Goal: Task Accomplishment & Management: Manage account settings

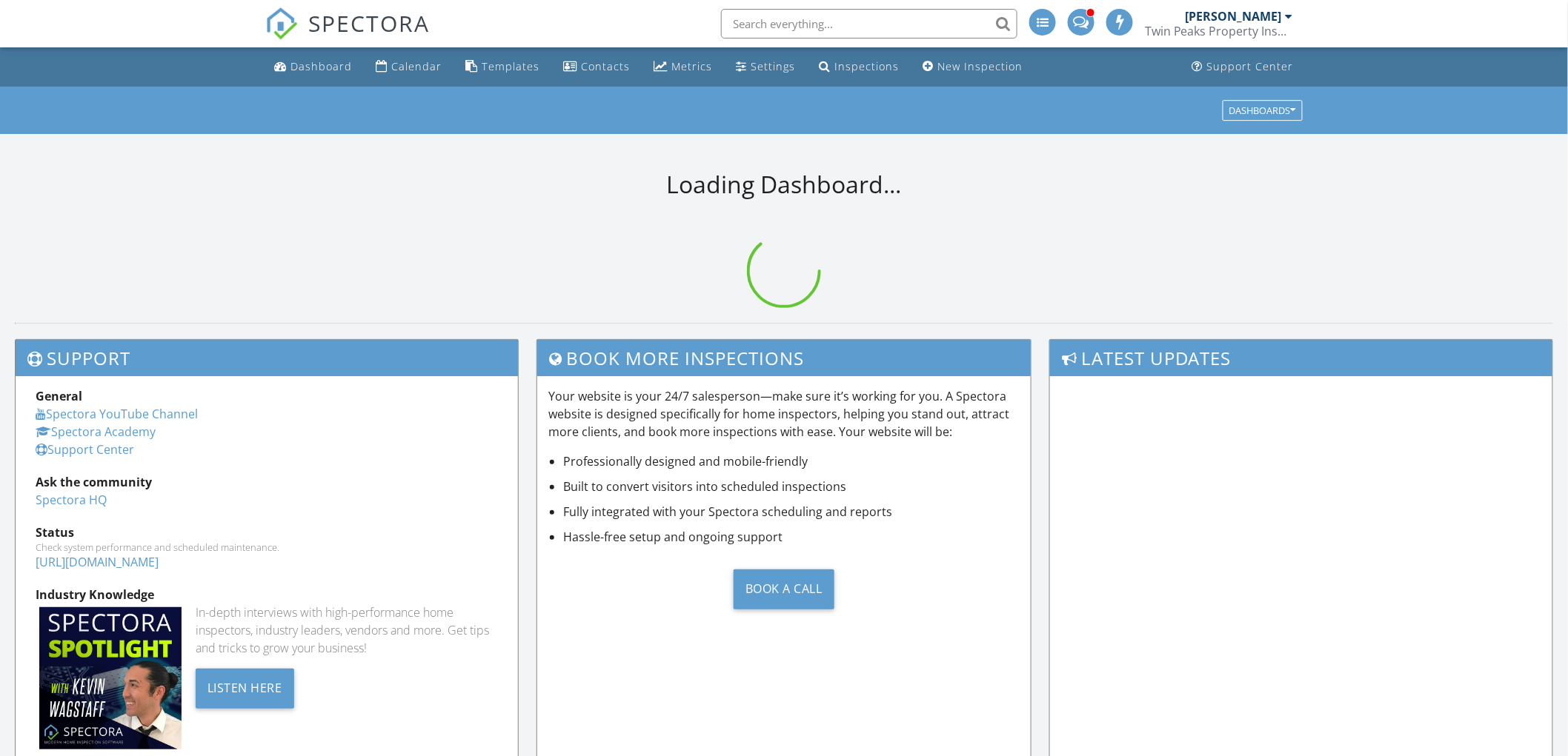
click at [824, 13] on input "text" at bounding box center [869, 23] width 296 height 29
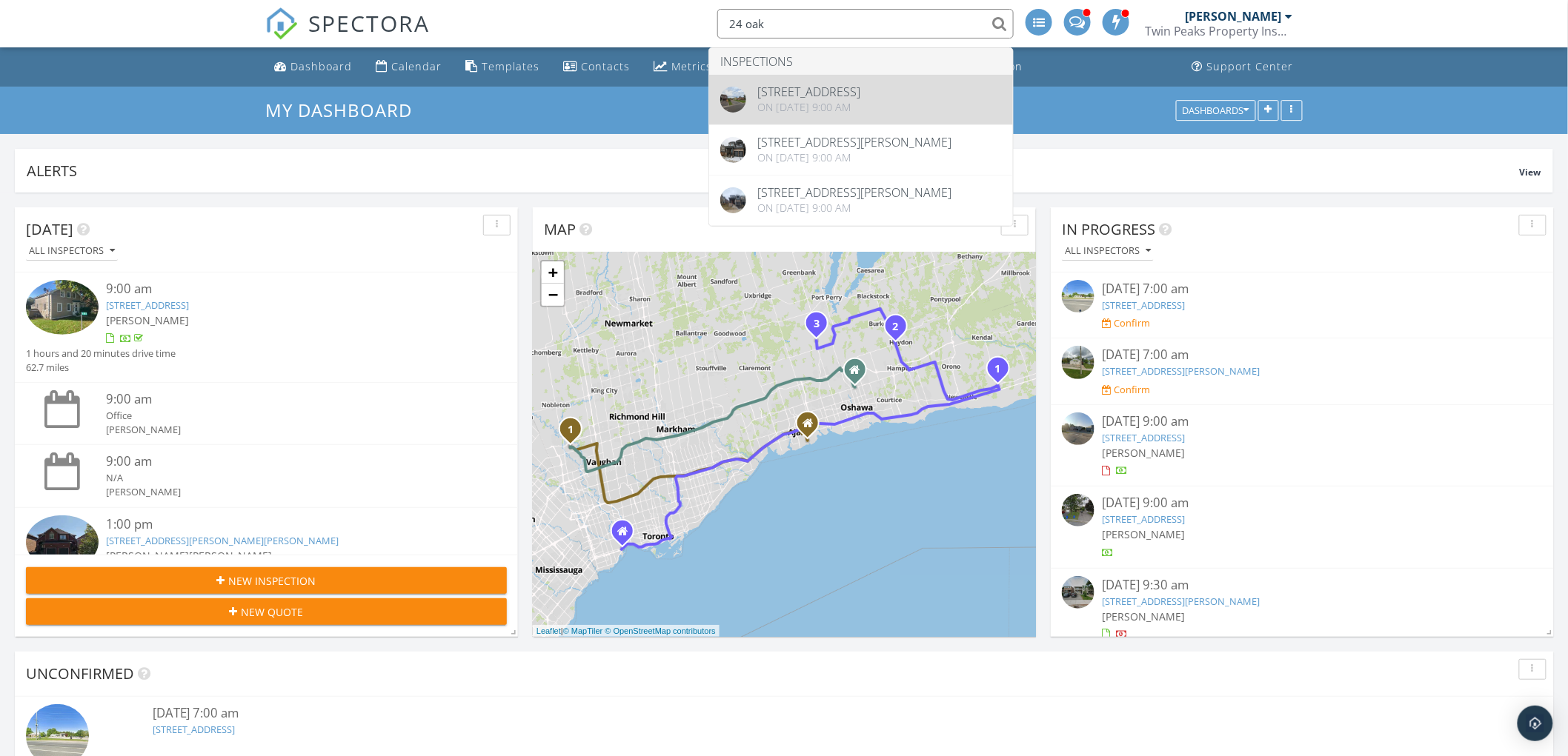
type input "24 oak"
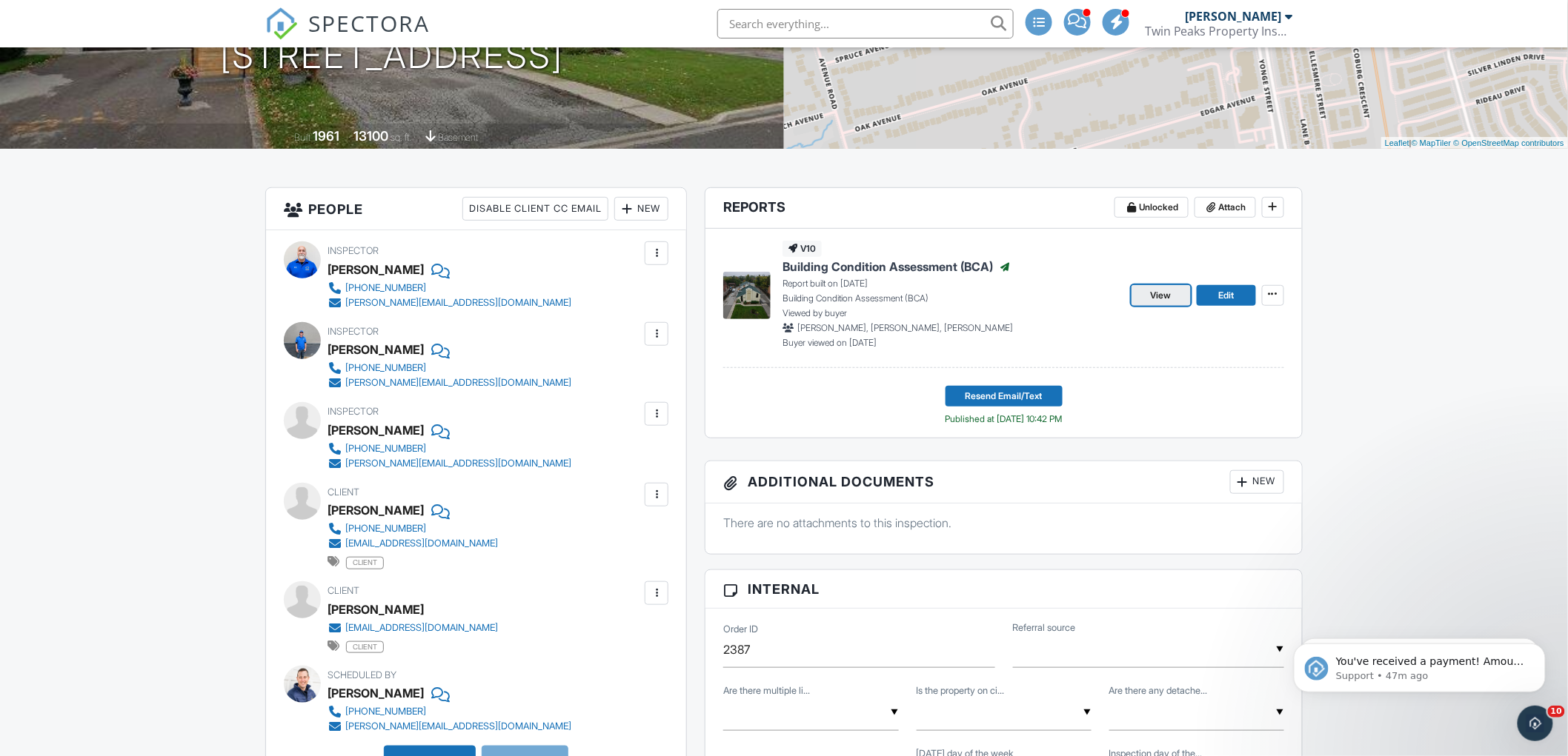
click at [1157, 296] on span "View" at bounding box center [1161, 295] width 21 height 15
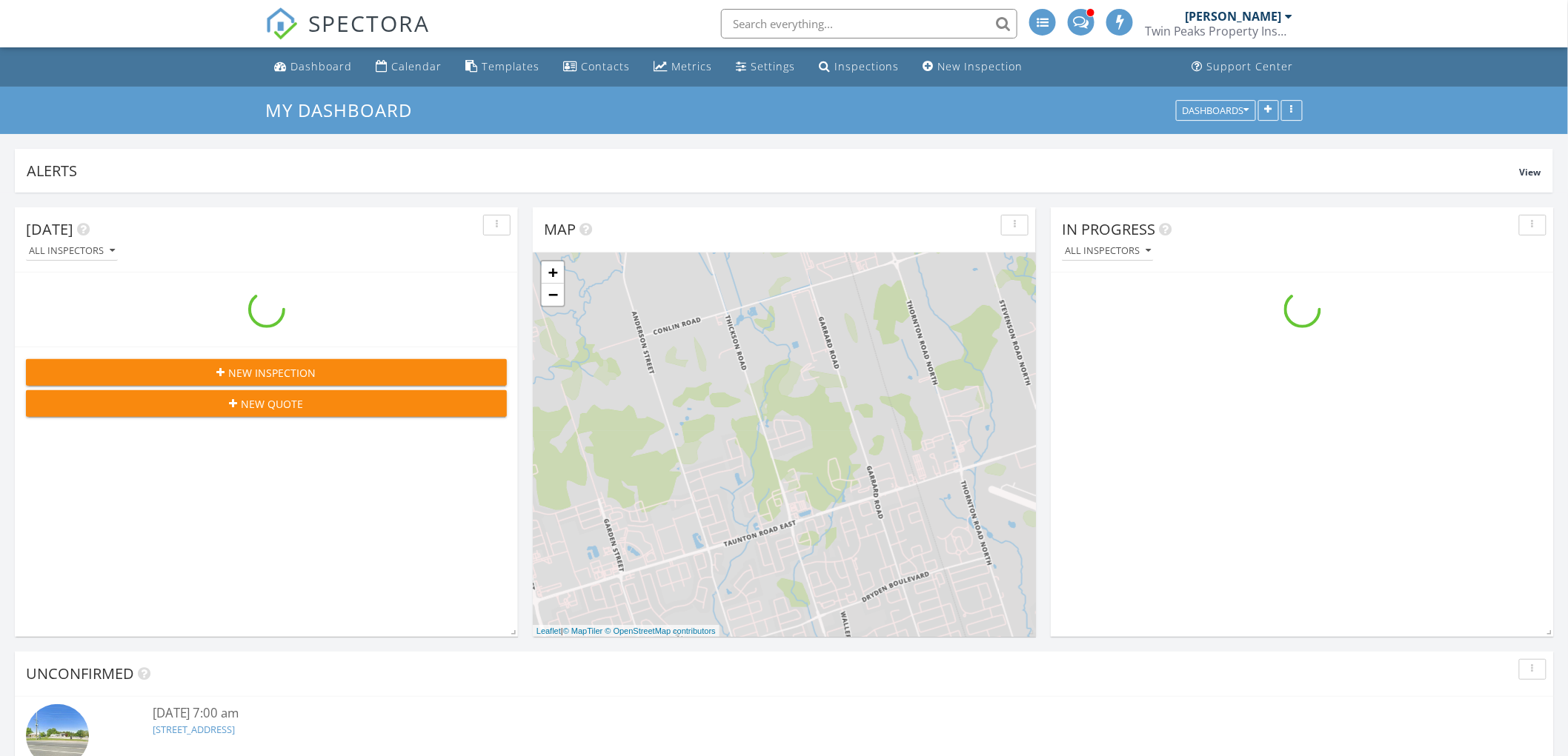
scroll to position [2448, 1594]
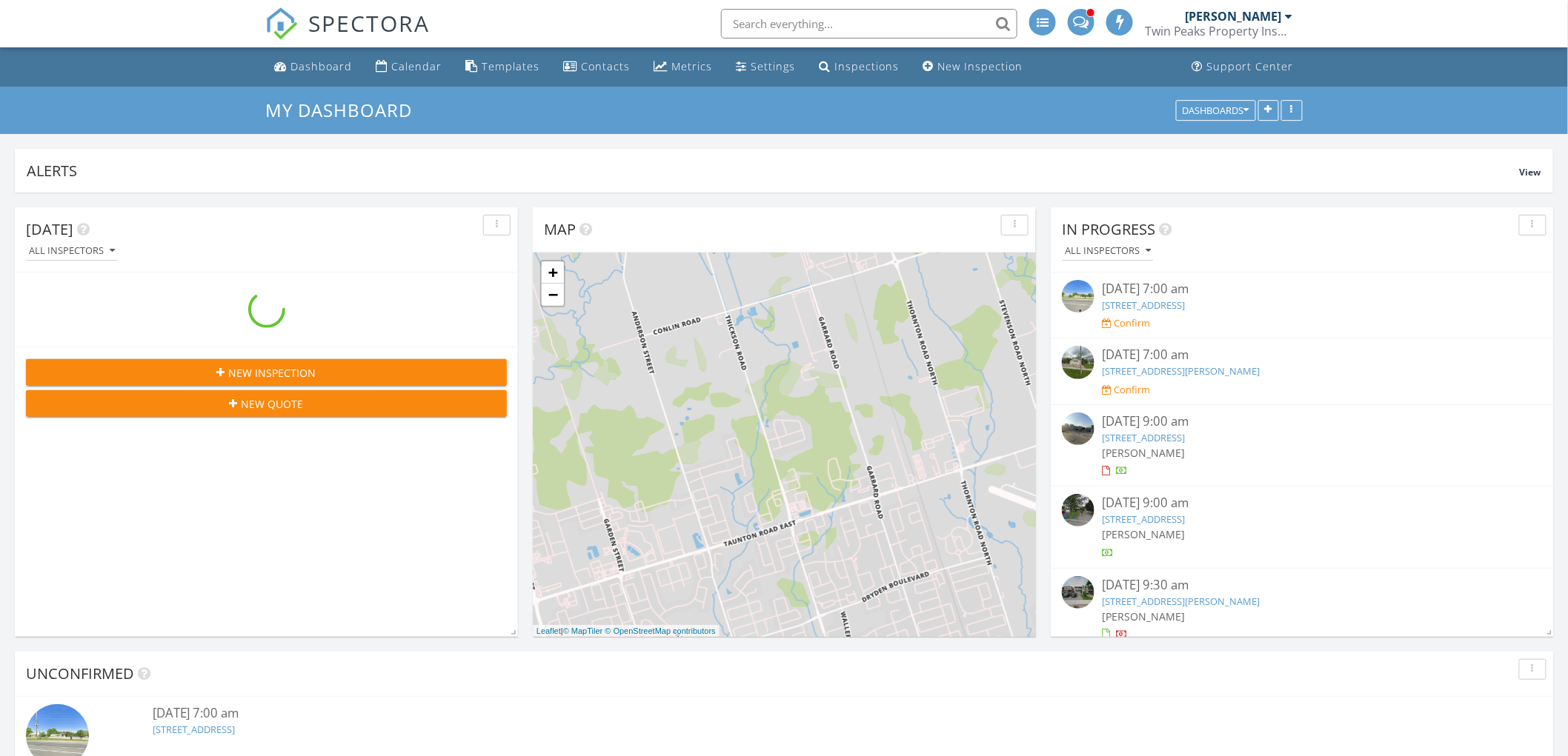
click at [893, 27] on input "text" at bounding box center [869, 23] width 296 height 29
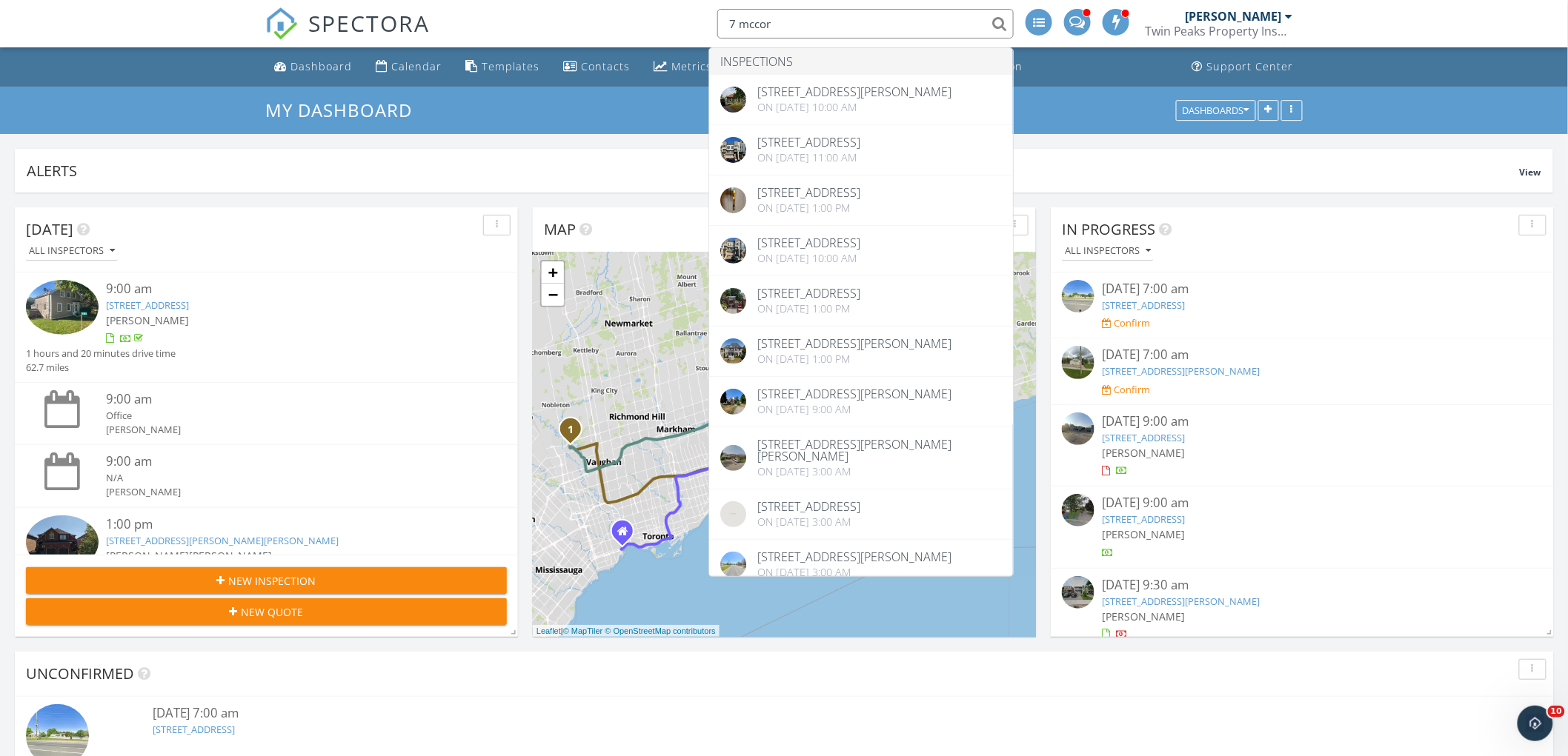
scroll to position [0, 0]
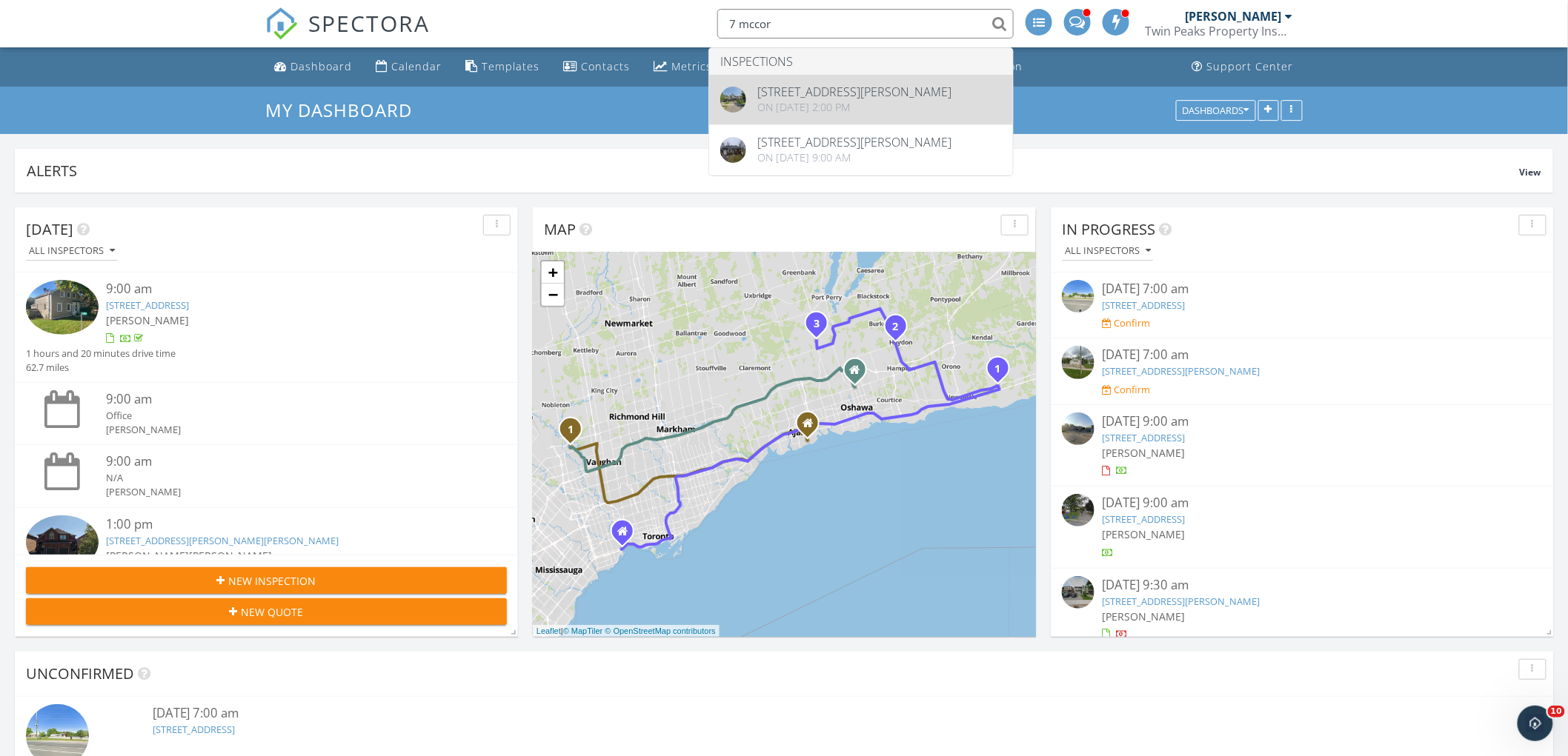
type input "7 mccor"
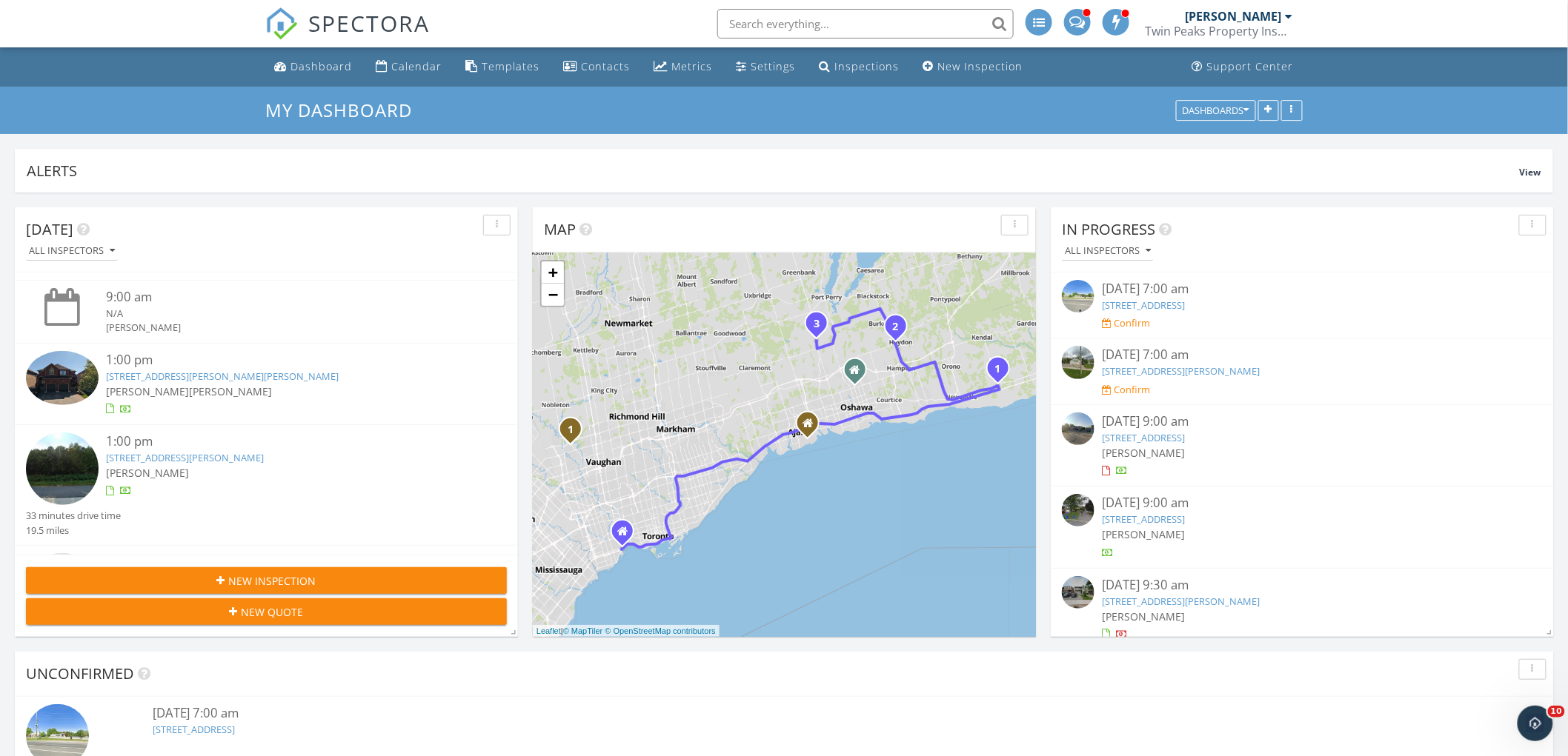
scroll to position [193, 0]
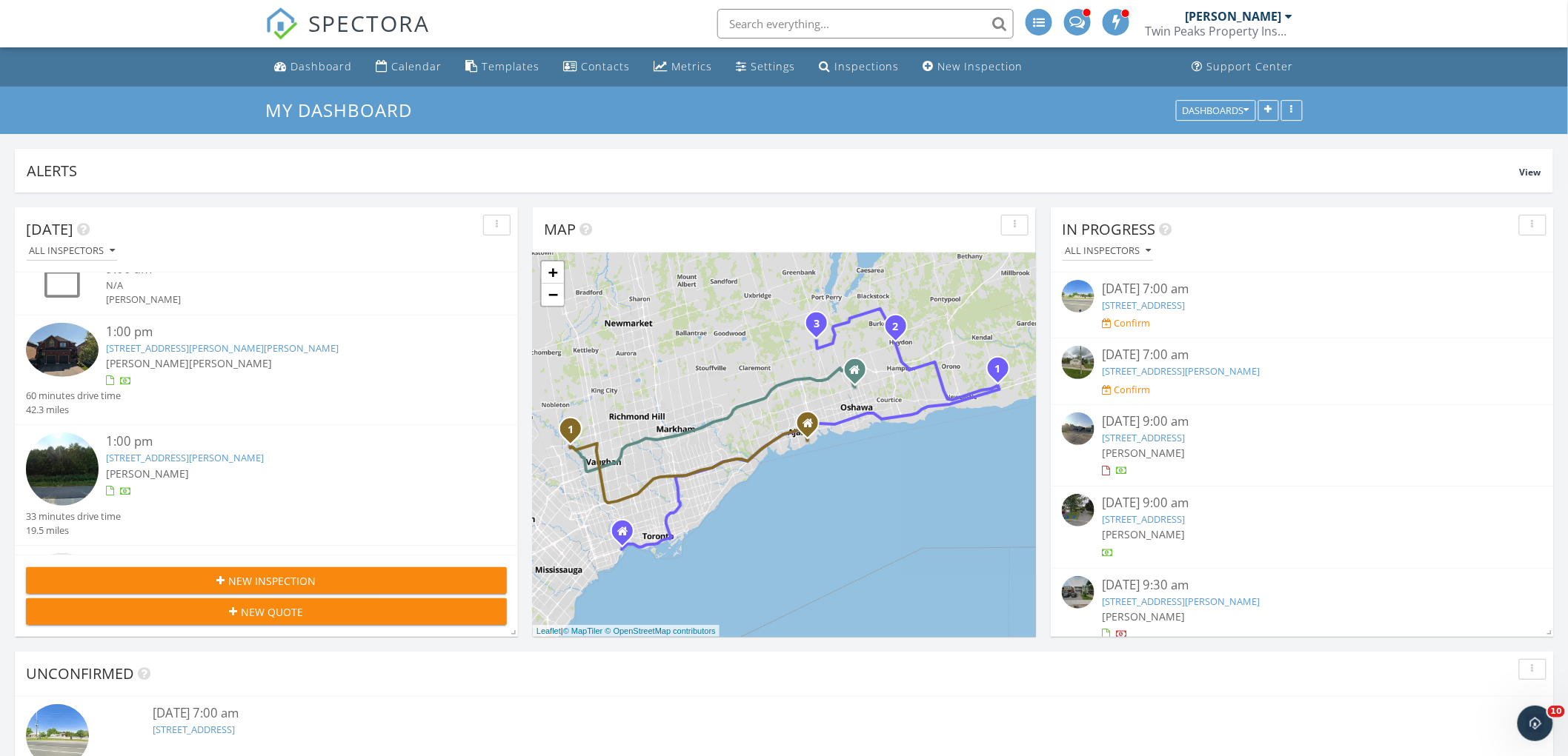
click at [211, 346] on link "19 Sarno St, Vaughan, ON L4H 1X2" at bounding box center [222, 348] width 232 height 13
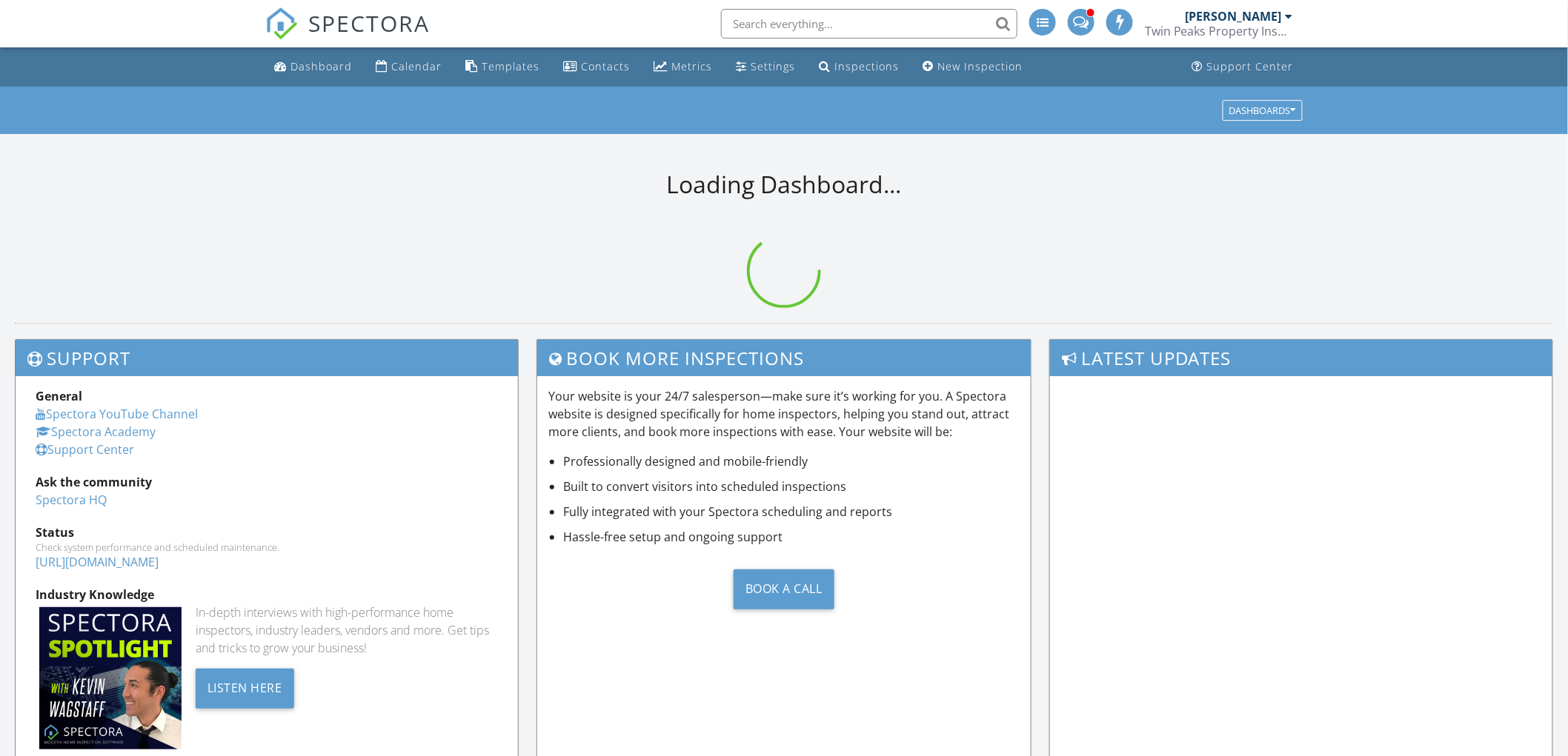
click at [1248, 9] on div "[PERSON_NAME]" at bounding box center [1234, 16] width 96 height 15
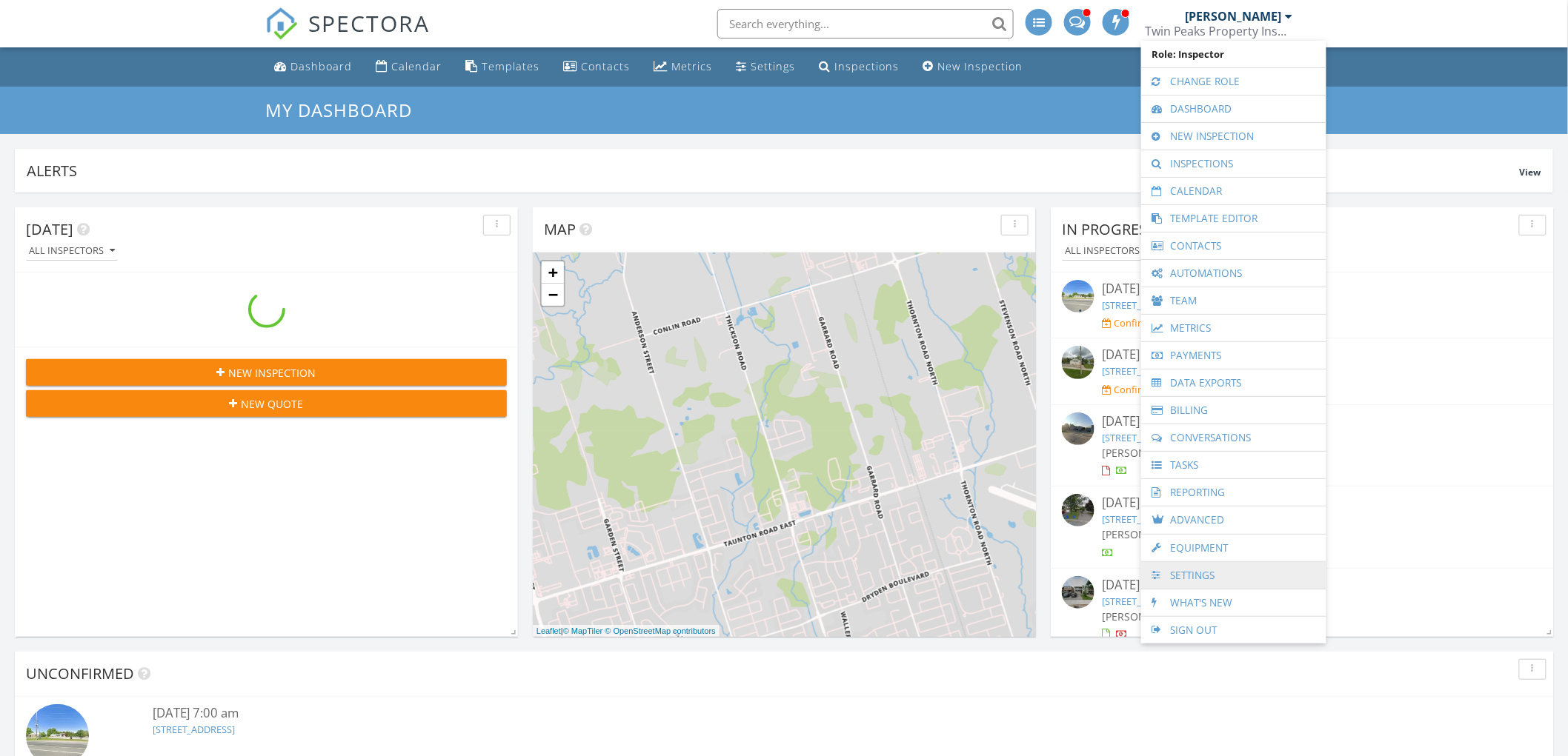
scroll to position [318, 502]
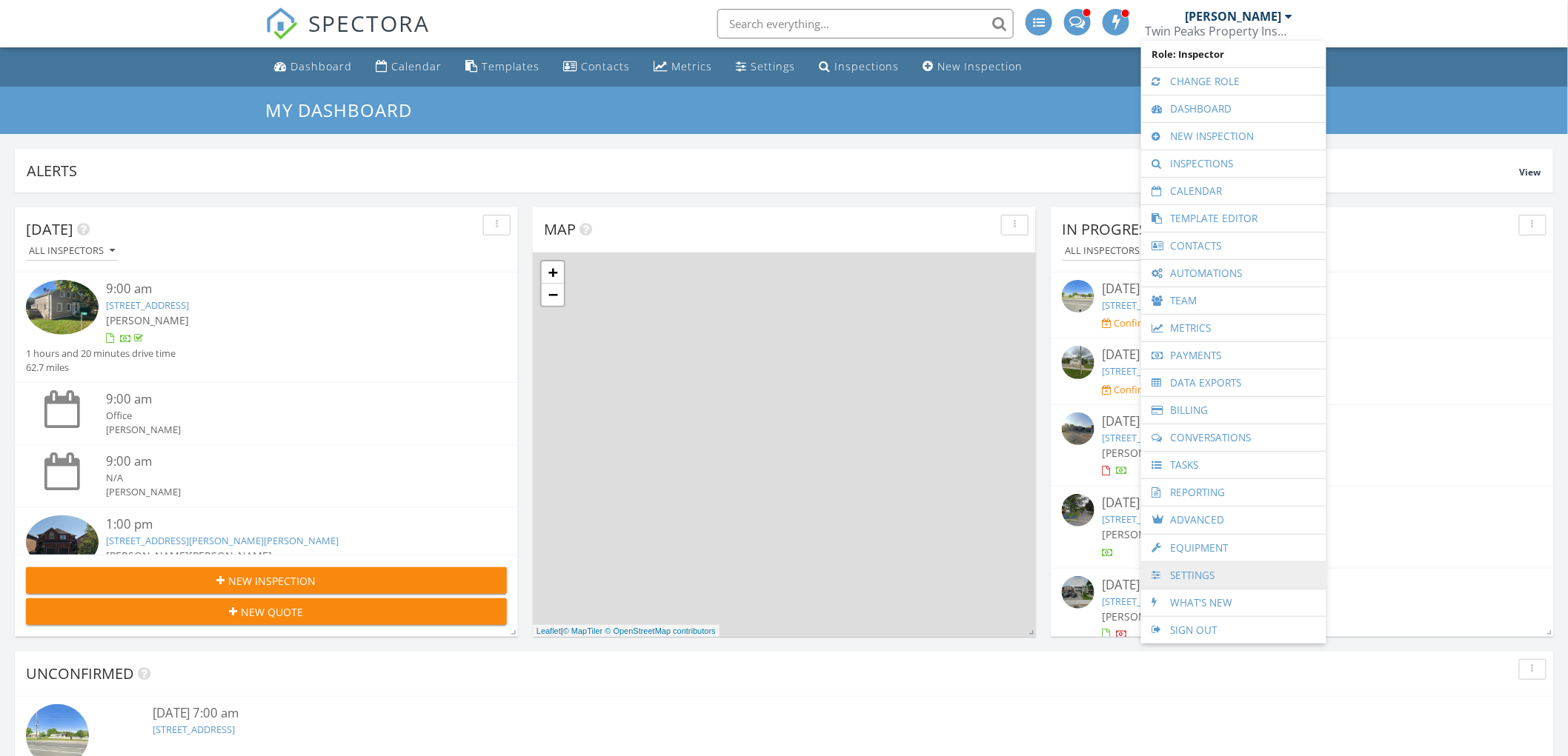
click at [1220, 572] on link "Settings" at bounding box center [1234, 576] width 171 height 26
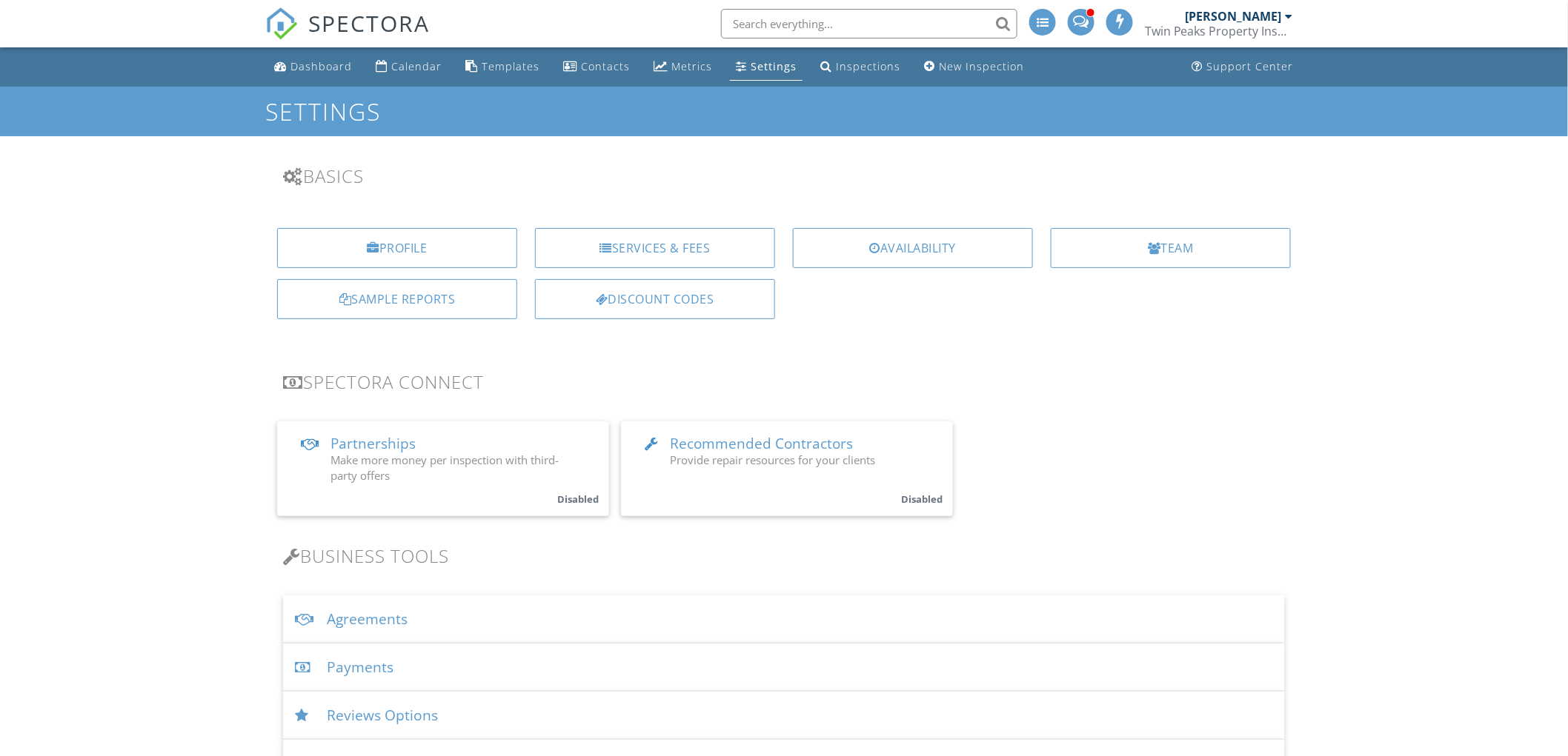
click at [1159, 246] on div "Team" at bounding box center [1171, 248] width 240 height 40
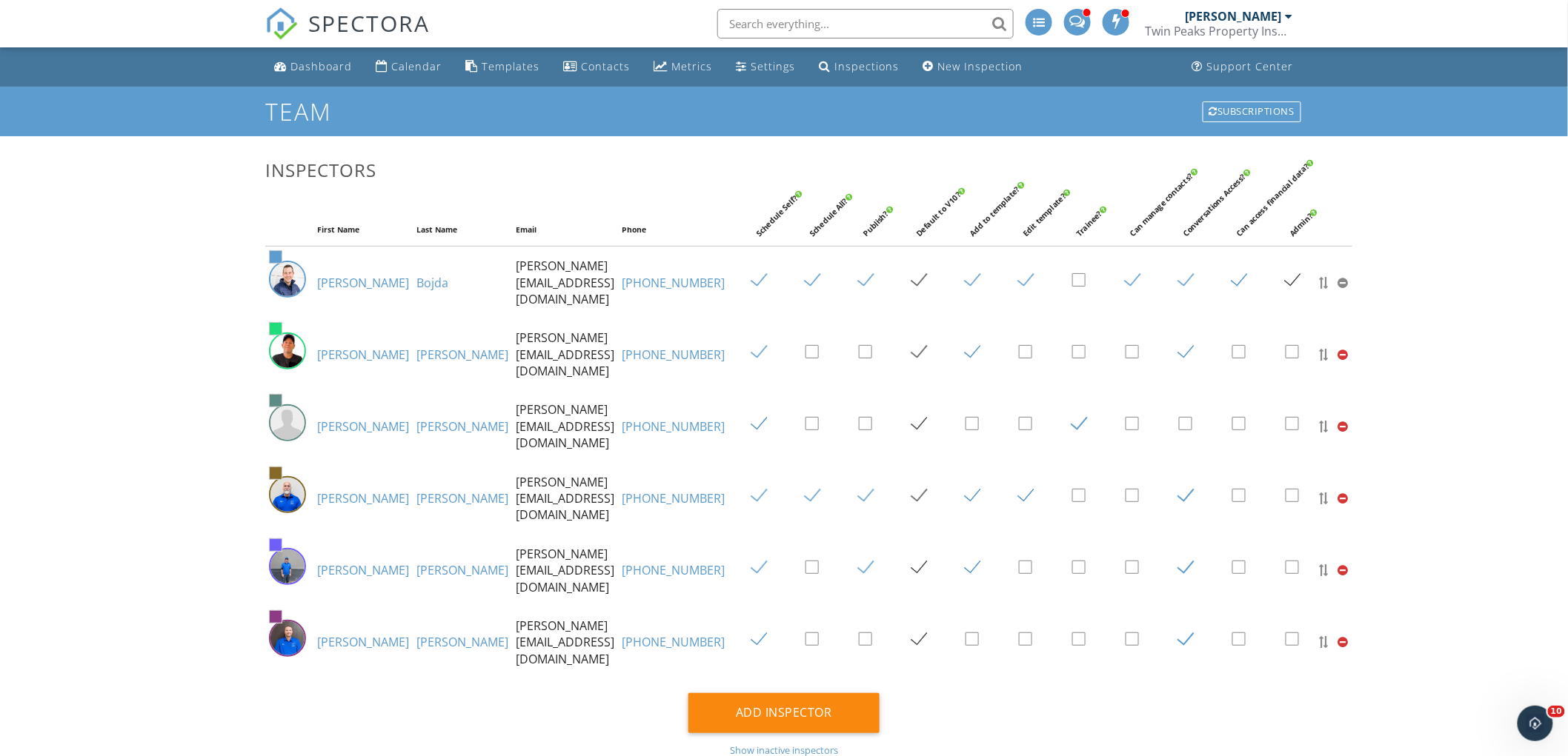
click at [317, 493] on link "[PERSON_NAME]" at bounding box center [362, 498] width 92 height 16
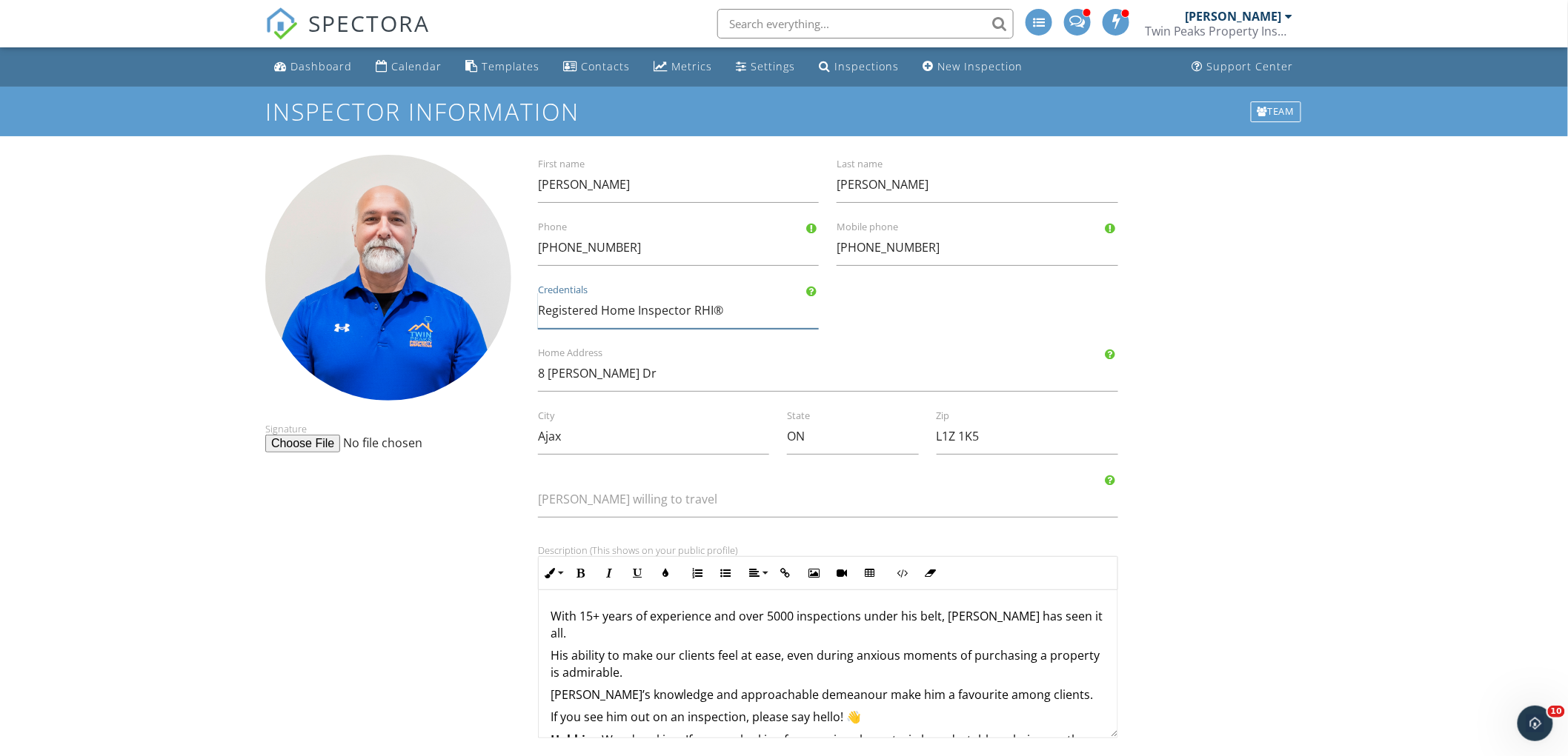
click at [619, 305] on input "Registered Home Inspector RHI®" at bounding box center [678, 311] width 280 height 36
drag, startPoint x: 656, startPoint y: 312, endPoint x: 824, endPoint y: 325, distance: 168.5
click at [817, 325] on input "Registered Inspector RHI®" at bounding box center [678, 311] width 280 height 36
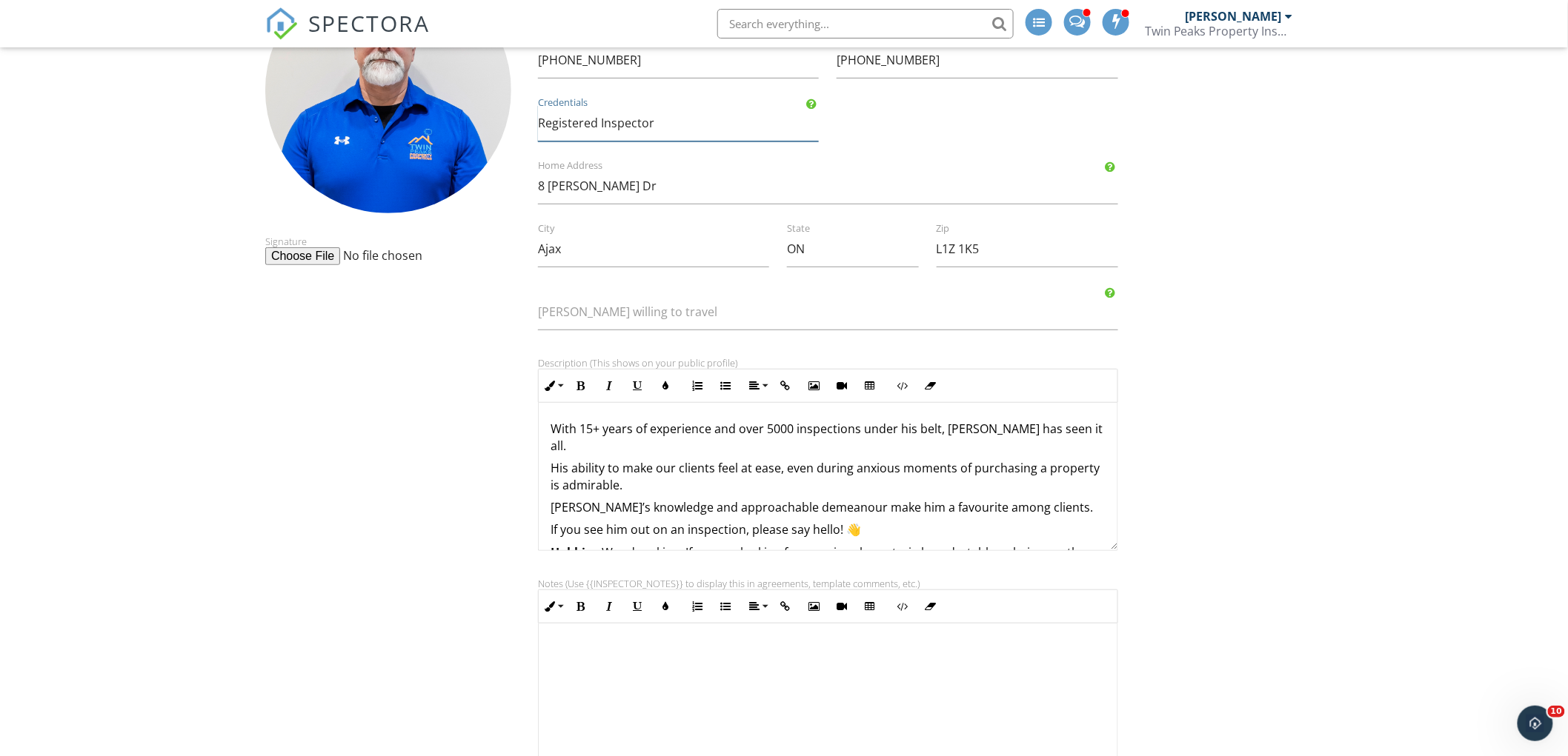
scroll to position [311, 0]
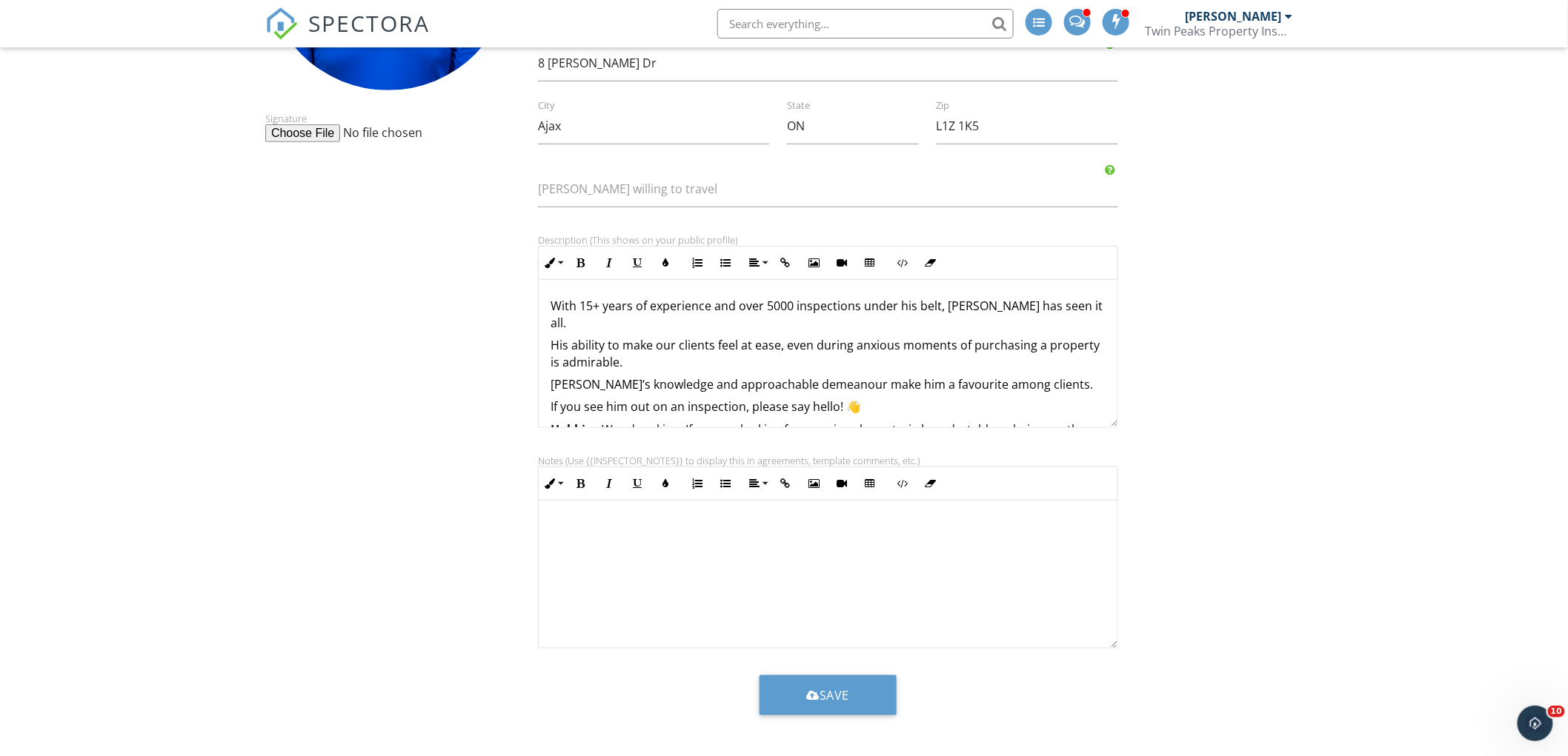
type input "Registered Inspector"
click at [828, 683] on button "Save" at bounding box center [828, 696] width 138 height 40
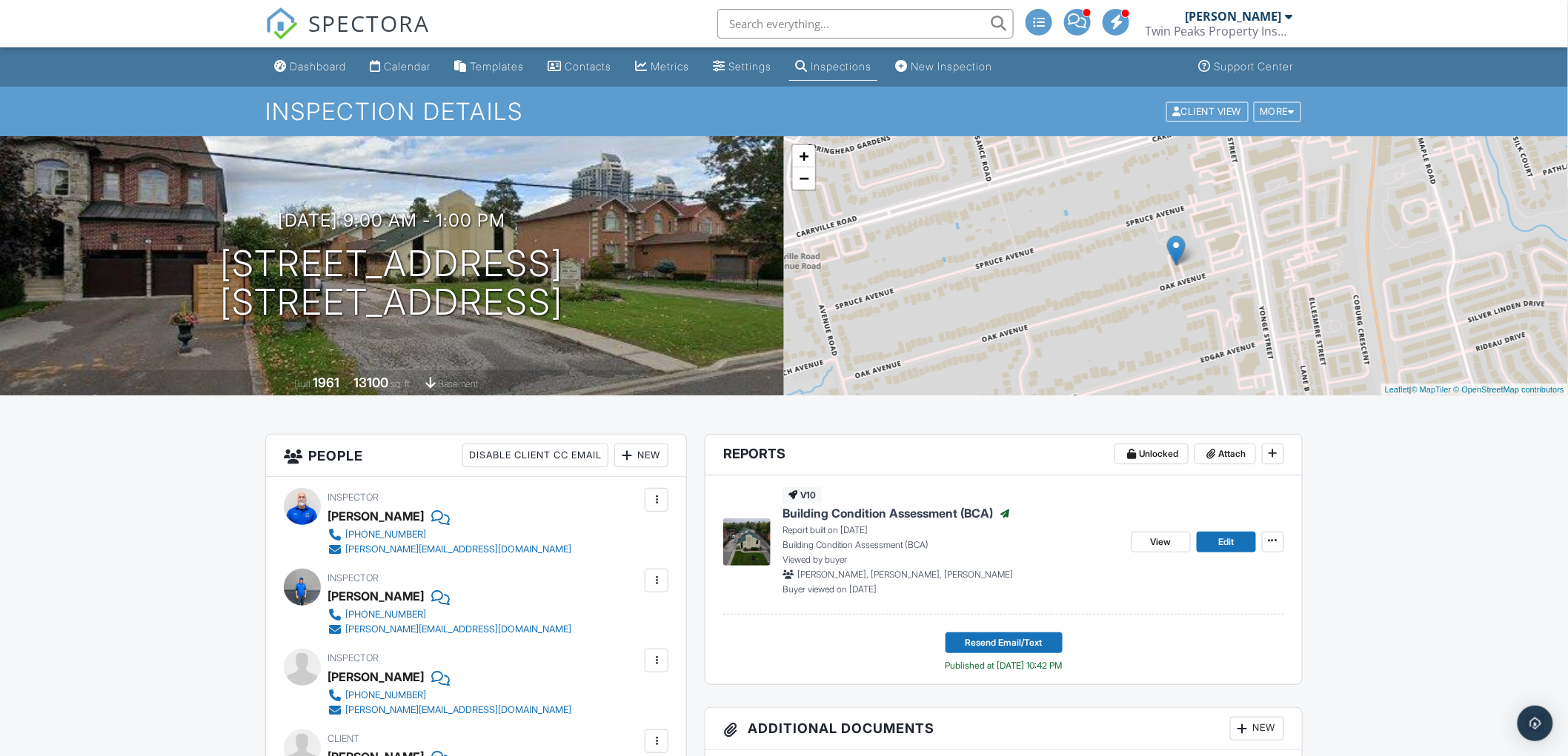
click at [663, 583] on div at bounding box center [657, 580] width 15 height 15
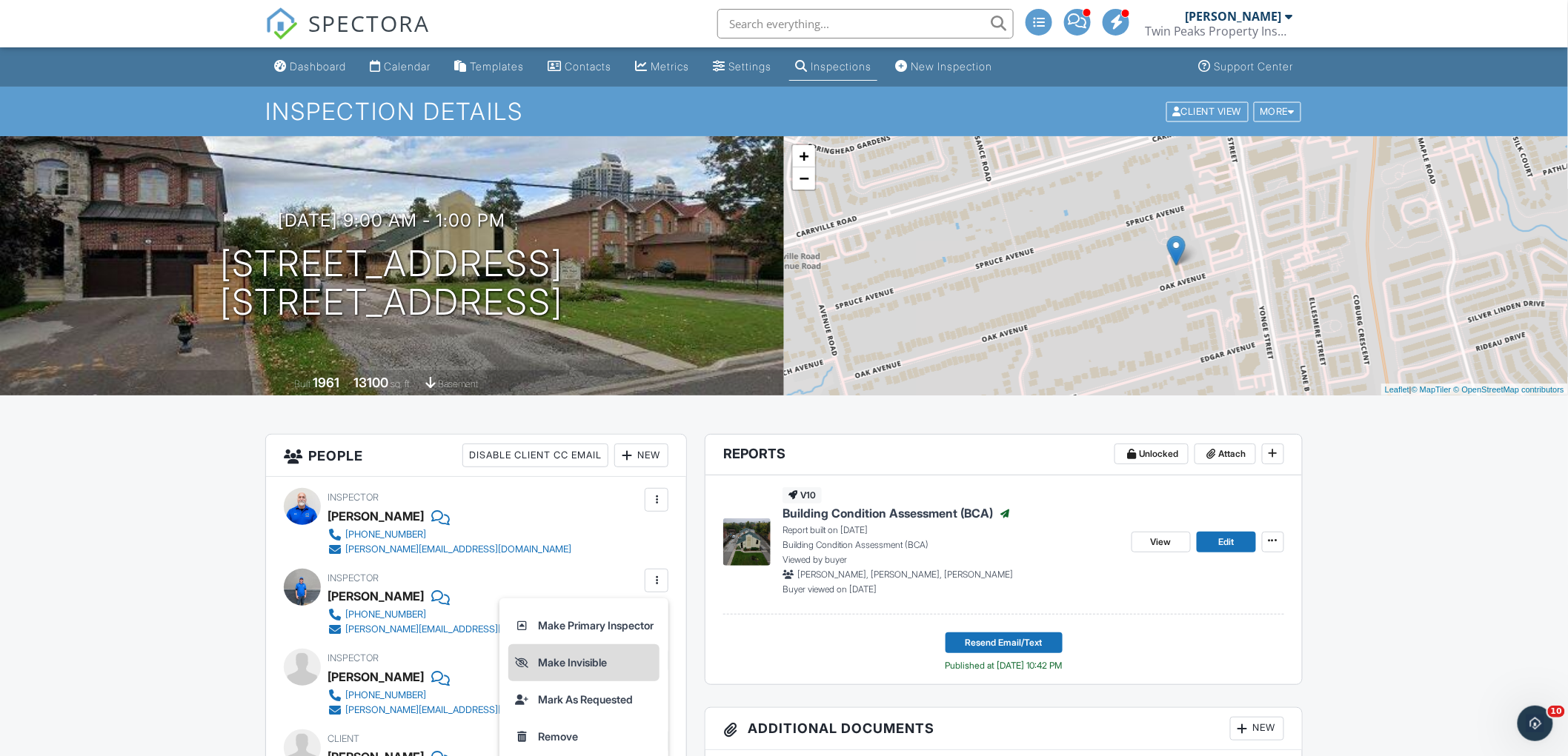
click at [609, 664] on li "Make Invisible" at bounding box center [583, 663] width 151 height 37
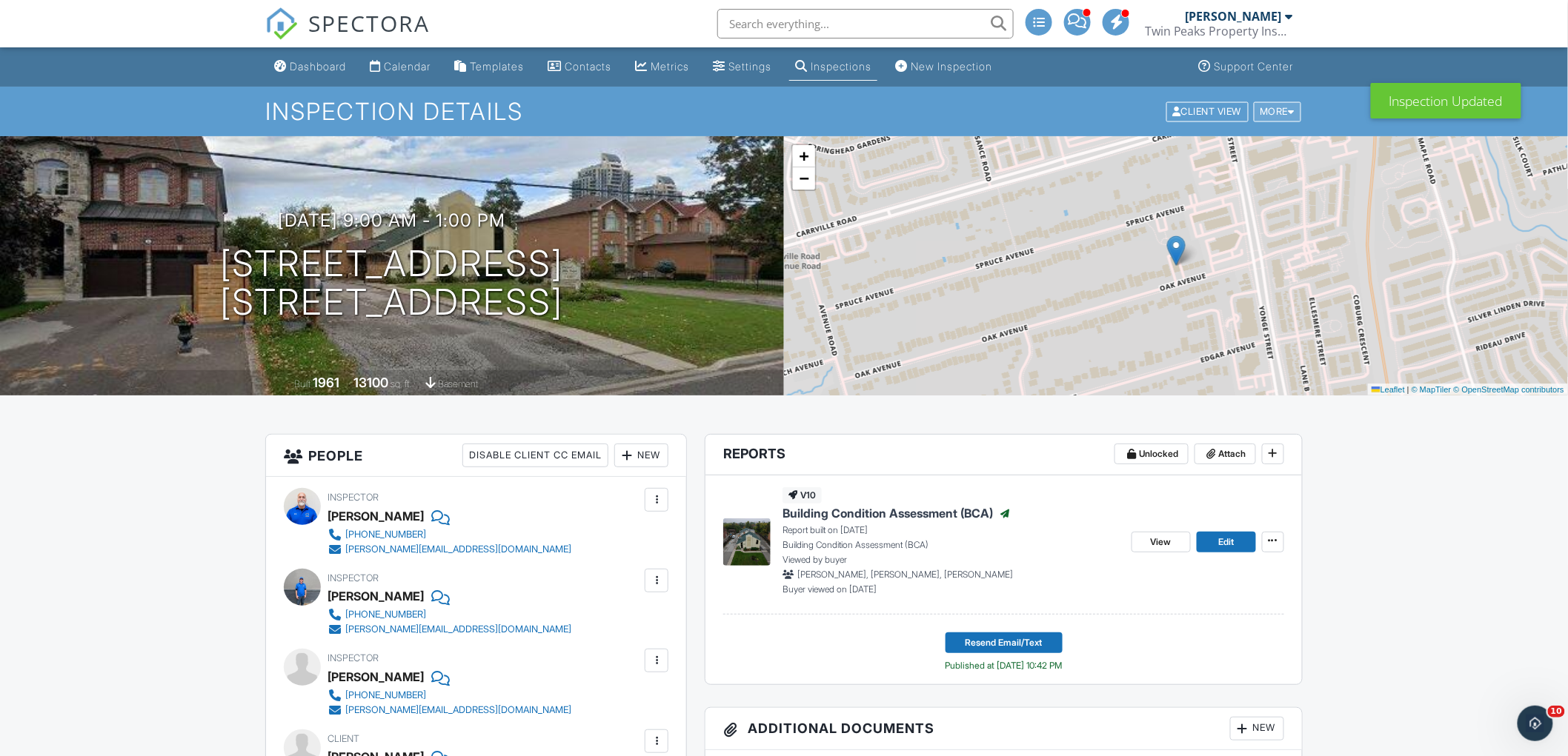
click at [1287, 117] on div "More" at bounding box center [1277, 111] width 48 height 20
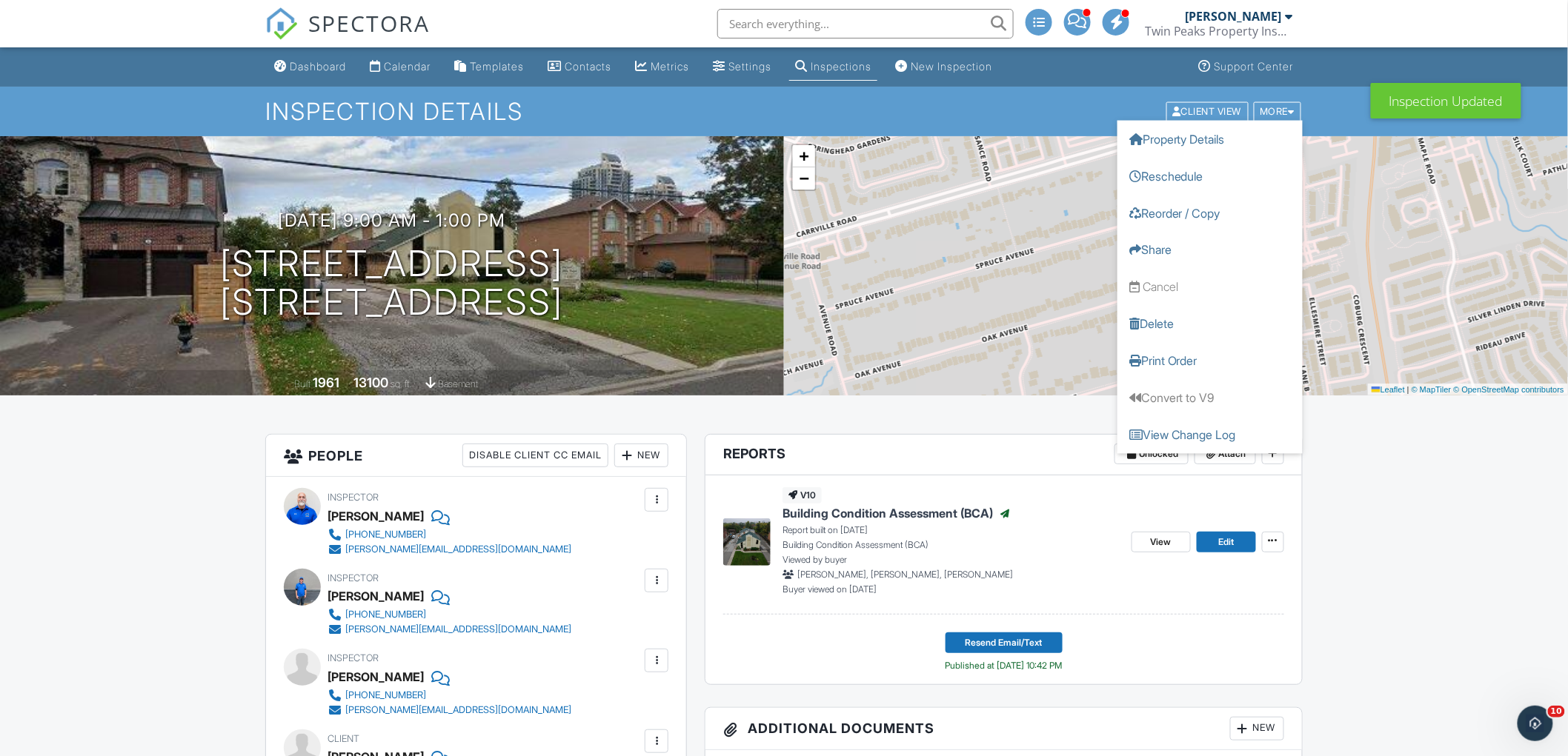
drag, startPoint x: 1404, startPoint y: 594, endPoint x: 994, endPoint y: 579, distance: 410.3
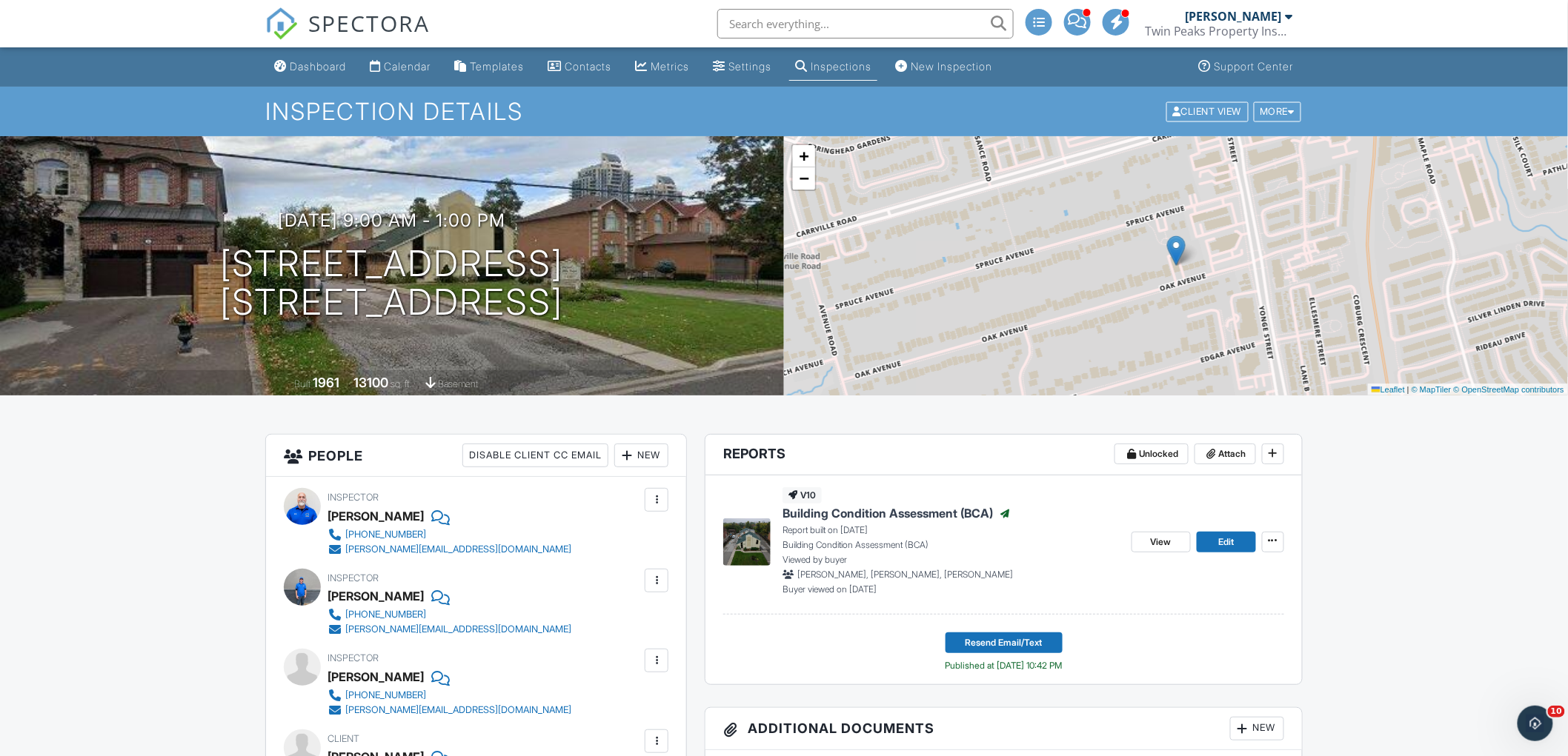
click at [517, 60] on div "Templates" at bounding box center [497, 66] width 54 height 12
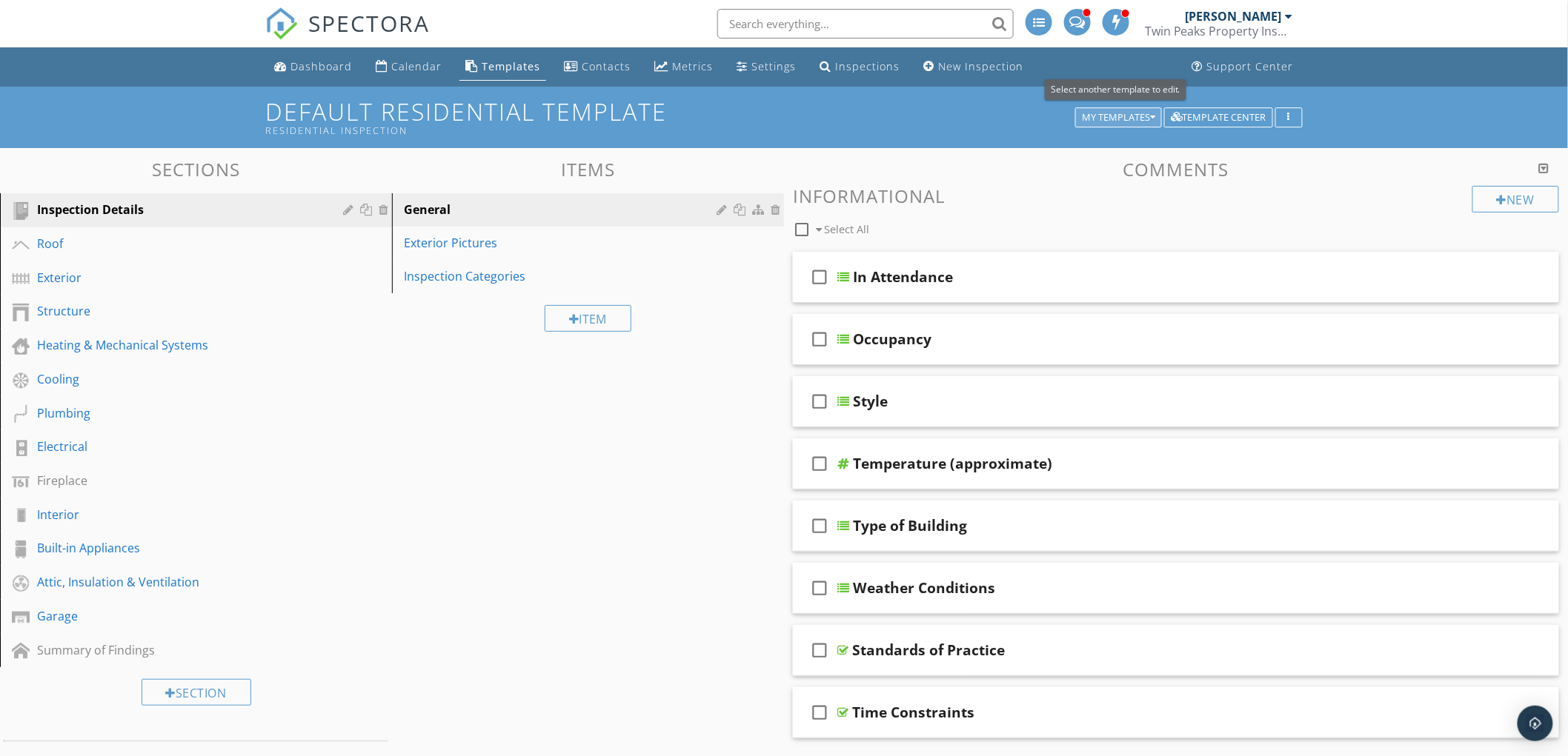
click at [1121, 113] on div "My Templates" at bounding box center [1119, 117] width 74 height 10
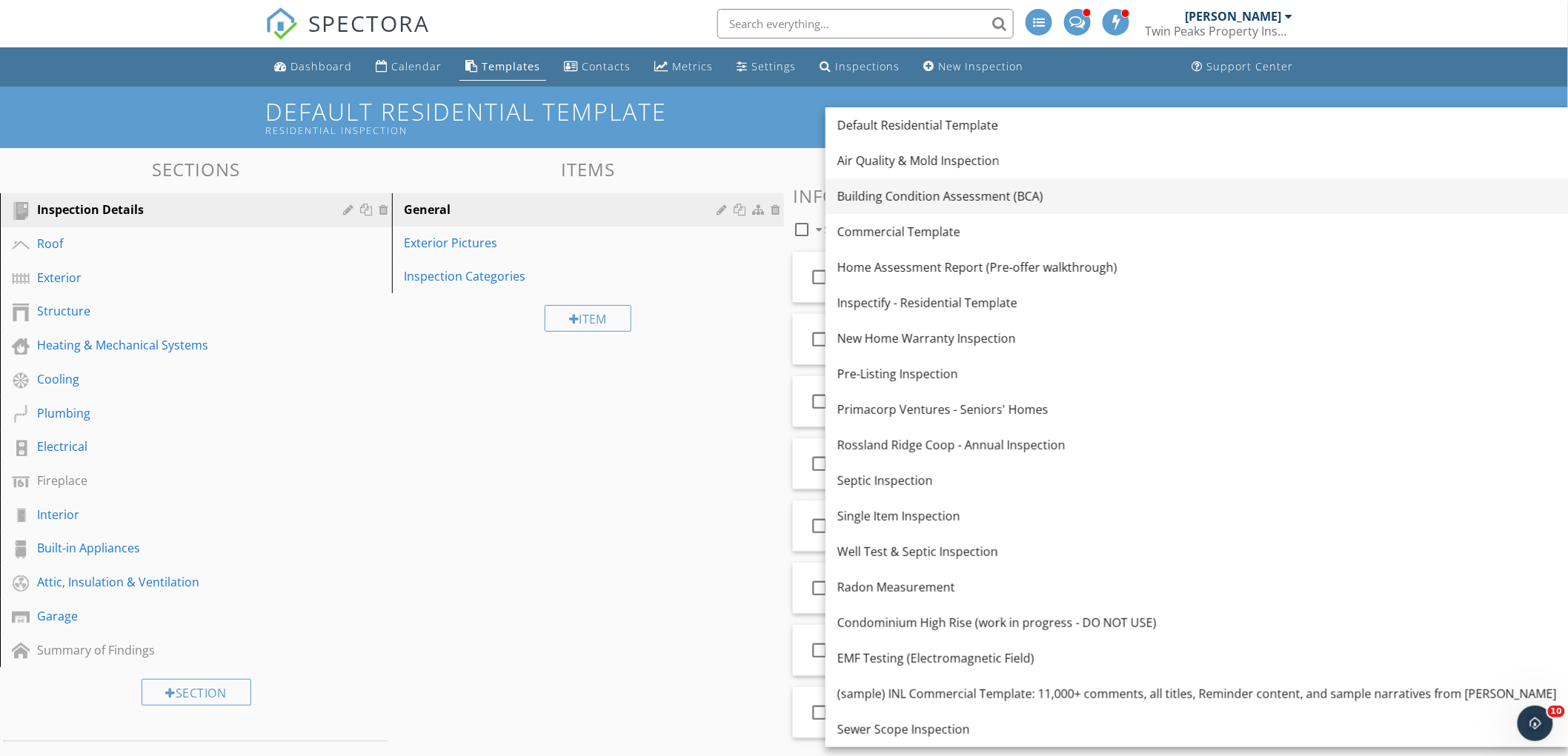
click at [967, 201] on div "Building Condition Assessment (BCA)" at bounding box center [1197, 196] width 719 height 18
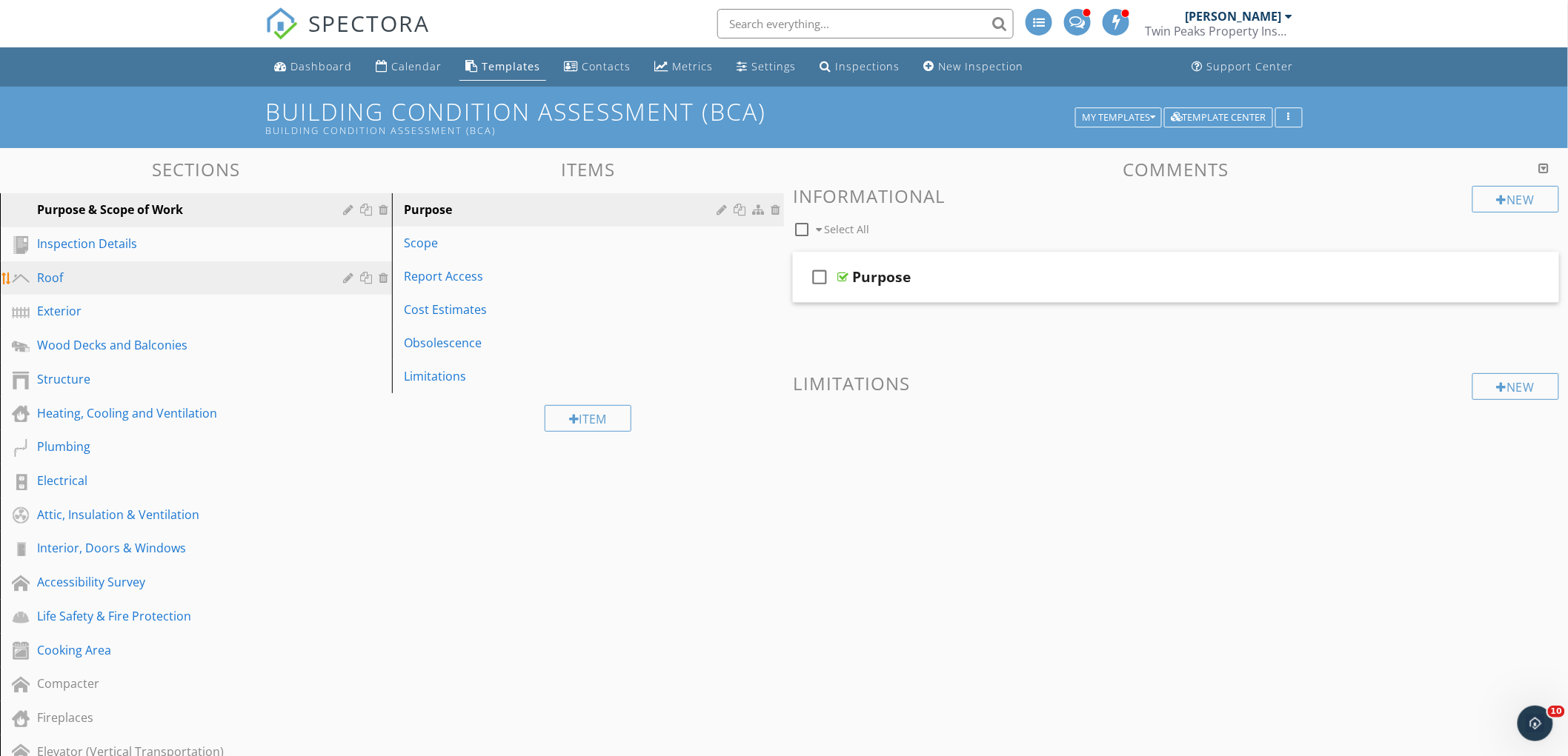
click at [219, 277] on div "Roof" at bounding box center [178, 277] width 284 height 18
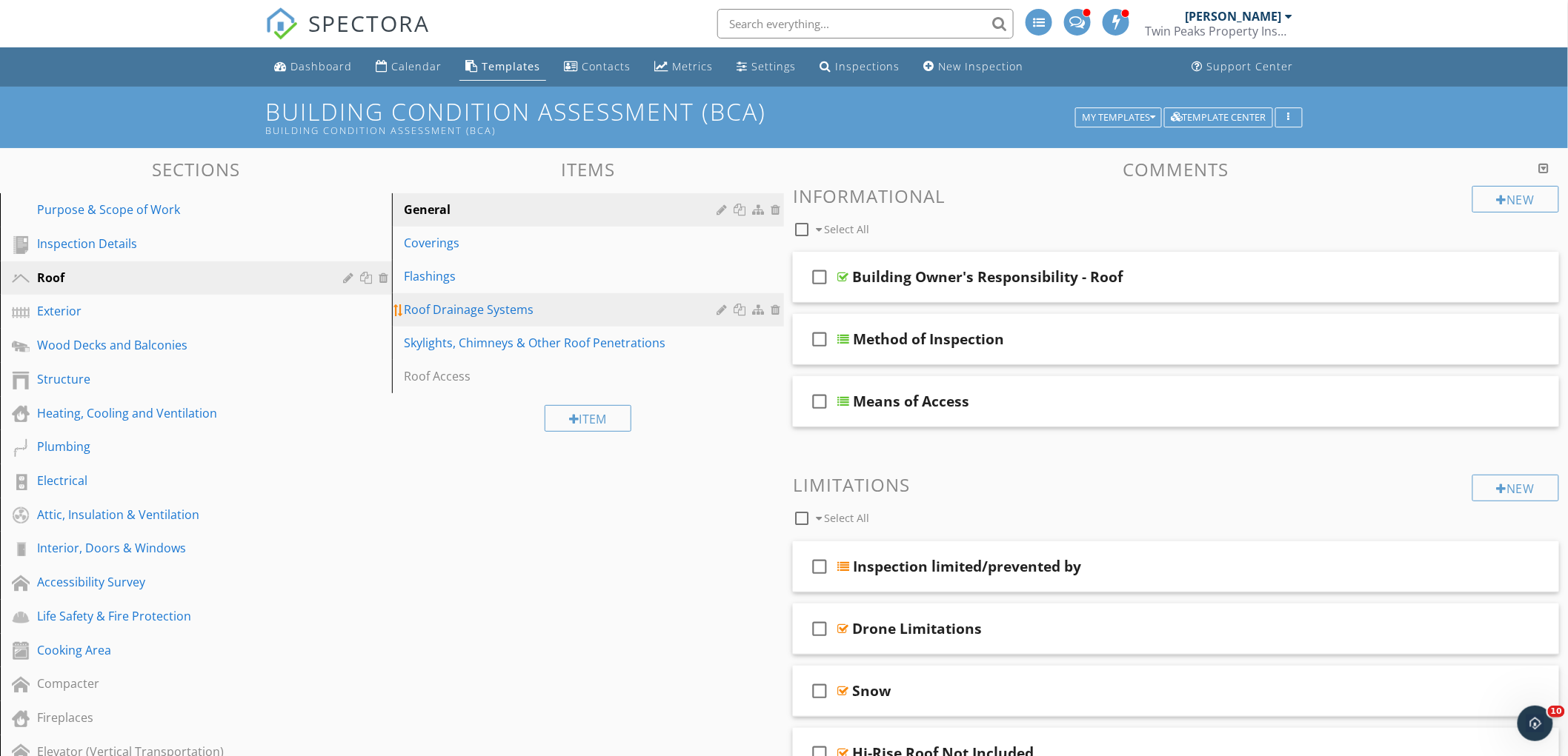
click at [551, 315] on div "Roof Drainage Systems" at bounding box center [563, 310] width 317 height 18
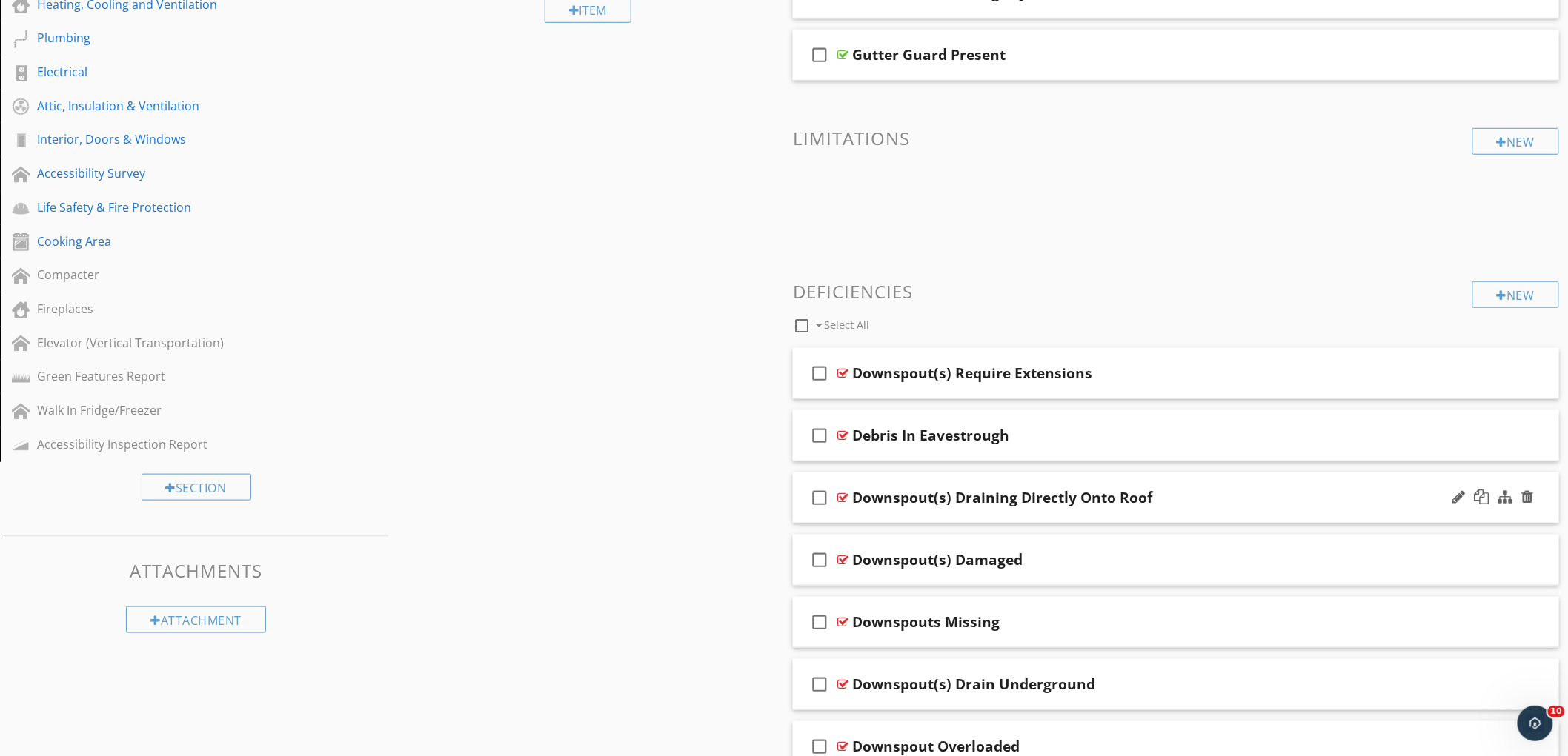
scroll to position [412, 0]
click at [1256, 373] on div "Downspout(s) Require Extensions" at bounding box center [1129, 371] width 553 height 18
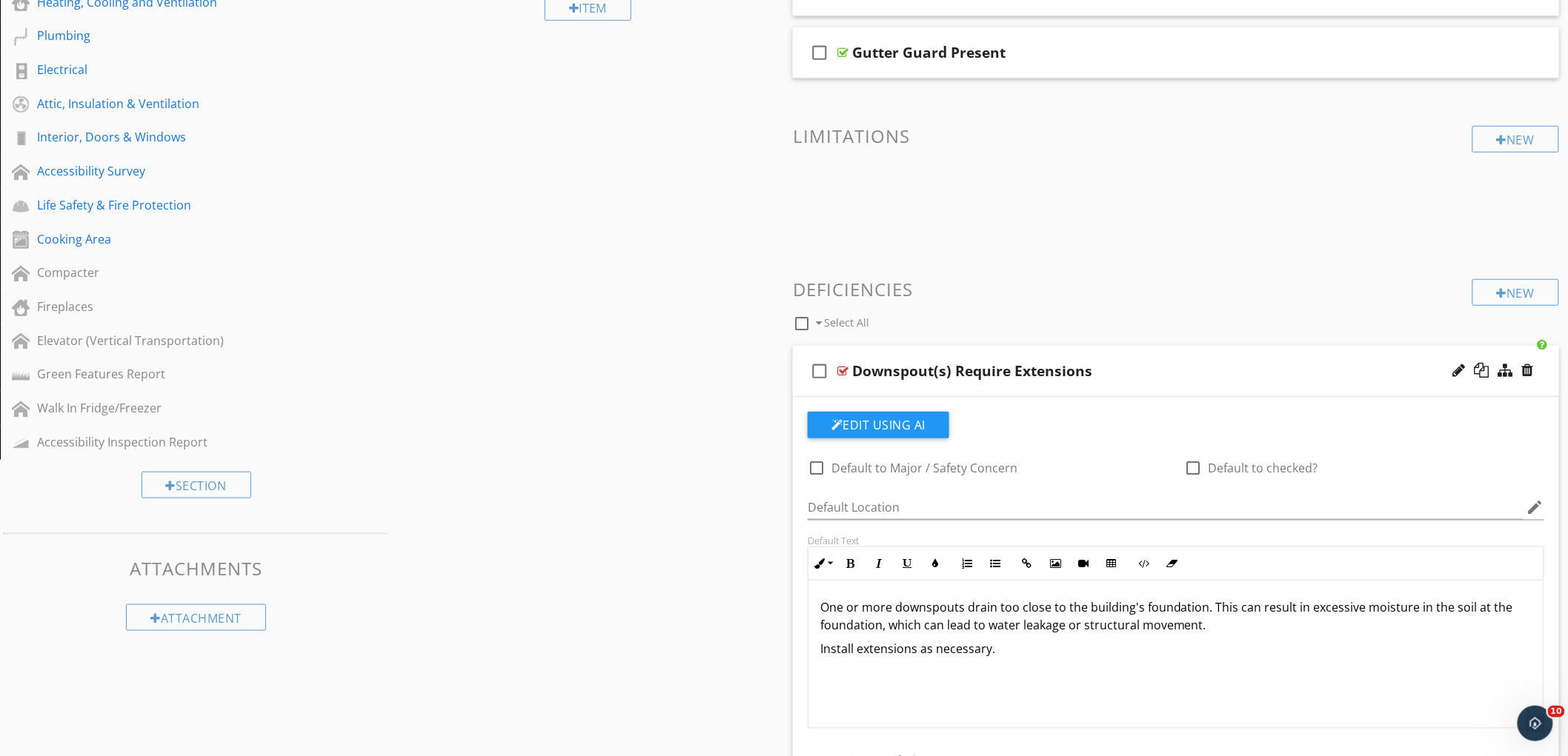
scroll to position [741, 0]
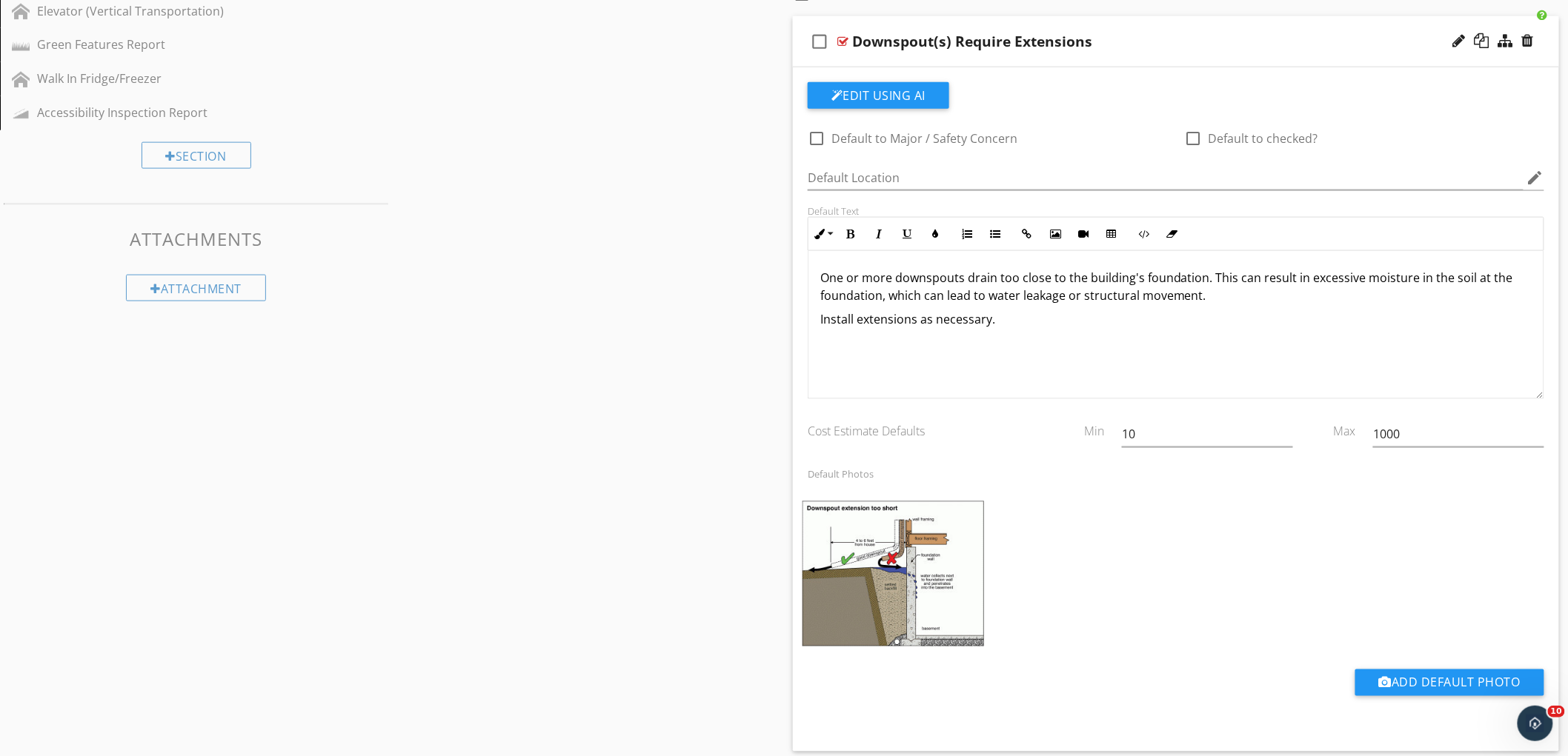
click at [1193, 46] on div "Downspout(s) Require Extensions" at bounding box center [1129, 42] width 553 height 18
type textarea "<p>One or more downspouts drain too close to the building's foundation. This ca…"
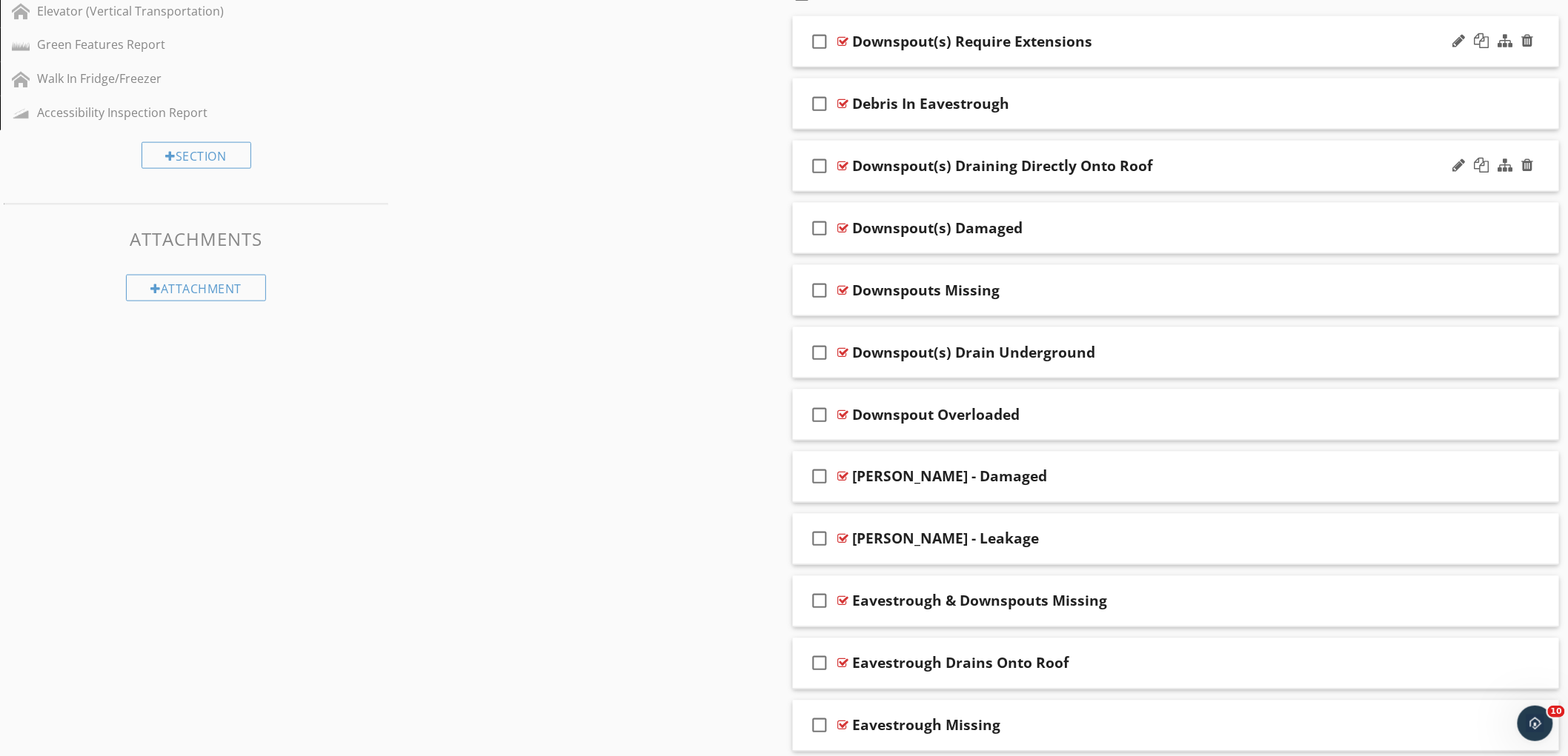
click at [1241, 167] on div "Downspout(s) Draining Directly Onto Roof" at bounding box center [1129, 165] width 553 height 18
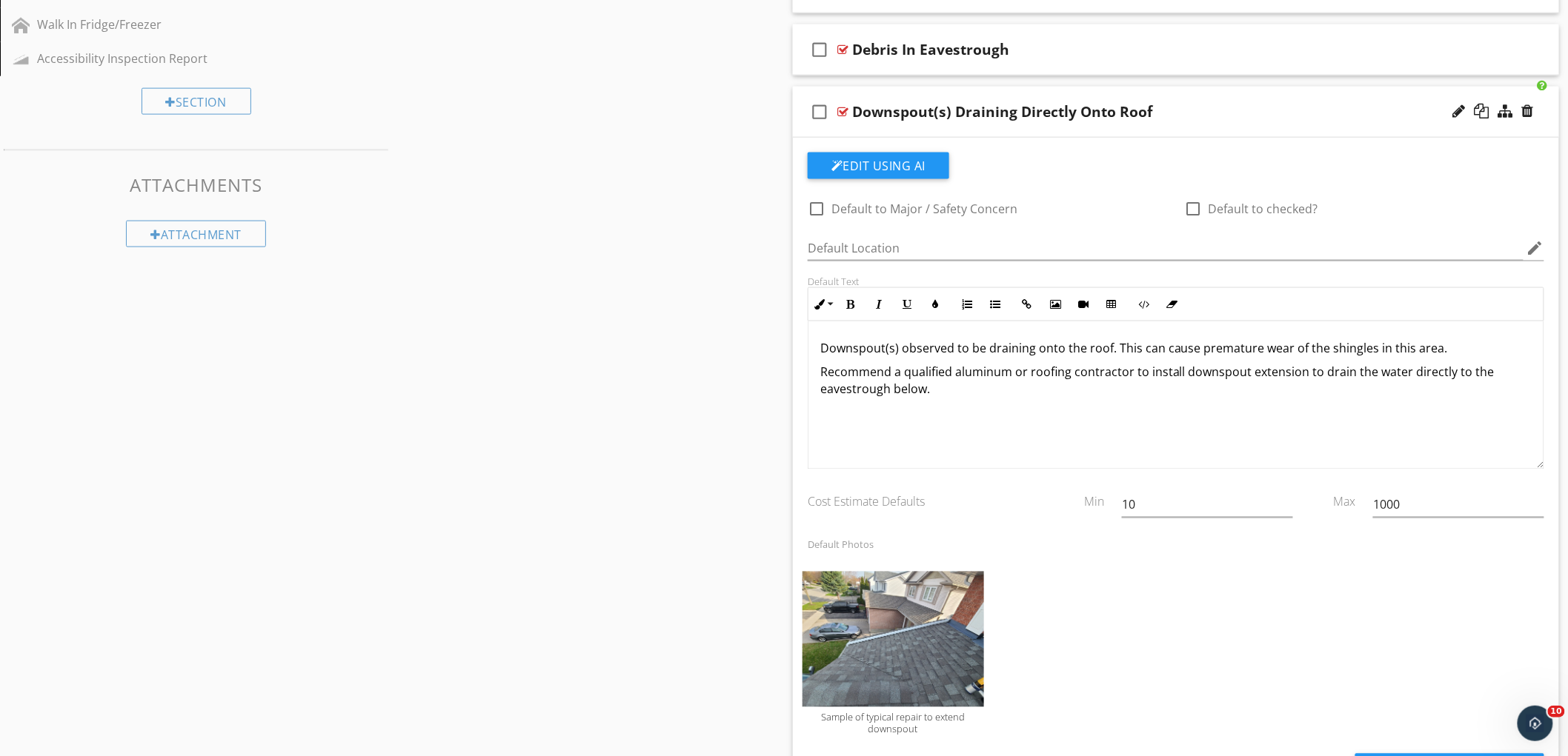
scroll to position [823, 0]
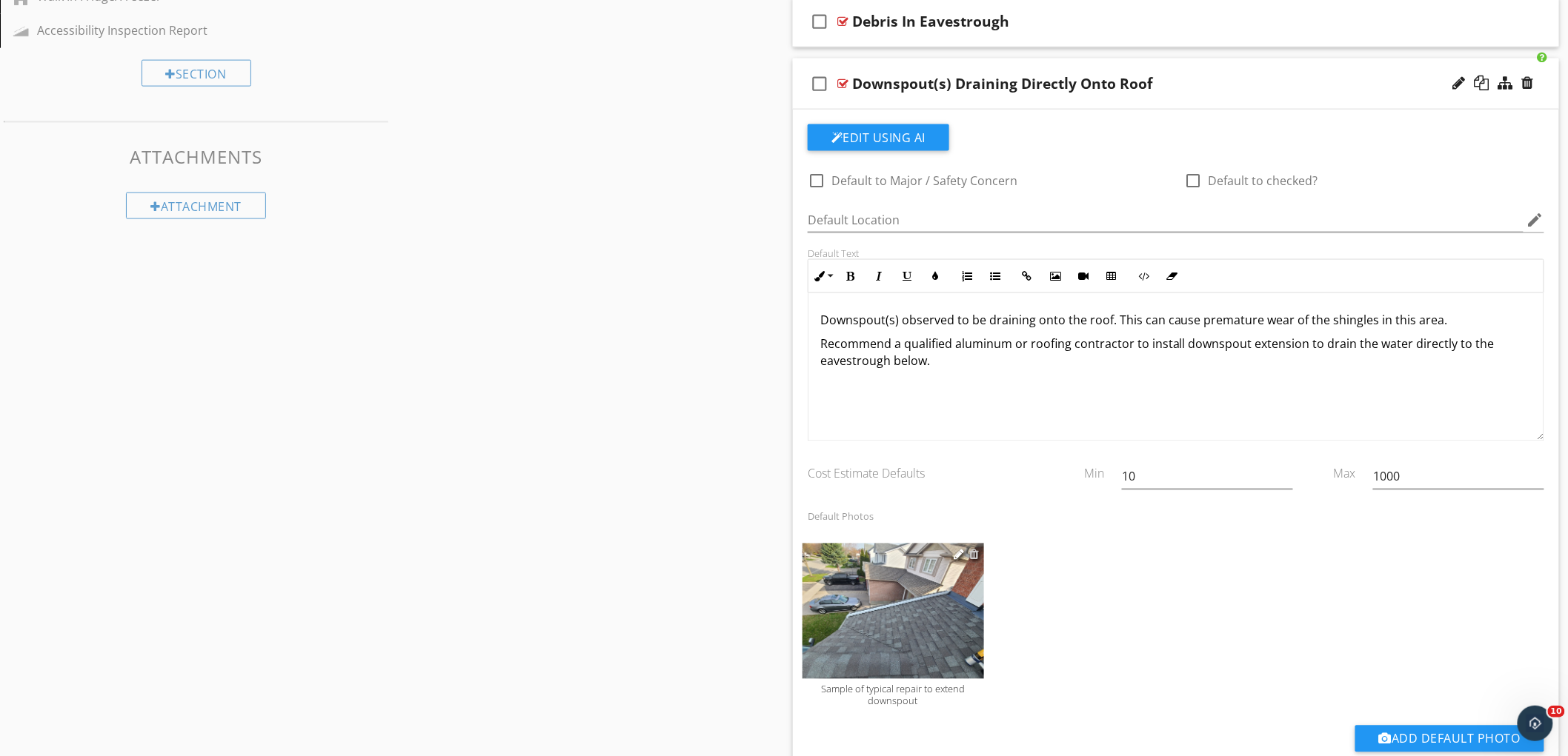
click at [973, 560] on div at bounding box center [974, 555] width 9 height 12
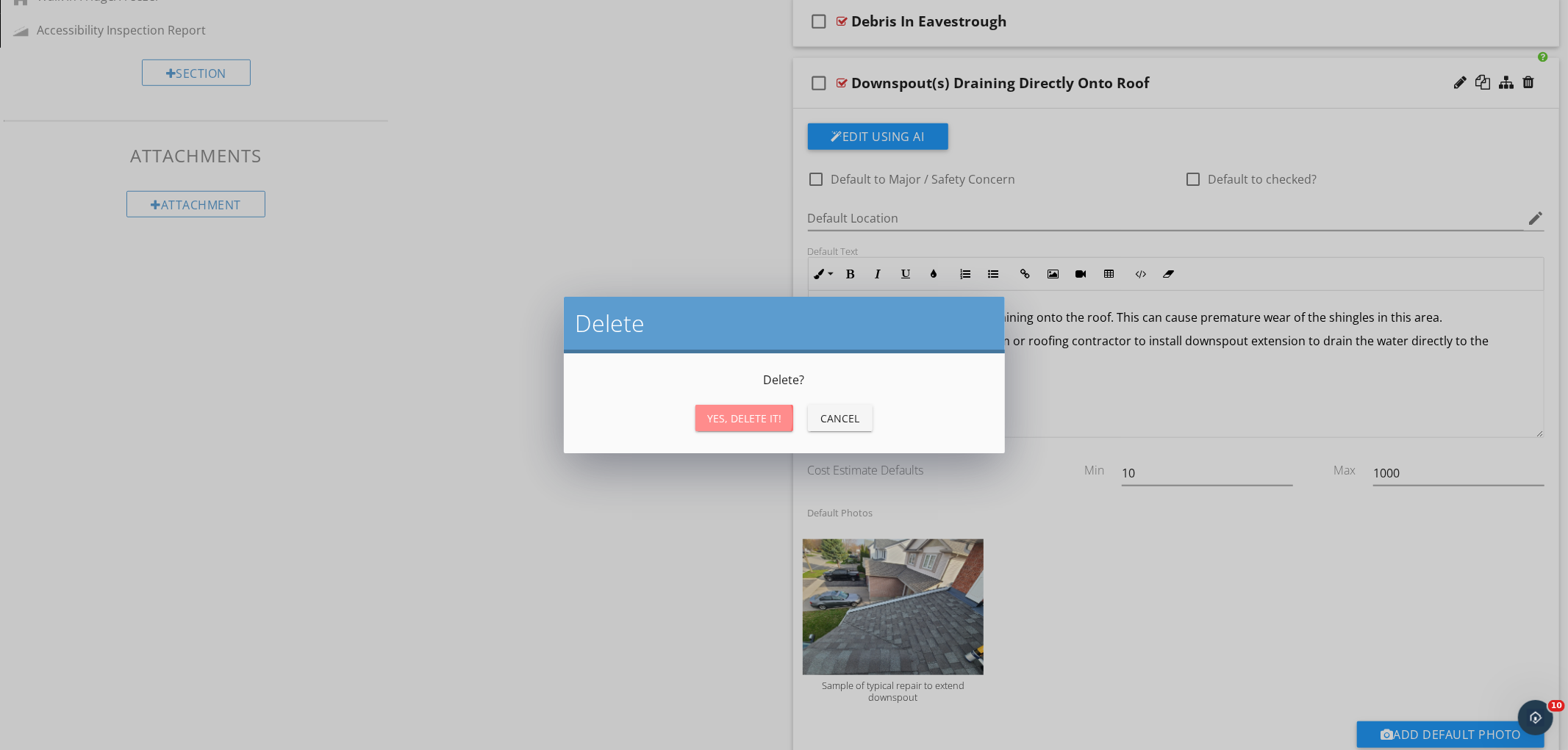
drag, startPoint x: 738, startPoint y: 414, endPoint x: 806, endPoint y: 430, distance: 69.9
click at [738, 413] on div "Yes, Delete it!" at bounding box center [744, 419] width 74 height 15
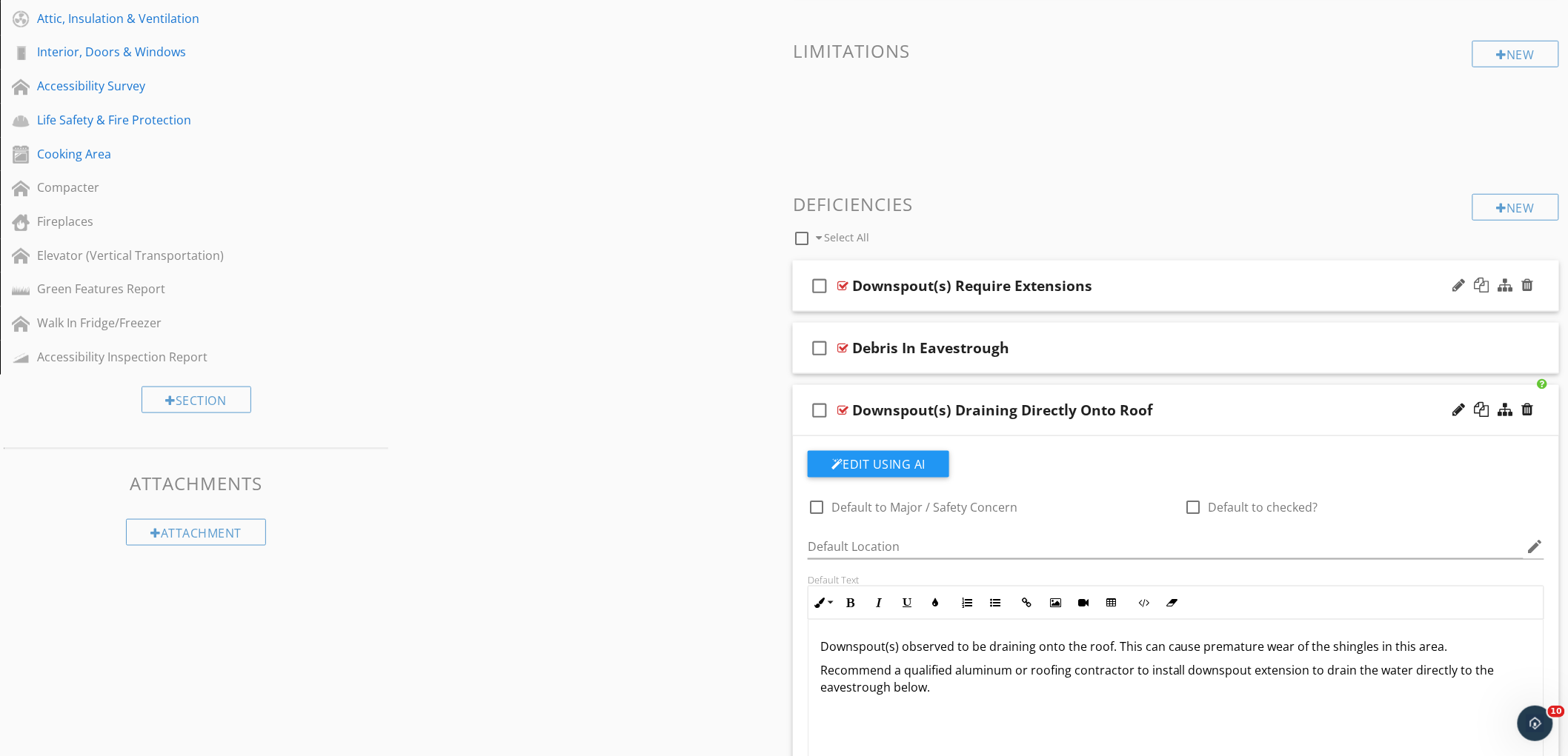
scroll to position [246, 0]
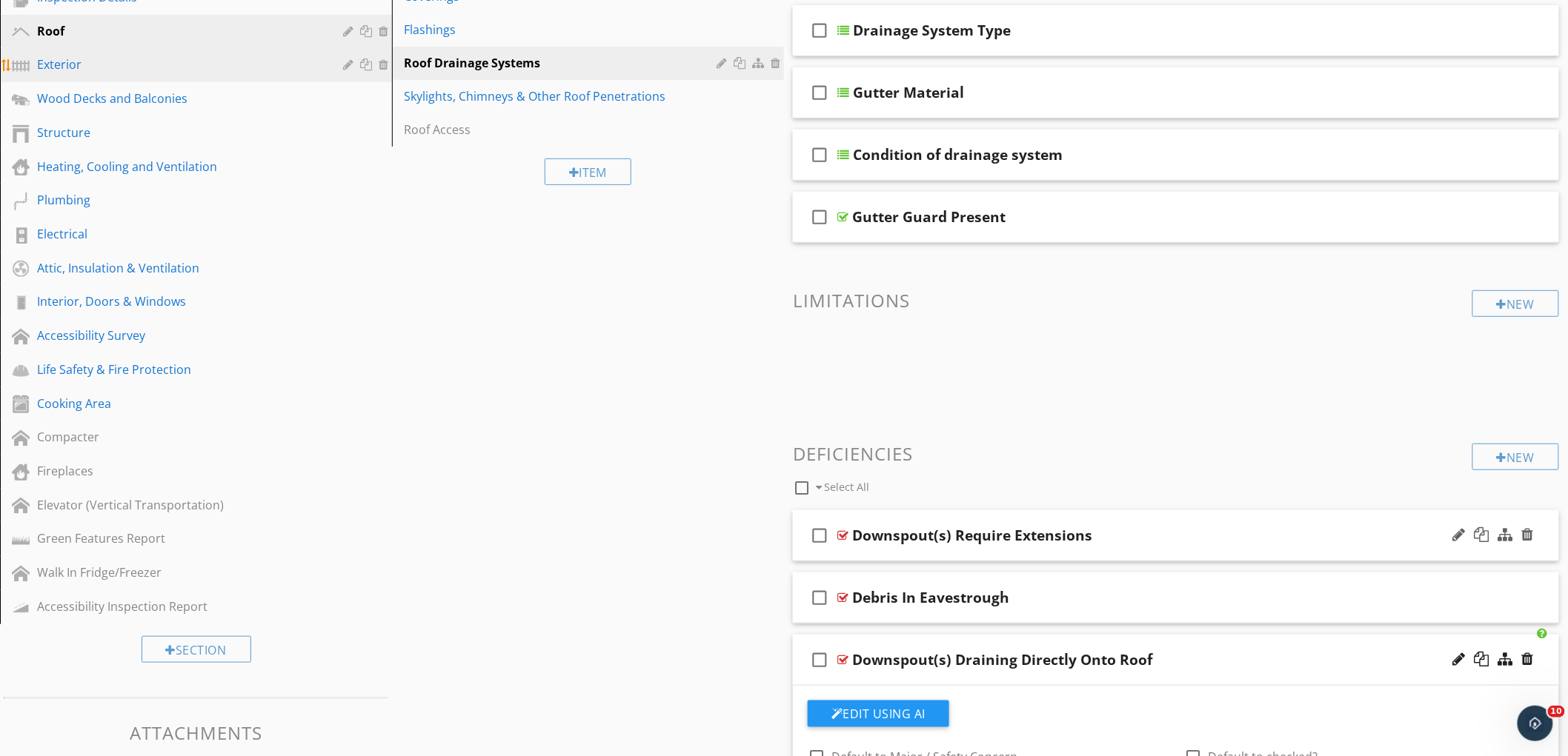
click at [133, 69] on div "Exterior" at bounding box center [178, 64] width 284 height 18
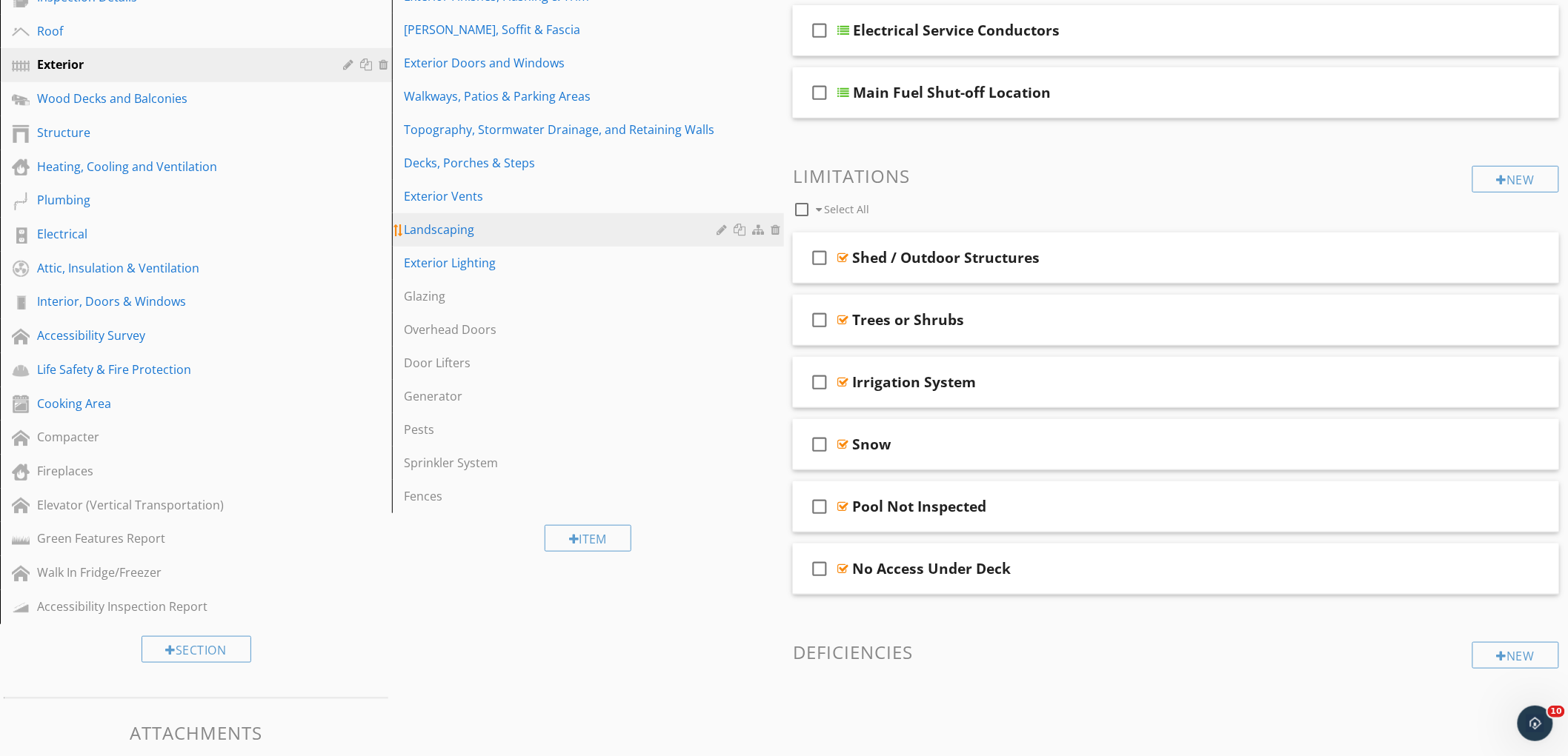
click at [560, 216] on link "Landscaping" at bounding box center [590, 229] width 387 height 33
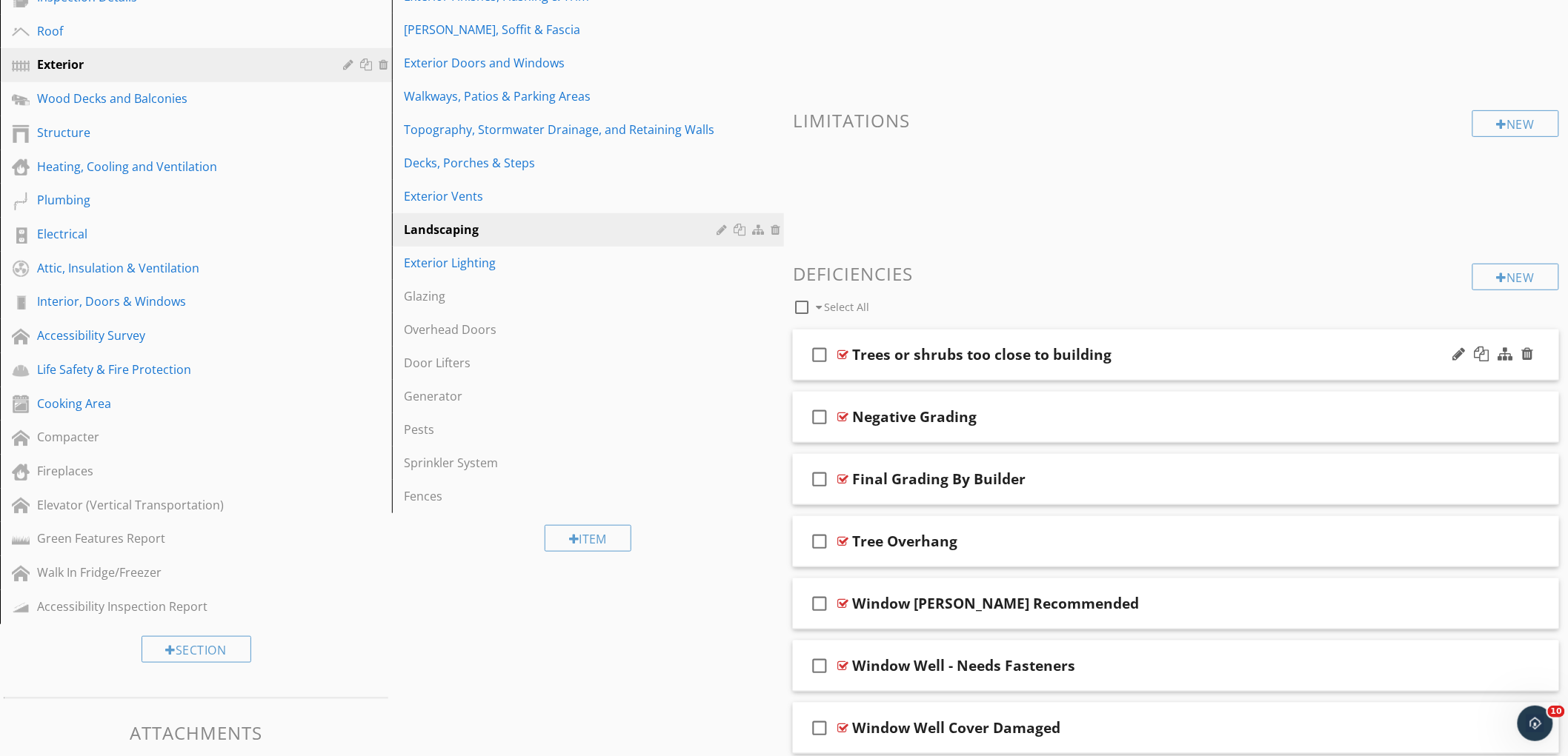
click at [1352, 353] on div "Trees or shrubs too close to building" at bounding box center [1129, 355] width 553 height 18
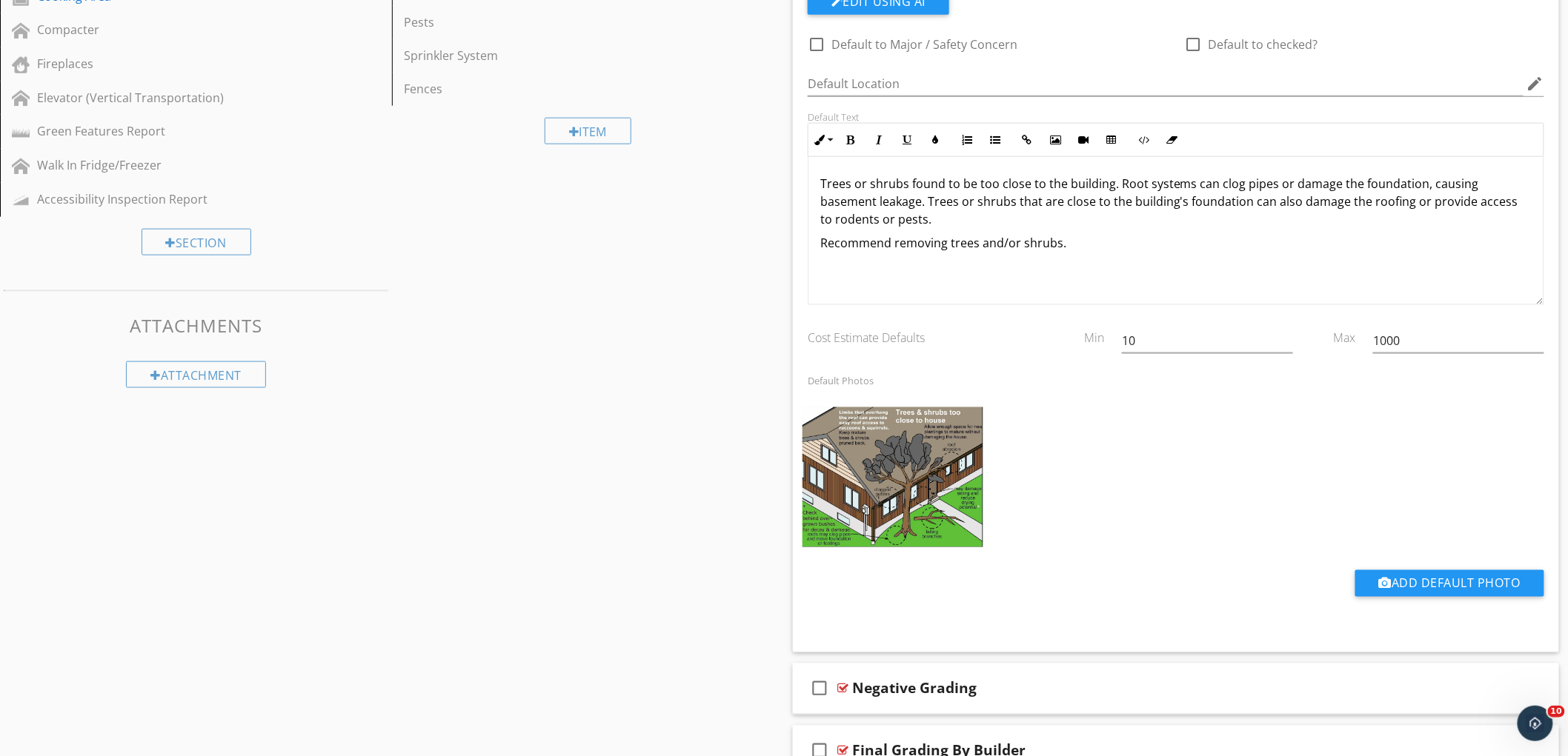
scroll to position [658, 0]
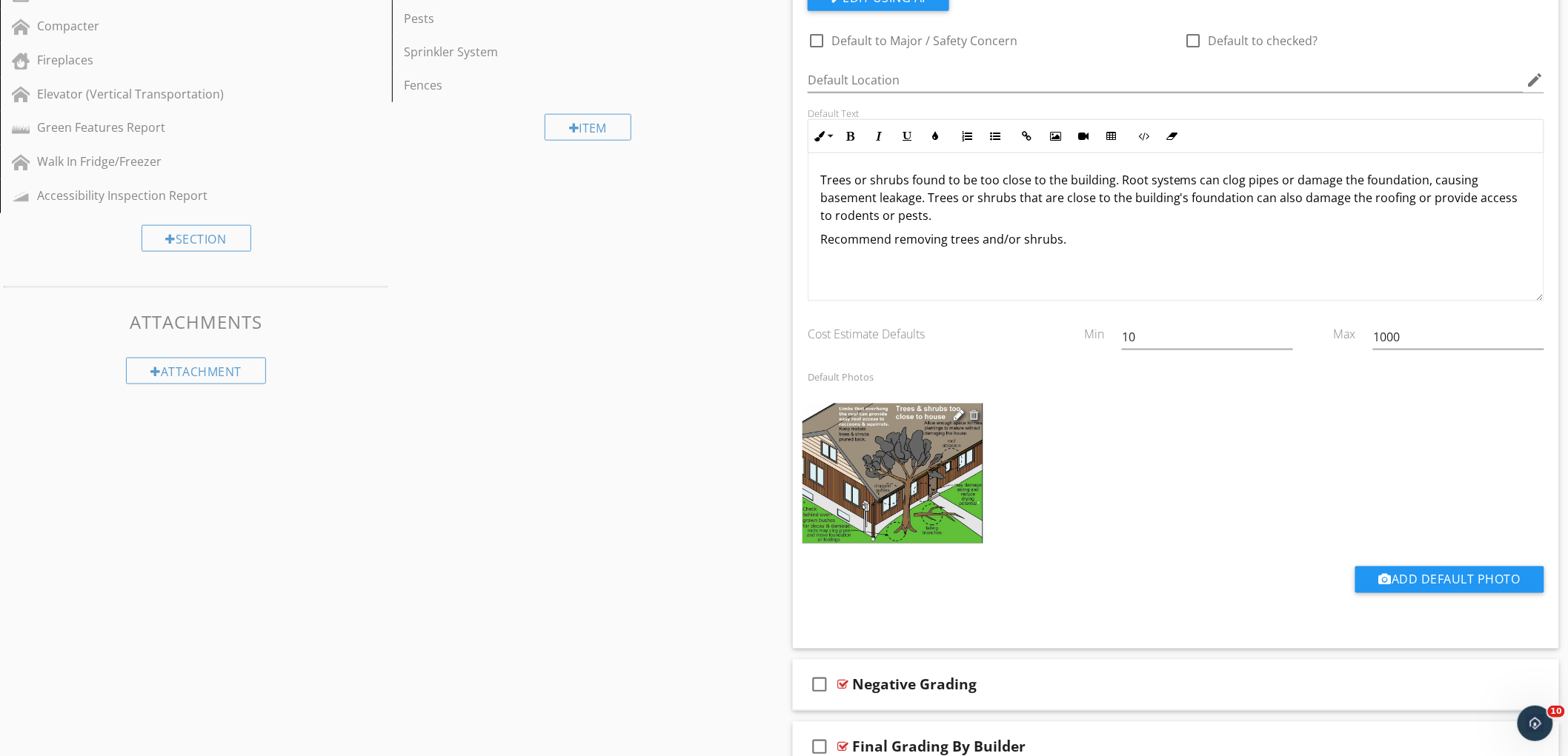
click at [975, 412] on div at bounding box center [974, 414] width 9 height 12
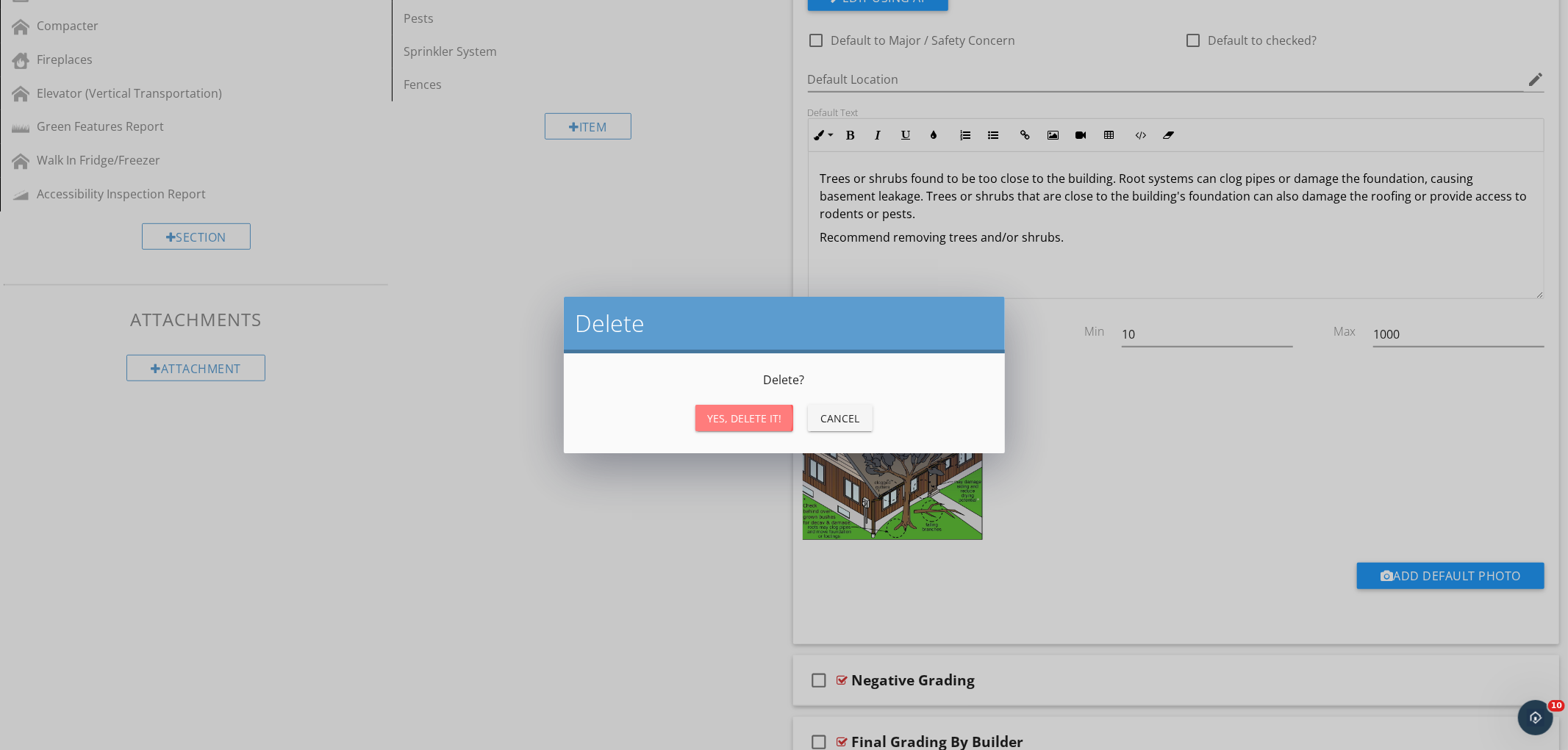
click at [746, 415] on div "Yes, Delete it!" at bounding box center [744, 419] width 74 height 15
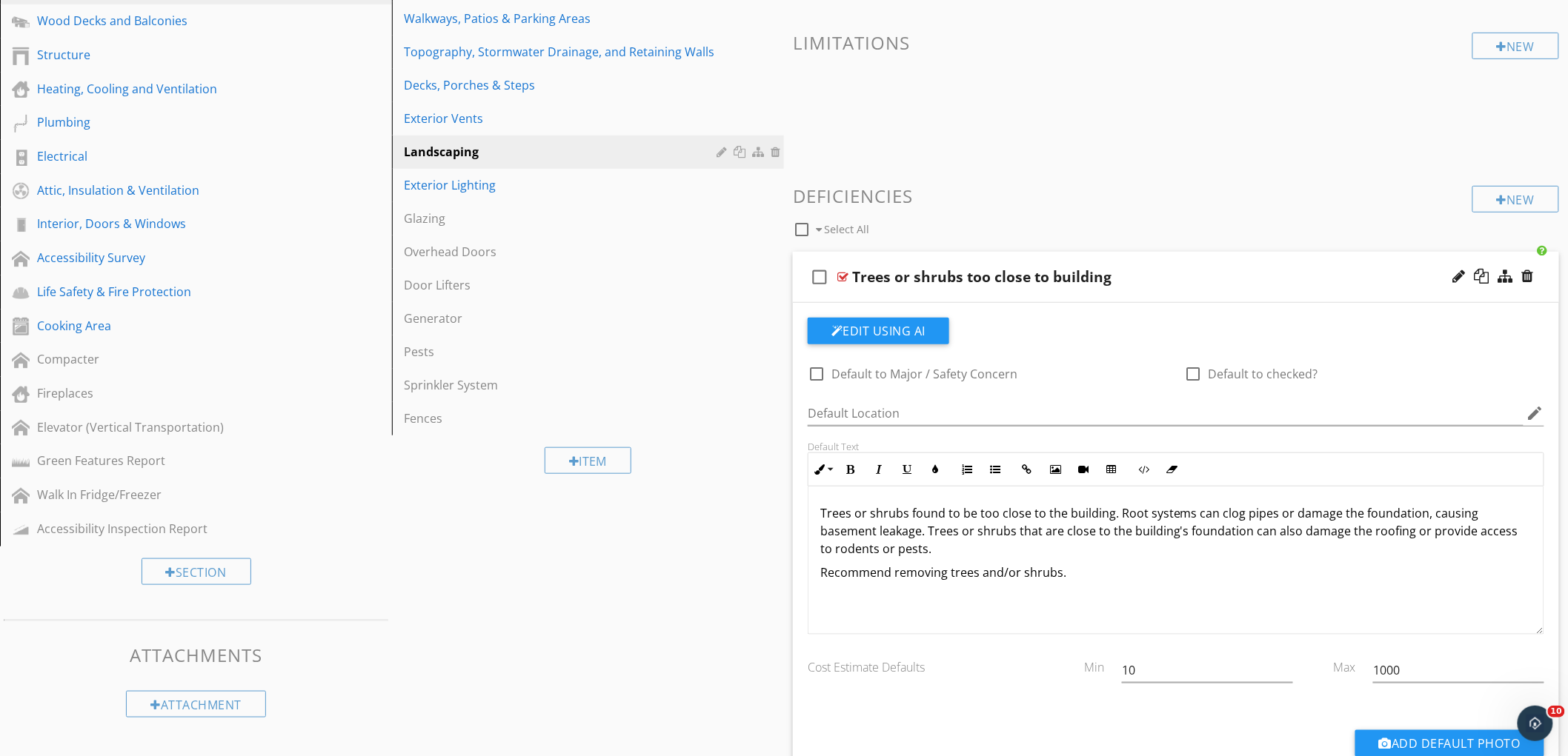
scroll to position [0, 0]
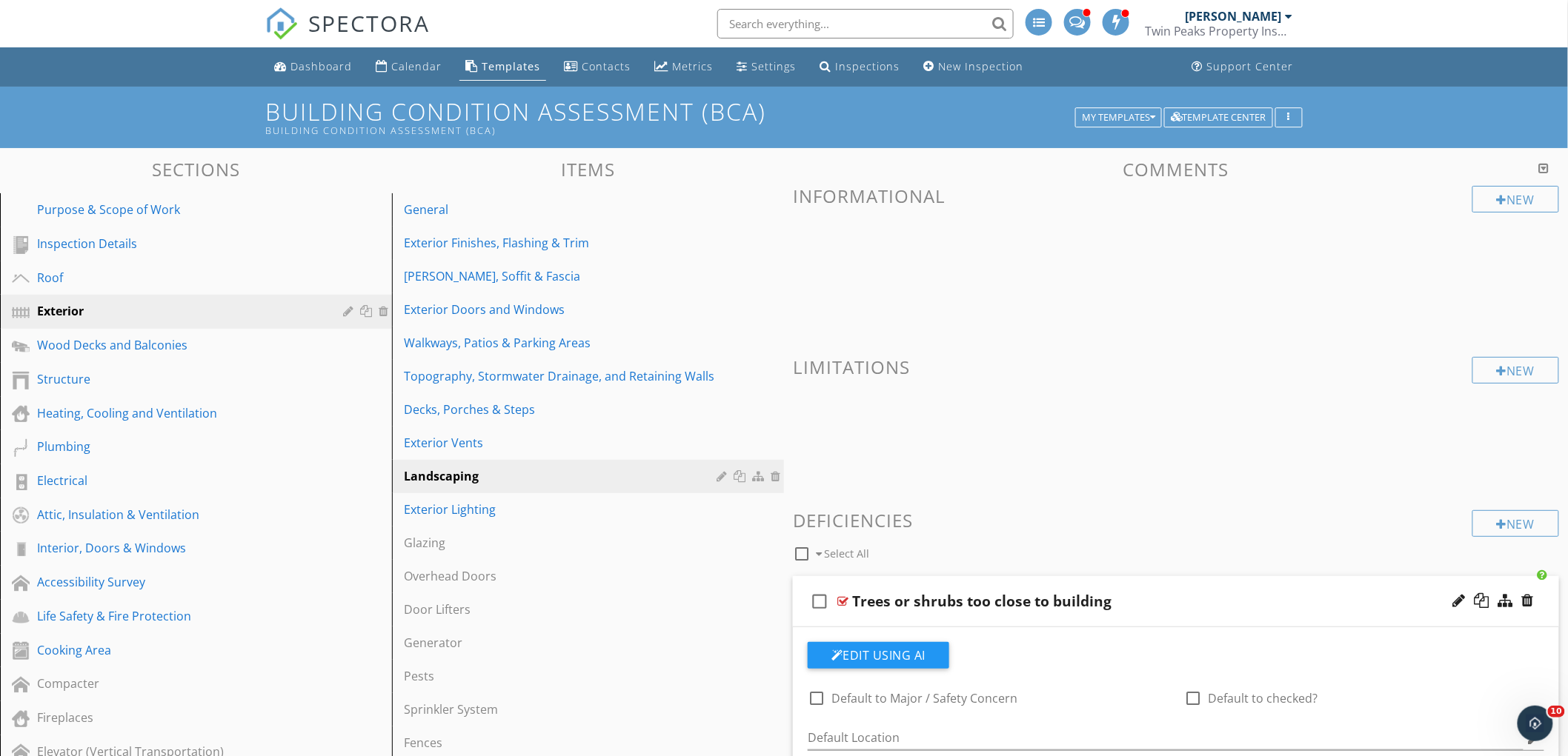
click at [386, 23] on span "SPECTORA" at bounding box center [369, 23] width 122 height 31
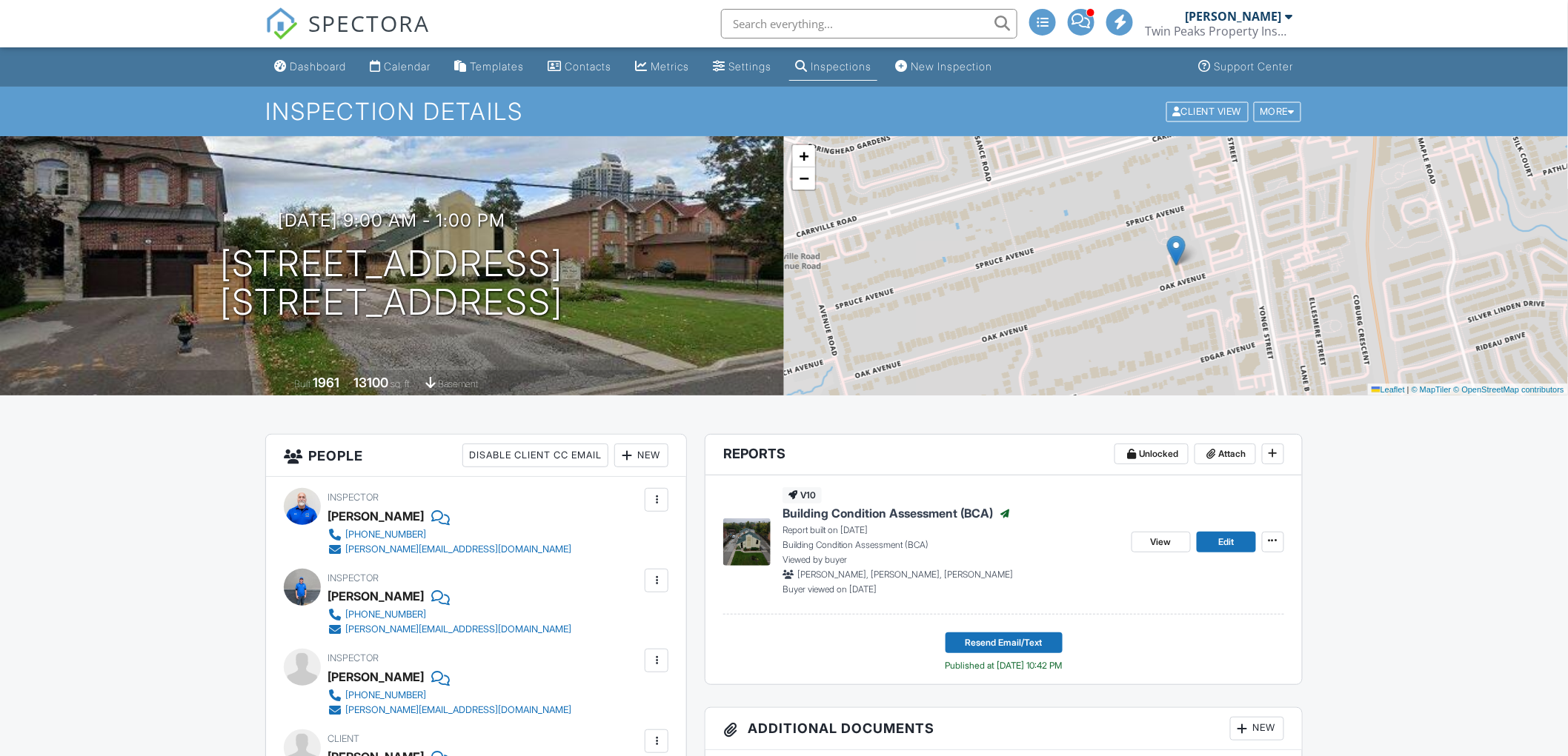
click at [647, 445] on div "New" at bounding box center [641, 455] width 54 height 24
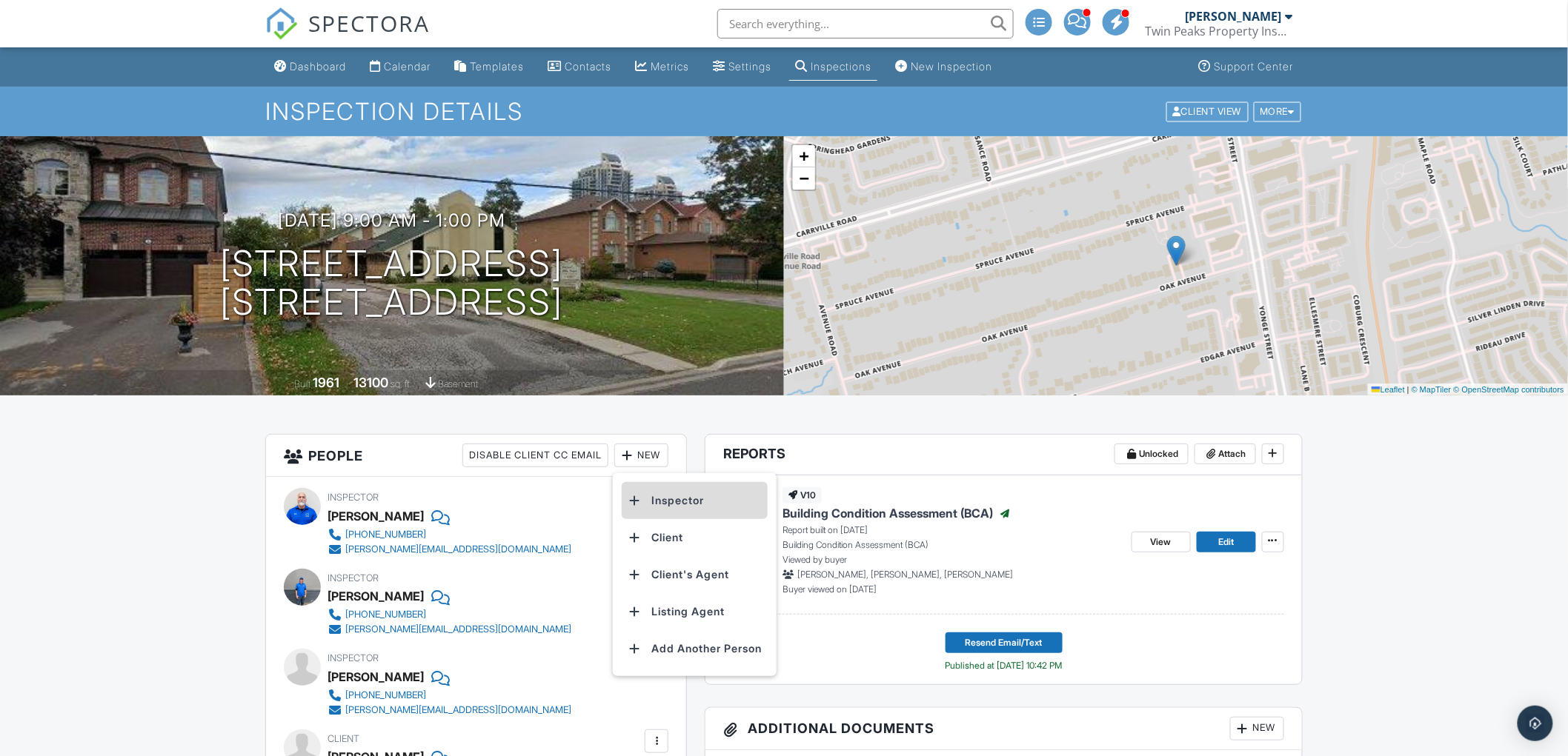
click at [686, 494] on li "Inspector" at bounding box center [695, 500] width 146 height 37
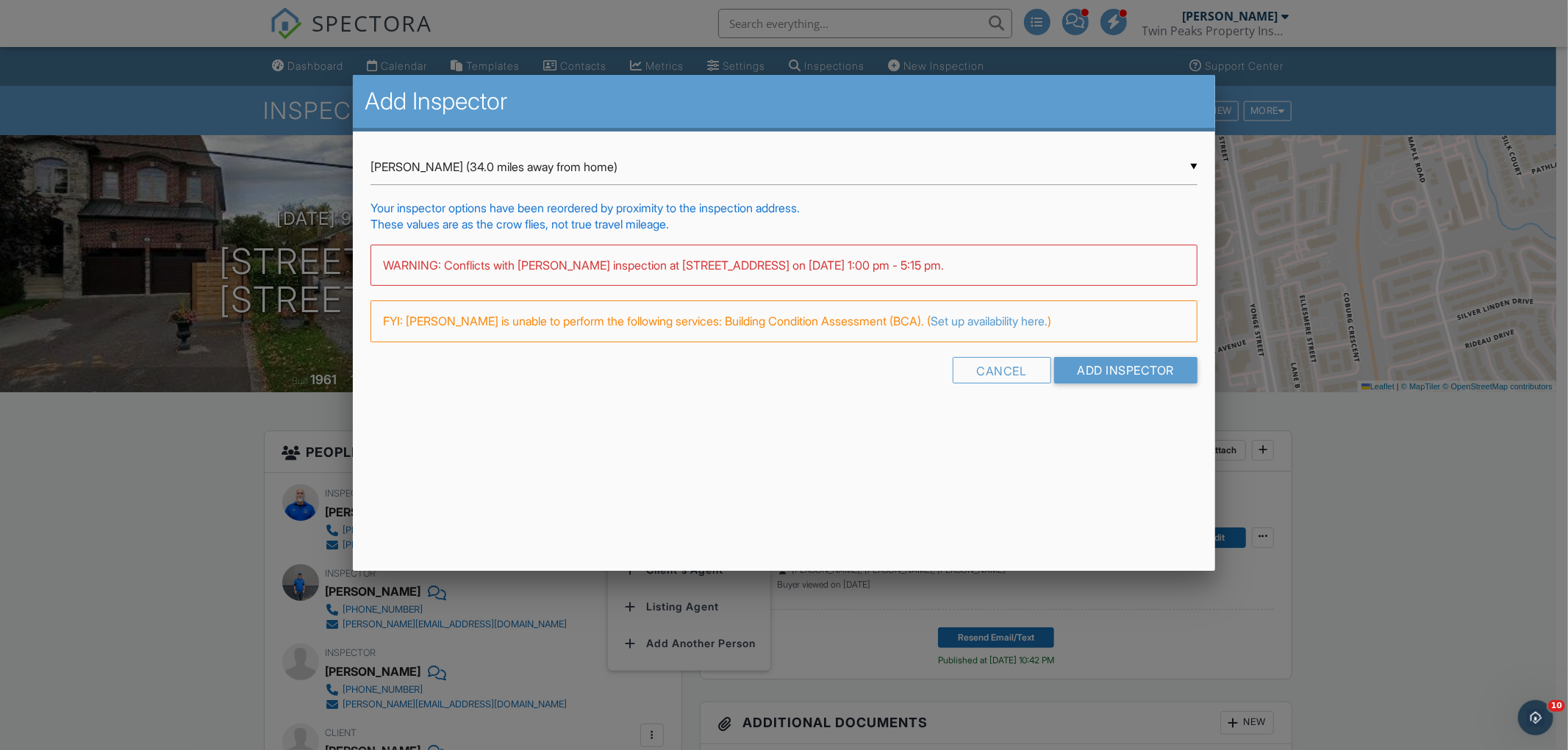
click at [750, 165] on div "▼ Jamie Fluker (34.0 miles away from home) Jamie Fluker (34.0 miles away from h…" at bounding box center [784, 167] width 827 height 36
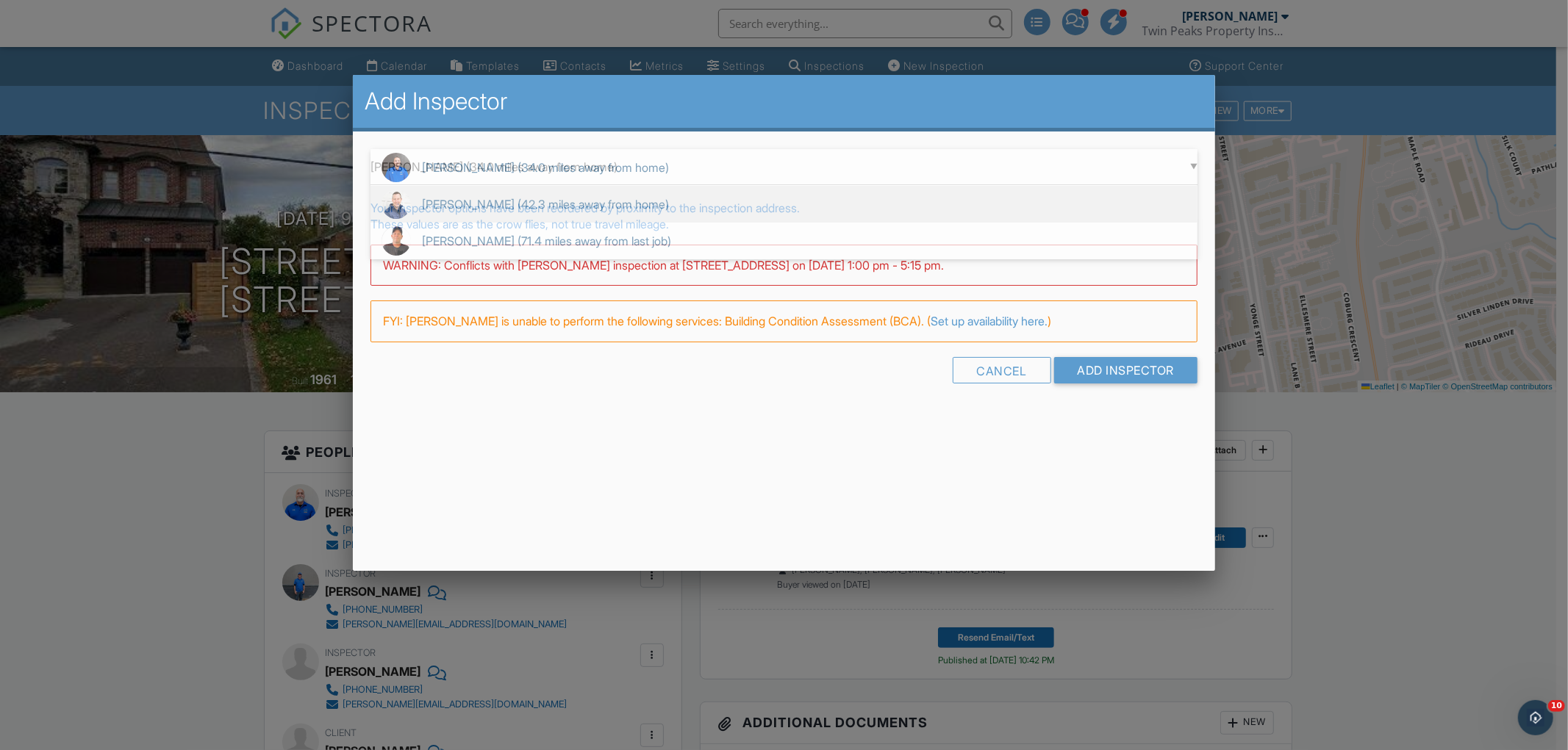
click at [846, 216] on span "Brad Bojda (42.3 miles away from home)" at bounding box center [784, 204] width 827 height 37
type input "Brad Bojda (42.3 miles away from home)"
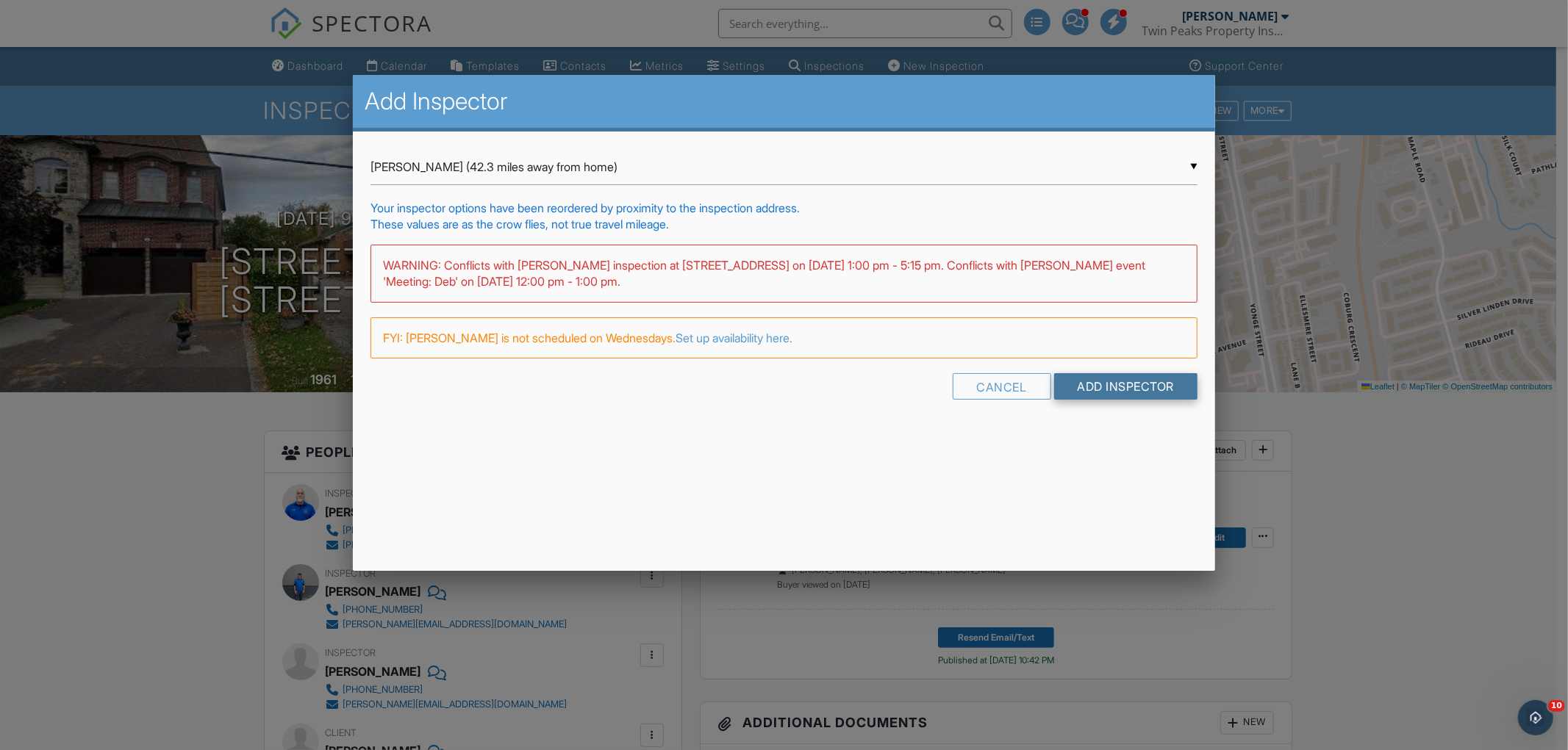
click at [1155, 387] on input "Add Inspector" at bounding box center [1127, 387] width 144 height 26
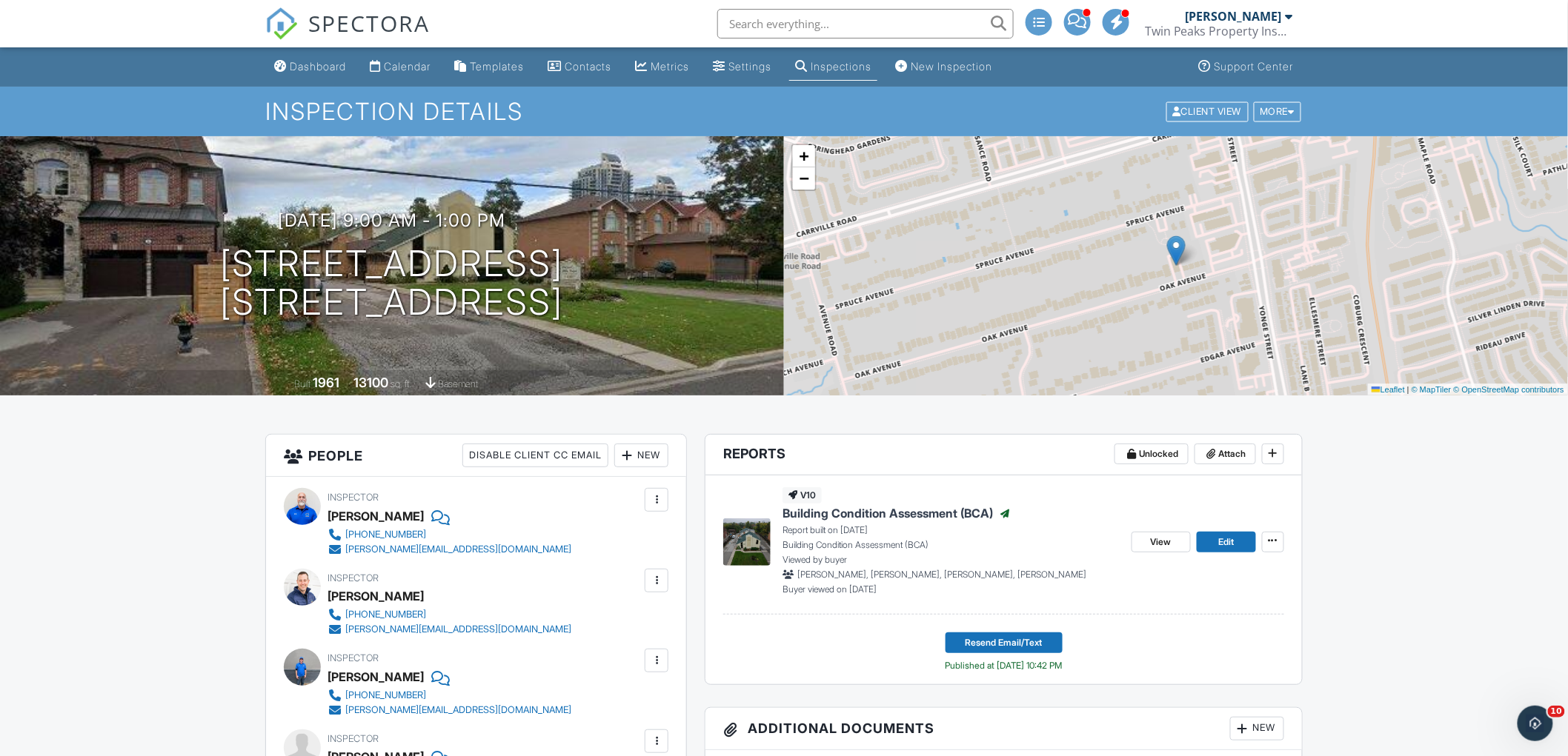
click at [654, 580] on div at bounding box center [657, 580] width 15 height 15
click at [581, 739] on li "Remove" at bounding box center [583, 736] width 151 height 37
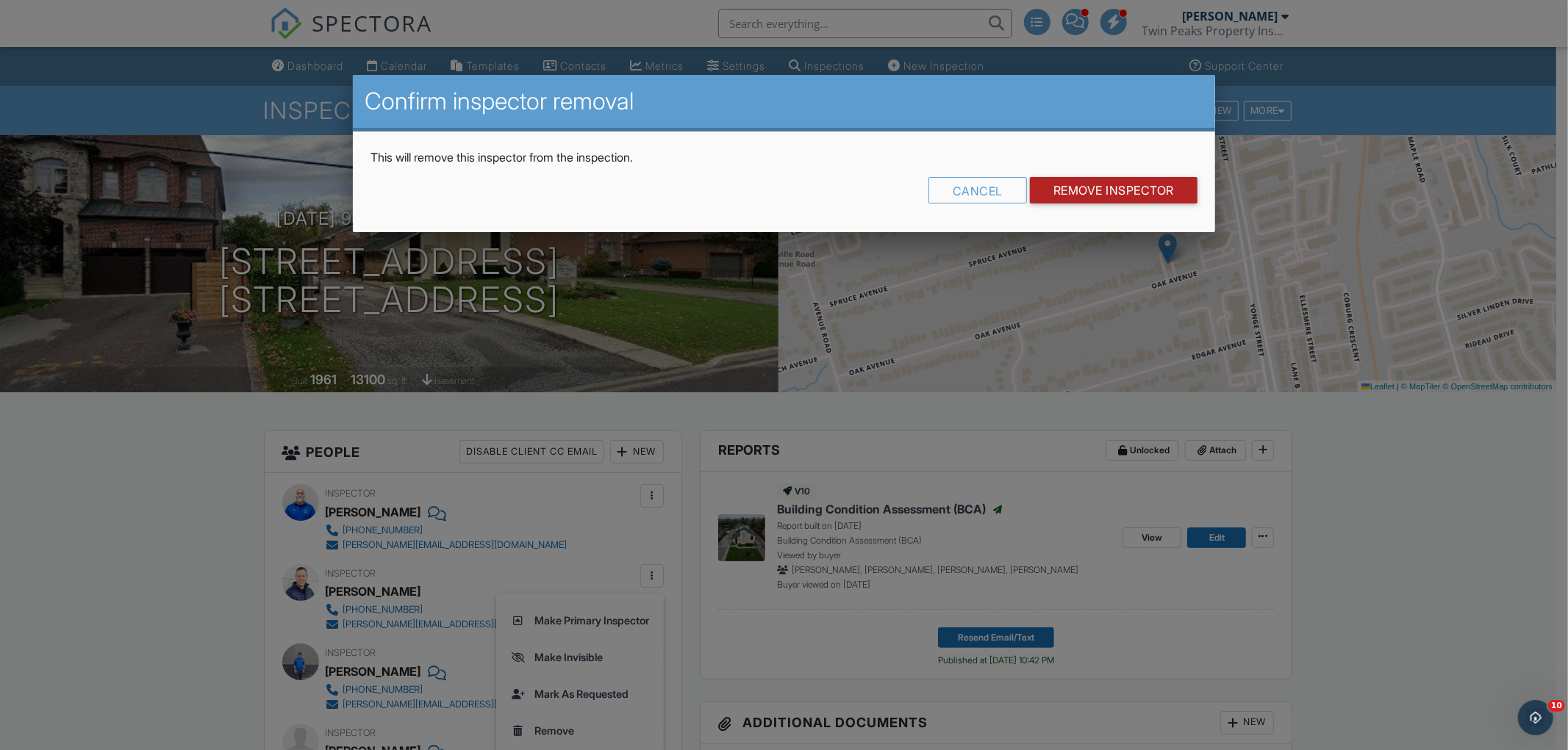
drag, startPoint x: 1128, startPoint y: 199, endPoint x: 1134, endPoint y: 203, distance: 7.2
click at [1128, 196] on input "Remove Inspector" at bounding box center [1114, 190] width 168 height 26
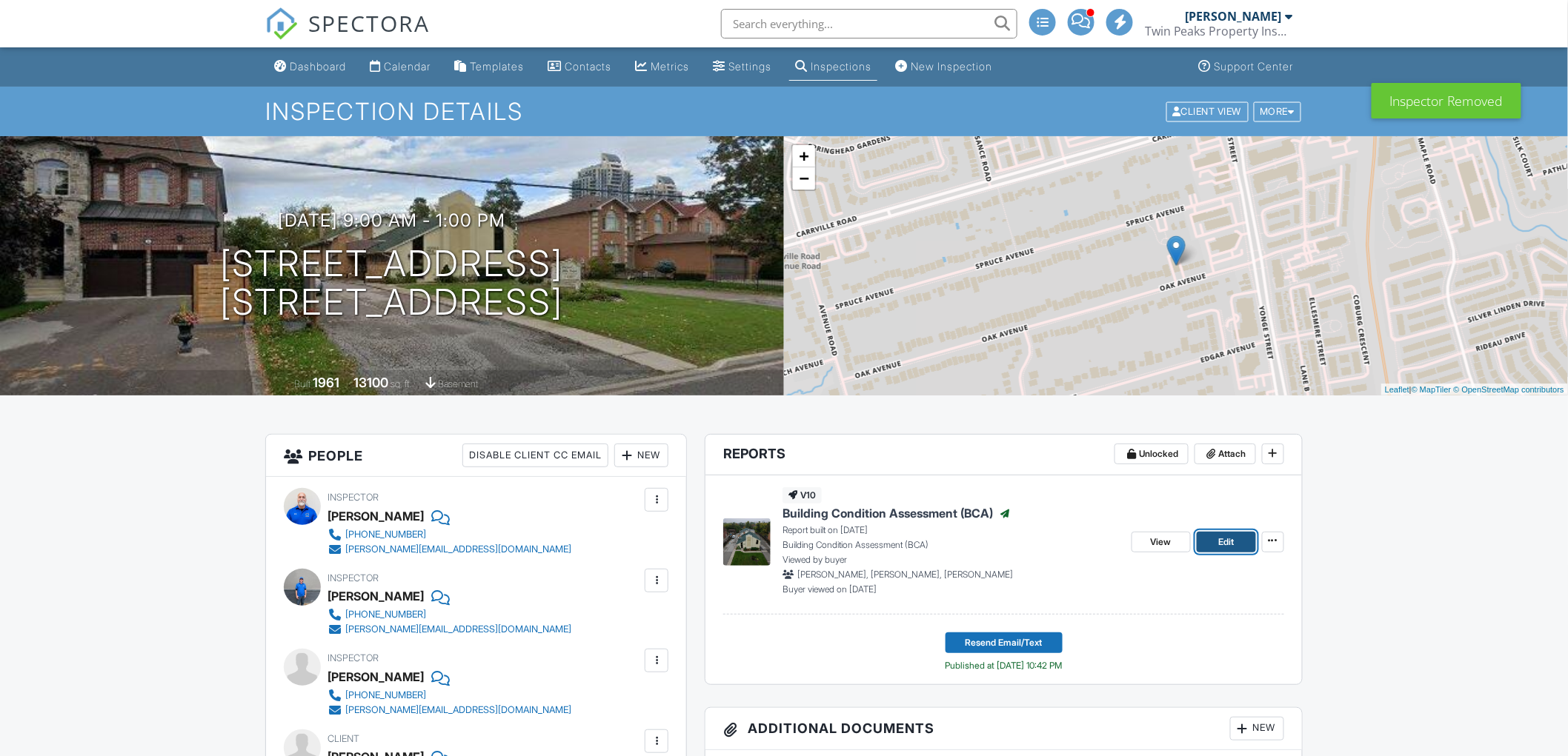
click at [1231, 541] on span "Edit" at bounding box center [1225, 543] width 15 height 15
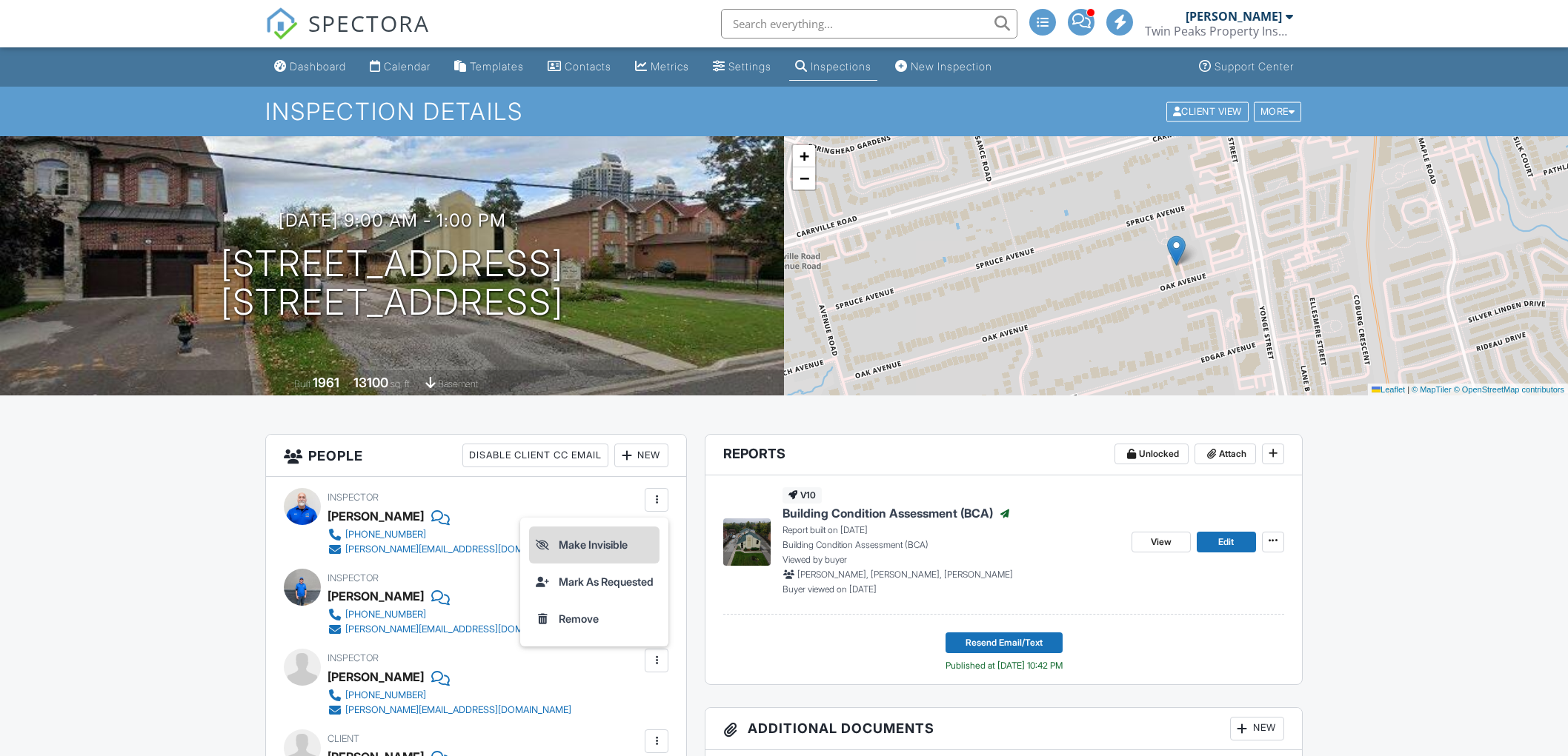
click at [602, 550] on li "Make Invisible" at bounding box center [594, 545] width 130 height 37
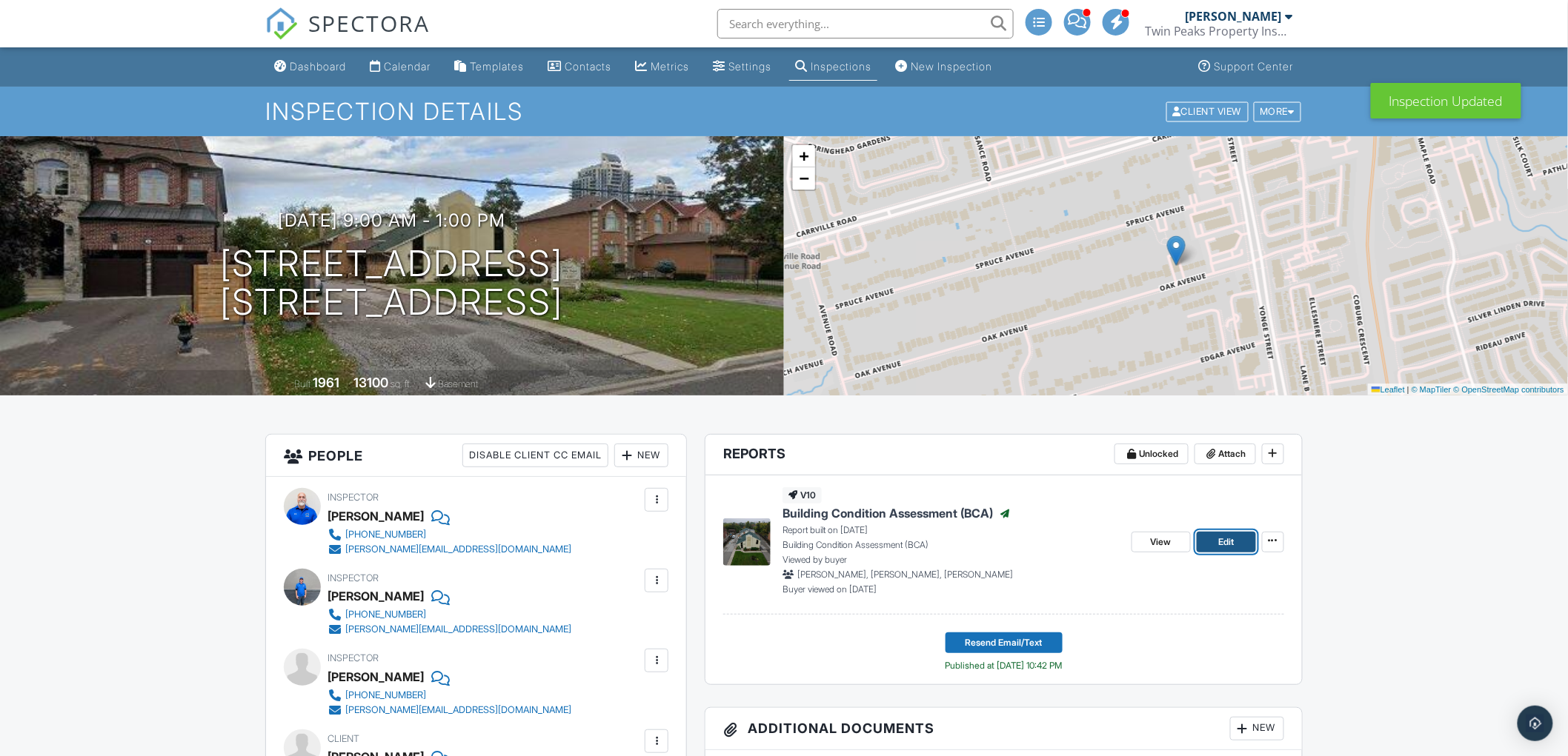
click at [1226, 542] on span "Edit" at bounding box center [1225, 543] width 15 height 15
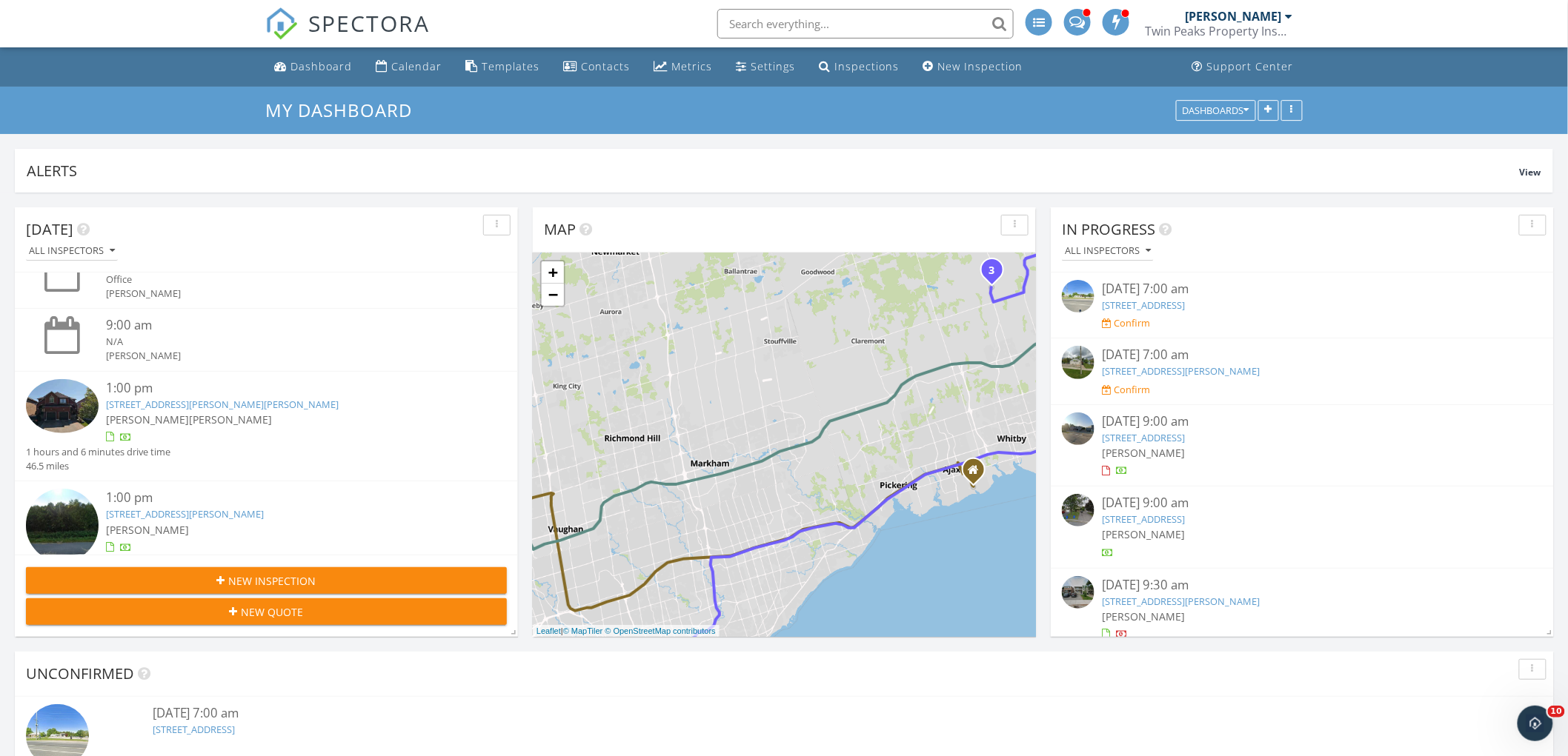
scroll to position [115, 0]
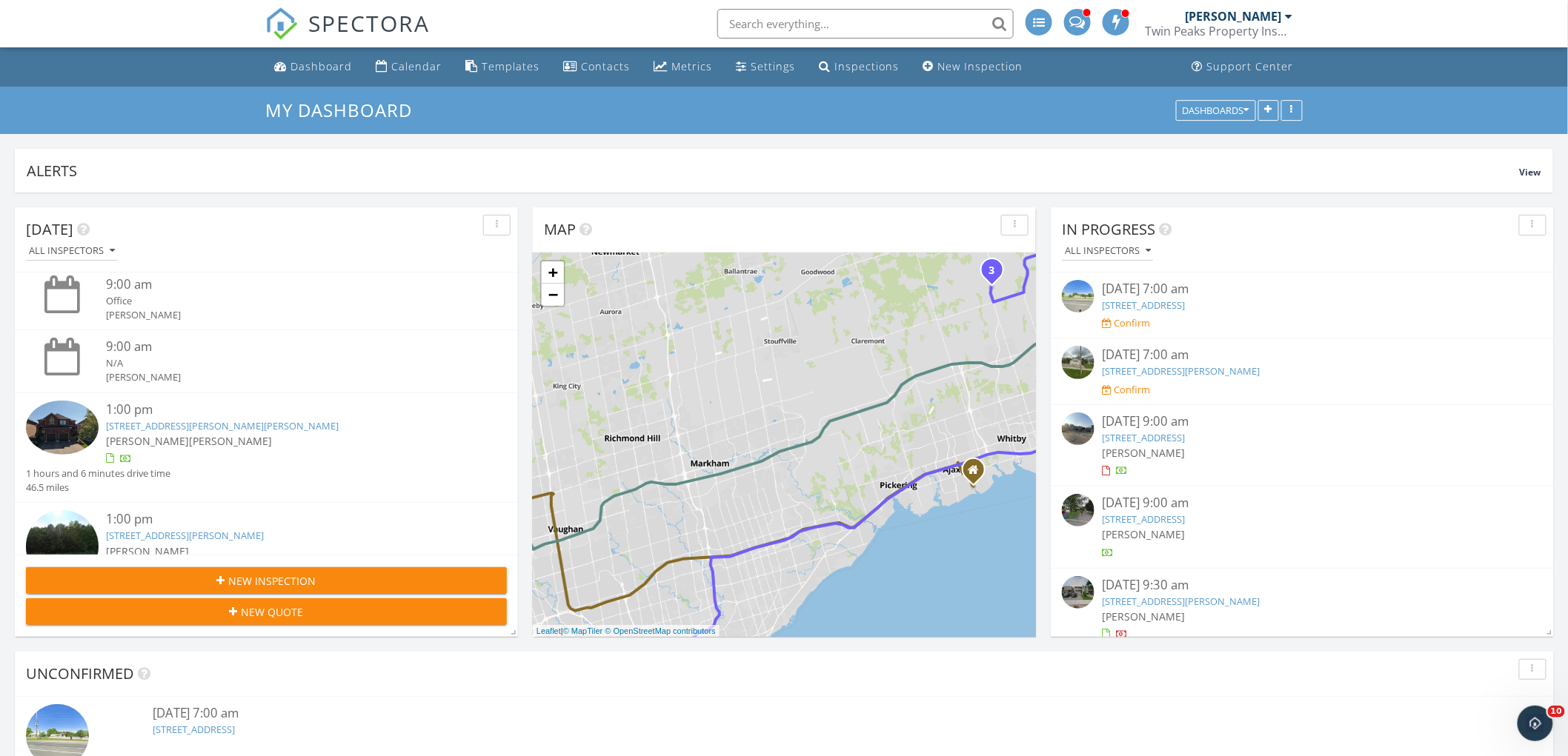
click at [220, 425] on link "[STREET_ADDRESS][PERSON_NAME][PERSON_NAME]" at bounding box center [222, 426] width 232 height 13
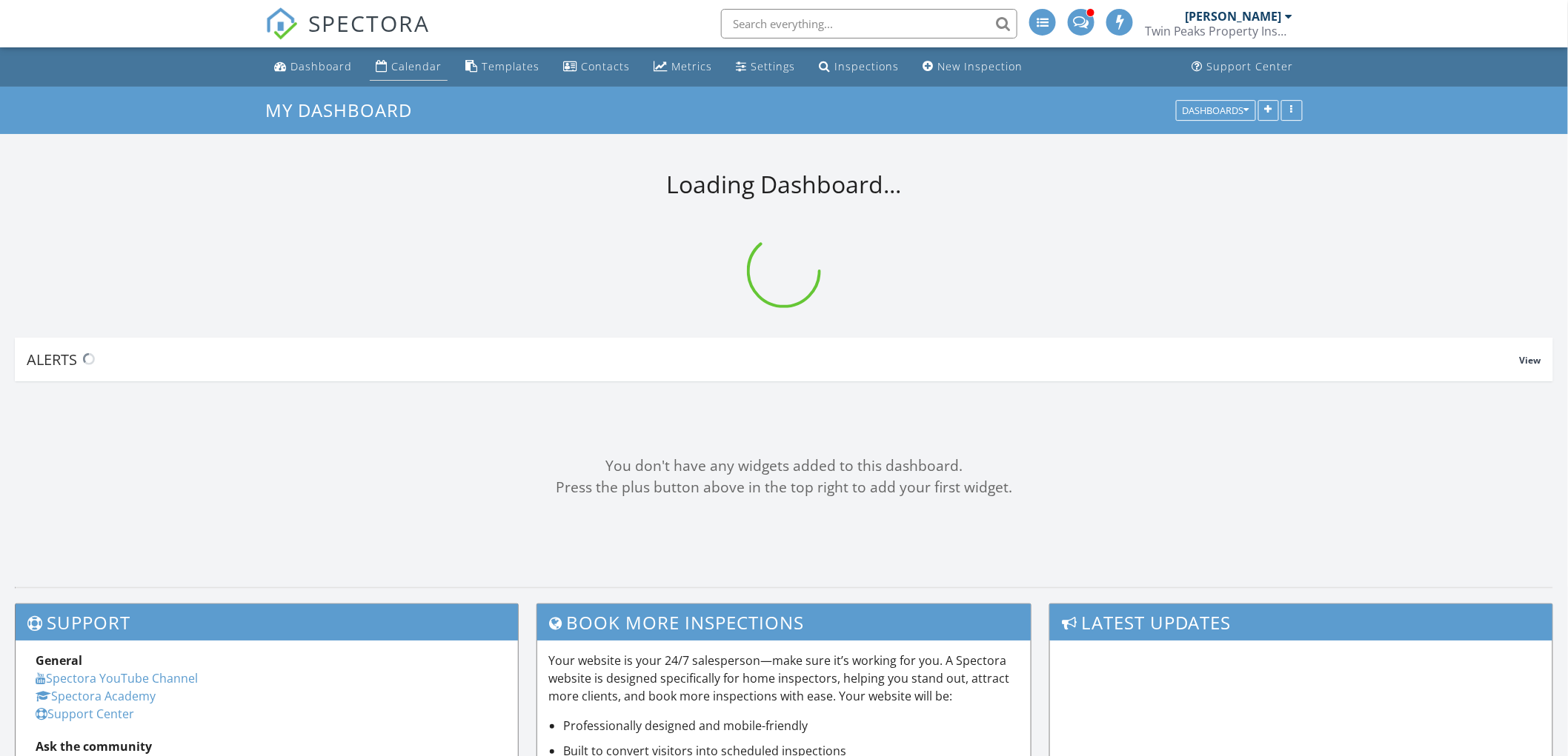
click at [415, 67] on div "Calendar" at bounding box center [415, 66] width 50 height 14
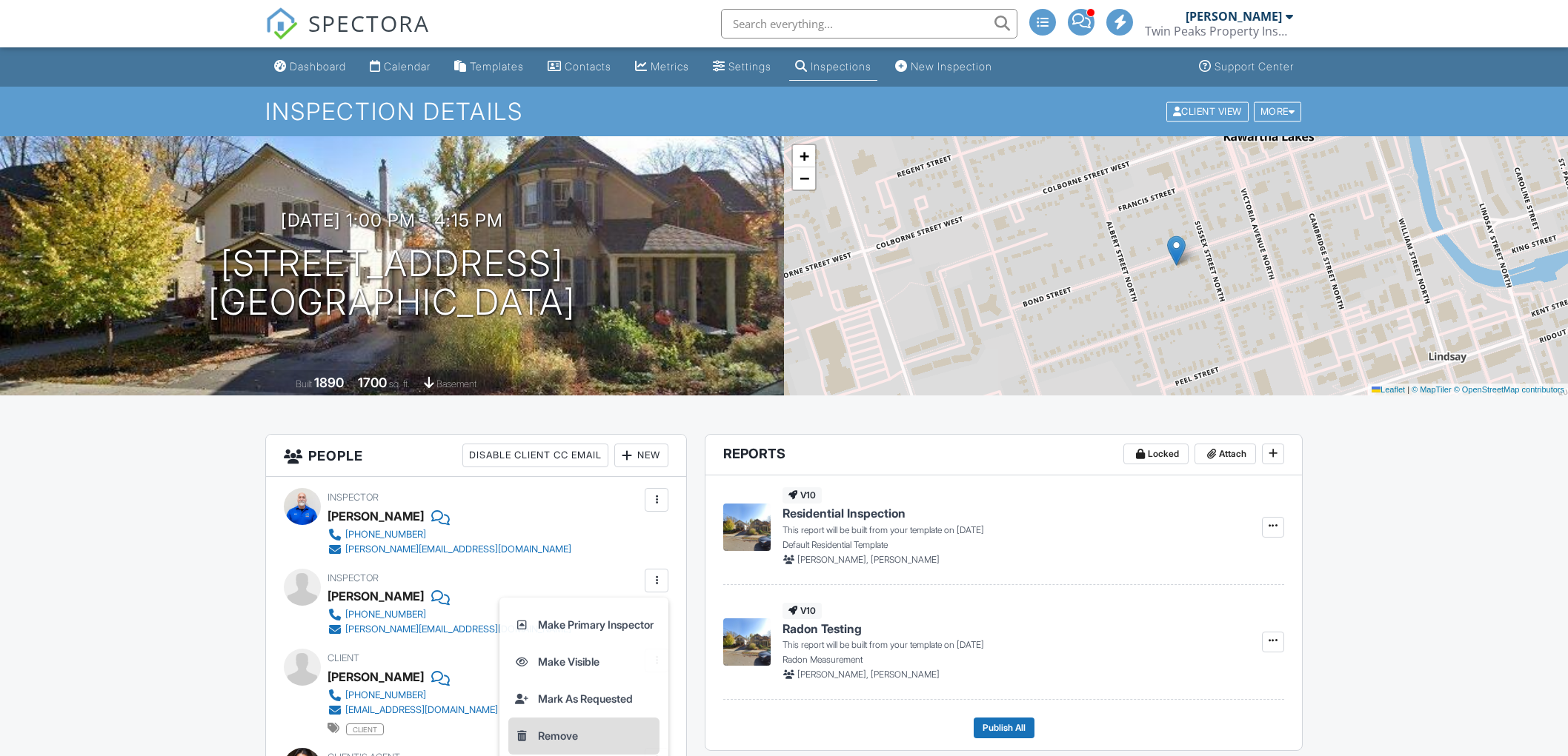
click at [562, 718] on li "Remove" at bounding box center [583, 736] width 151 height 37
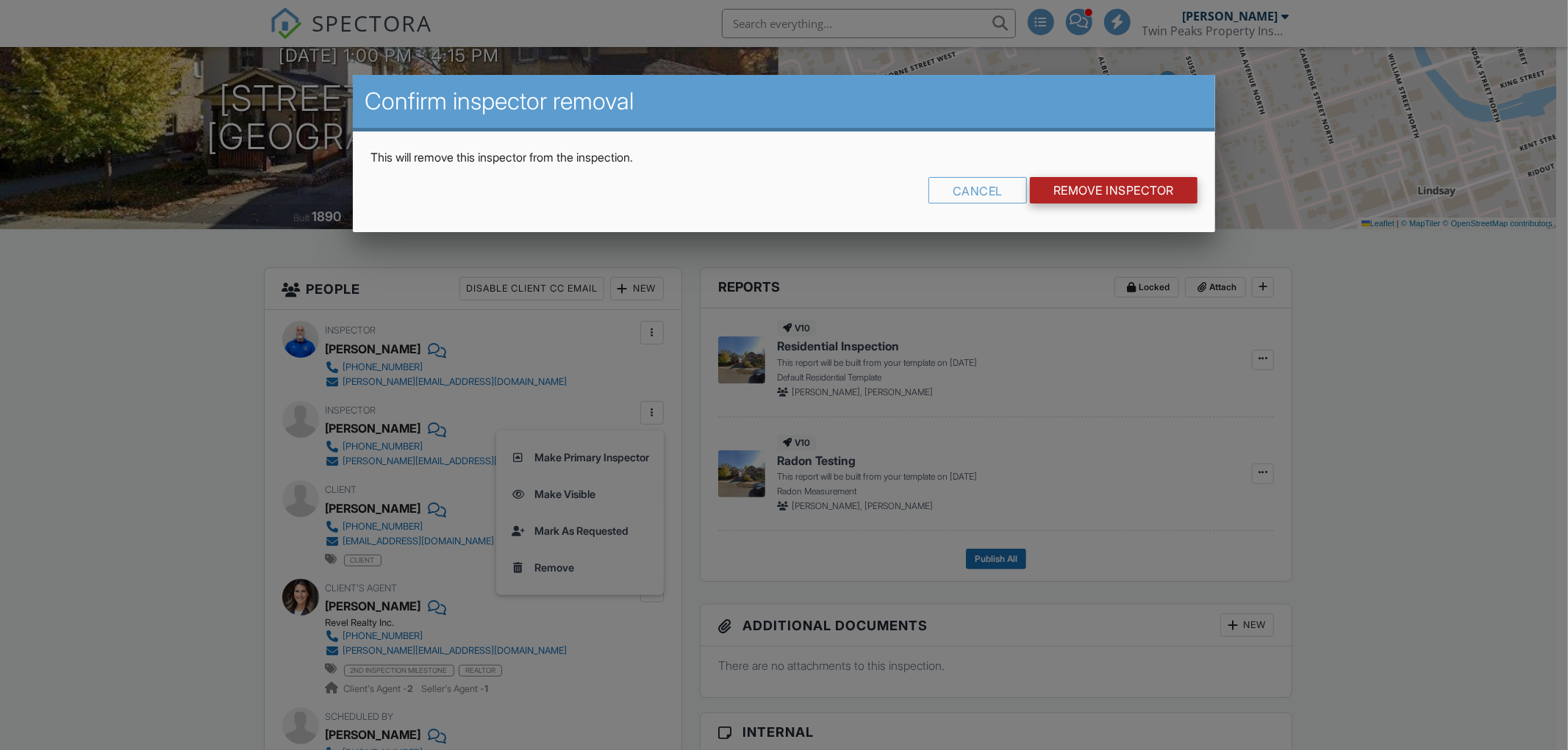
click at [1085, 189] on input "Remove Inspector" at bounding box center [1114, 190] width 168 height 26
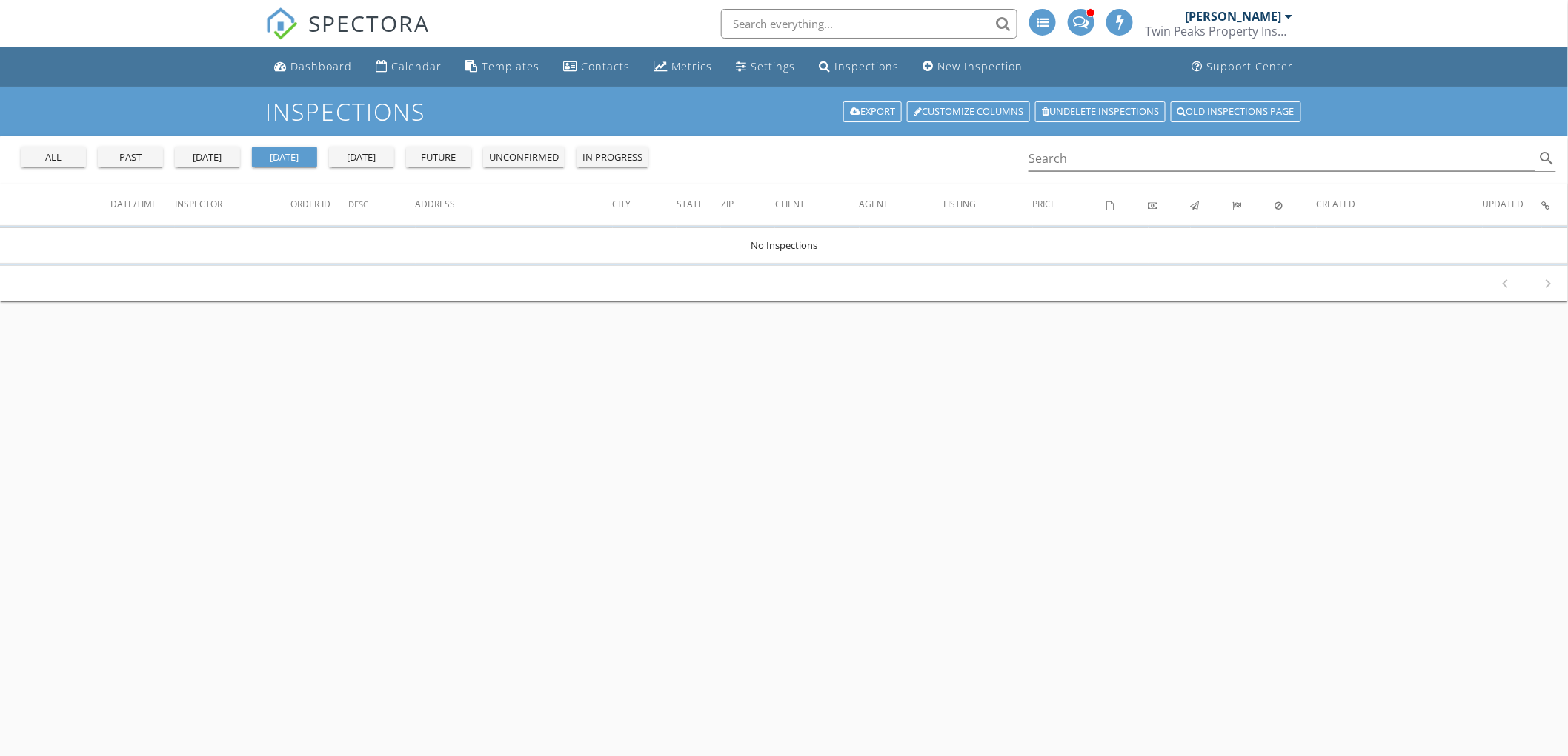
click at [971, 82] on li "New Inspection" at bounding box center [972, 67] width 118 height 40
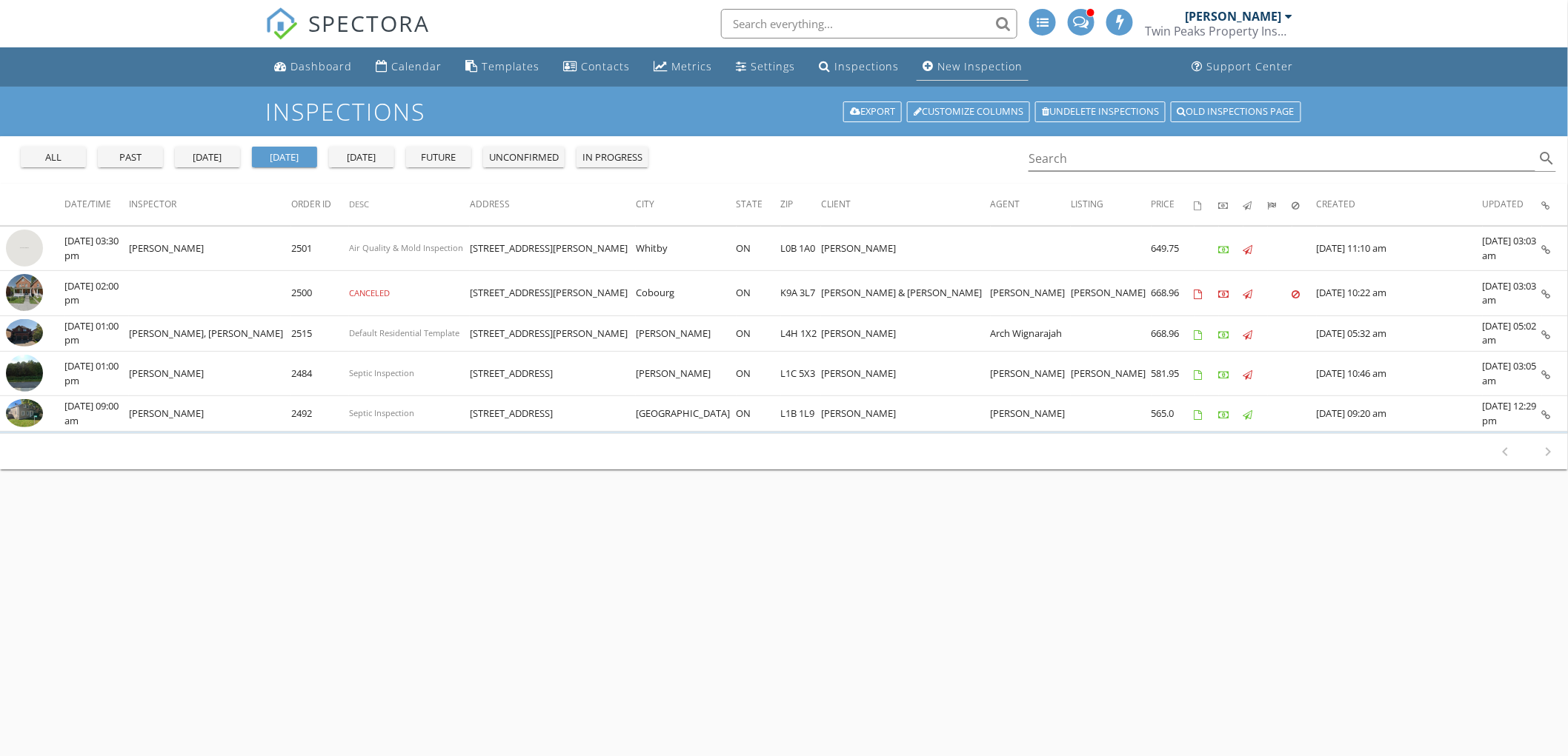
click at [980, 71] on div "New Inspection" at bounding box center [980, 66] width 85 height 14
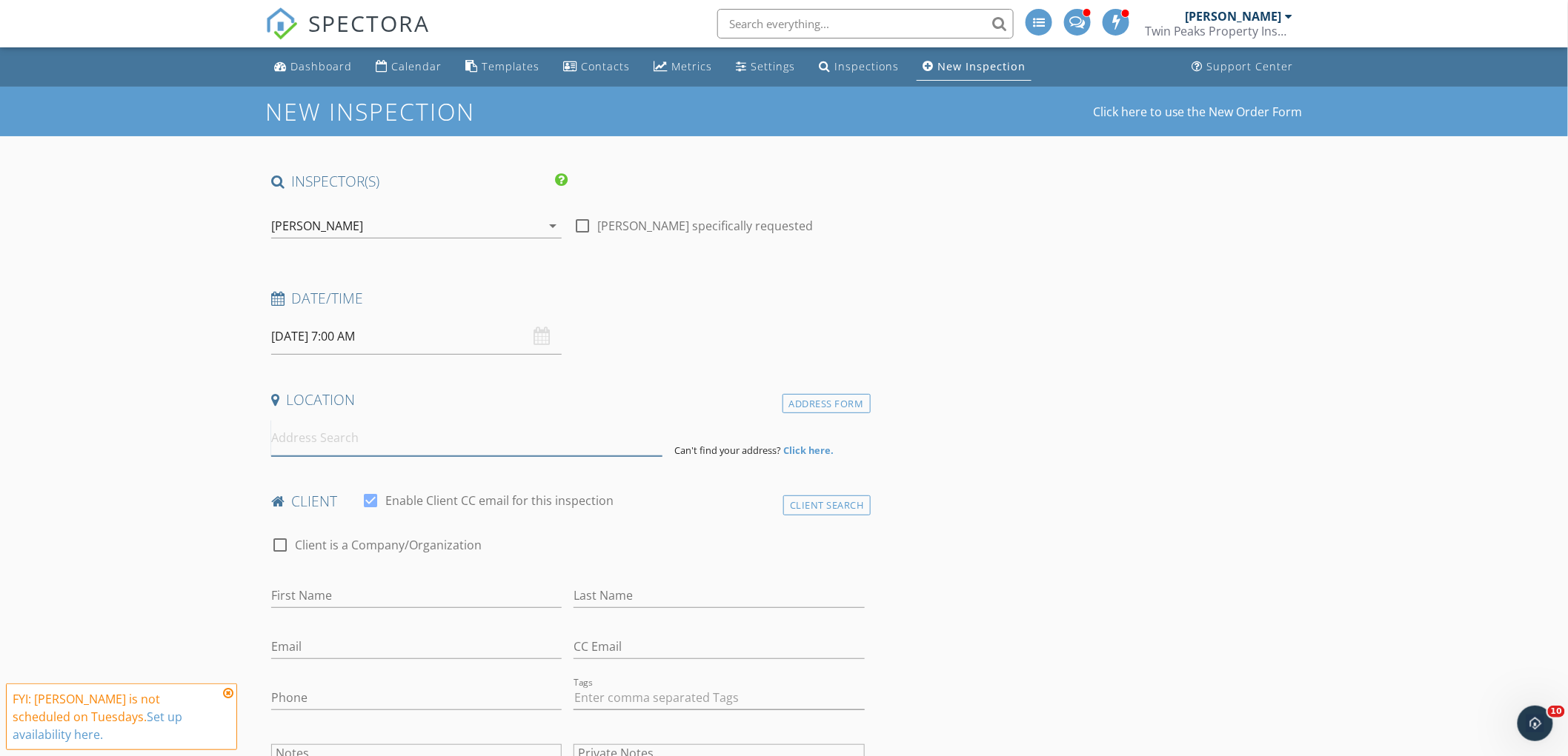
click at [374, 452] on input at bounding box center [466, 438] width 391 height 36
paste input "[STREET_ADDRESS]"
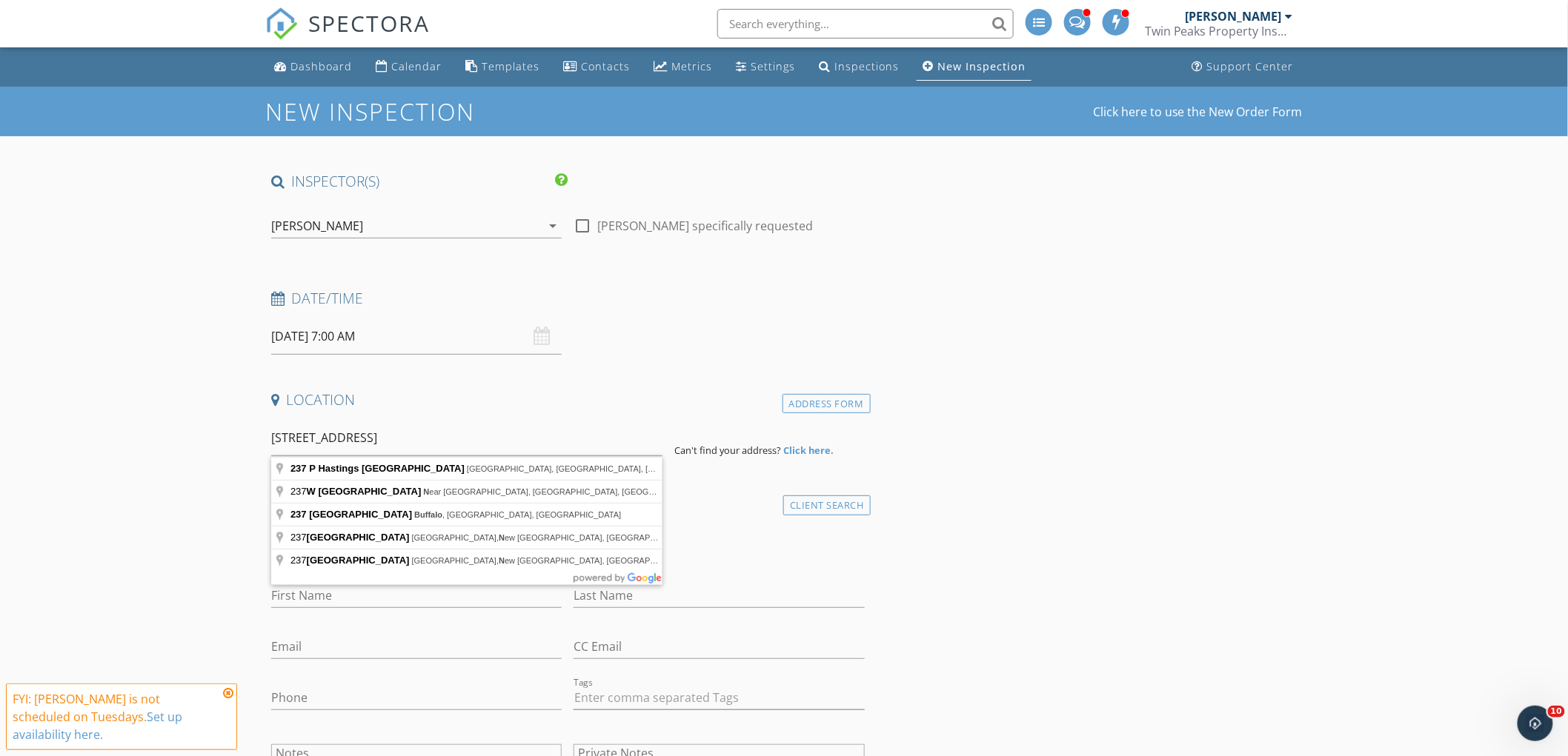
type input "[STREET_ADDRESS][PERSON_NAME]"
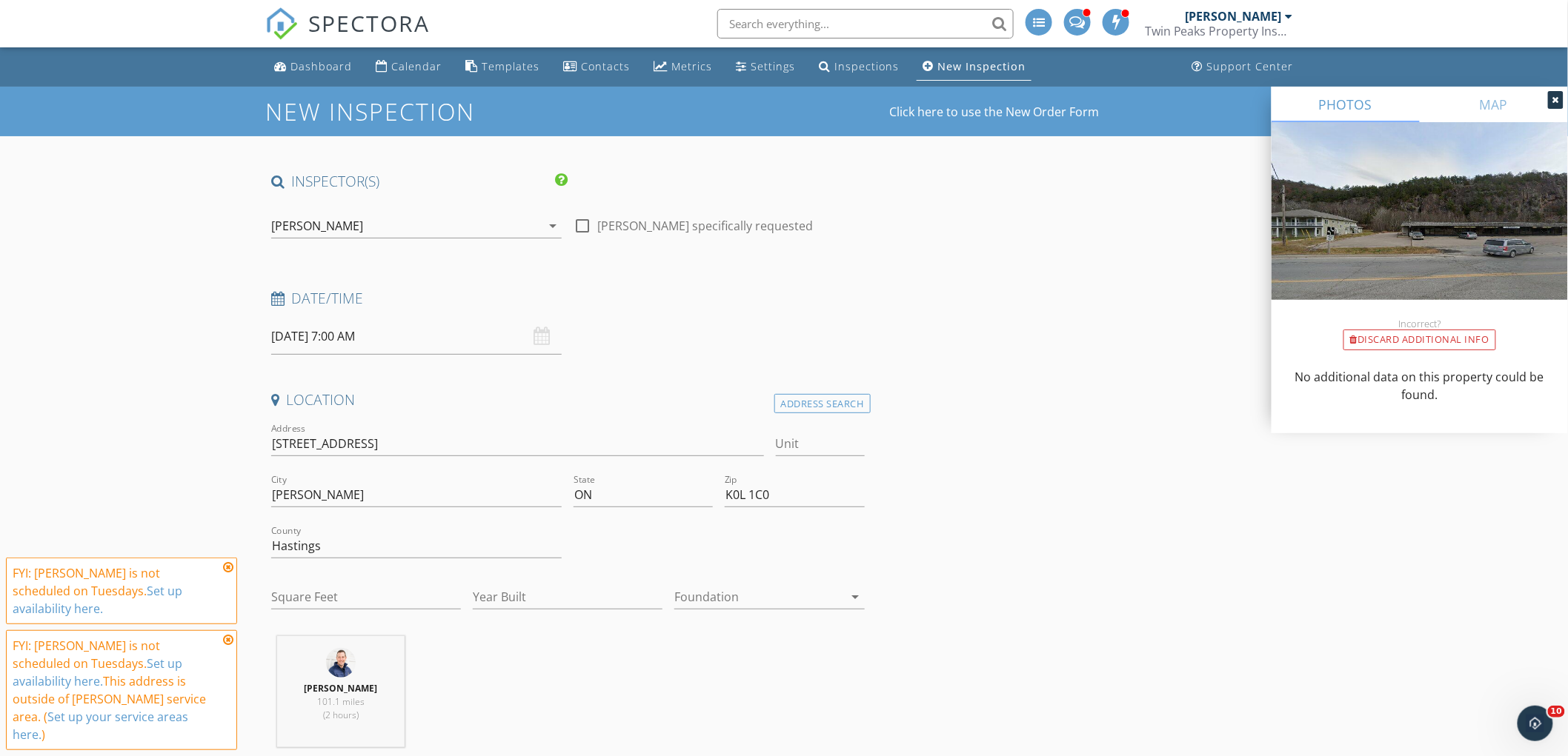
click at [429, 226] on div "[PERSON_NAME]" at bounding box center [406, 226] width 270 height 24
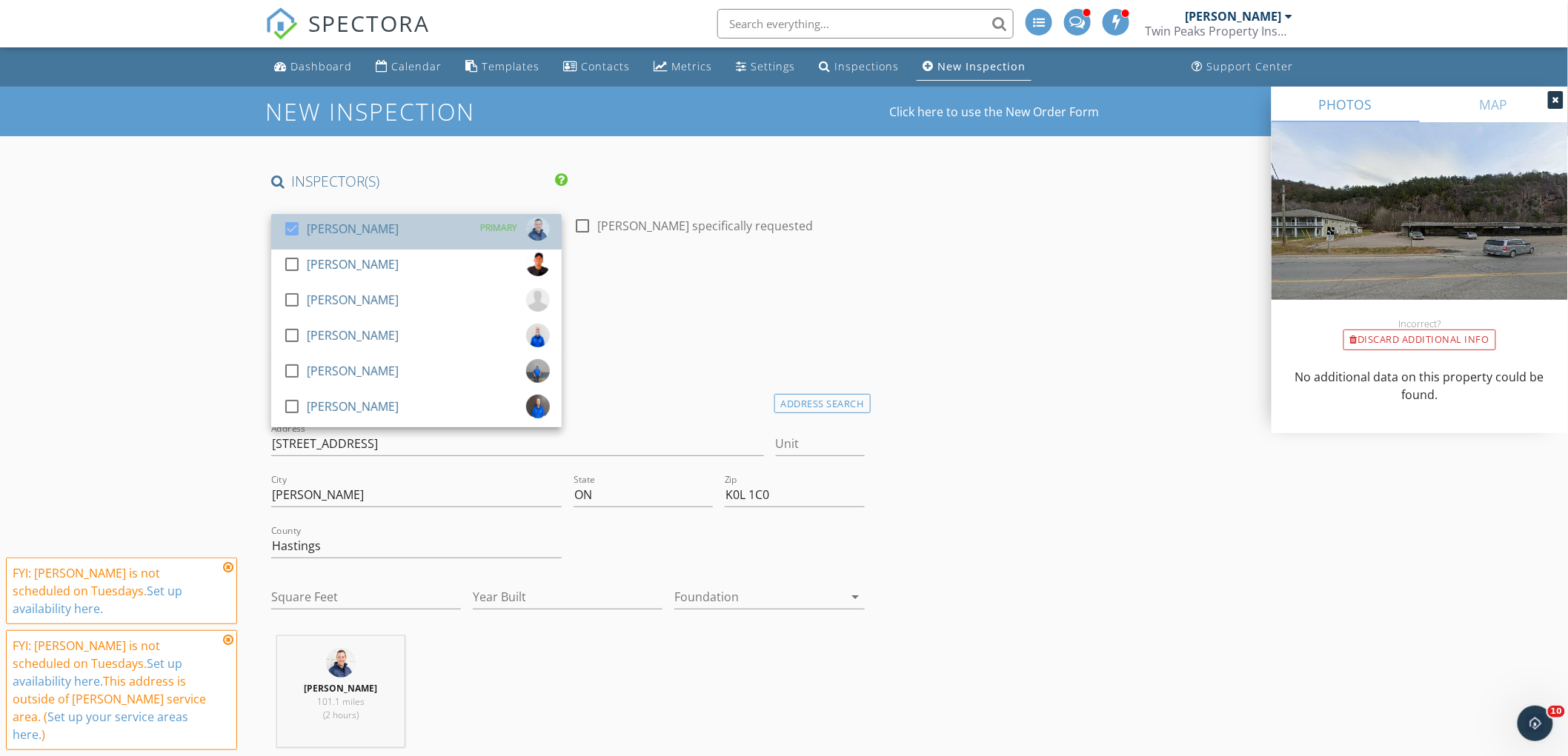
click at [391, 240] on div "check_box [PERSON_NAME] PRIMARY" at bounding box center [416, 231] width 267 height 29
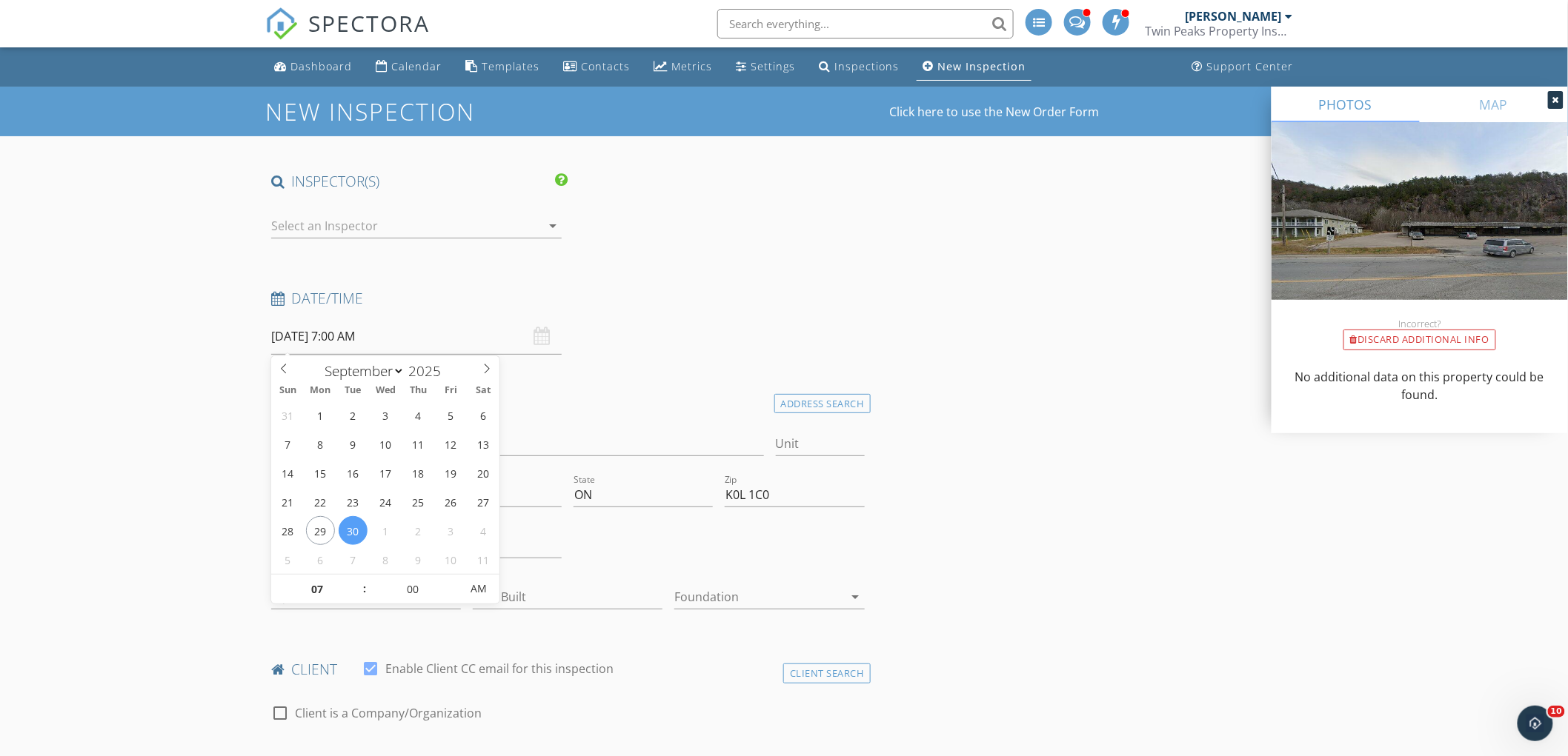
click at [370, 334] on input "[DATE] 7:00 AM" at bounding box center [416, 336] width 291 height 36
select select "9"
type input "[DATE] 7:00 AM"
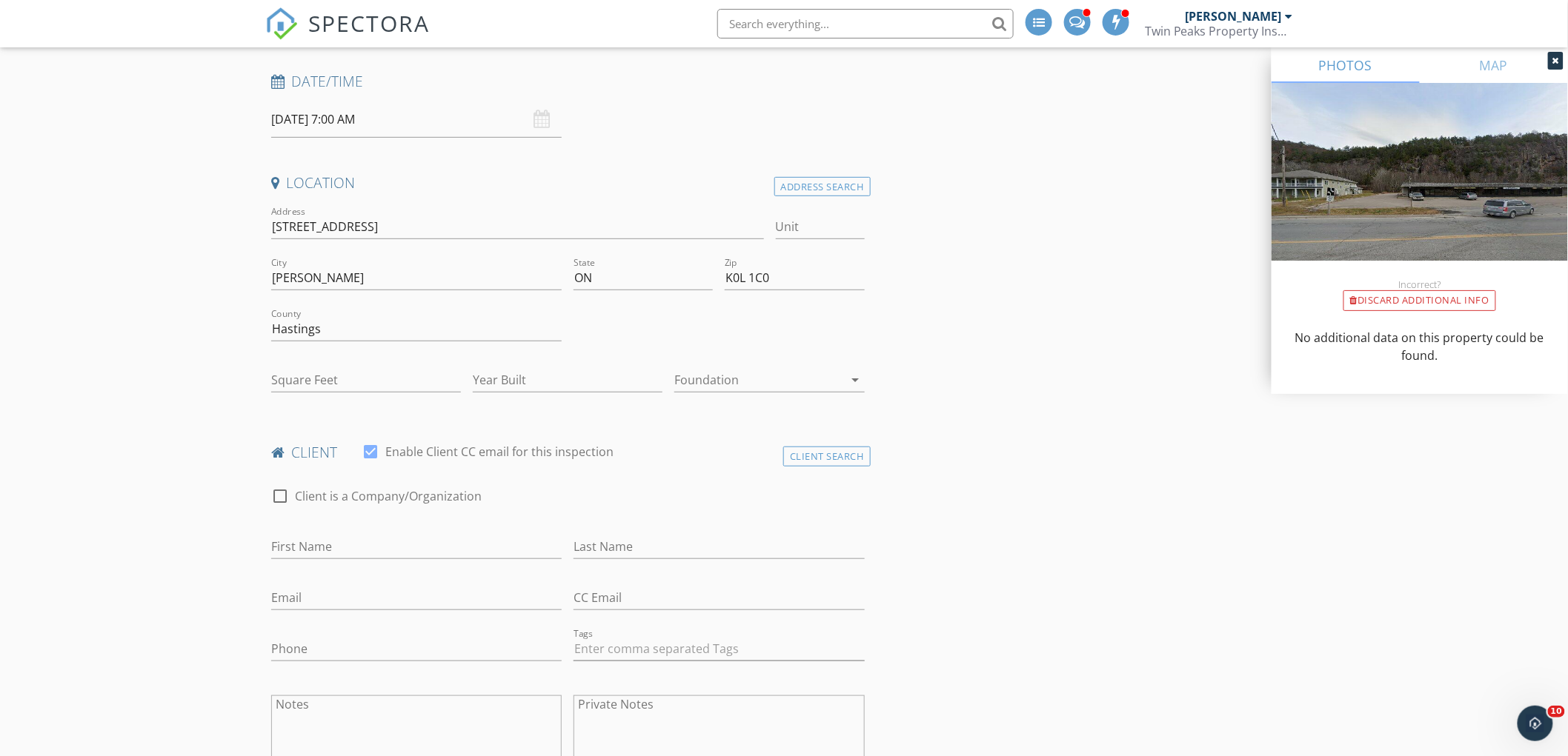
scroll to position [328, 0]
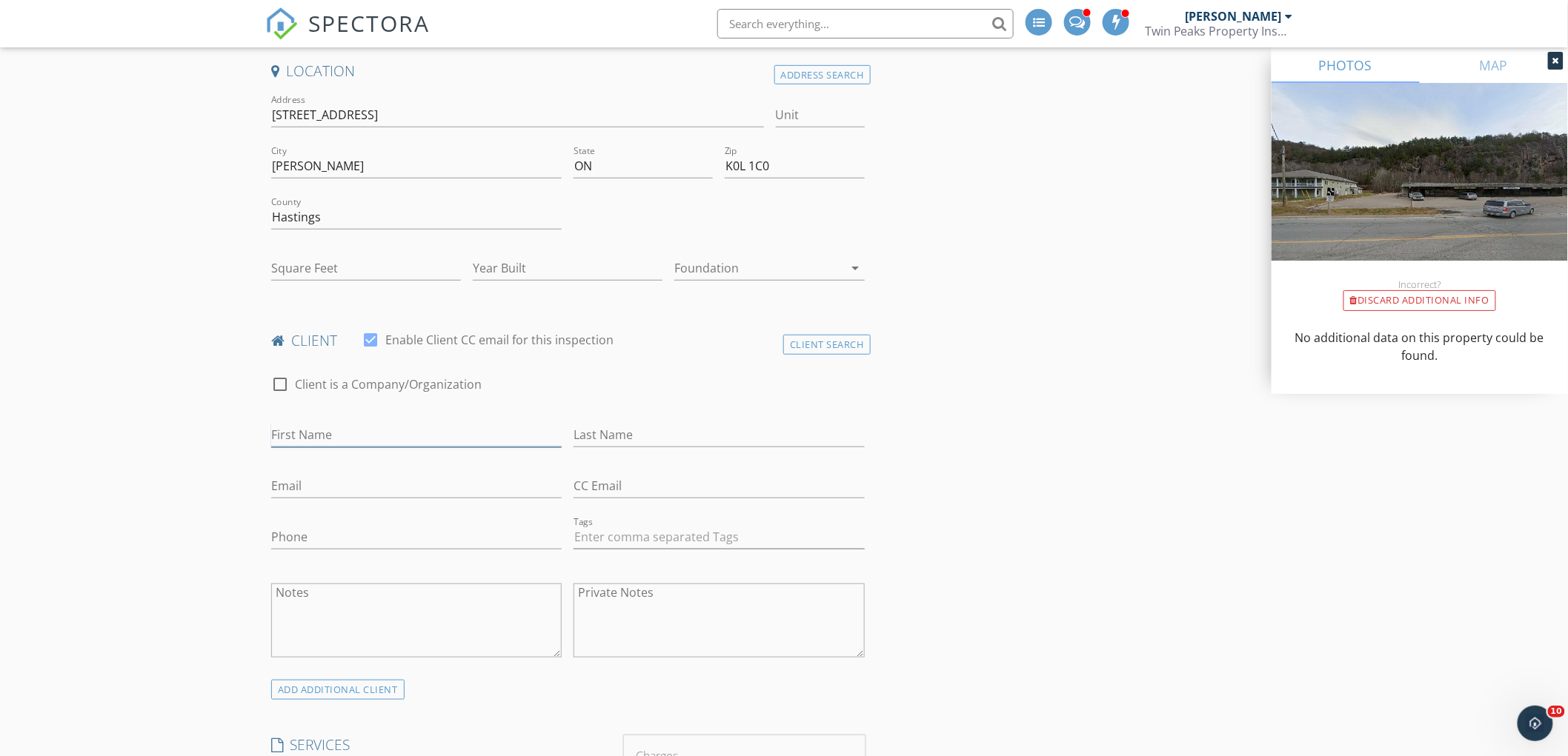
click at [370, 439] on input "First Name" at bounding box center [416, 435] width 291 height 25
type input "[PERSON_NAME]"
click at [379, 482] on input "Email" at bounding box center [416, 486] width 291 height 25
paste input "[EMAIL_ADDRESS][DOMAIN_NAME]"
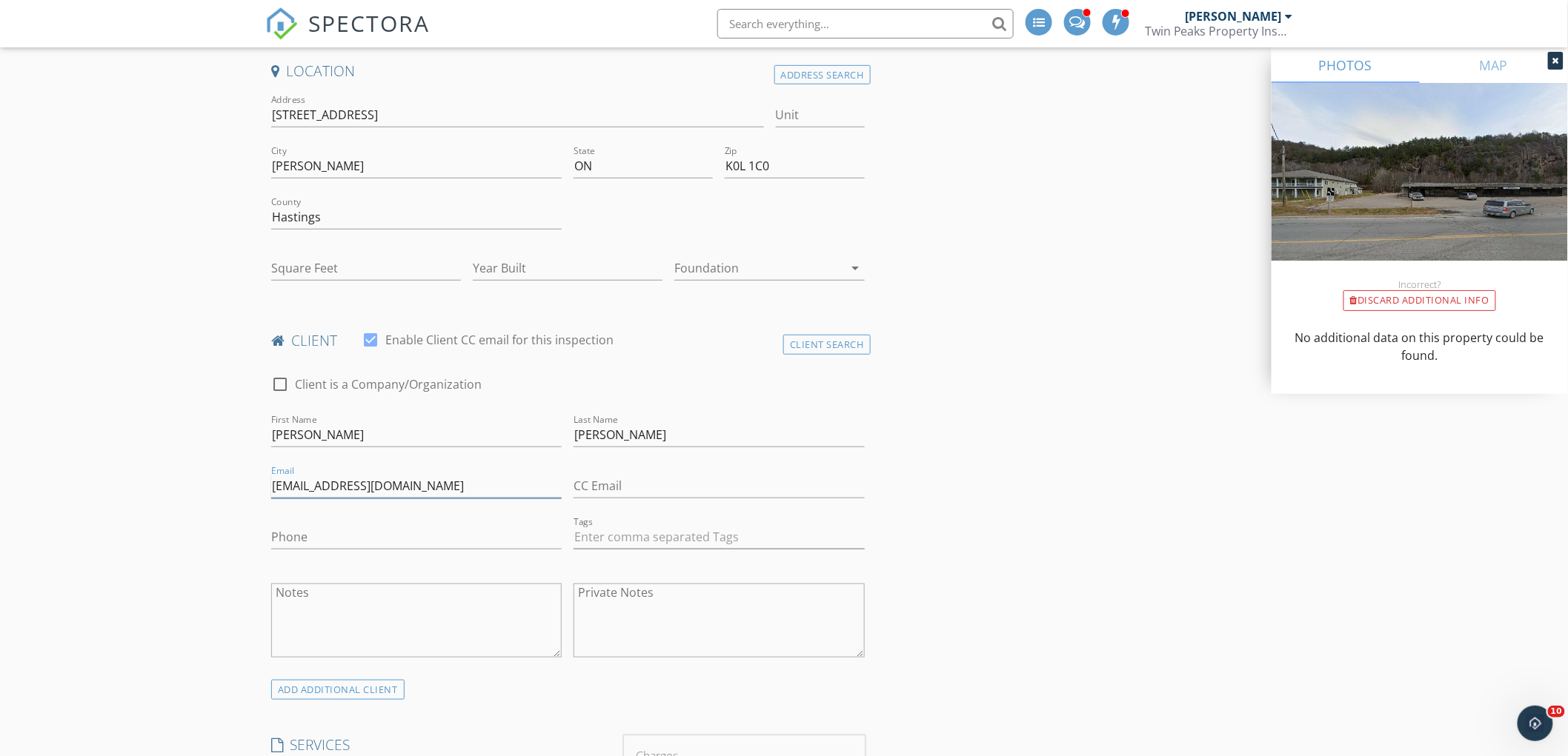
type input "[EMAIL_ADDRESS][DOMAIN_NAME]"
click at [381, 544] on input "Phone" at bounding box center [416, 537] width 291 height 25
paste input "[PHONE_NUMBER]"
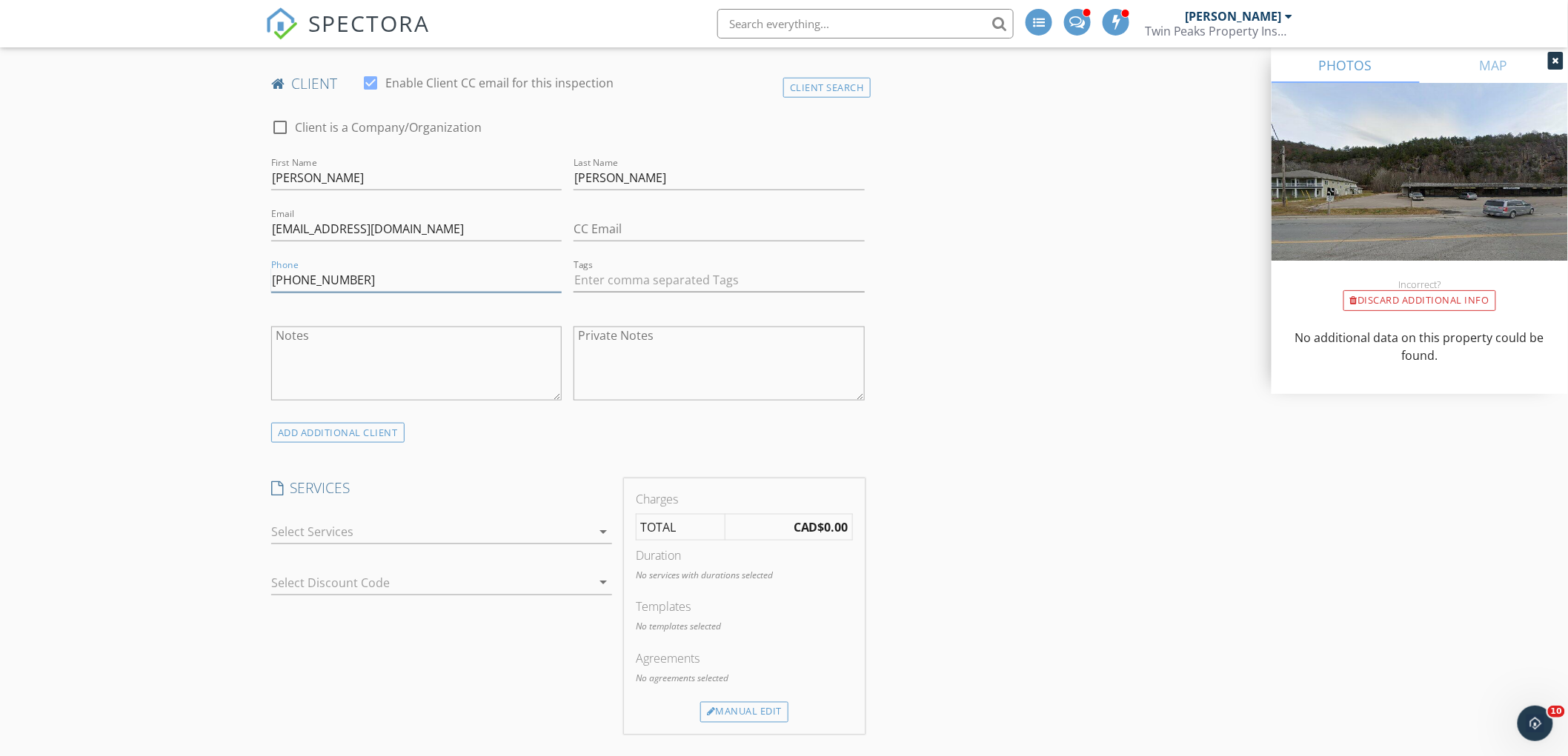
scroll to position [741, 0]
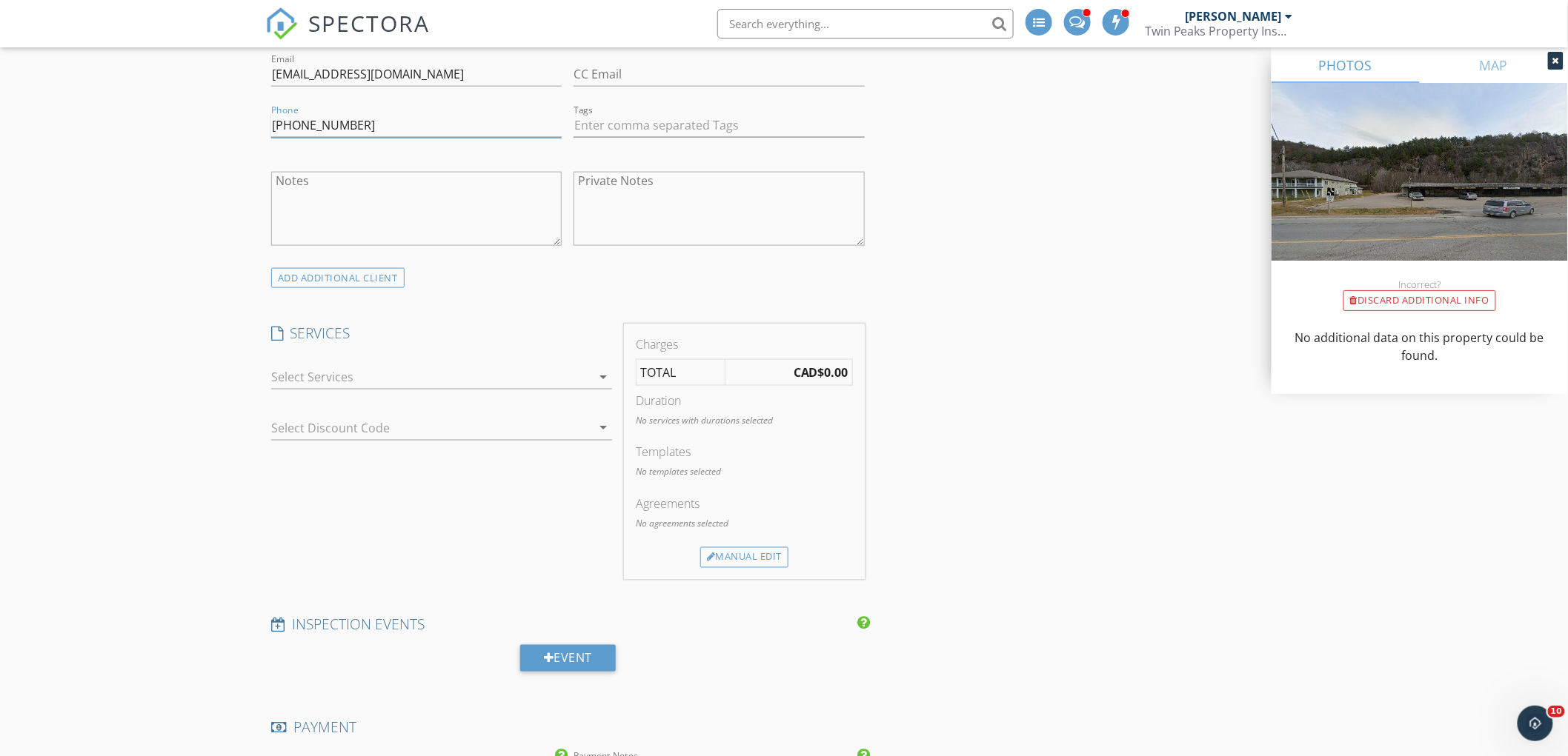
drag, startPoint x: 443, startPoint y: 379, endPoint x: 441, endPoint y: 395, distance: 16.1
type input "[PHONE_NUMBER]"
click at [442, 379] on div at bounding box center [430, 377] width 320 height 24
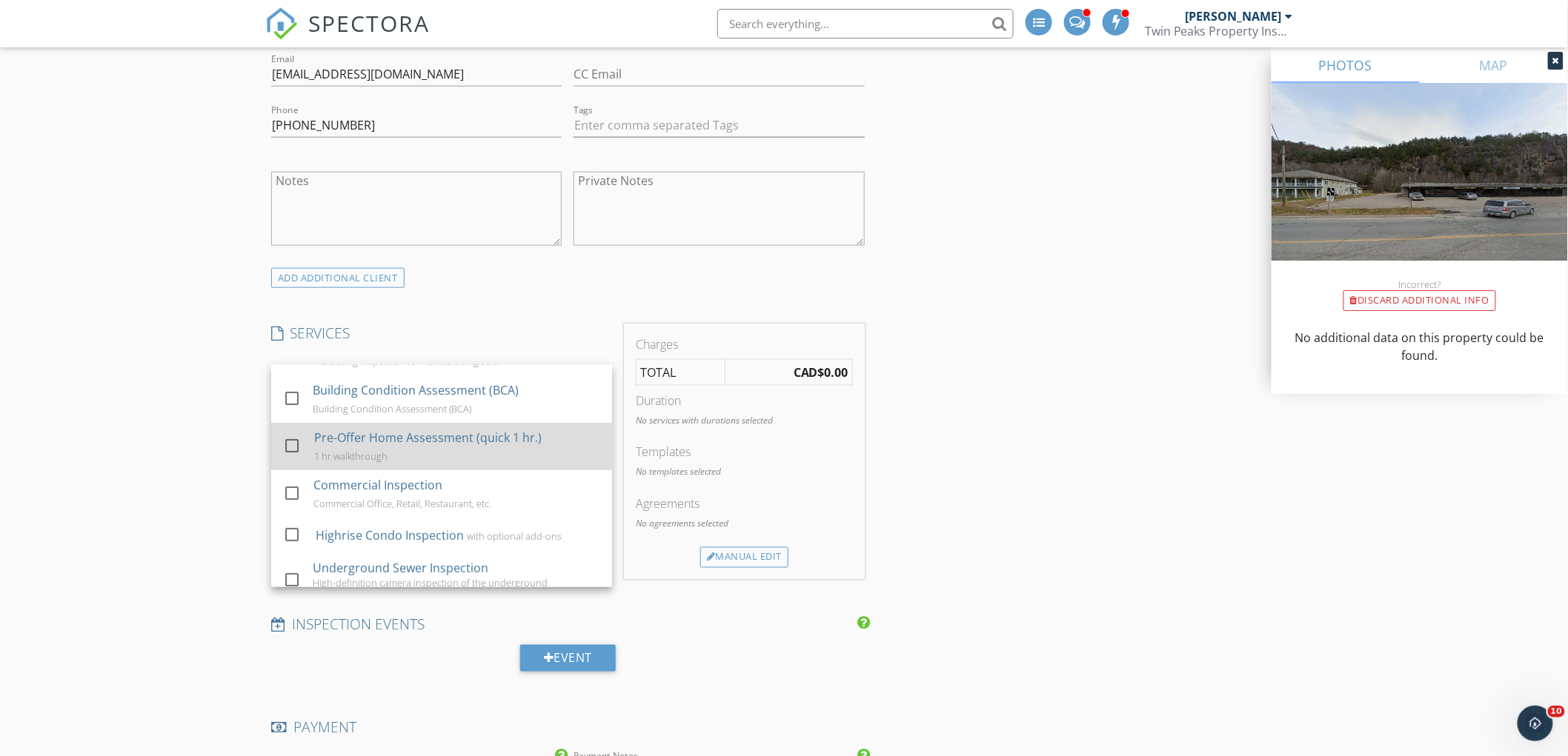
scroll to position [0, 0]
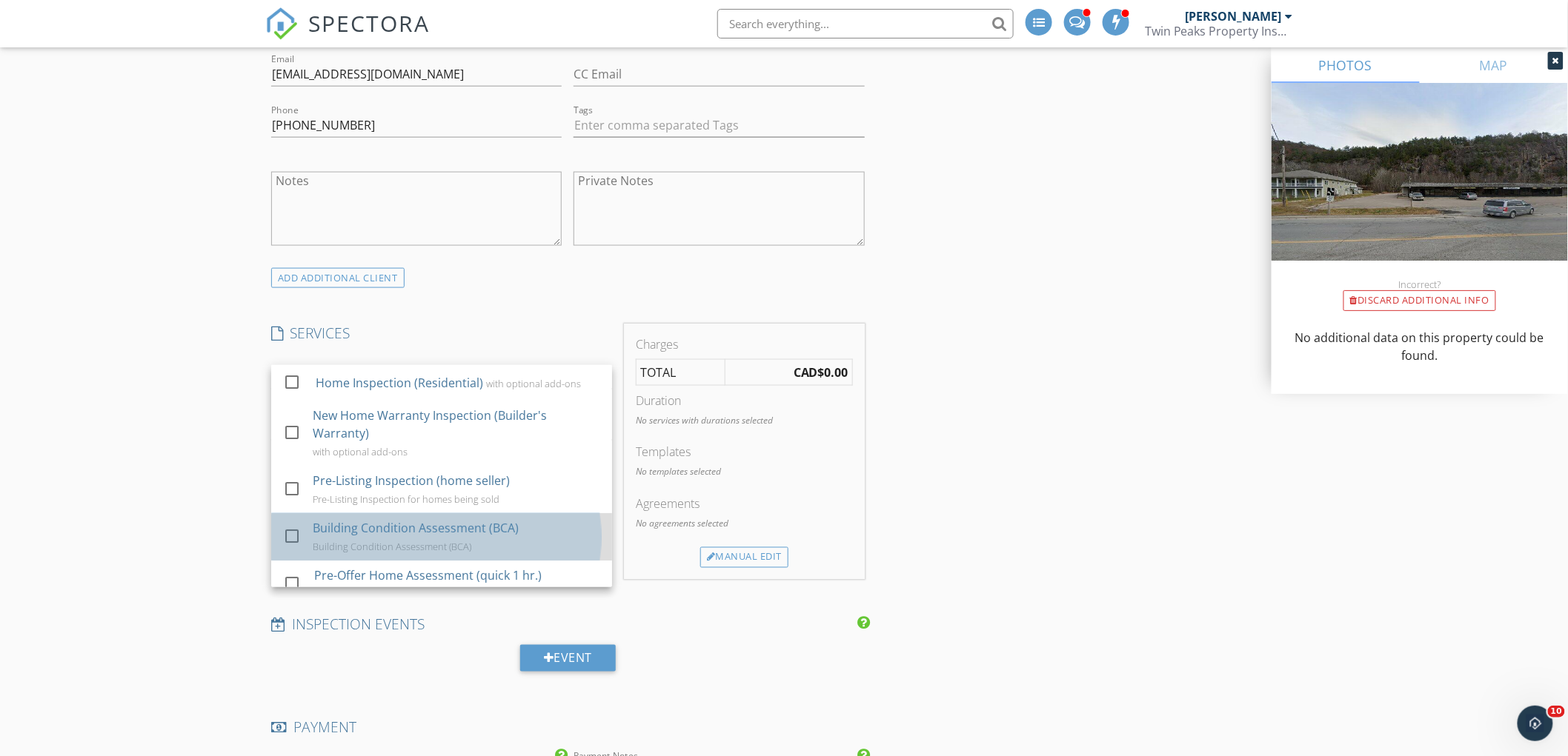
click at [464, 535] on div "Building Condition Assessment (BCA)" at bounding box center [415, 528] width 206 height 18
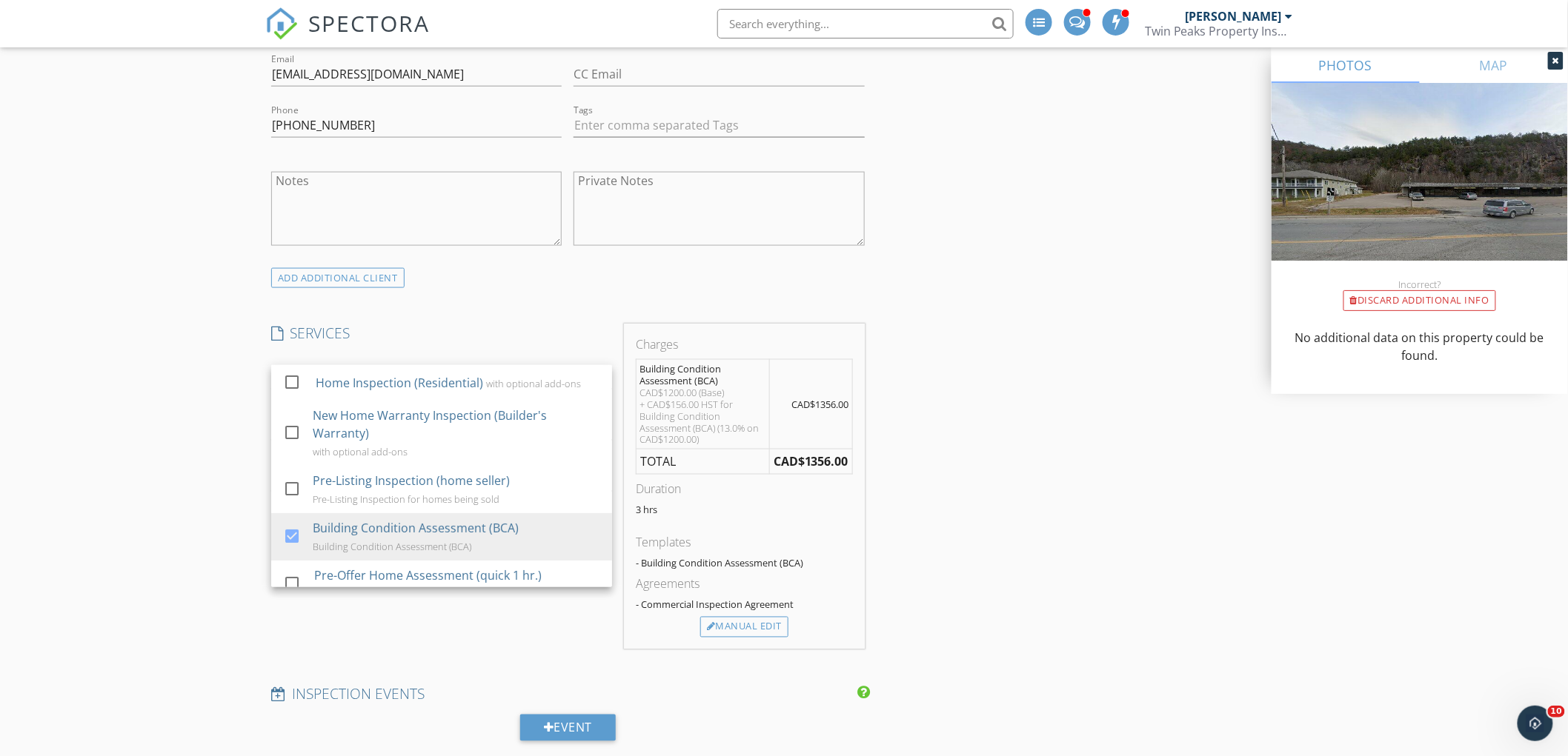
drag, startPoint x: 756, startPoint y: 624, endPoint x: 739, endPoint y: 395, distance: 229.6
click at [757, 624] on div "Manual Edit" at bounding box center [744, 628] width 88 height 21
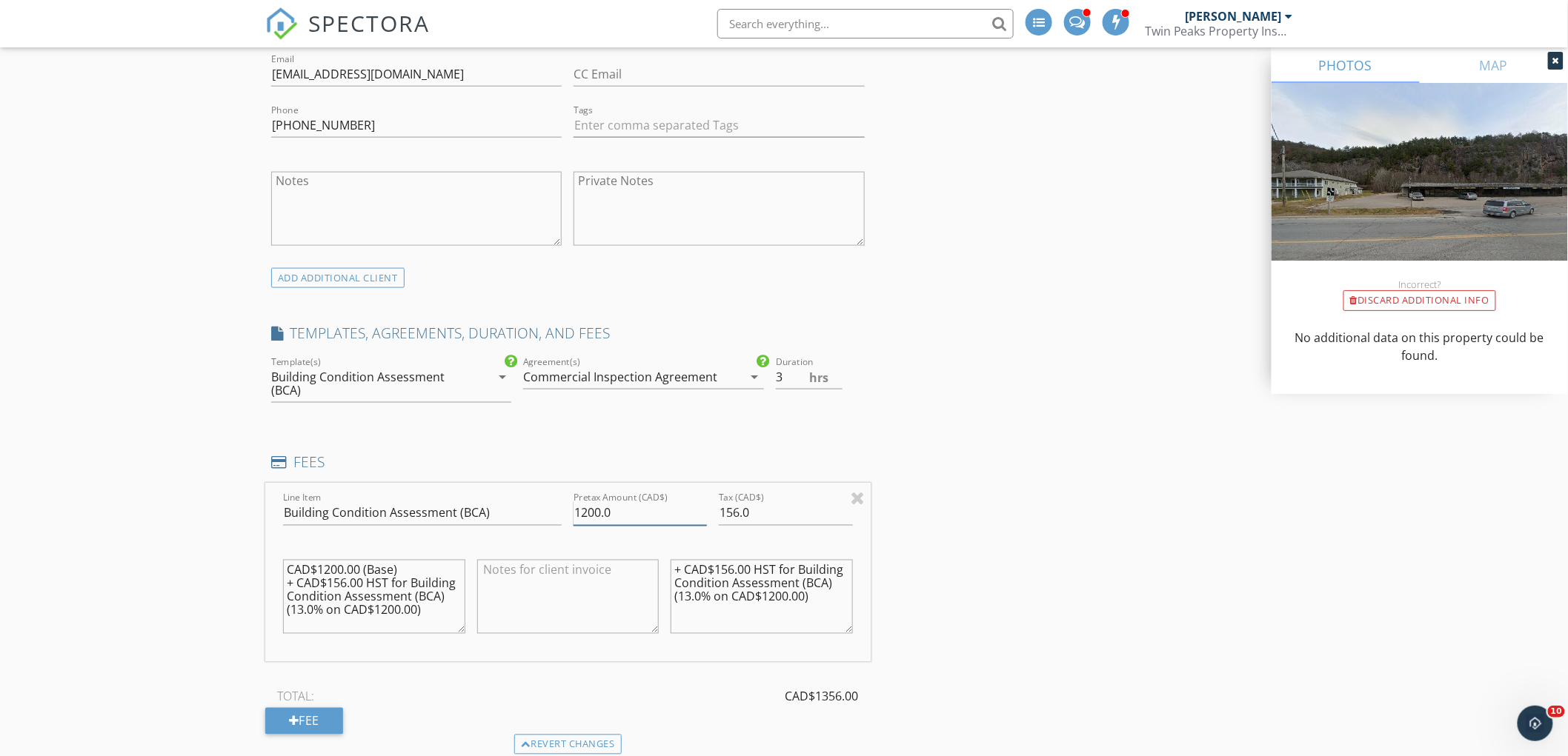
click at [655, 510] on input "1200.0" at bounding box center [639, 513] width 133 height 25
click at [656, 510] on input "1200.0" at bounding box center [639, 513] width 133 height 25
type input "2800"
click at [787, 498] on div "Tax (CAD$) 156.0" at bounding box center [784, 516] width 133 height 48
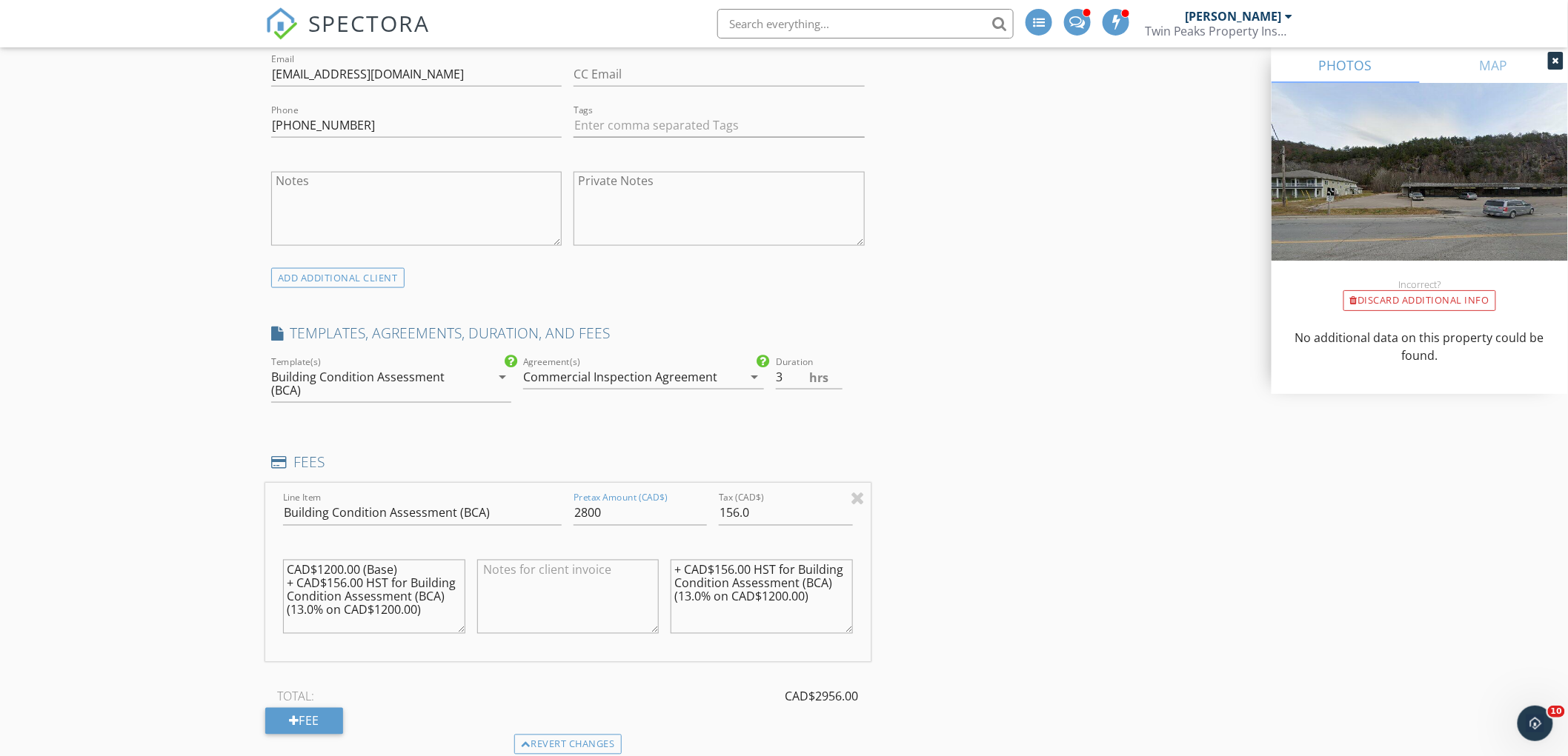
click at [787, 498] on div "Tax (CAD$) 156.0" at bounding box center [784, 516] width 133 height 48
click at [784, 508] on input "156.0" at bounding box center [784, 513] width 133 height 25
click at [783, 508] on input "156.0" at bounding box center [784, 513] width 133 height 25
type input "364"
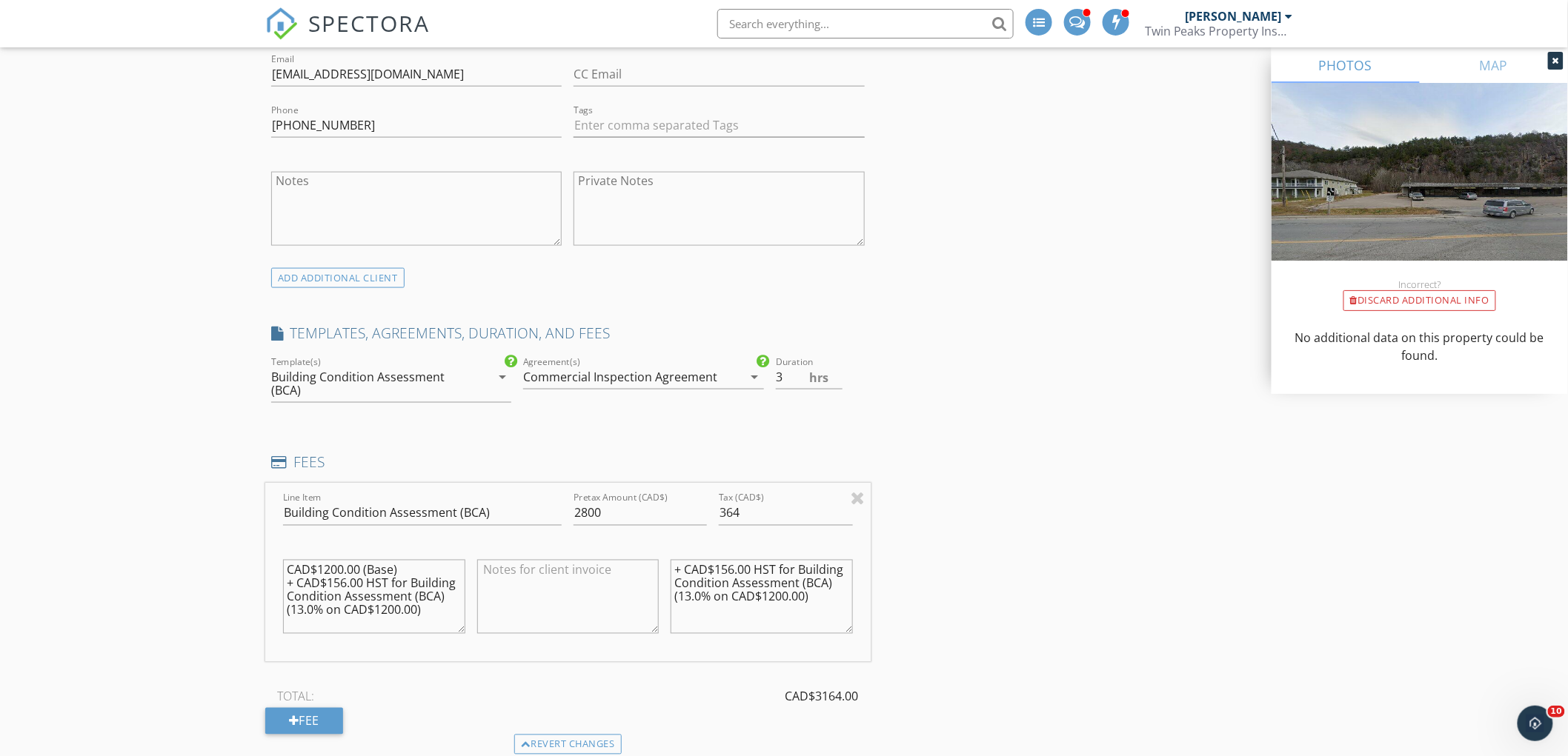
drag, startPoint x: 639, startPoint y: 568, endPoint x: 594, endPoint y: 522, distance: 64.4
click at [591, 522] on div "Line Item Building Condition Assessment (BCA) Pretax Amount (CAD$) 2800 Tax (CA…" at bounding box center [567, 573] width 605 height 178
drag, startPoint x: 286, startPoint y: 569, endPoint x: 543, endPoint y: 717, distance: 296.6
click at [522, 708] on div "Line Item Building Condition Assessment (BCA) Pretax Amount (CAD$) 2800 Tax (CA…" at bounding box center [567, 610] width 605 height 251
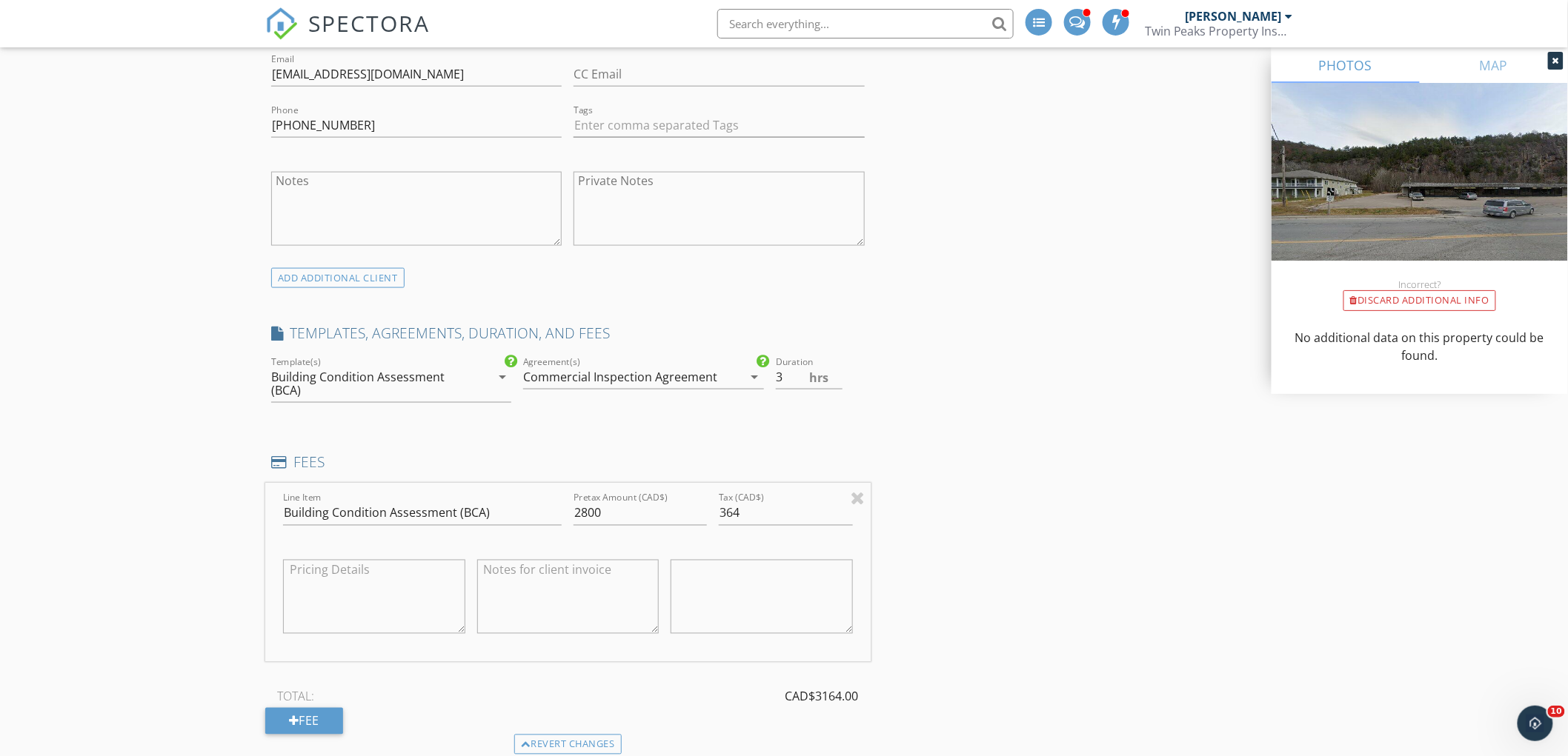
scroll to position [0, 0]
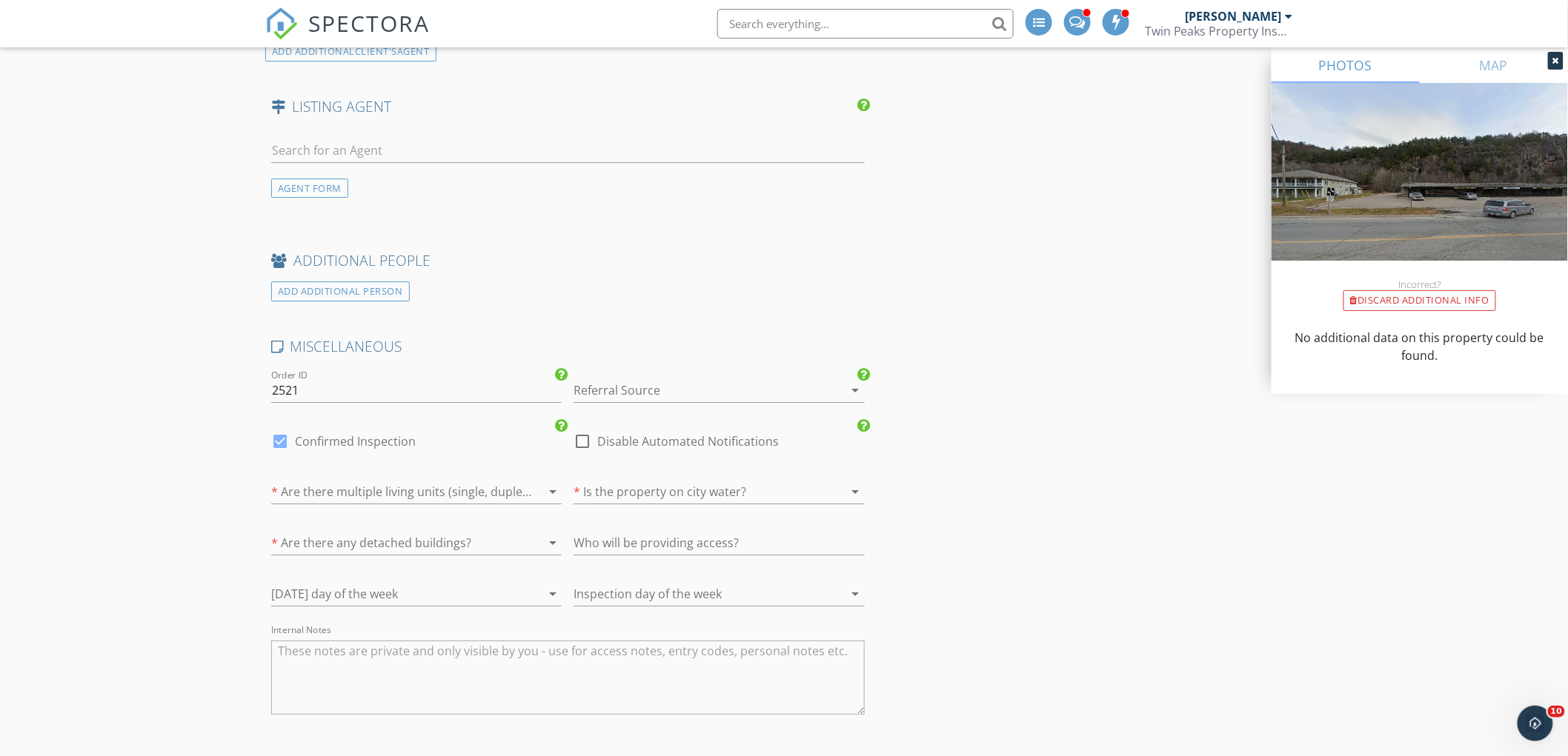
click at [343, 441] on label "Confirmed Inspection" at bounding box center [355, 442] width 121 height 15
checkbox input "false"
checkbox input "true"
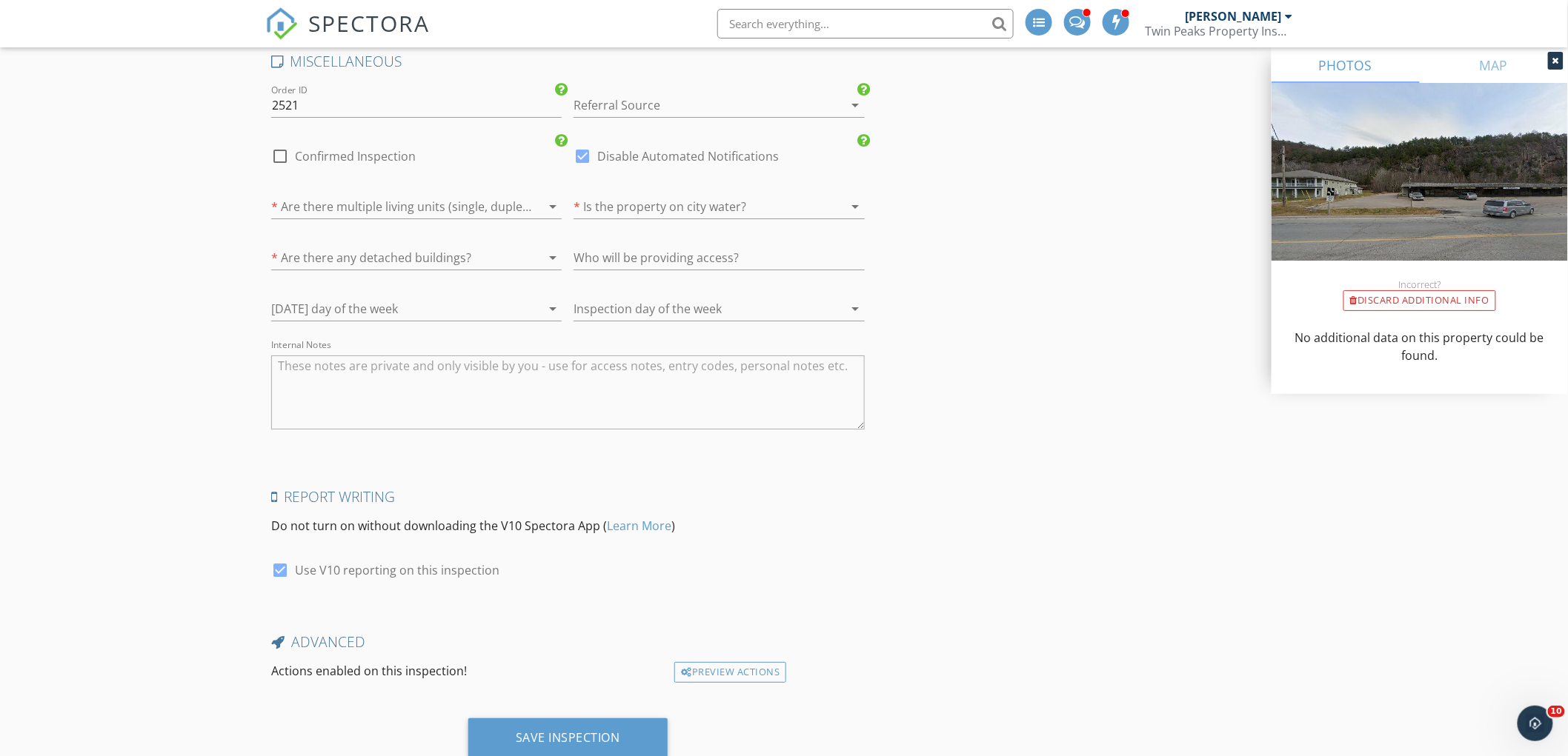
scroll to position [2226, 0]
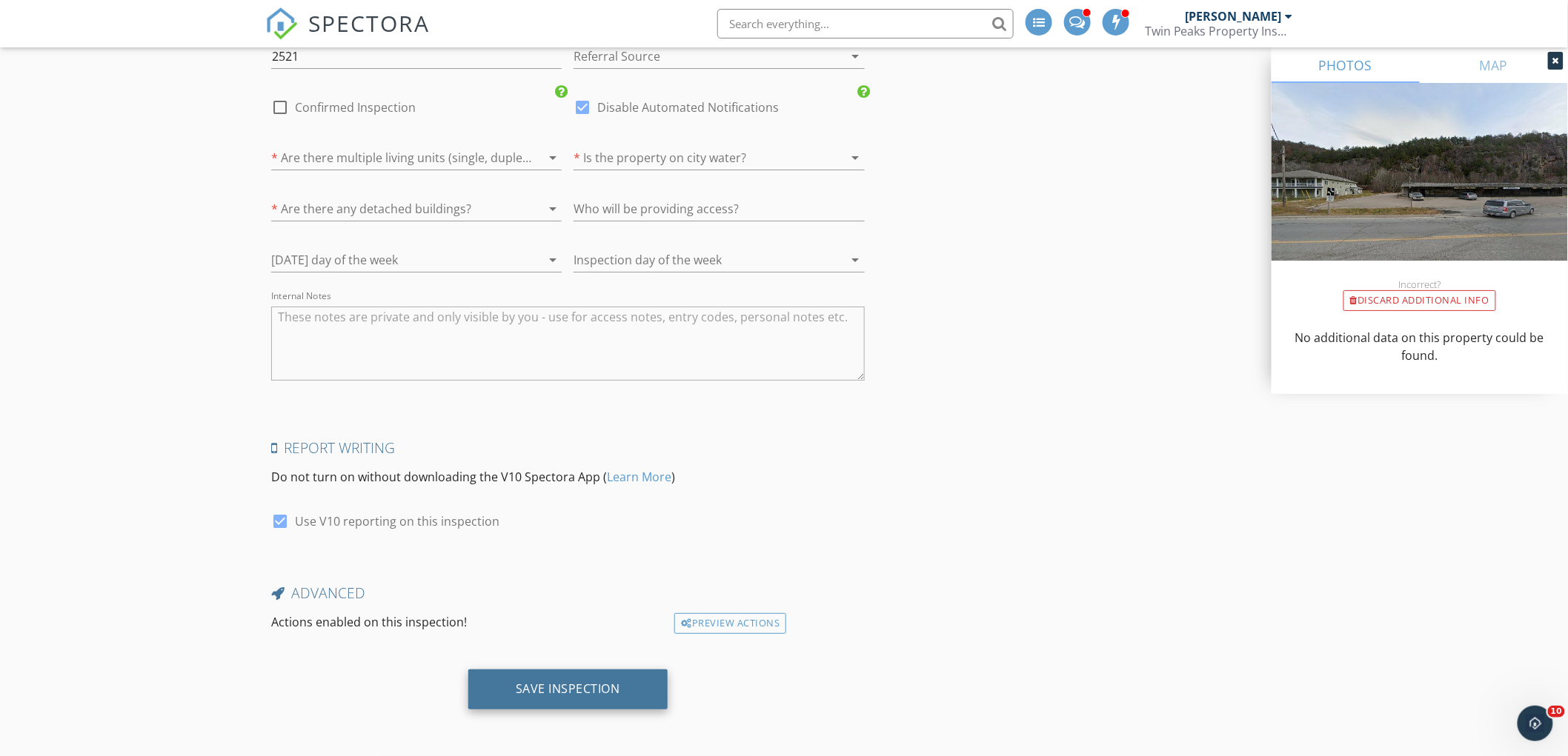
click at [635, 685] on div "Save Inspection" at bounding box center [567, 690] width 199 height 40
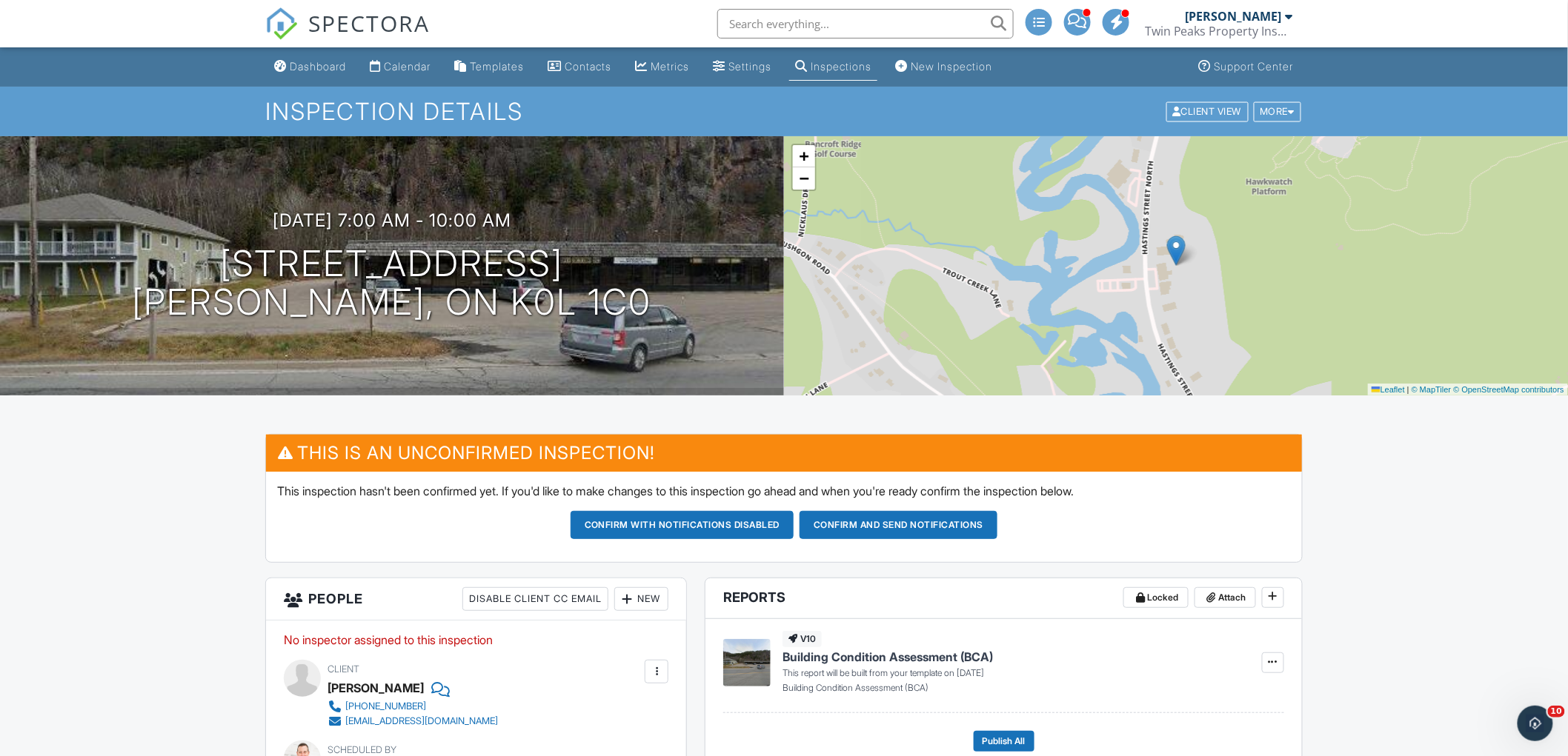
click at [936, 24] on input "text" at bounding box center [866, 23] width 296 height 29
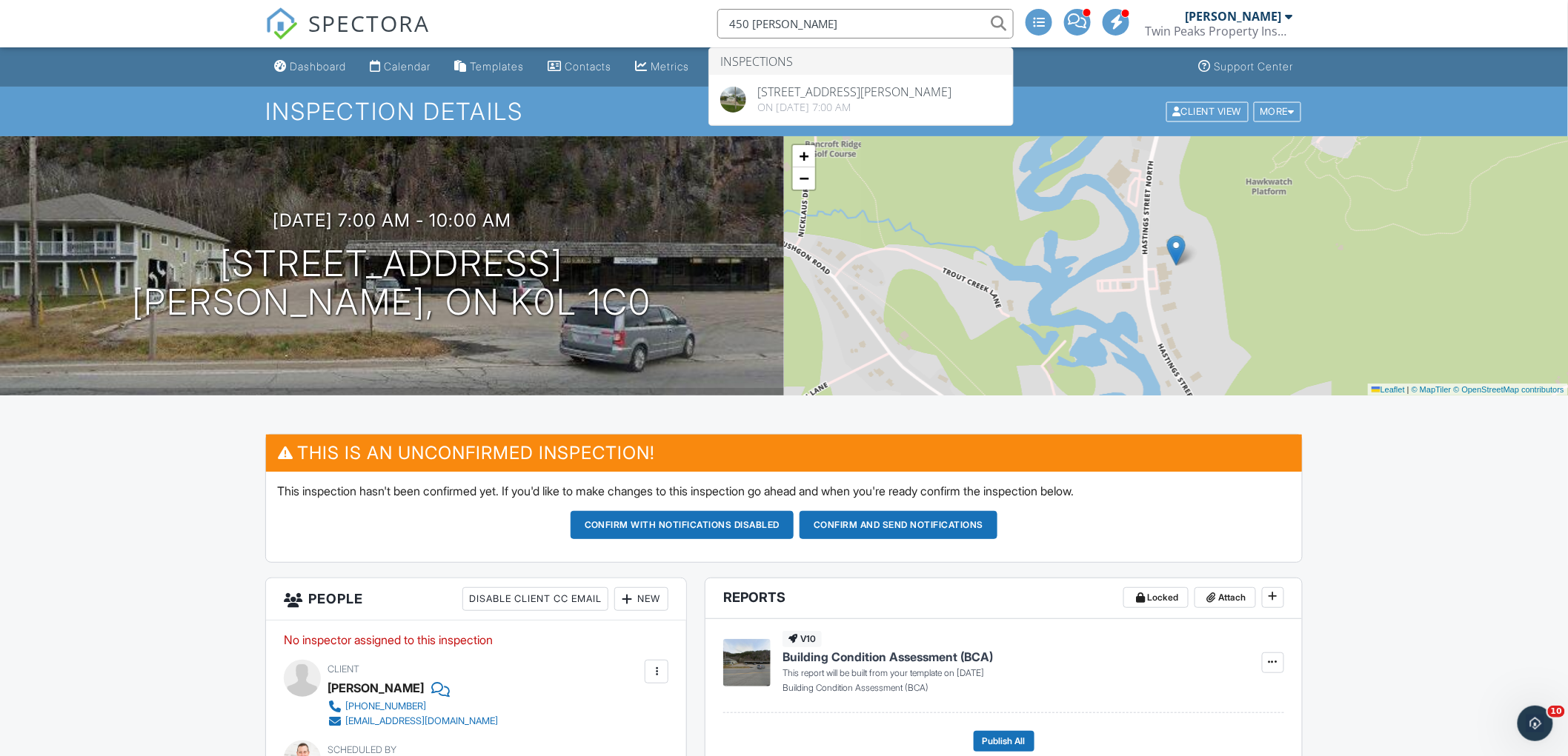
click at [884, 25] on input "450 rath" at bounding box center [866, 23] width 296 height 29
paste input "[STREET_ADDRESS]"
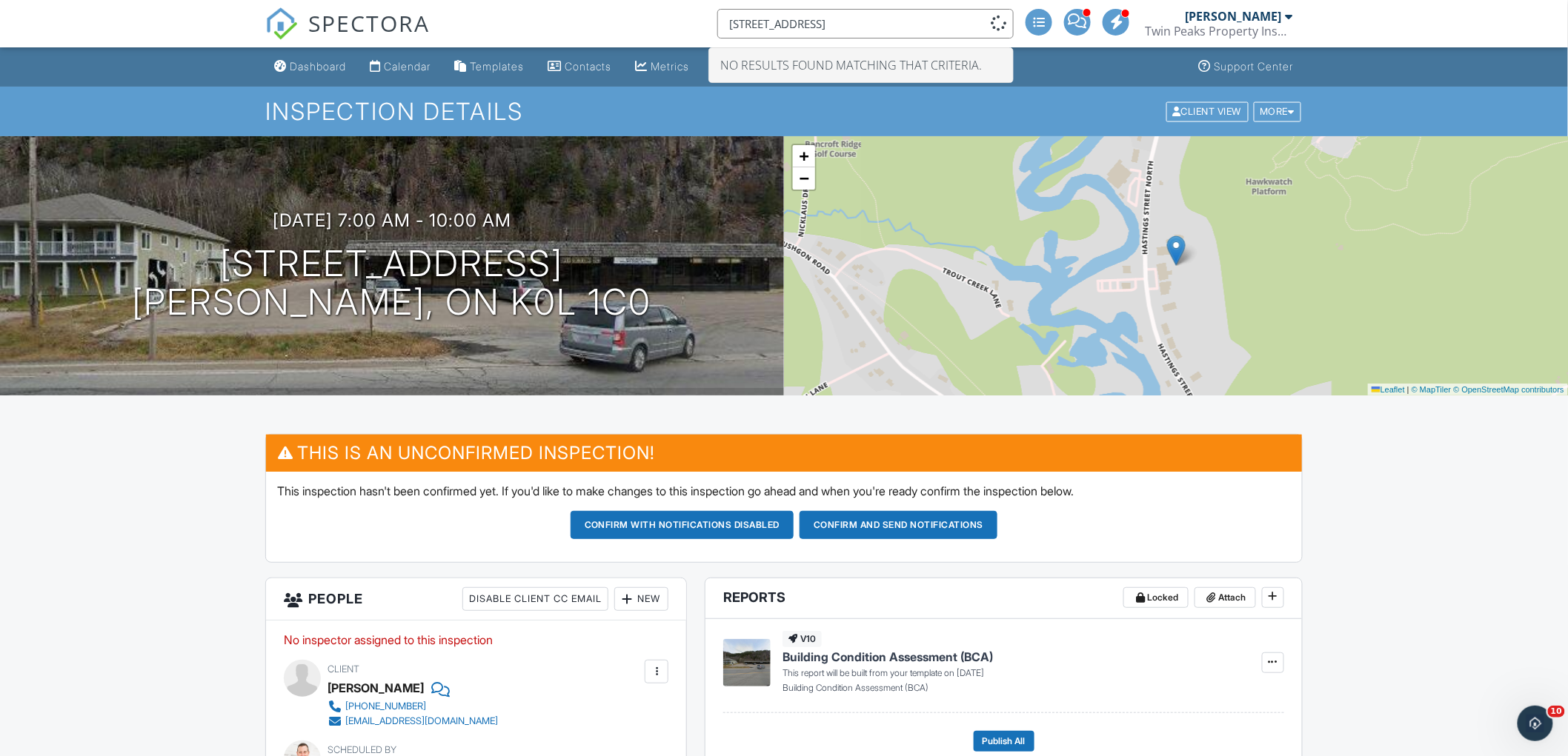
type input "[STREET_ADDRESS]"
click at [1087, 63] on div "Dashboard Calendar Templates Contacts Metrics Settings Inspections New Inspecti…" at bounding box center [784, 67] width 1037 height 40
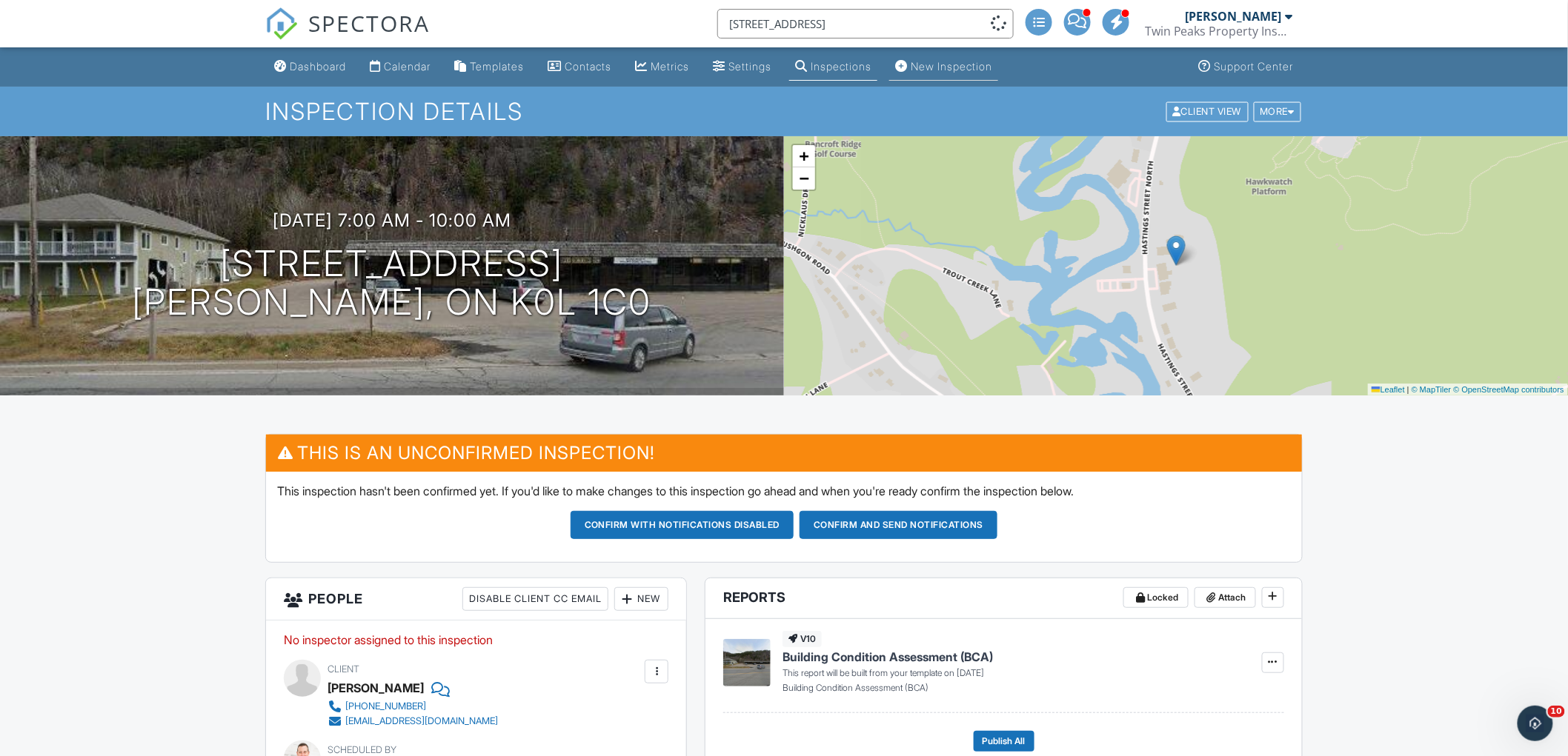
click at [986, 71] on div "New Inspection" at bounding box center [952, 66] width 81 height 12
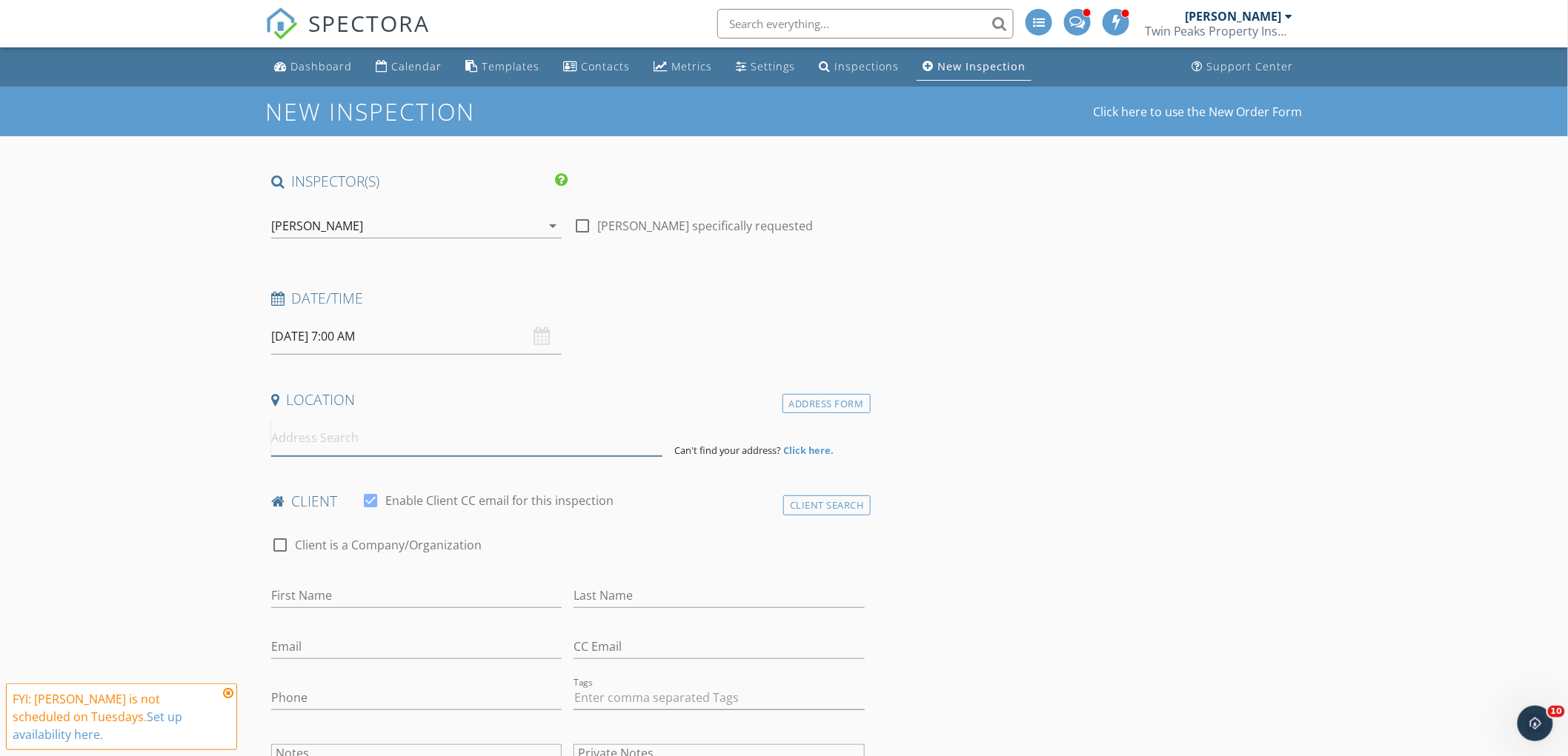
click at [537, 452] on input at bounding box center [466, 438] width 391 height 36
paste input "[STREET_ADDRESS]"
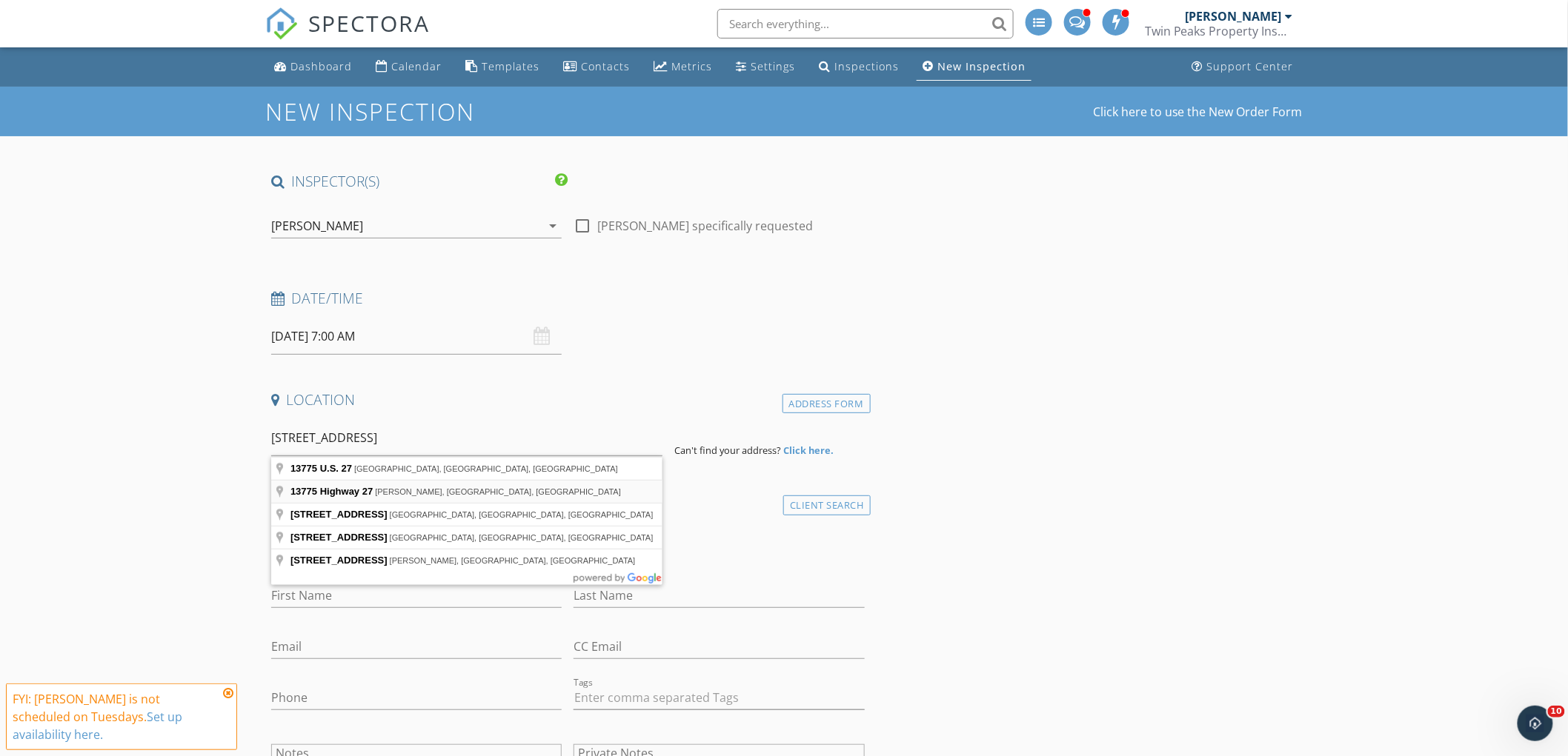
type input "[STREET_ADDRESS]"
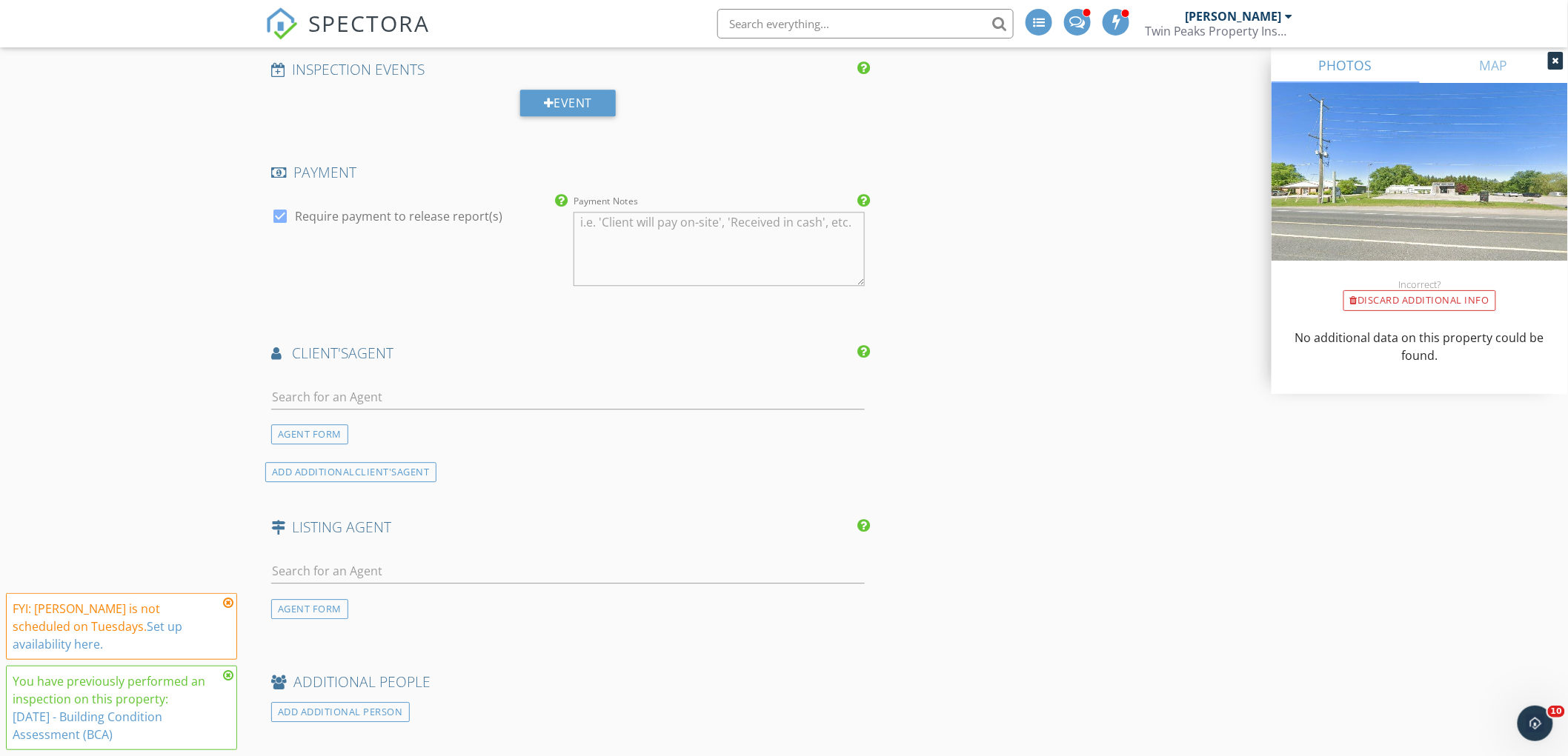
scroll to position [1482, 0]
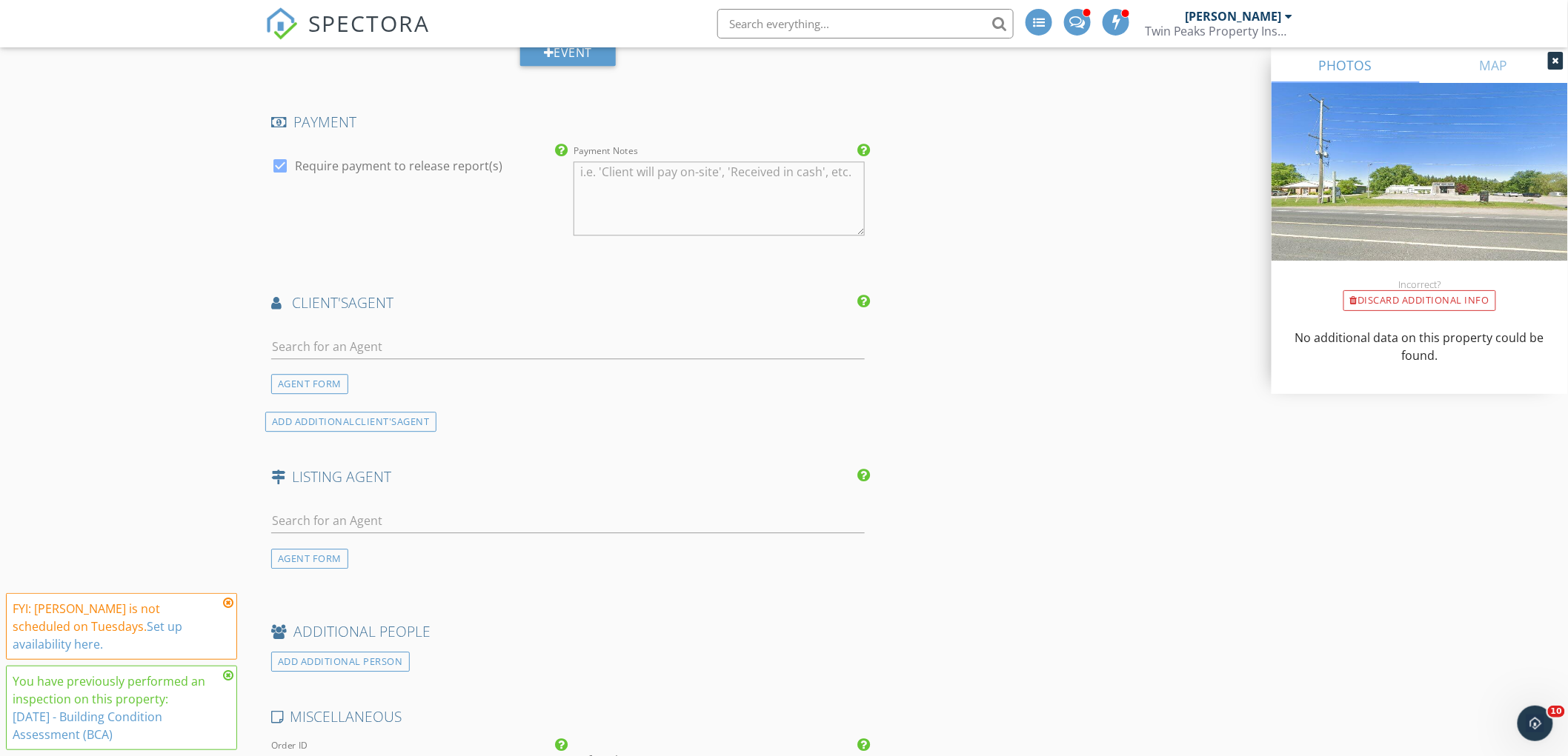
click at [329, 391] on div "AGENT FORM" at bounding box center [310, 383] width 77 height 20
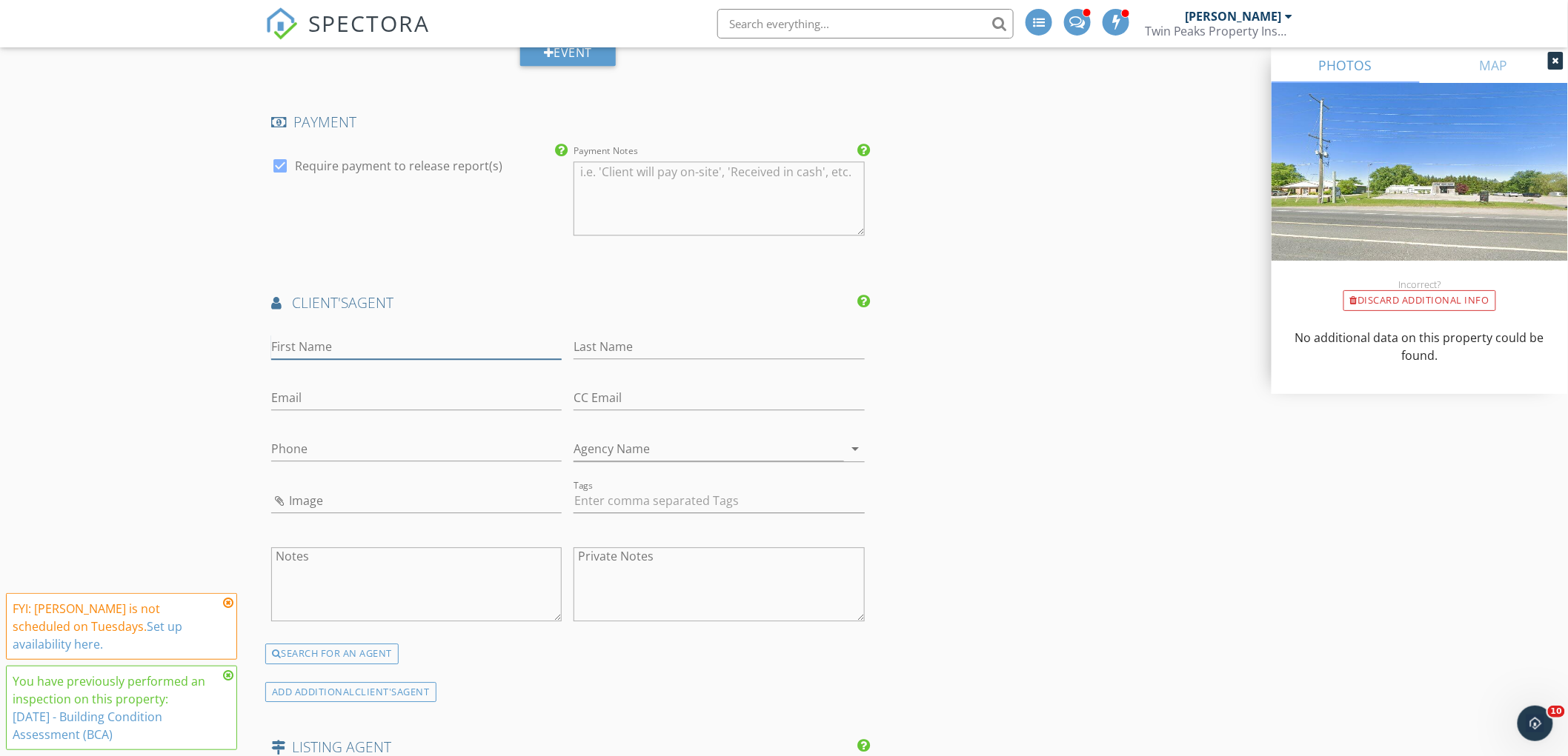
click at [401, 353] on input "First Name" at bounding box center [416, 347] width 291 height 25
type input "[PERSON_NAME]"
click at [382, 402] on input "Email" at bounding box center [416, 398] width 291 height 25
paste input "[EMAIL_ADDRESS][DOMAIN_NAME]"
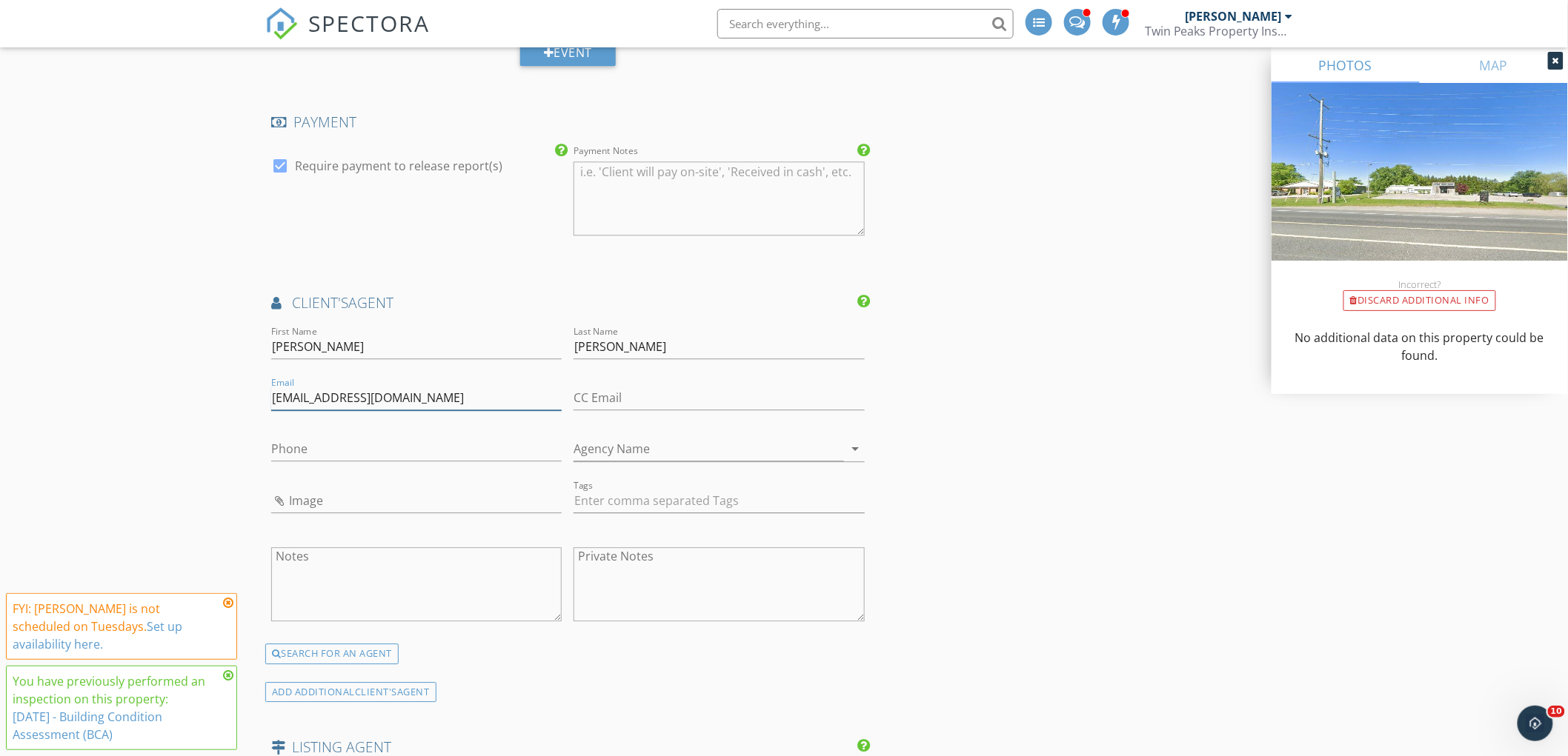
click at [308, 403] on input "[EMAIL_ADDRESS][DOMAIN_NAME]" at bounding box center [416, 398] width 291 height 25
type input "[EMAIL_ADDRESS][DOMAIN_NAME]"
click at [439, 455] on input "Phone" at bounding box center [416, 449] width 291 height 25
paste input "[PHONE_NUMBER]"
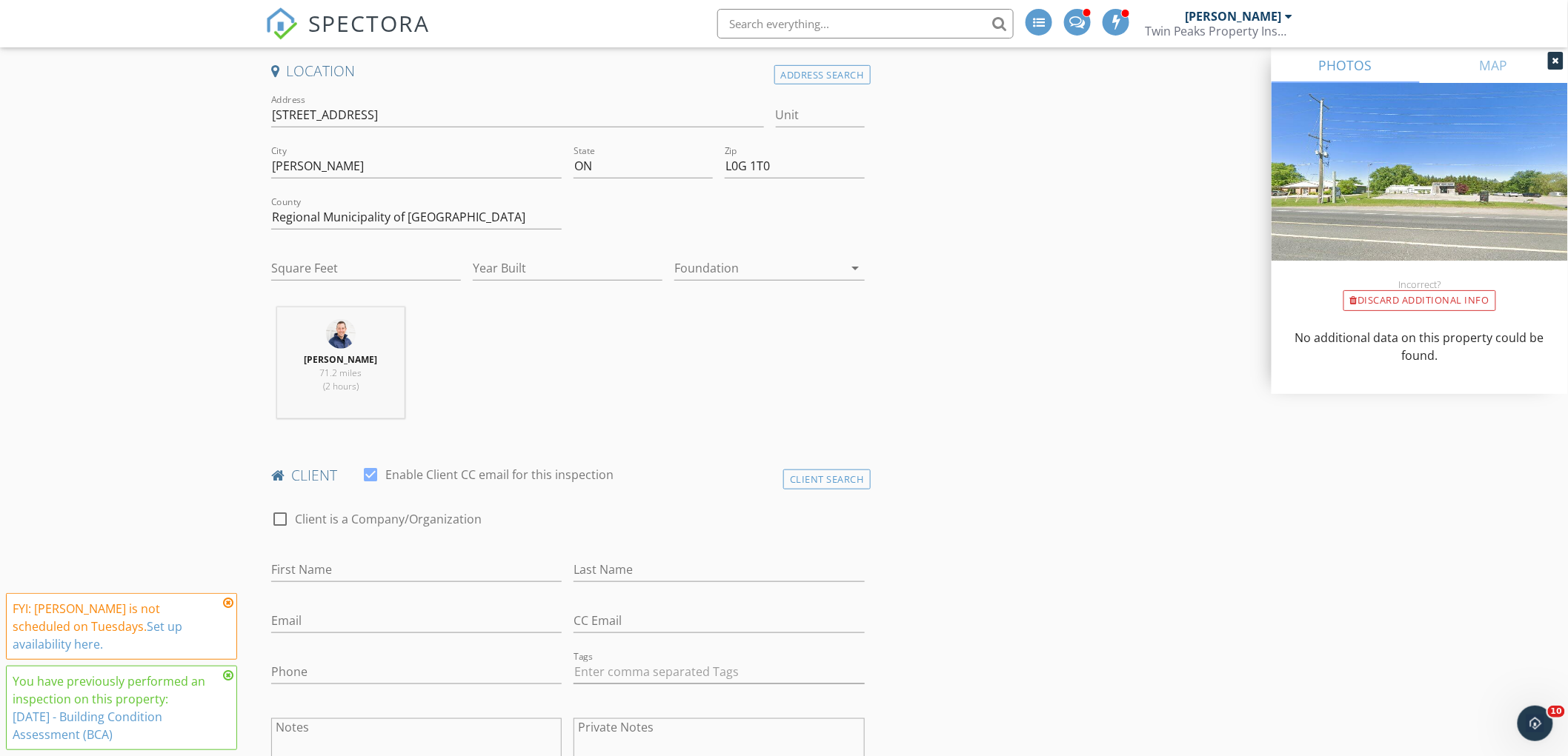
scroll to position [0, 0]
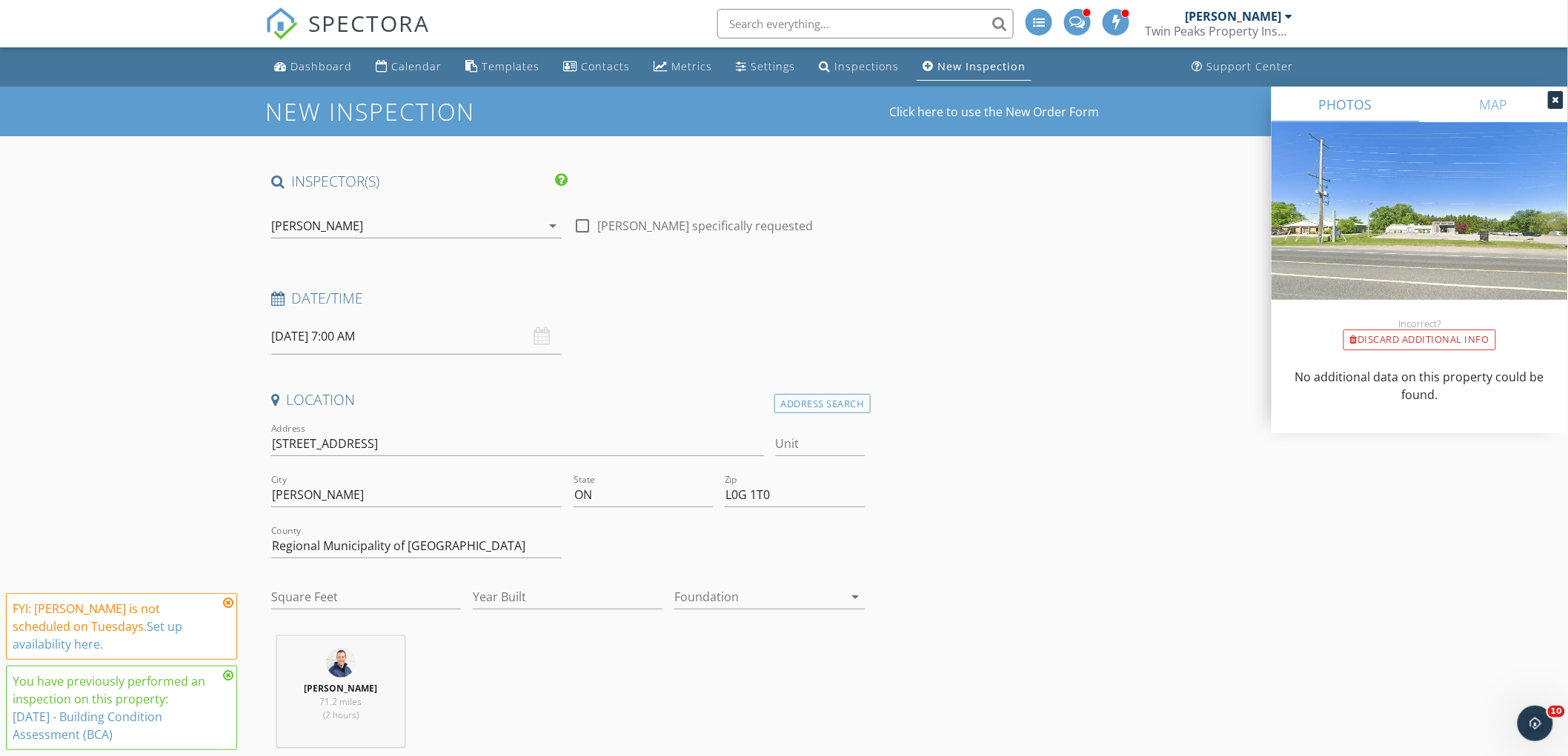
type input "[PHONE_NUMBER]"
click at [371, 338] on input "[DATE] 7:00 AM" at bounding box center [416, 336] width 291 height 36
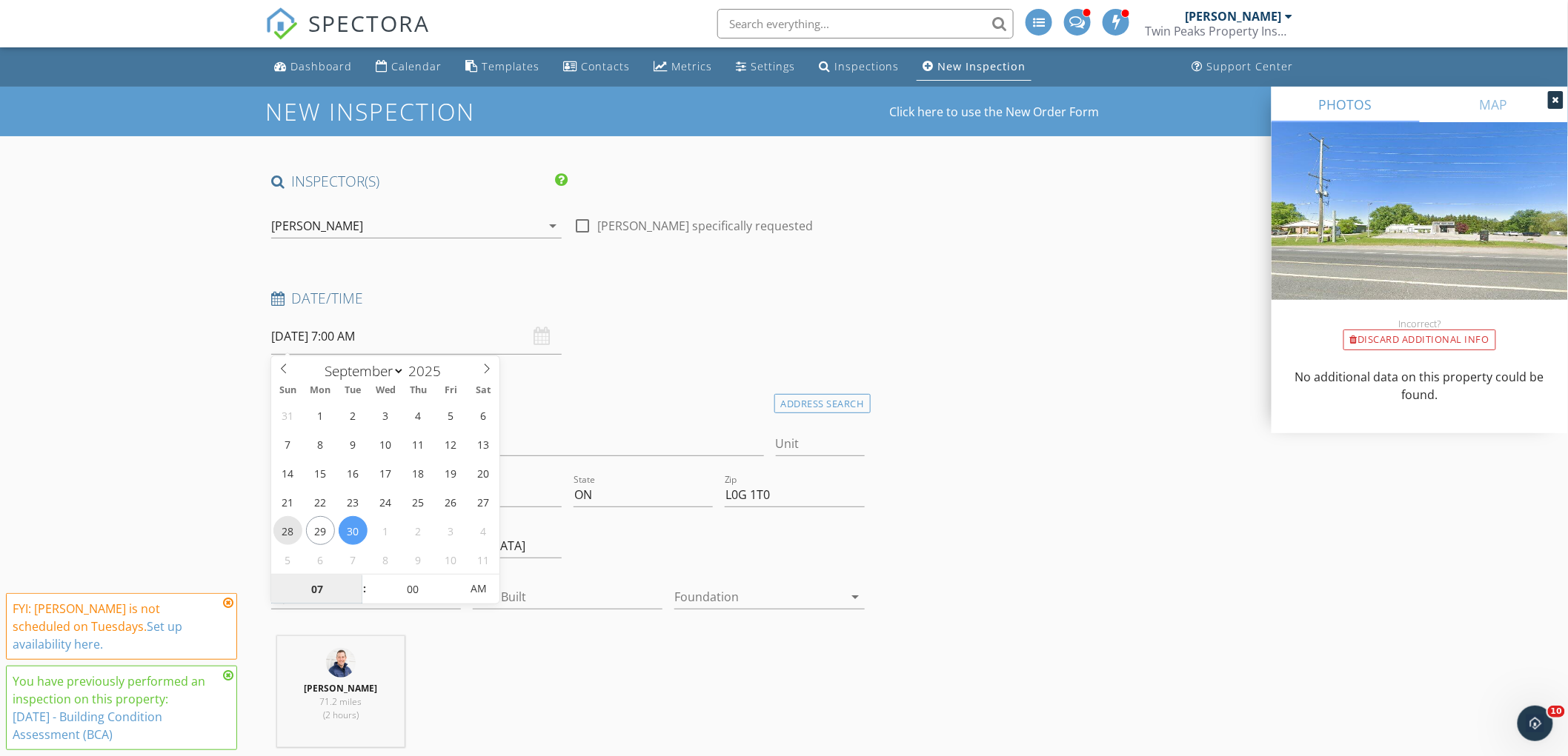
type input "[DATE] 7:00 AM"
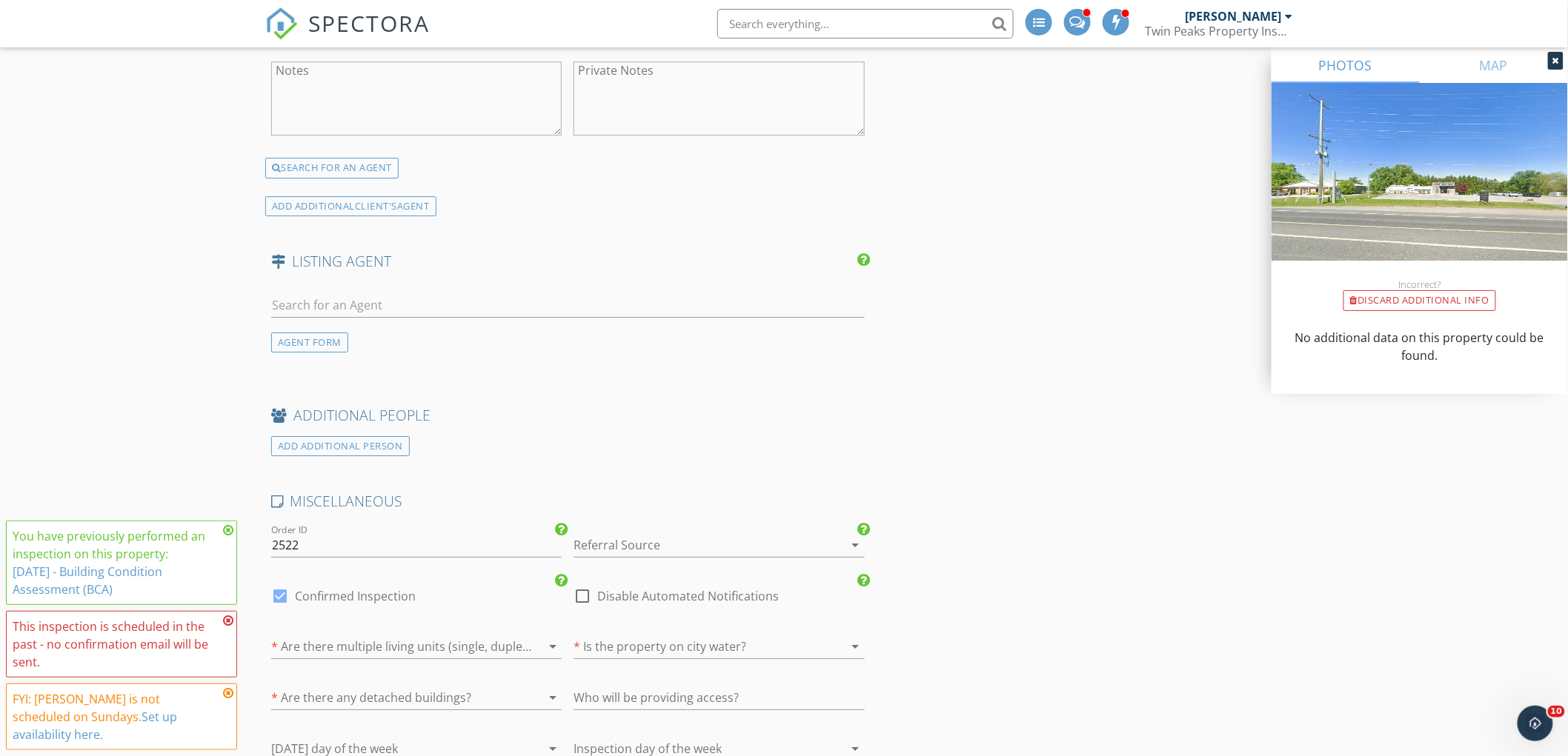
scroll to position [2223, 0]
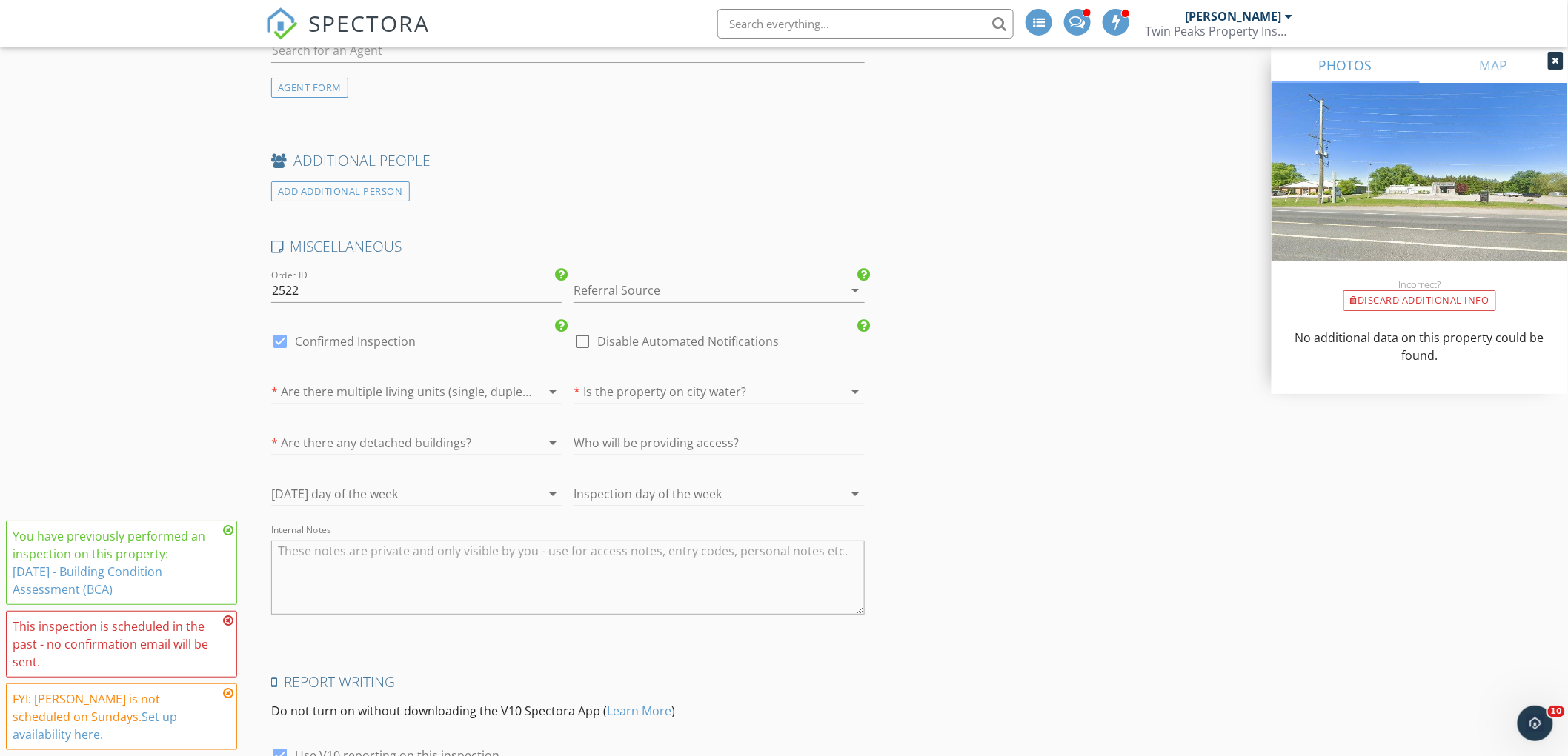
click at [346, 336] on label "Confirmed Inspection" at bounding box center [355, 342] width 121 height 15
checkbox input "false"
checkbox input "true"
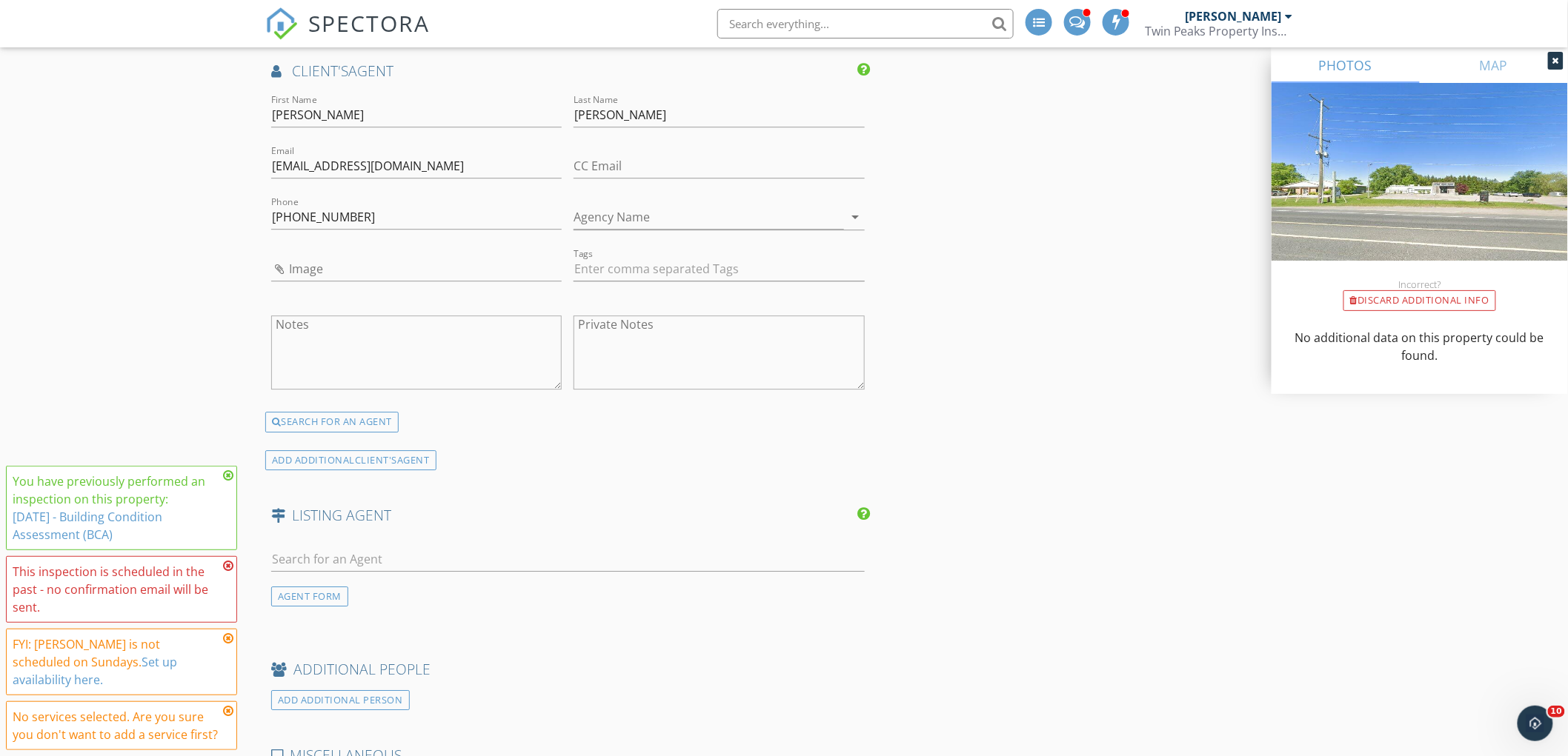
scroll to position [1552, 0]
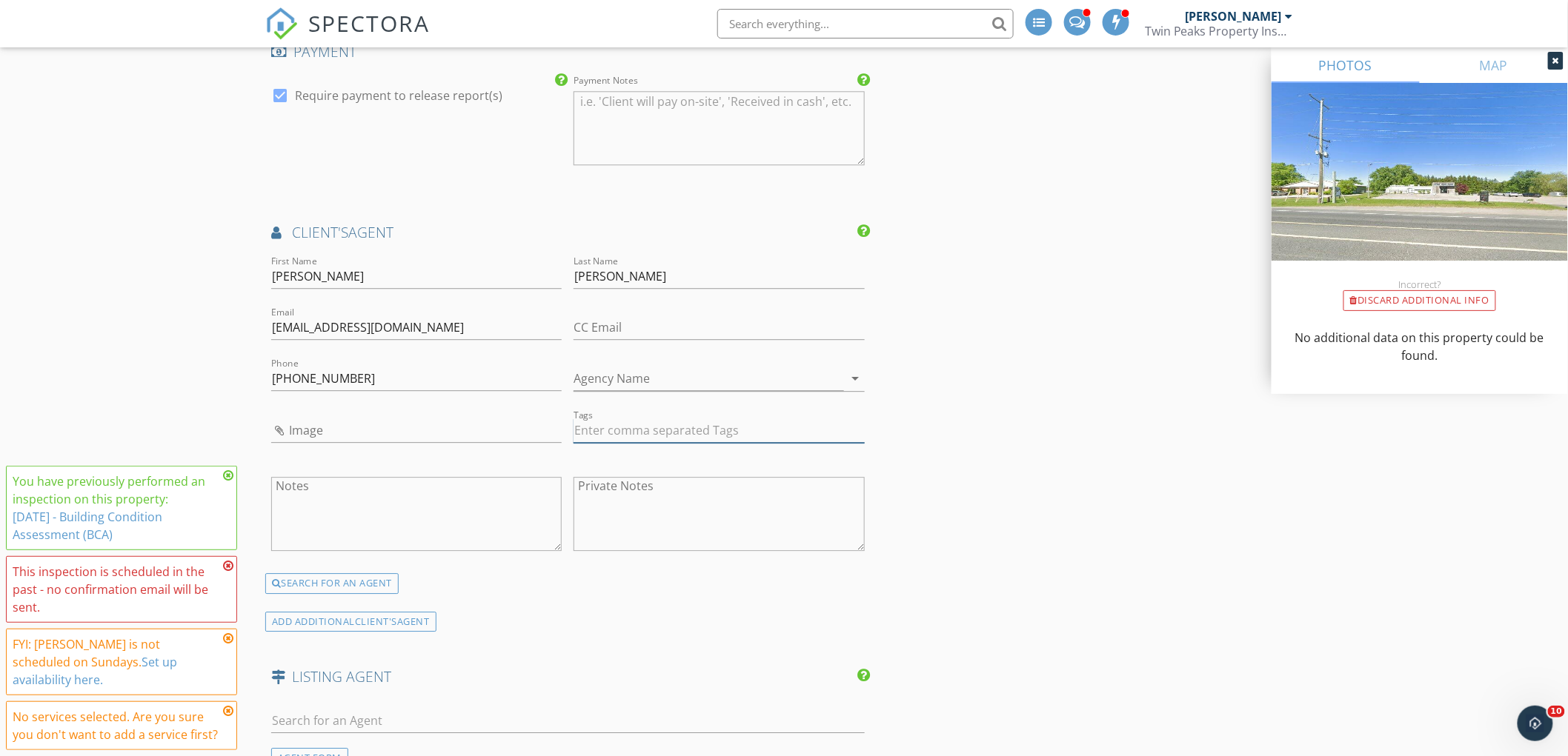
click at [612, 431] on input "text" at bounding box center [718, 430] width 291 height 25
type input "&nbsp;"
type input "realtor"
click at [610, 534] on div "realtor" at bounding box center [604, 534] width 48 height 19
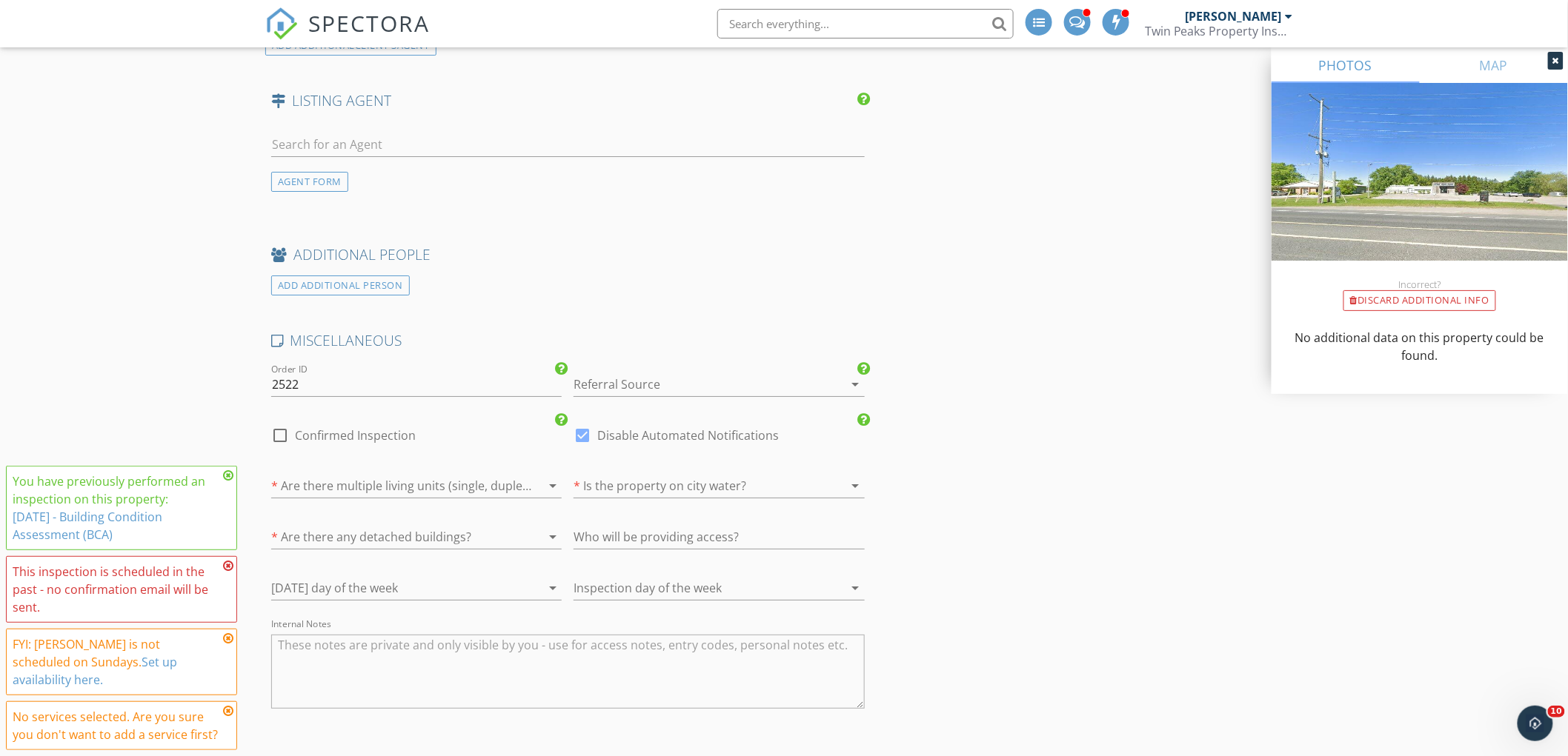
scroll to position [2457, 0]
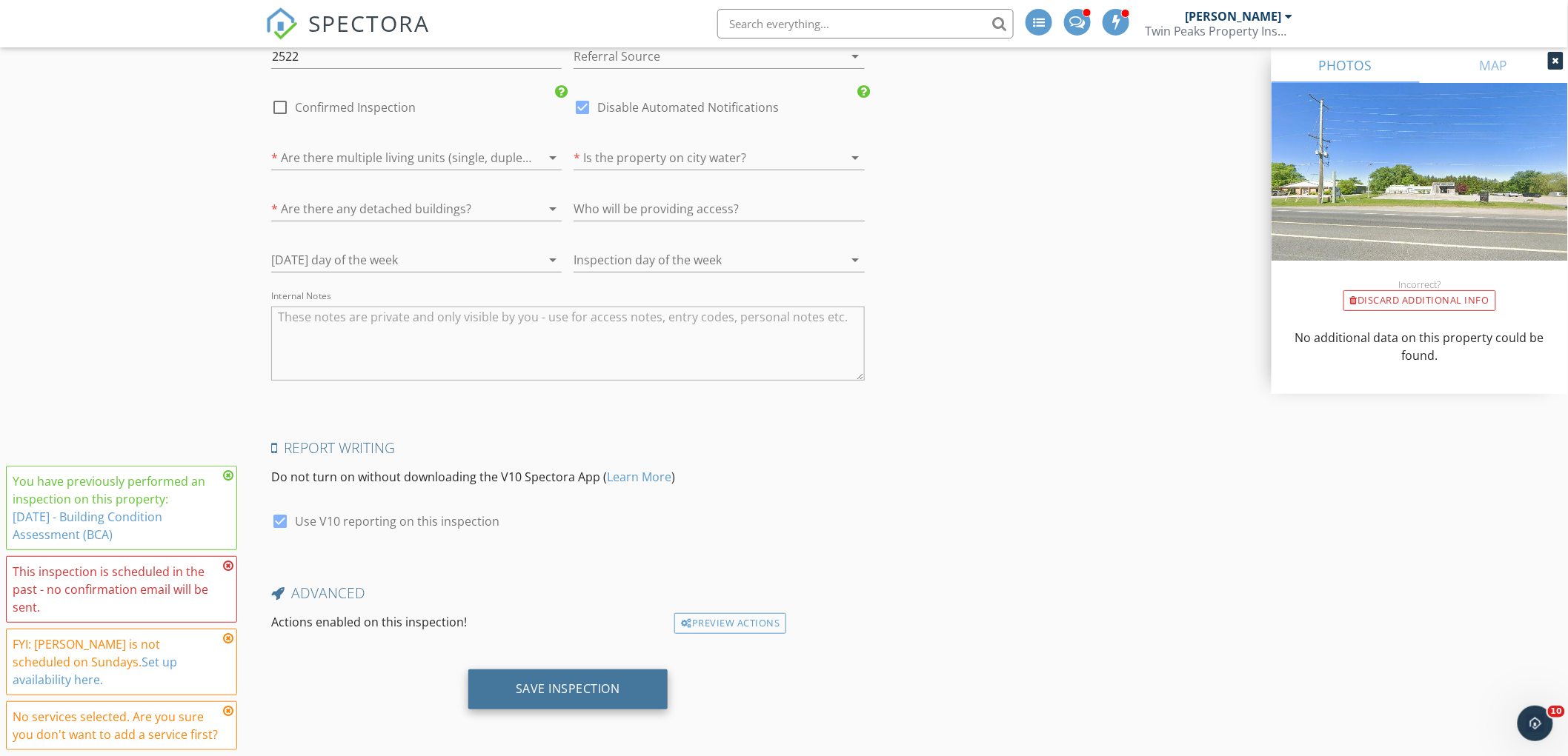
click at [552, 689] on div "Save Inspection" at bounding box center [567, 689] width 105 height 15
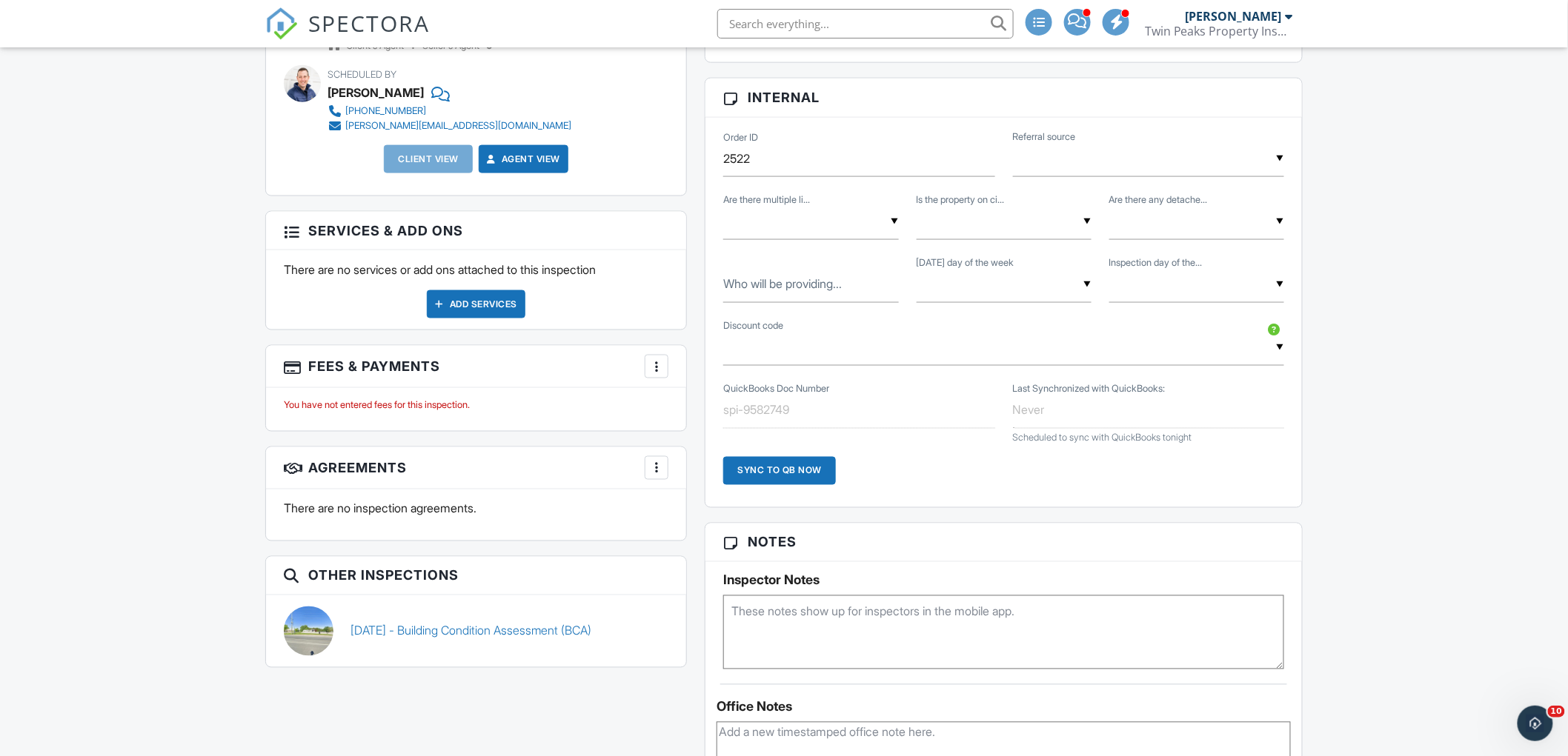
scroll to position [1151, 0]
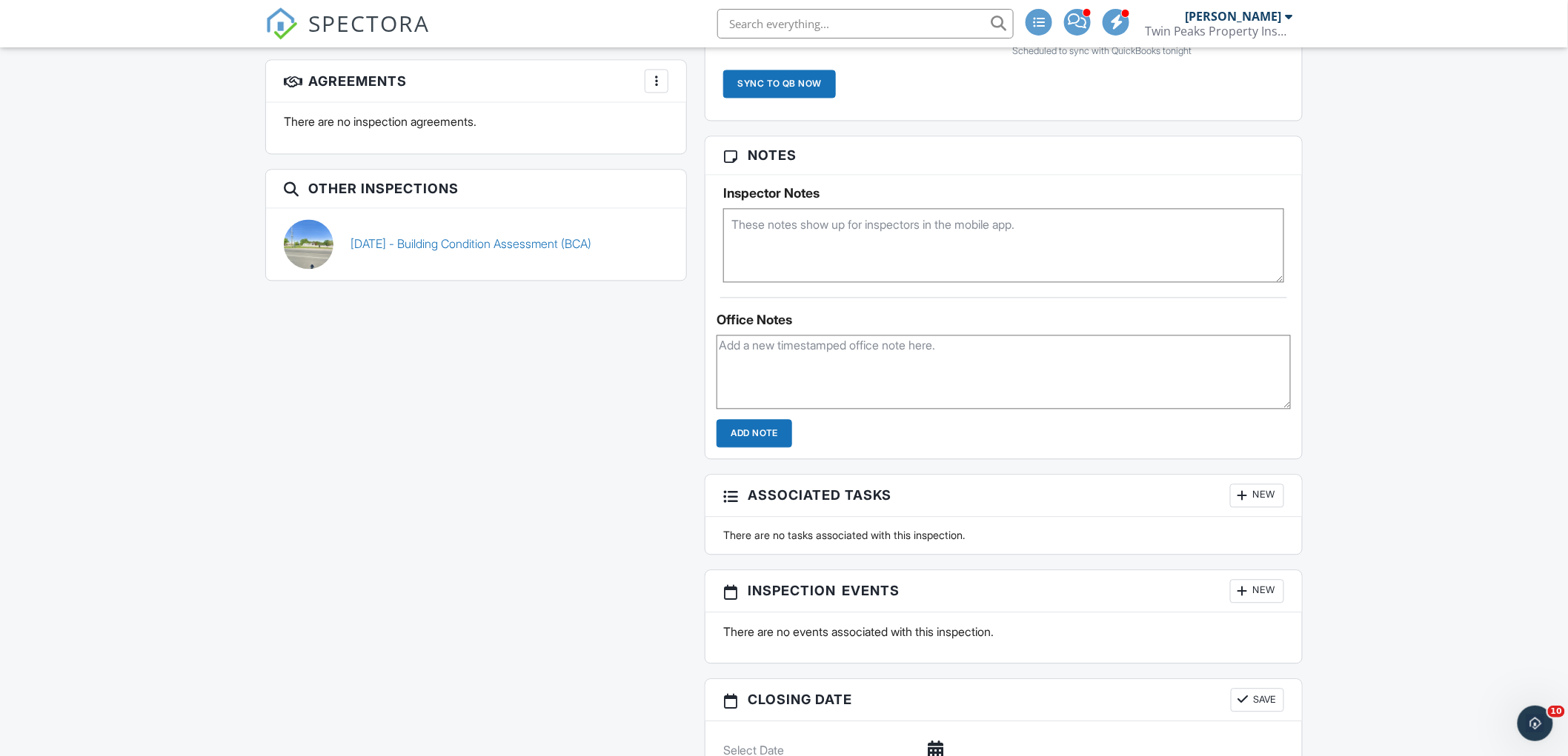
click at [860, 379] on textarea at bounding box center [1003, 373] width 574 height 74
type textarea "Client went with their own inspector. cancelled"
click at [787, 436] on input "Add Note" at bounding box center [754, 434] width 76 height 28
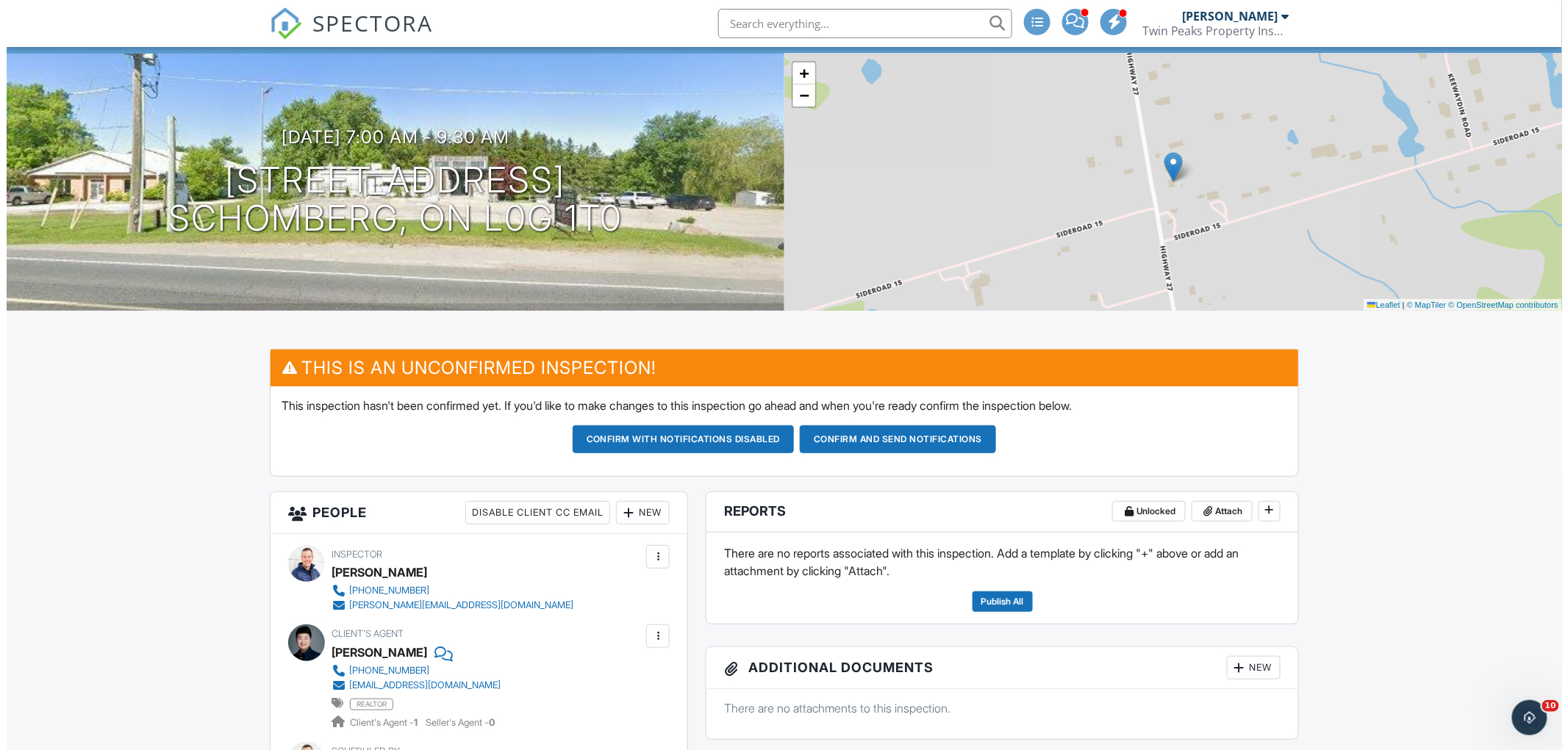
scroll to position [0, 0]
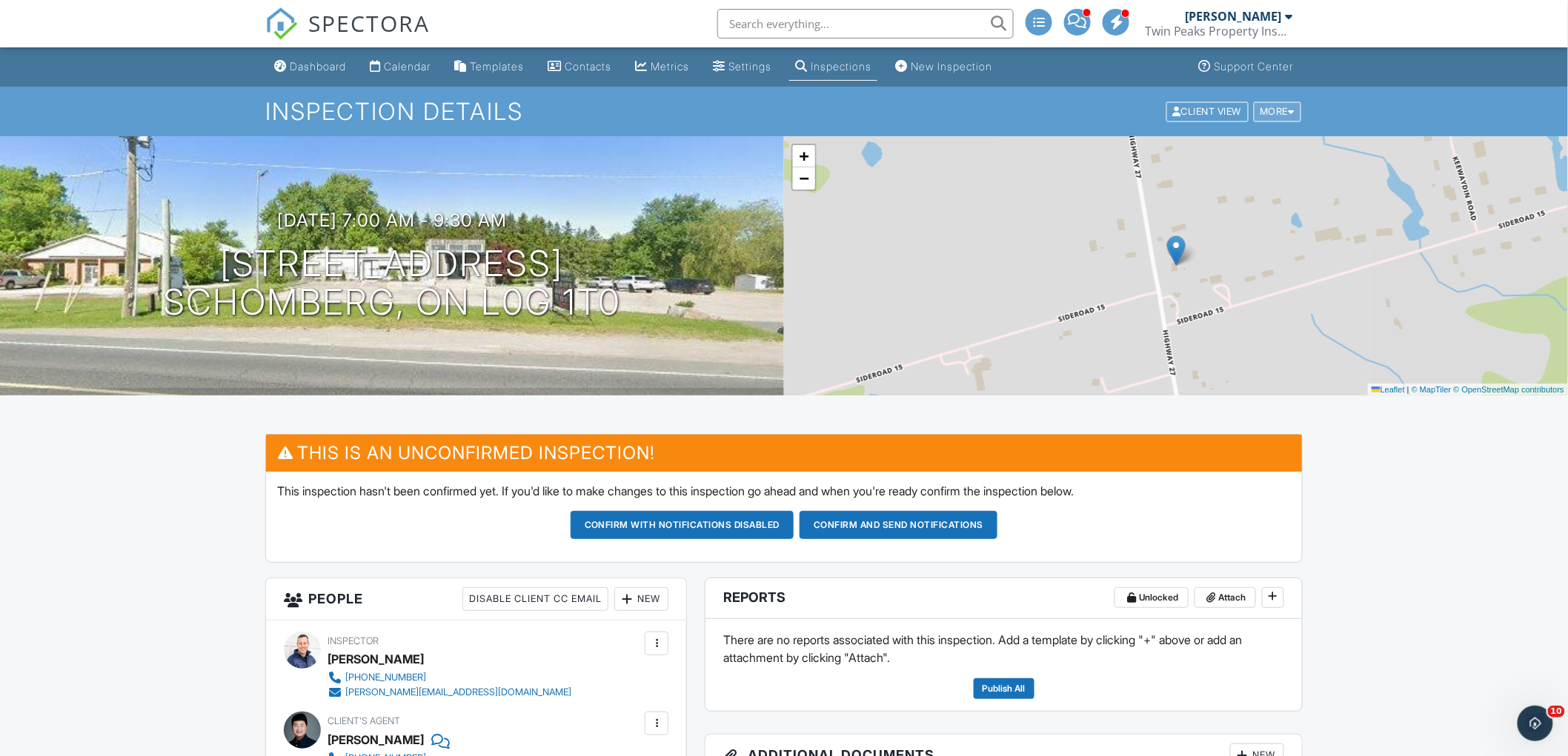
click at [1264, 109] on div "More" at bounding box center [1277, 111] width 48 height 20
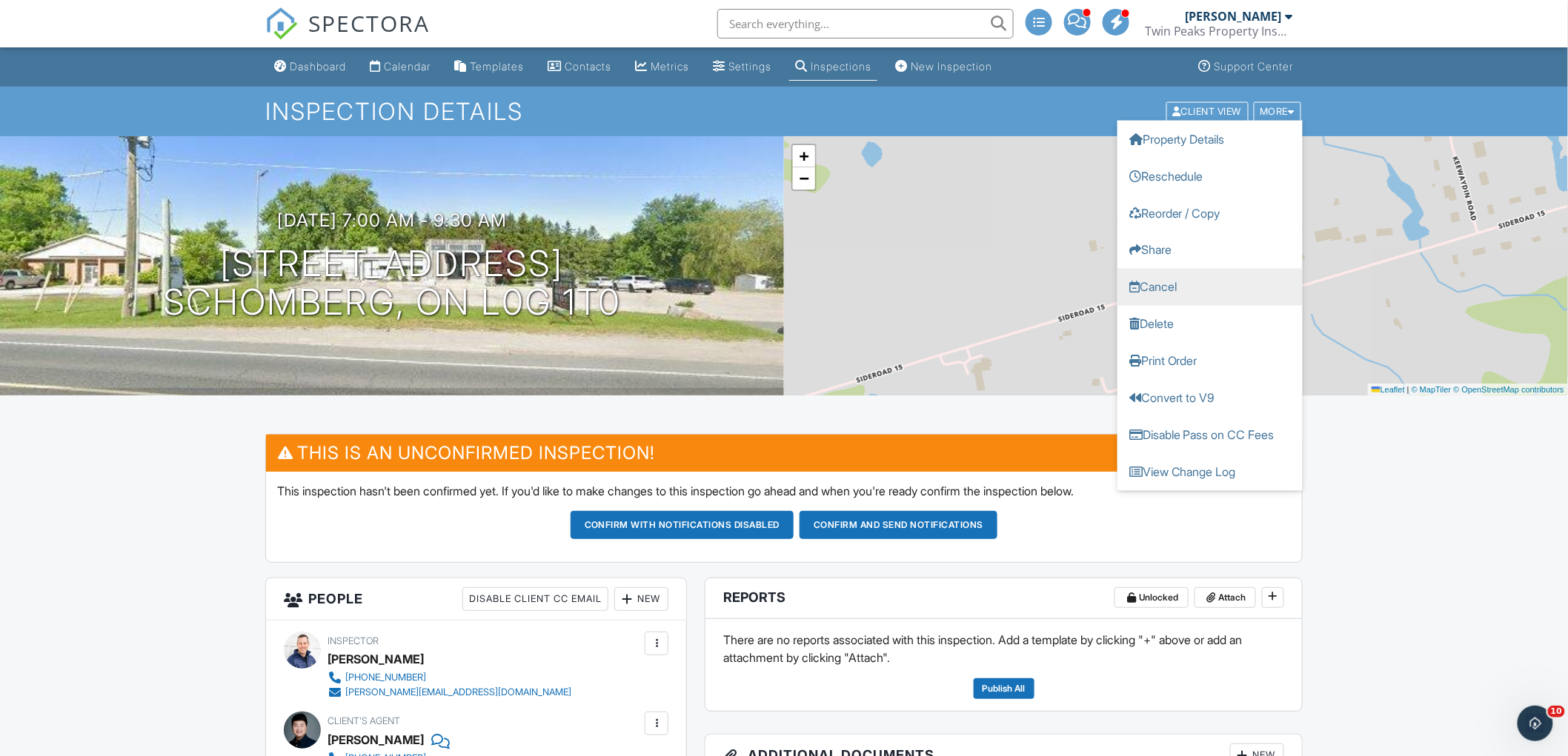
click at [1211, 292] on link "Cancel" at bounding box center [1210, 286] width 185 height 37
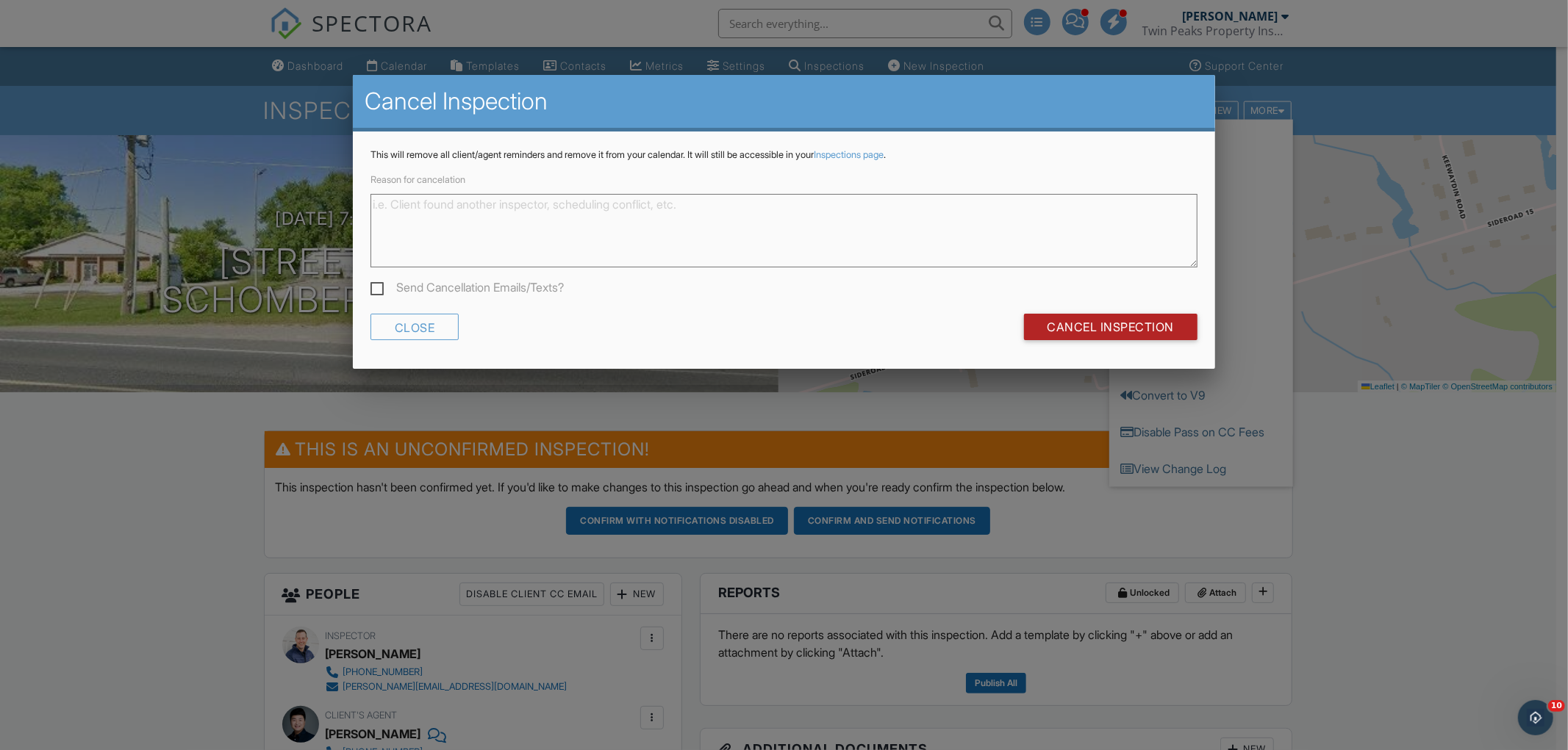
drag, startPoint x: 1173, startPoint y: 324, endPoint x: 1318, endPoint y: 522, distance: 245.4
click at [1175, 324] on input "Cancel Inspection" at bounding box center [1111, 327] width 174 height 26
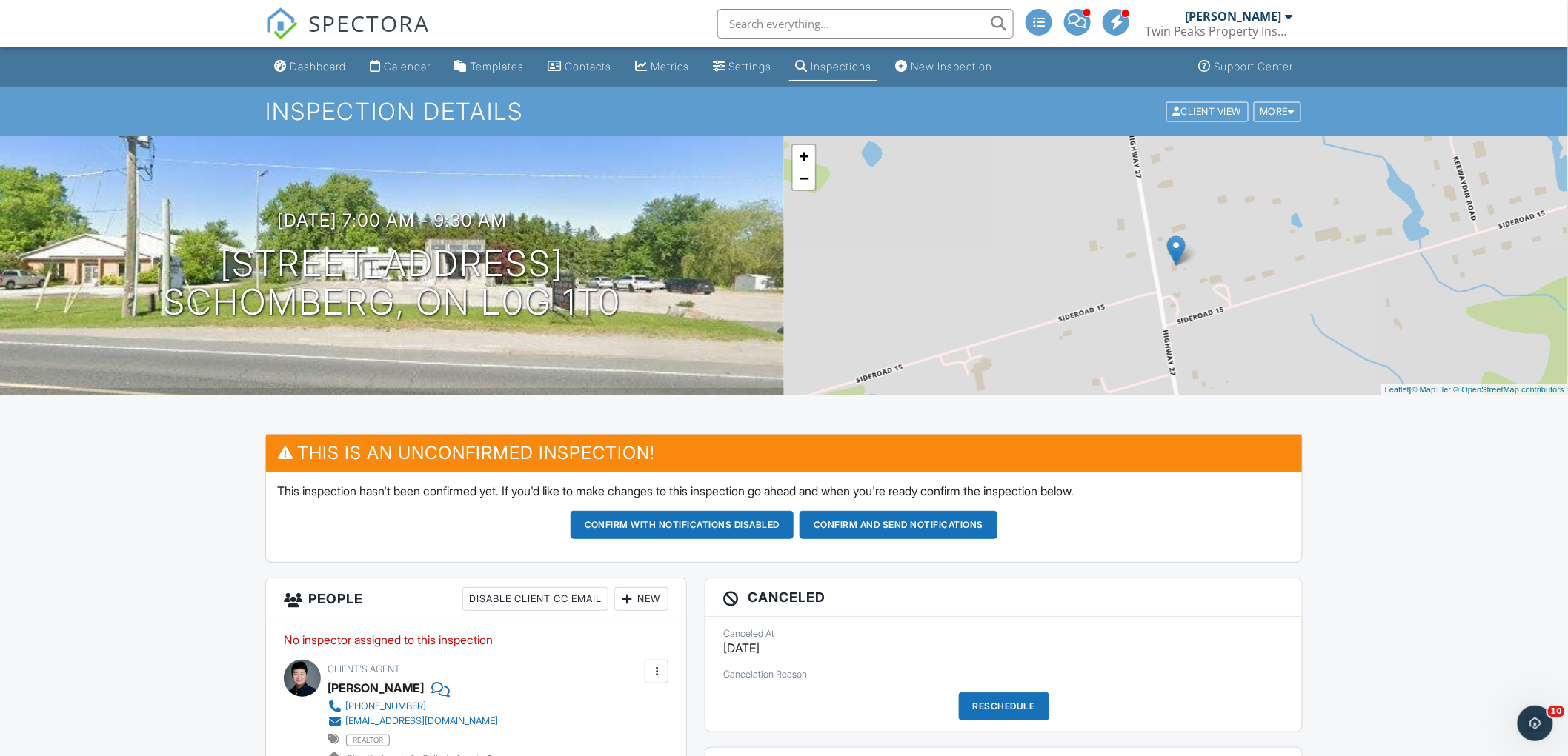
click at [885, 17] on input "text" at bounding box center [866, 23] width 296 height 29
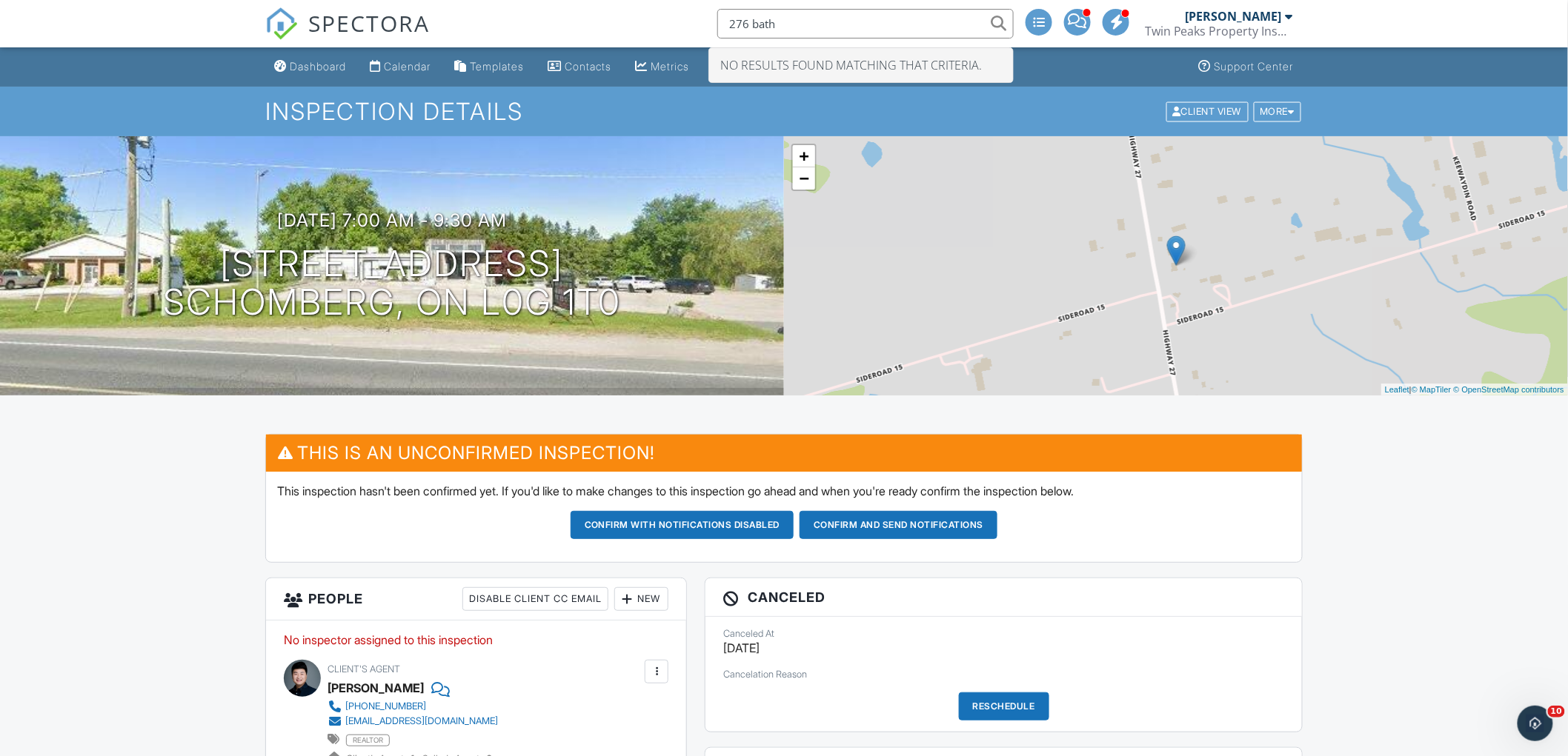
type input "276 bath"
drag, startPoint x: 1068, startPoint y: 90, endPoint x: 1047, endPoint y: 76, distance: 25.2
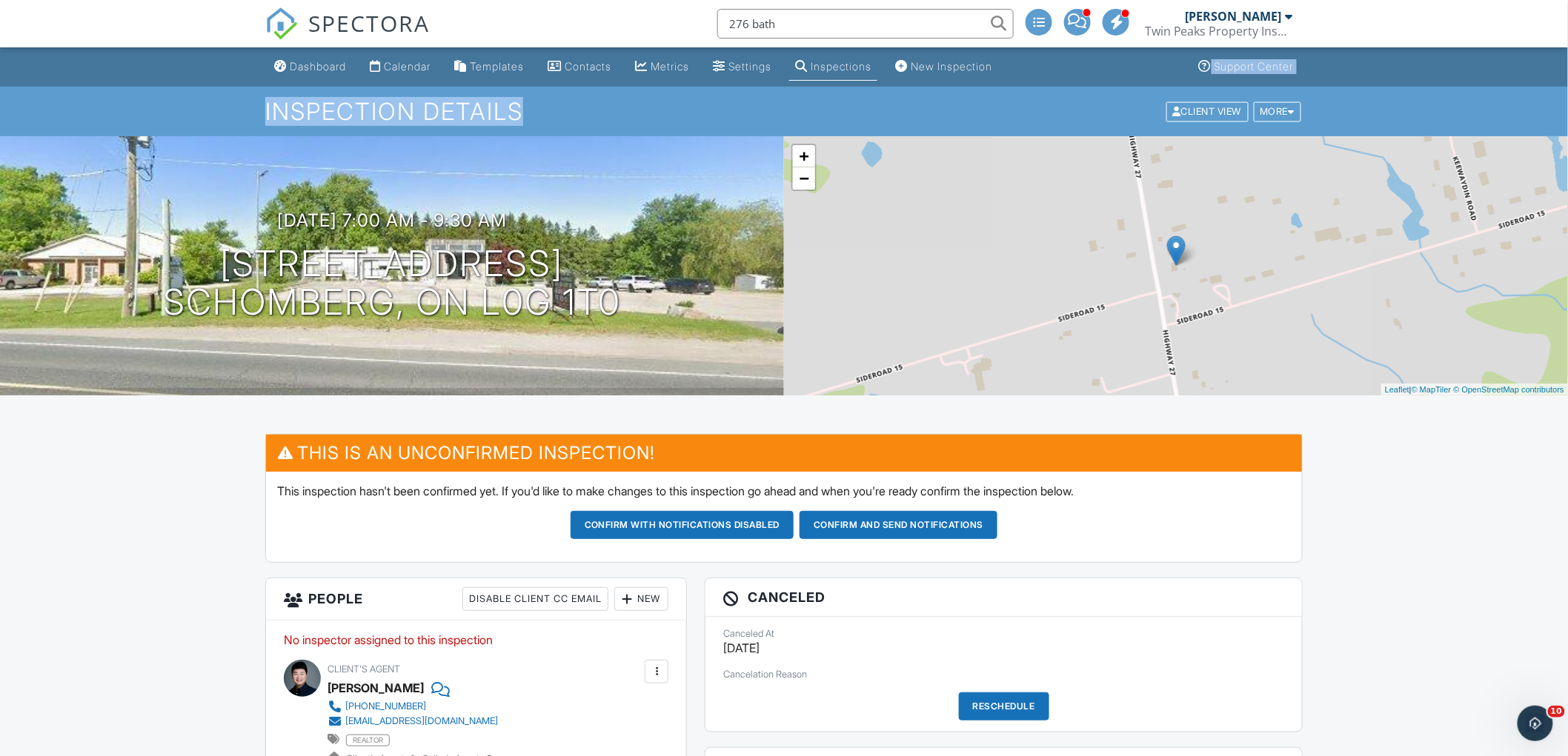
drag, startPoint x: 1005, startPoint y: 63, endPoint x: 1011, endPoint y: 158, distance: 95.2
click at [992, 63] on div "New Inspection" at bounding box center [952, 66] width 81 height 12
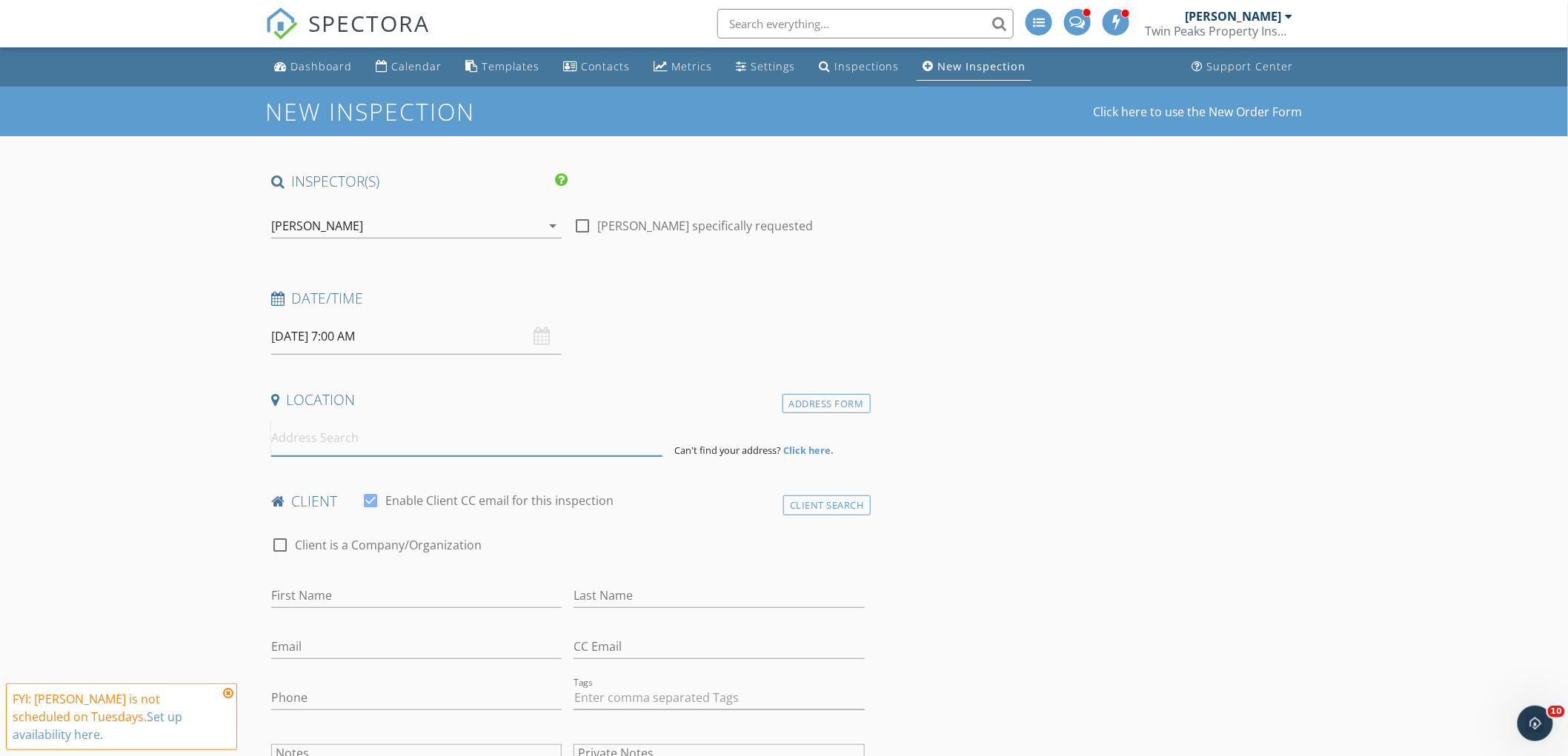
click at [417, 436] on input at bounding box center [466, 438] width 391 height 36
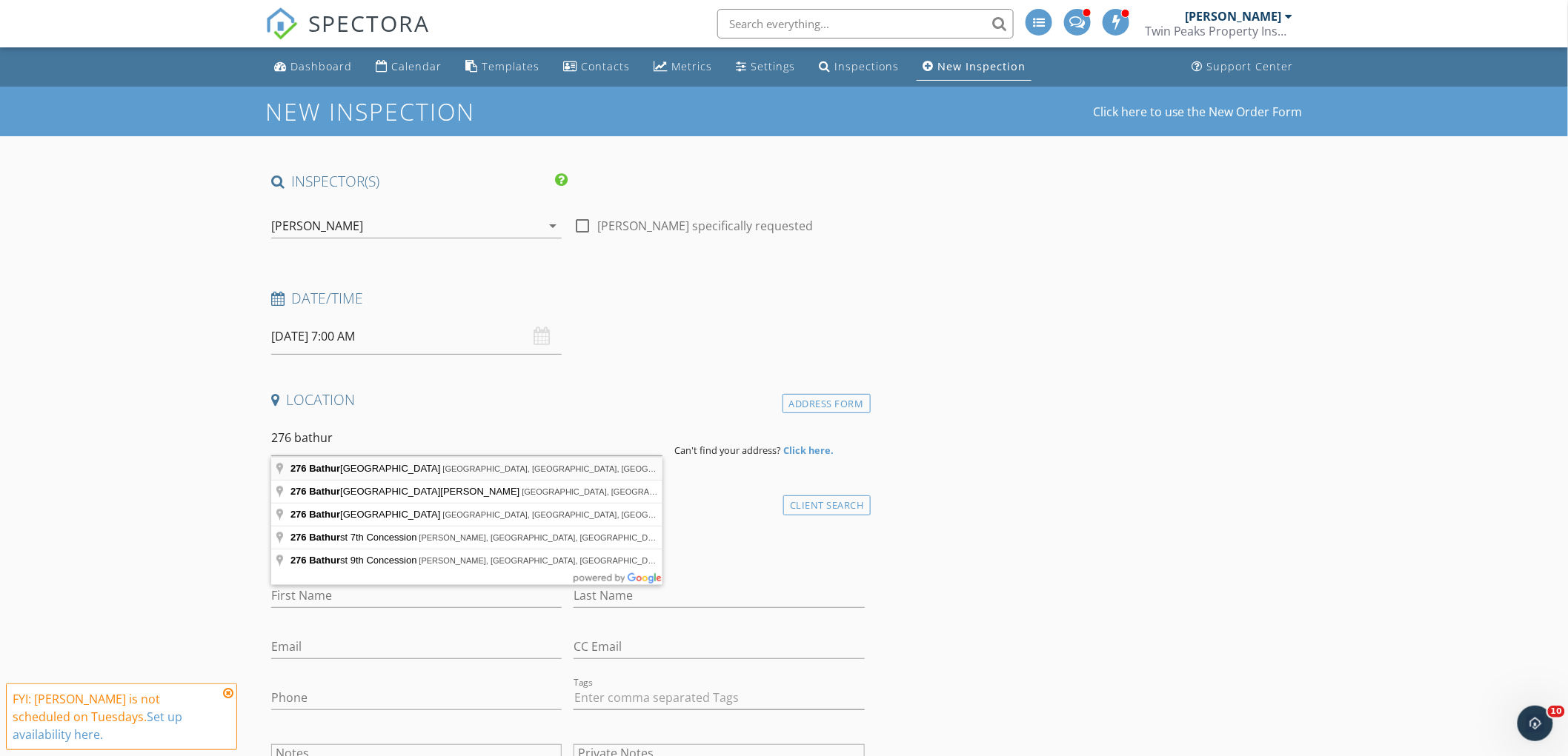
type input "[STREET_ADDRESS]"
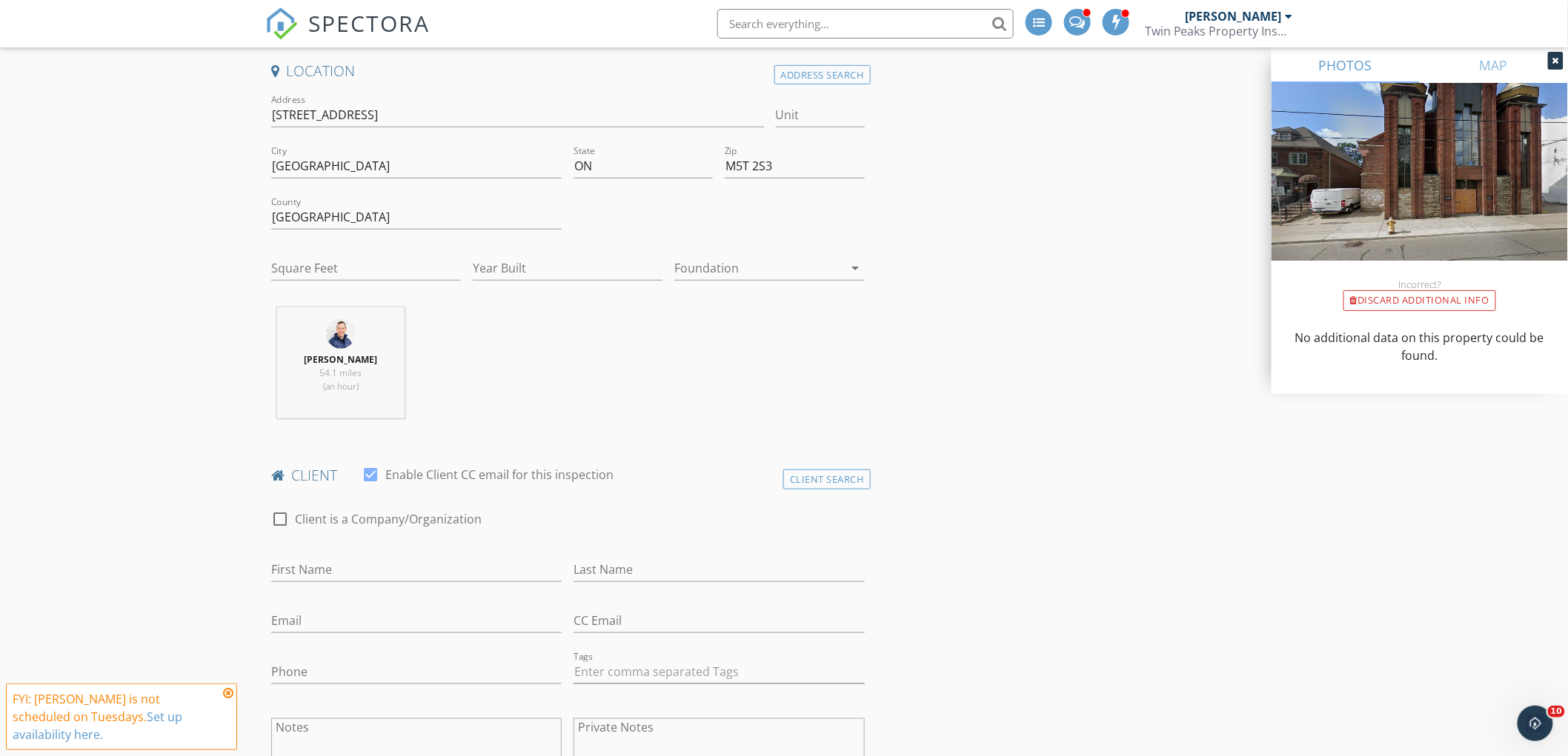
scroll to position [412, 0]
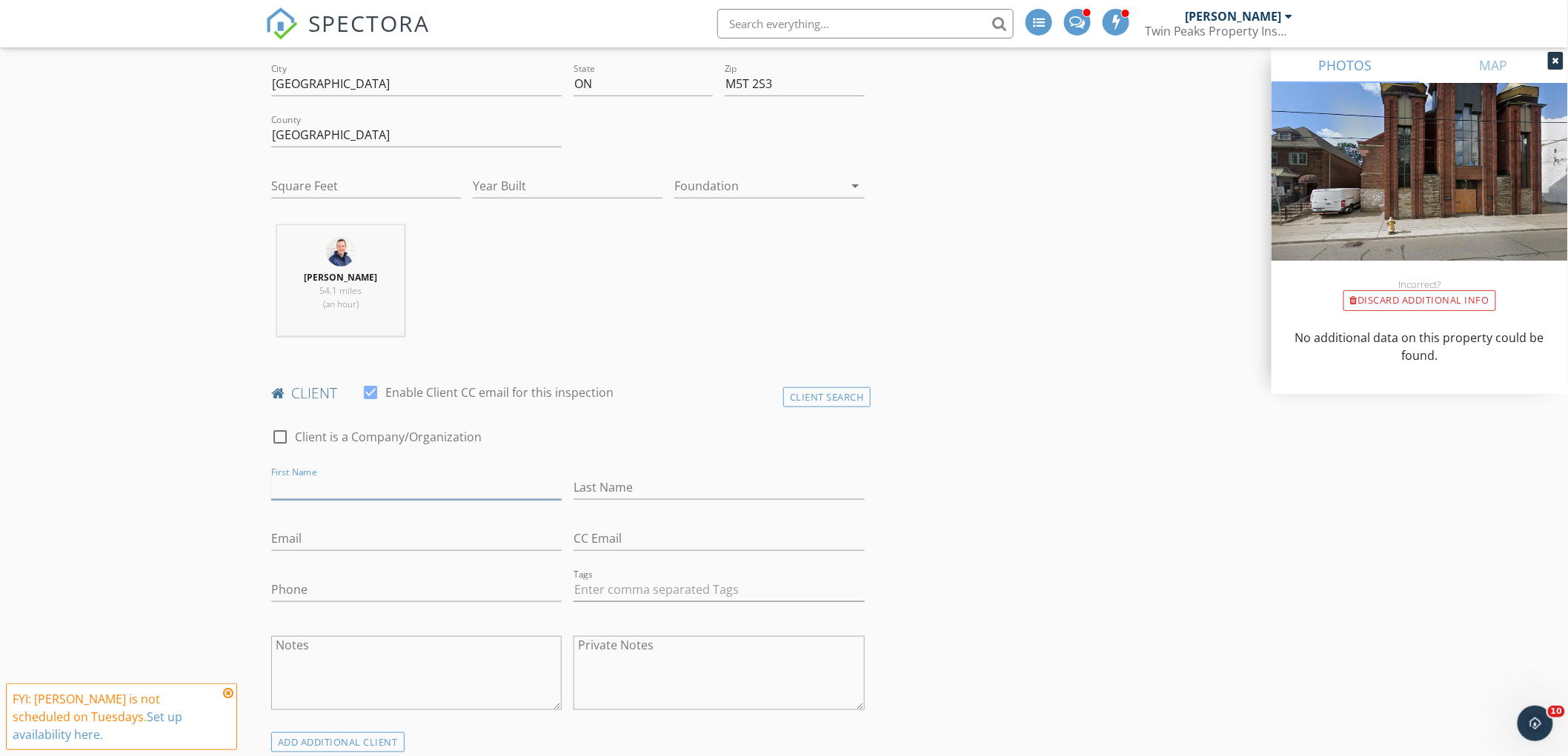
click at [376, 482] on input "First Name" at bounding box center [416, 488] width 291 height 25
type input "Sanjay"
paste input "Kasukurthy"
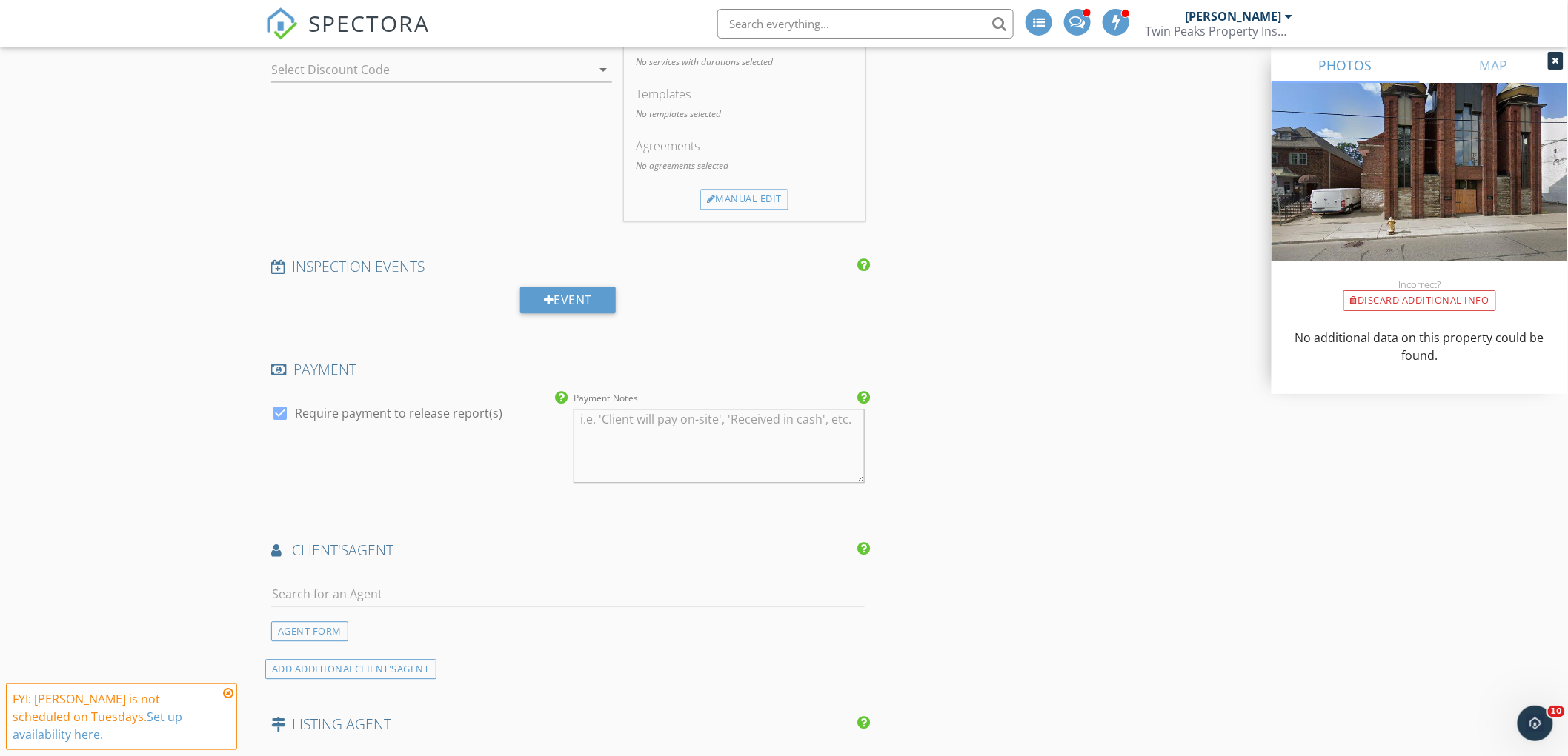
scroll to position [1564, 0]
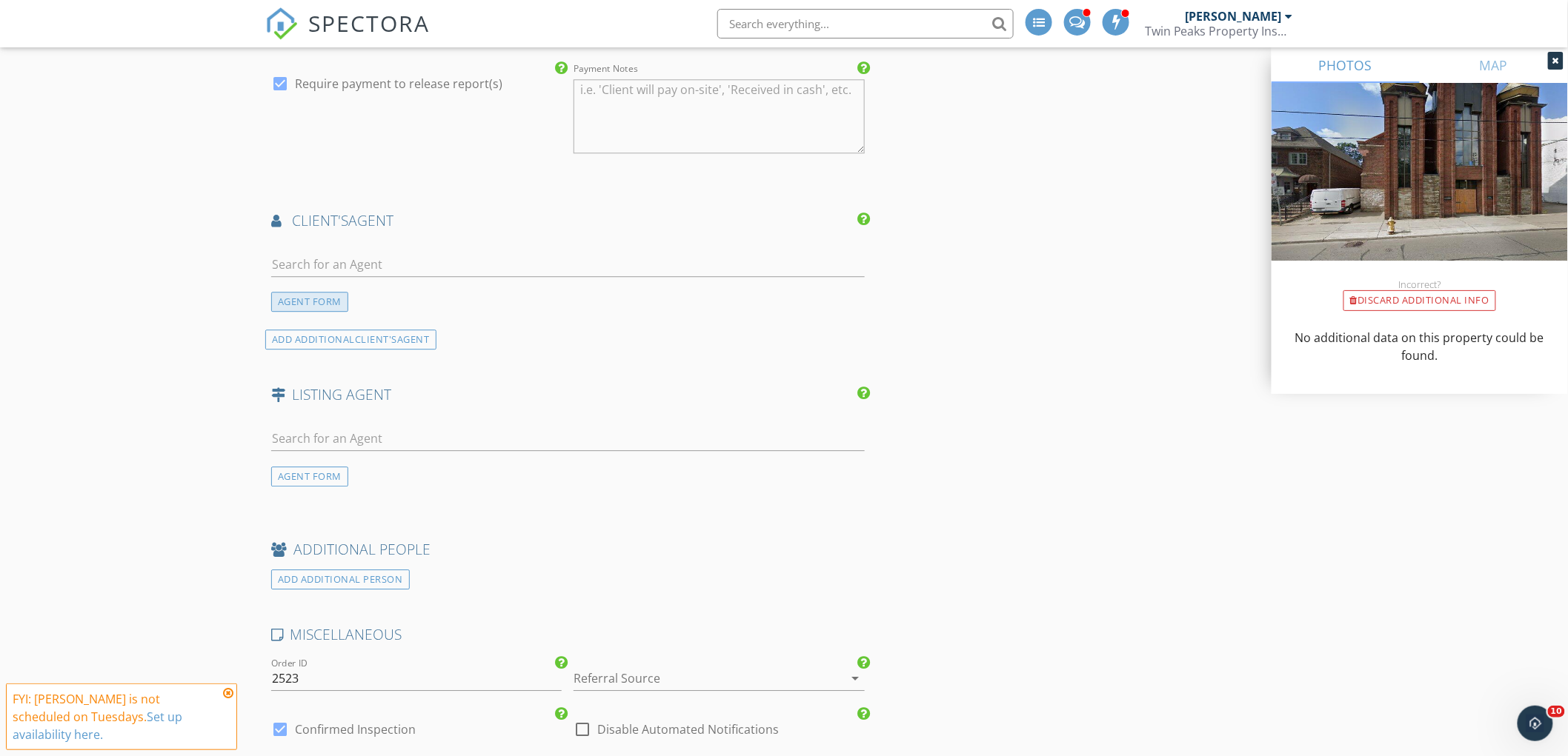
type input "Kasukurthy"
click at [310, 304] on div "AGENT FORM" at bounding box center [310, 301] width 77 height 20
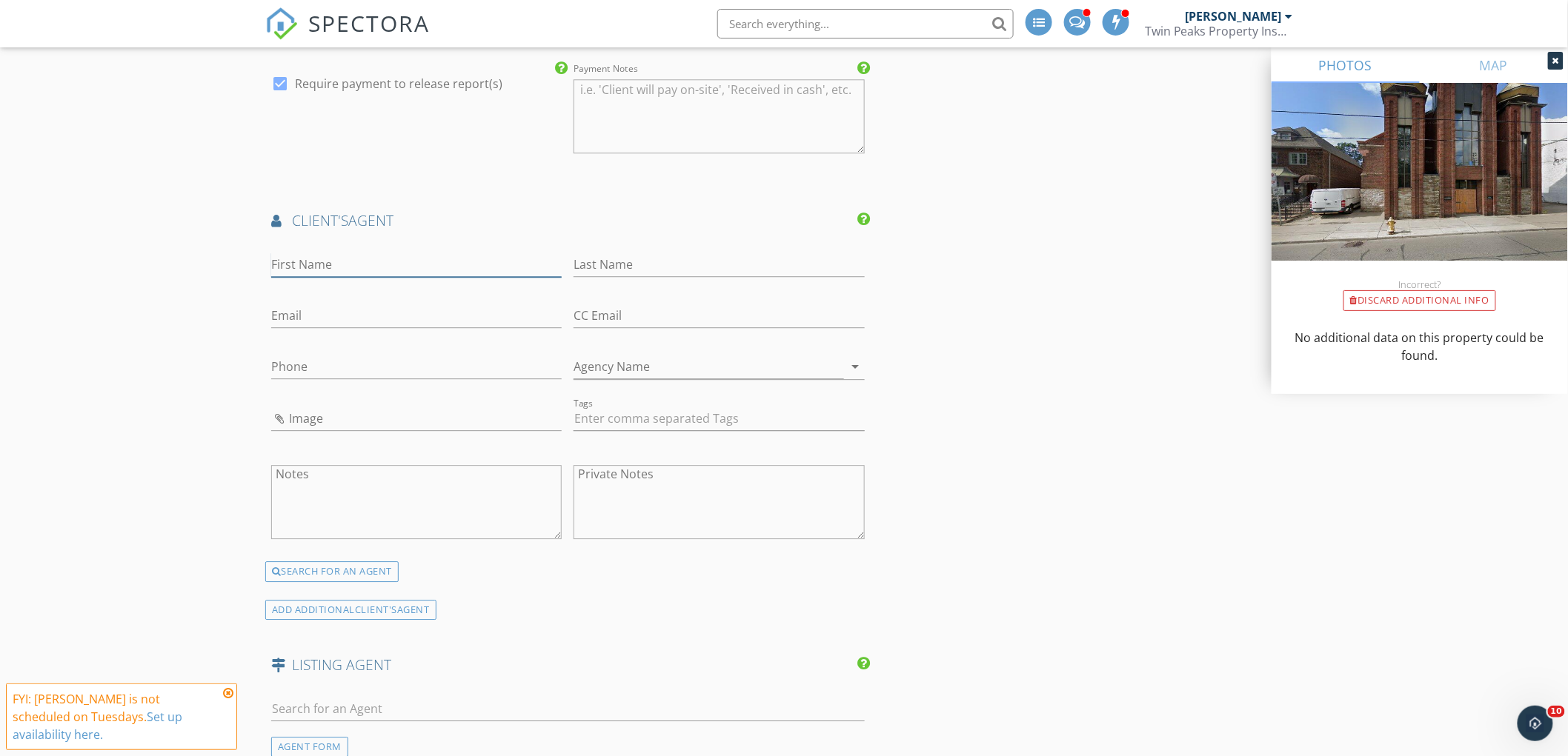
click at [380, 270] on input "First Name" at bounding box center [416, 265] width 291 height 25
type input "Sanjay"
paste input "Kasukurthy"
type input "Kasukurthy"
click at [405, 311] on input "Email" at bounding box center [416, 316] width 291 height 25
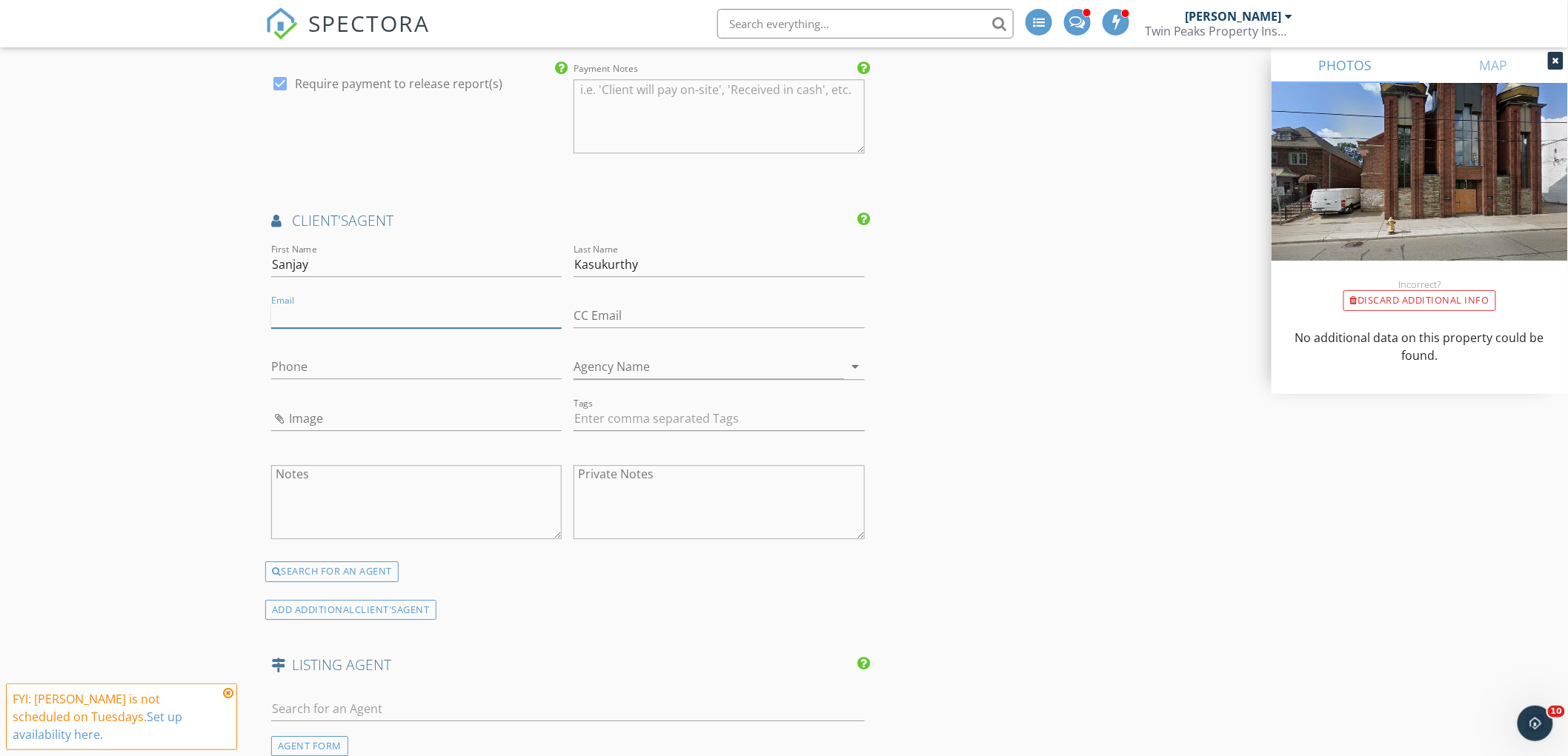
paste input "[EMAIL_ADDRESS][DOMAIN_NAME]"
type input "[EMAIL_ADDRESS][DOMAIN_NAME]"
click at [395, 380] on div "Phone" at bounding box center [416, 375] width 291 height 40
click at [411, 363] on input "Phone" at bounding box center [416, 367] width 291 height 25
paste input "905-999-8075"
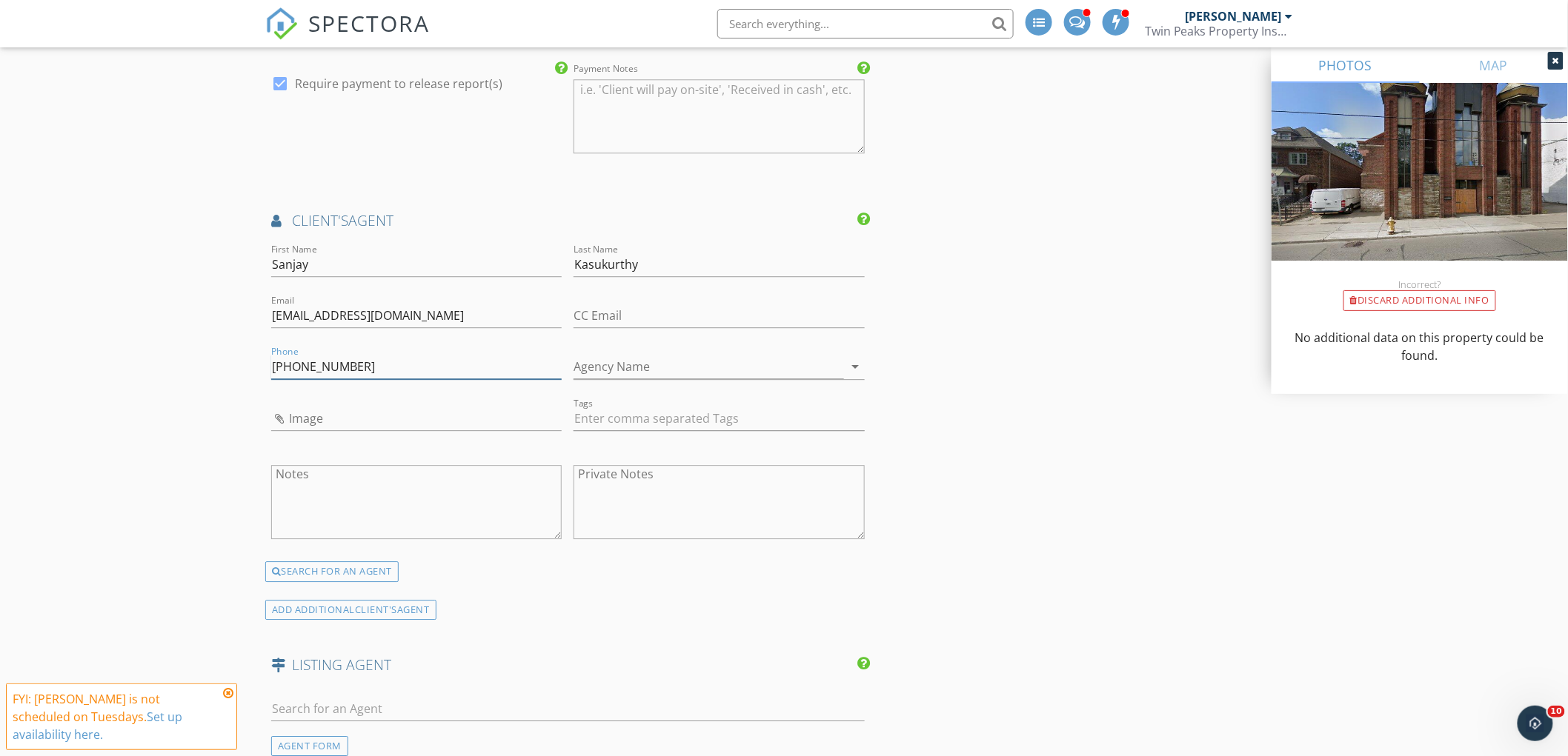
type input "905-999-8075"
click at [616, 423] on input "text" at bounding box center [718, 419] width 291 height 25
type input "&nbsp;"
type input "real"
click at [604, 525] on div "realtor" at bounding box center [604, 523] width 48 height 19
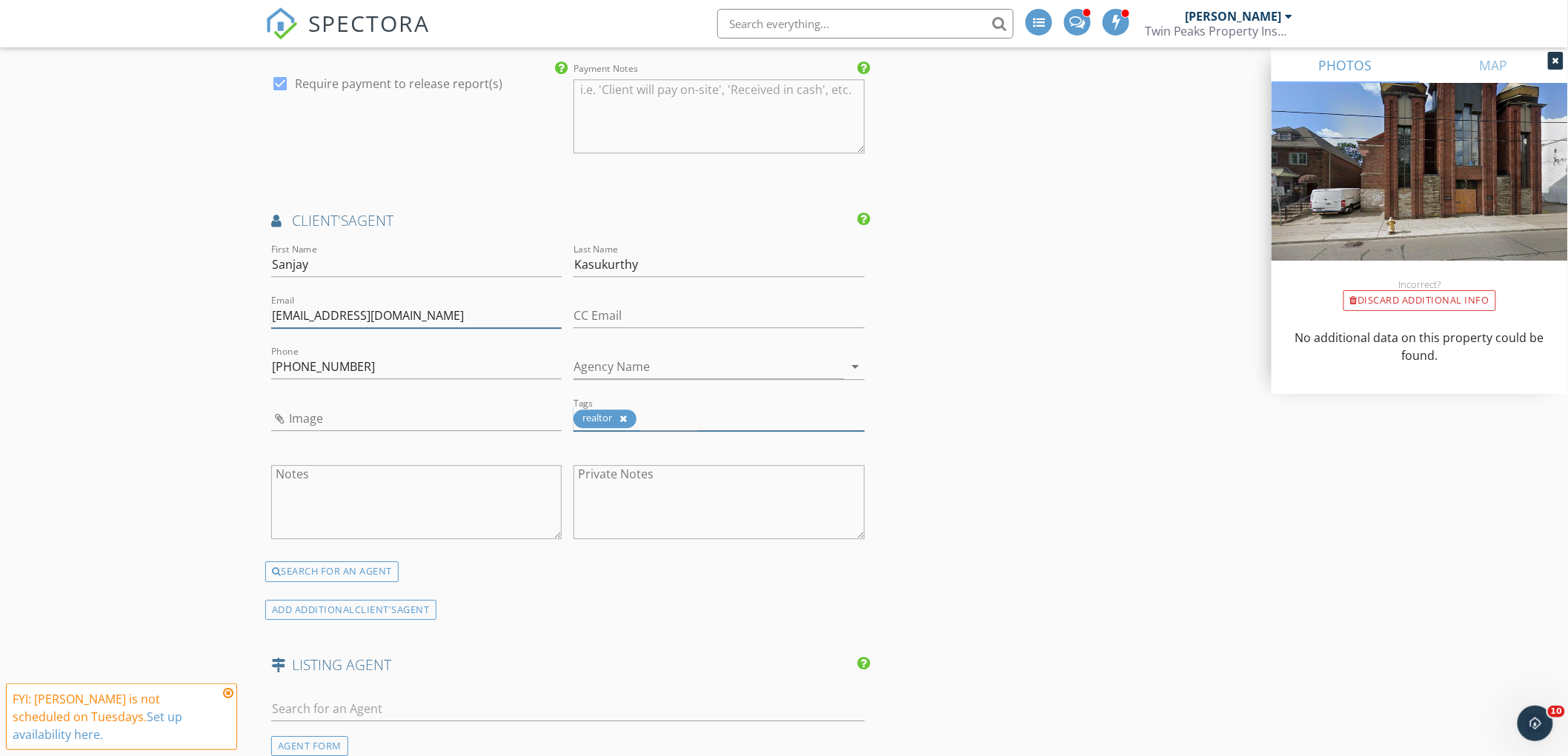
click at [338, 322] on input "sanjay@dshomeexpert.com" at bounding box center [416, 316] width 291 height 25
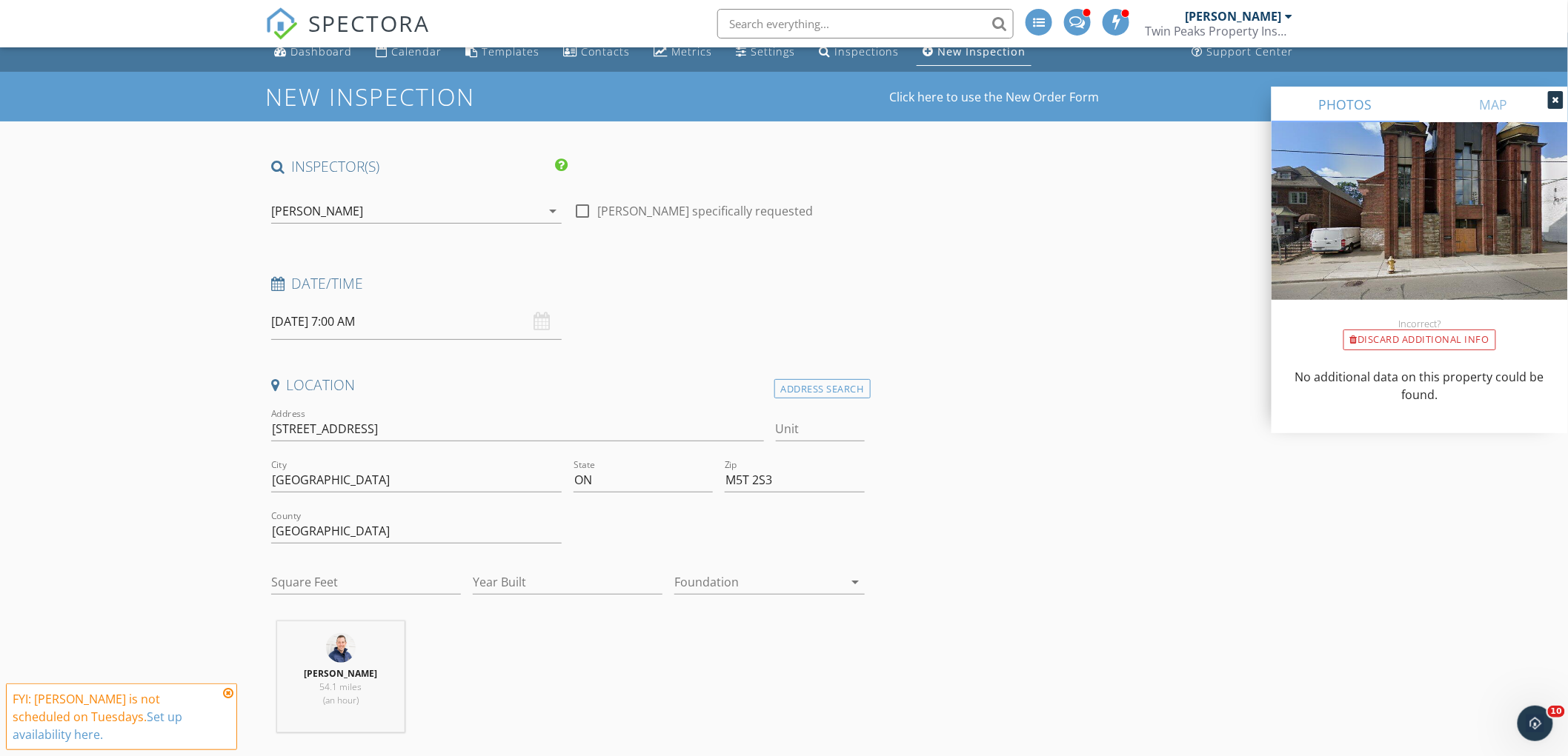
scroll to position [0, 0]
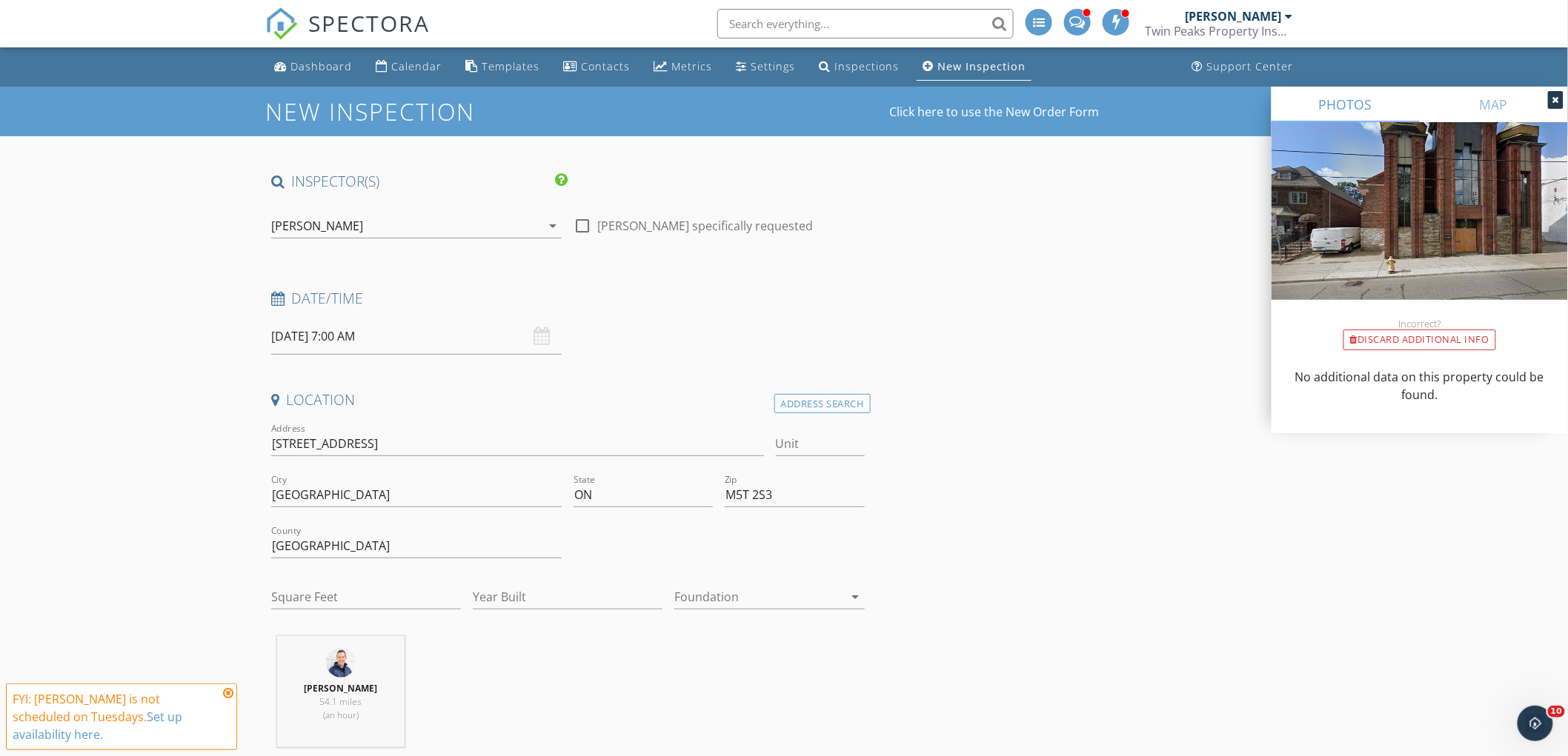
click at [438, 230] on div "[PERSON_NAME]" at bounding box center [406, 226] width 270 height 24
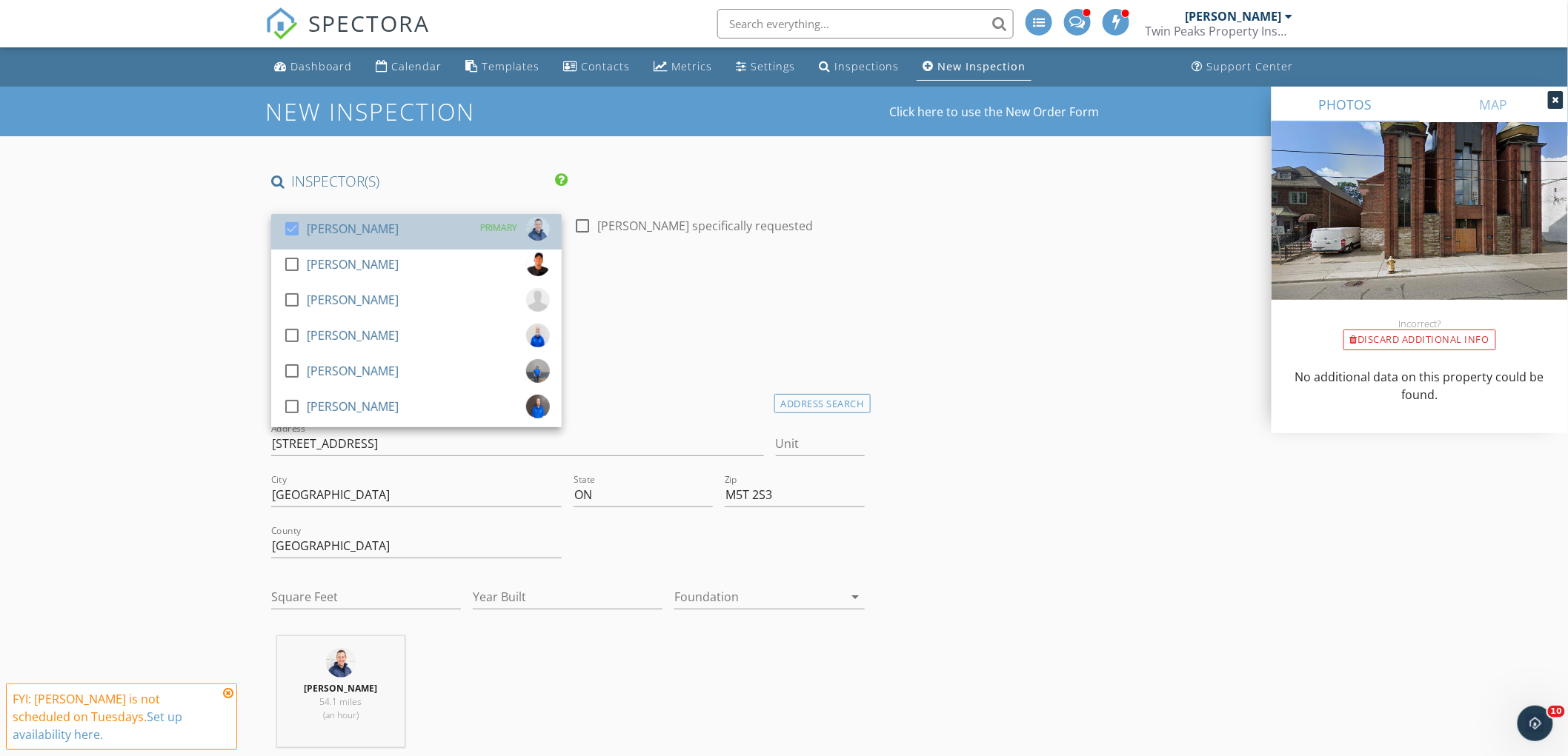
click at [460, 232] on div "check_box Brad Bojda PRIMARY" at bounding box center [416, 231] width 267 height 29
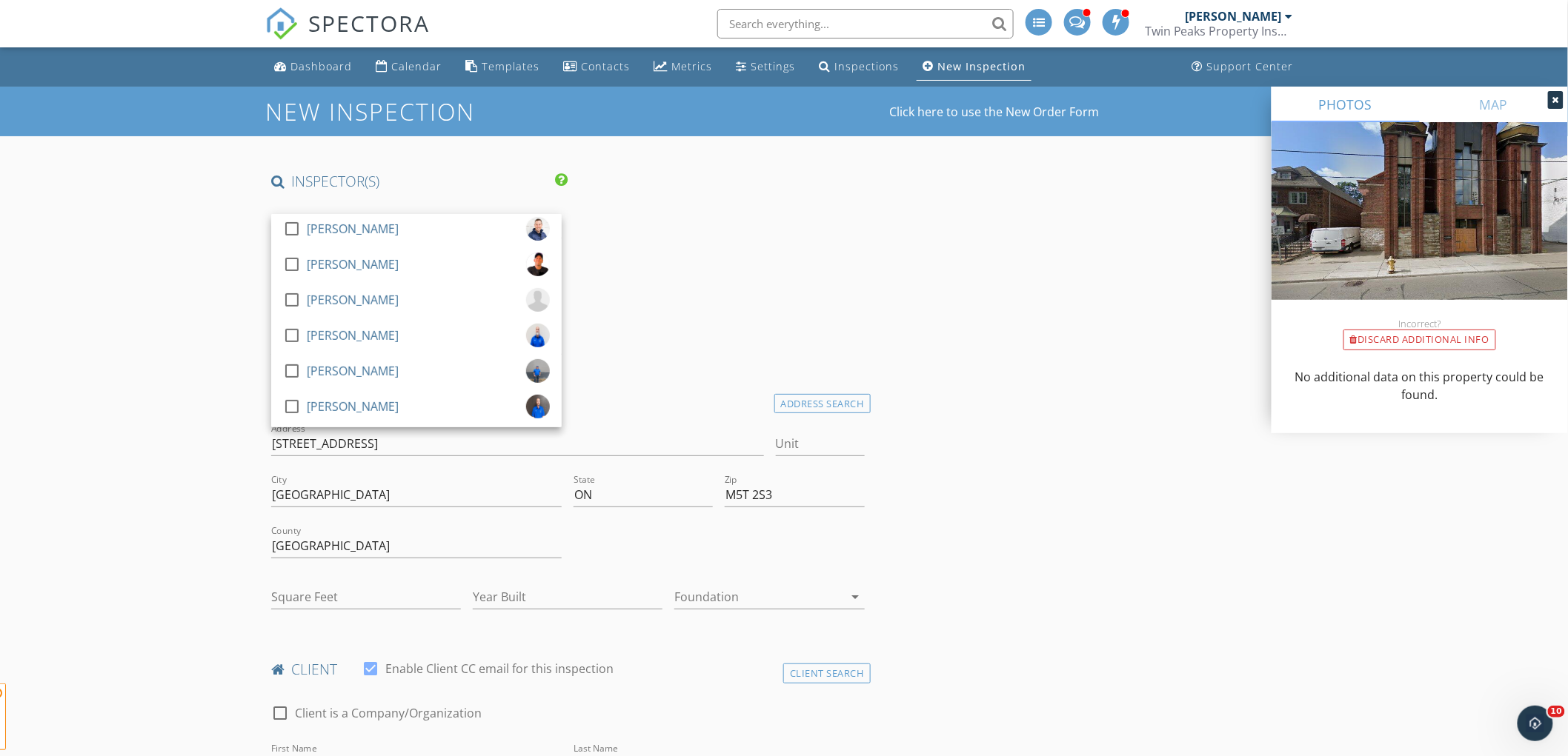
drag, startPoint x: 902, startPoint y: 317, endPoint x: 928, endPoint y: 357, distance: 47.7
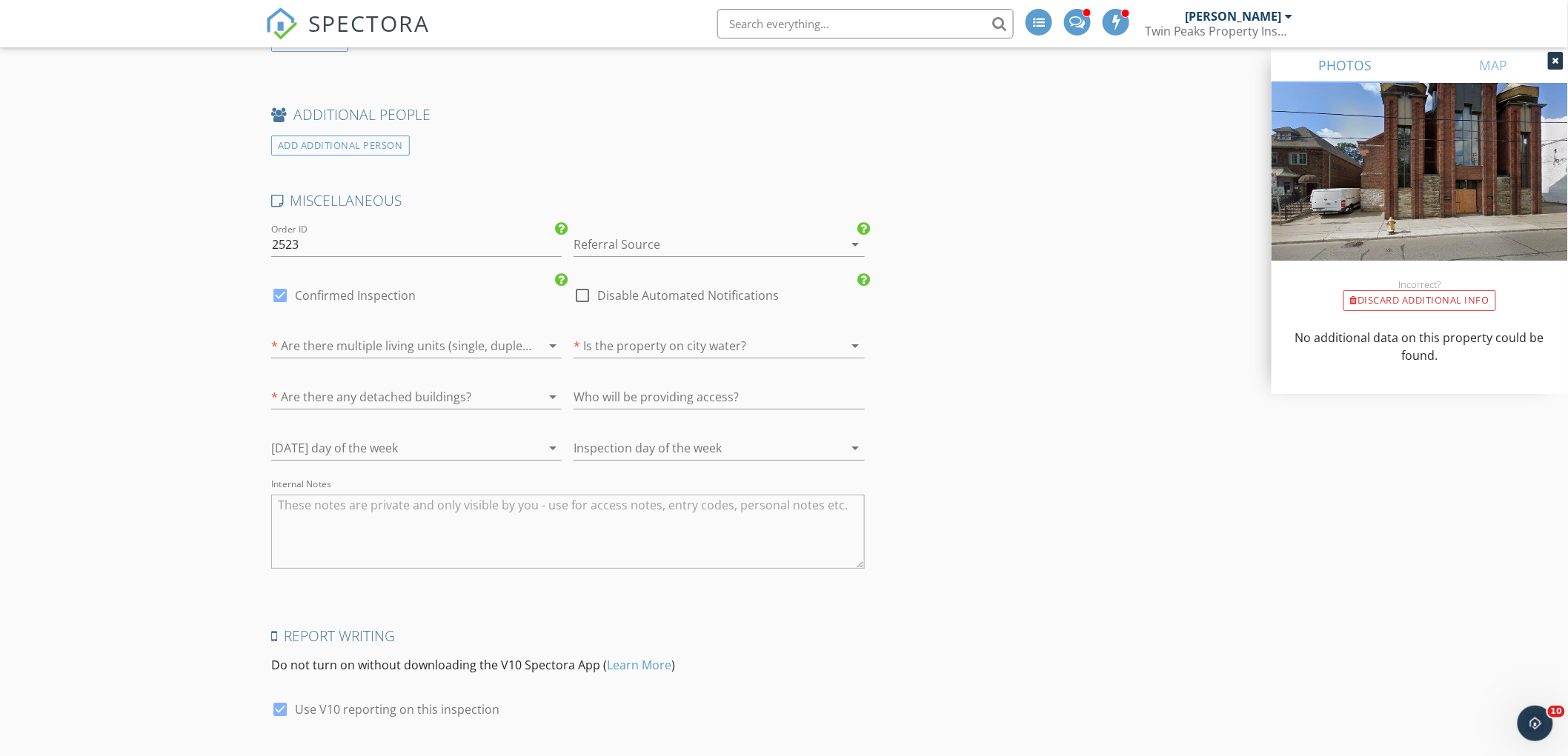
scroll to position [2140, 0]
click at [312, 282] on label "Confirmed Inspection" at bounding box center [355, 290] width 121 height 15
checkbox input "false"
checkbox input "true"
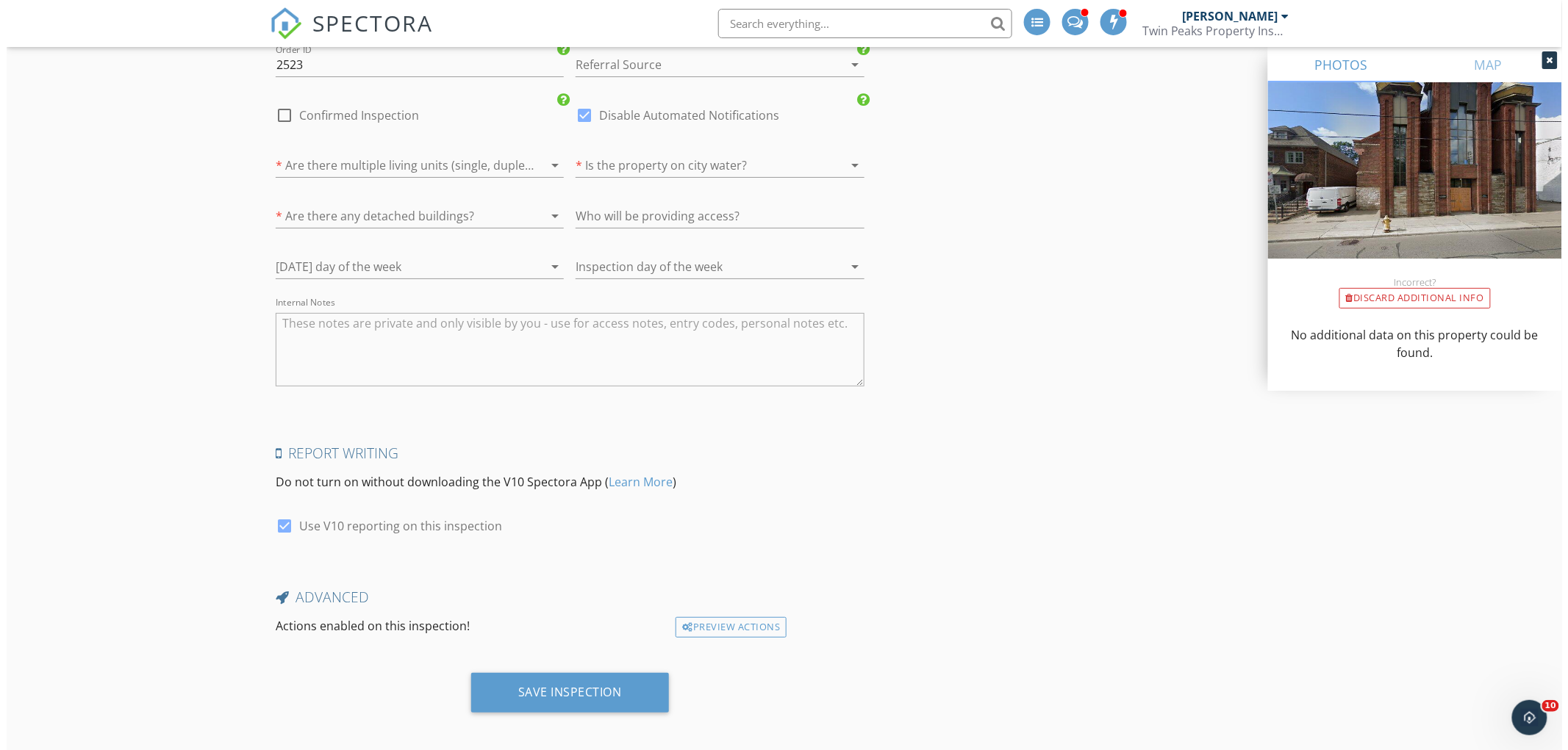
scroll to position [2304, 0]
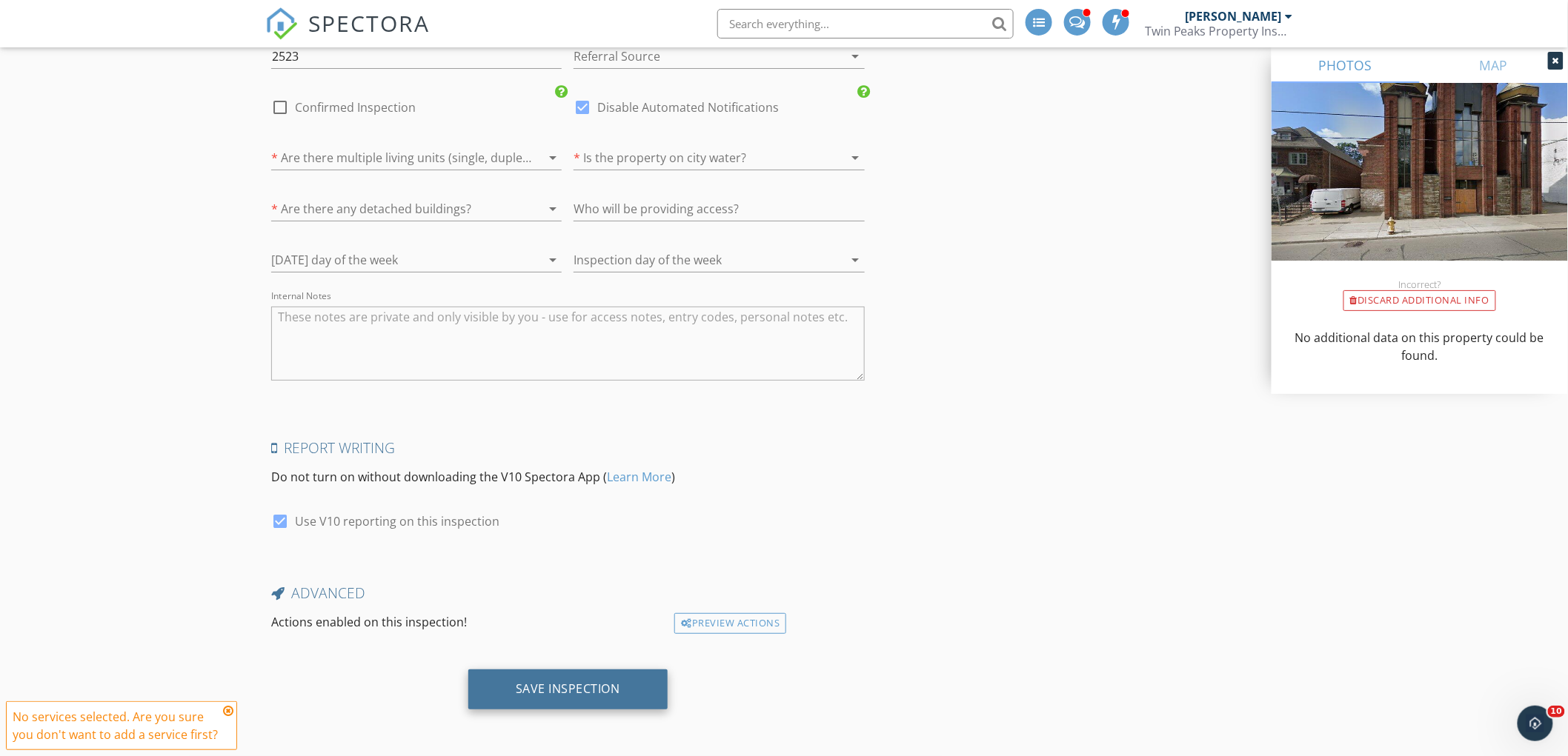
click at [590, 692] on div "Save Inspection" at bounding box center [567, 689] width 105 height 15
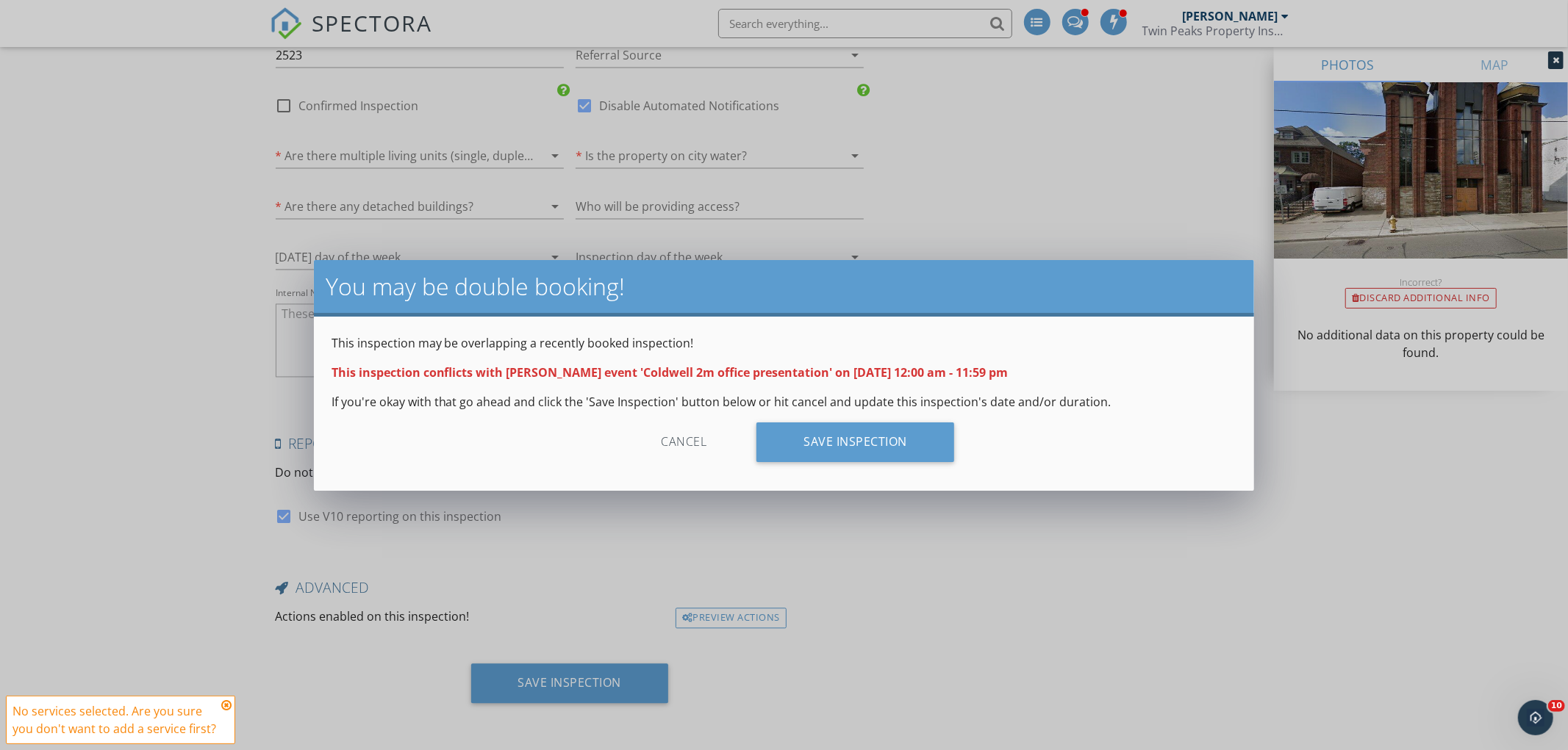
drag, startPoint x: 789, startPoint y: 445, endPoint x: 797, endPoint y: 512, distance: 67.5
click at [791, 446] on div "Save Inspection" at bounding box center [855, 442] width 198 height 39
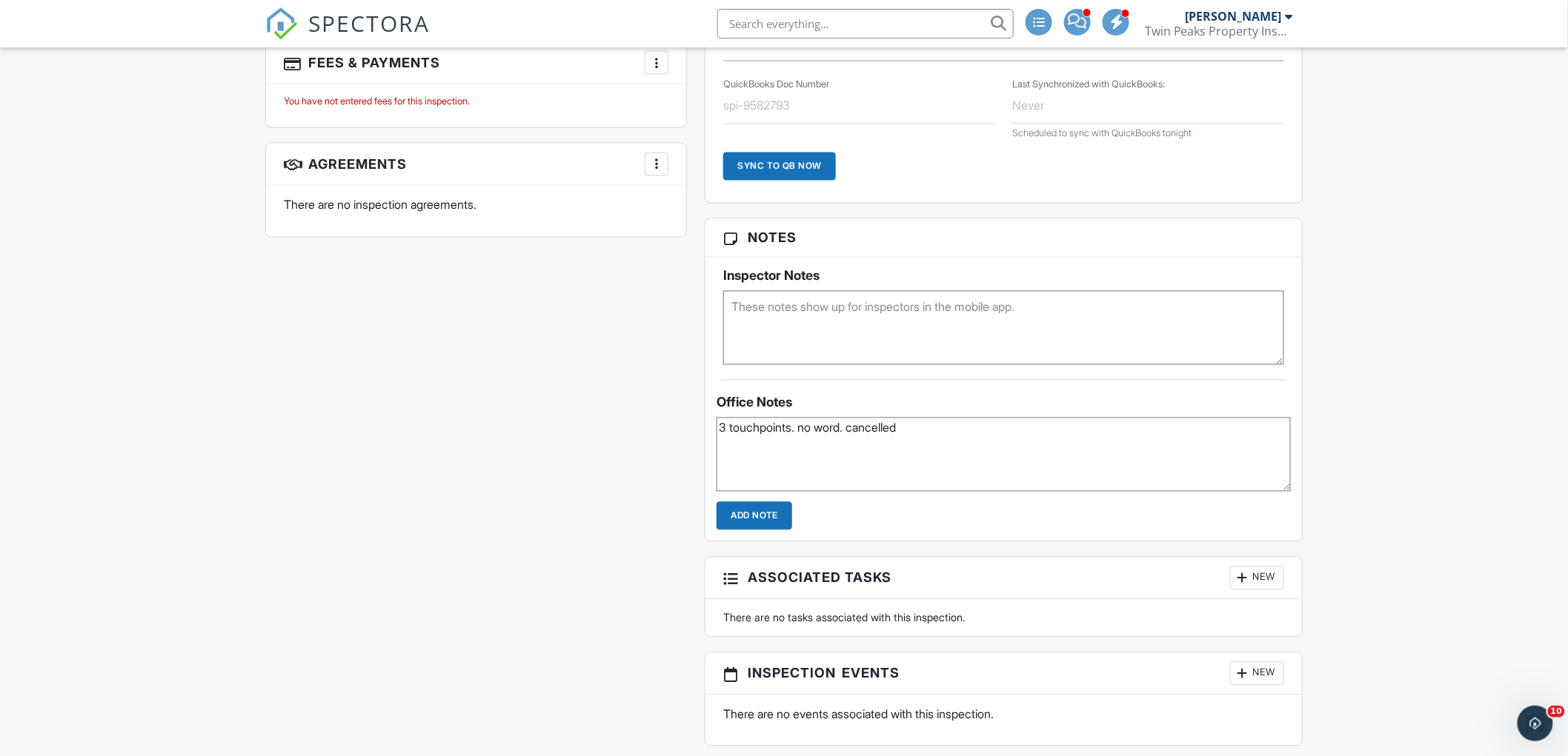
type textarea "3 touchpoints. no word. cancelled"
click at [750, 521] on input "Add Note" at bounding box center [754, 516] width 76 height 28
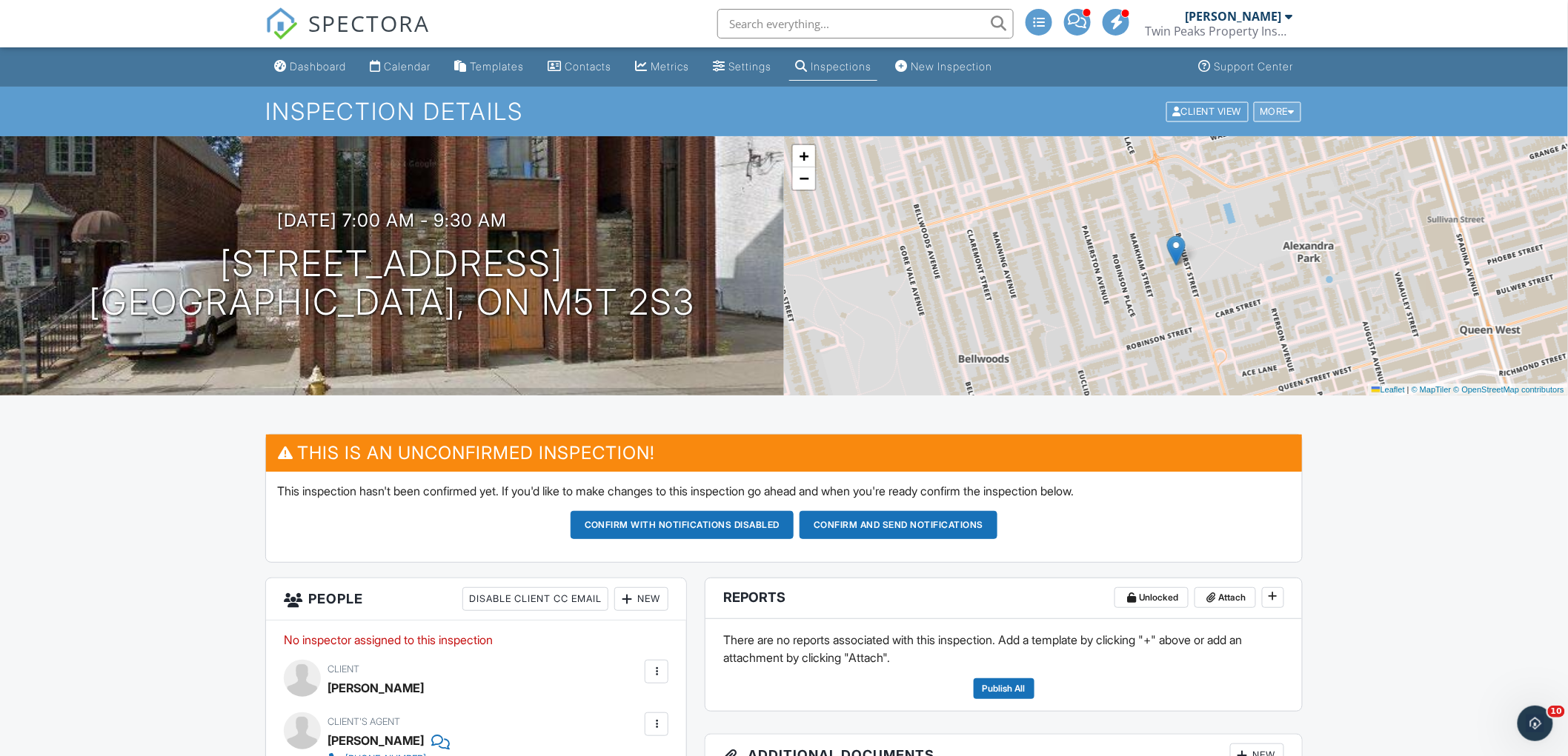
click at [1256, 106] on div "More" at bounding box center [1277, 111] width 48 height 20
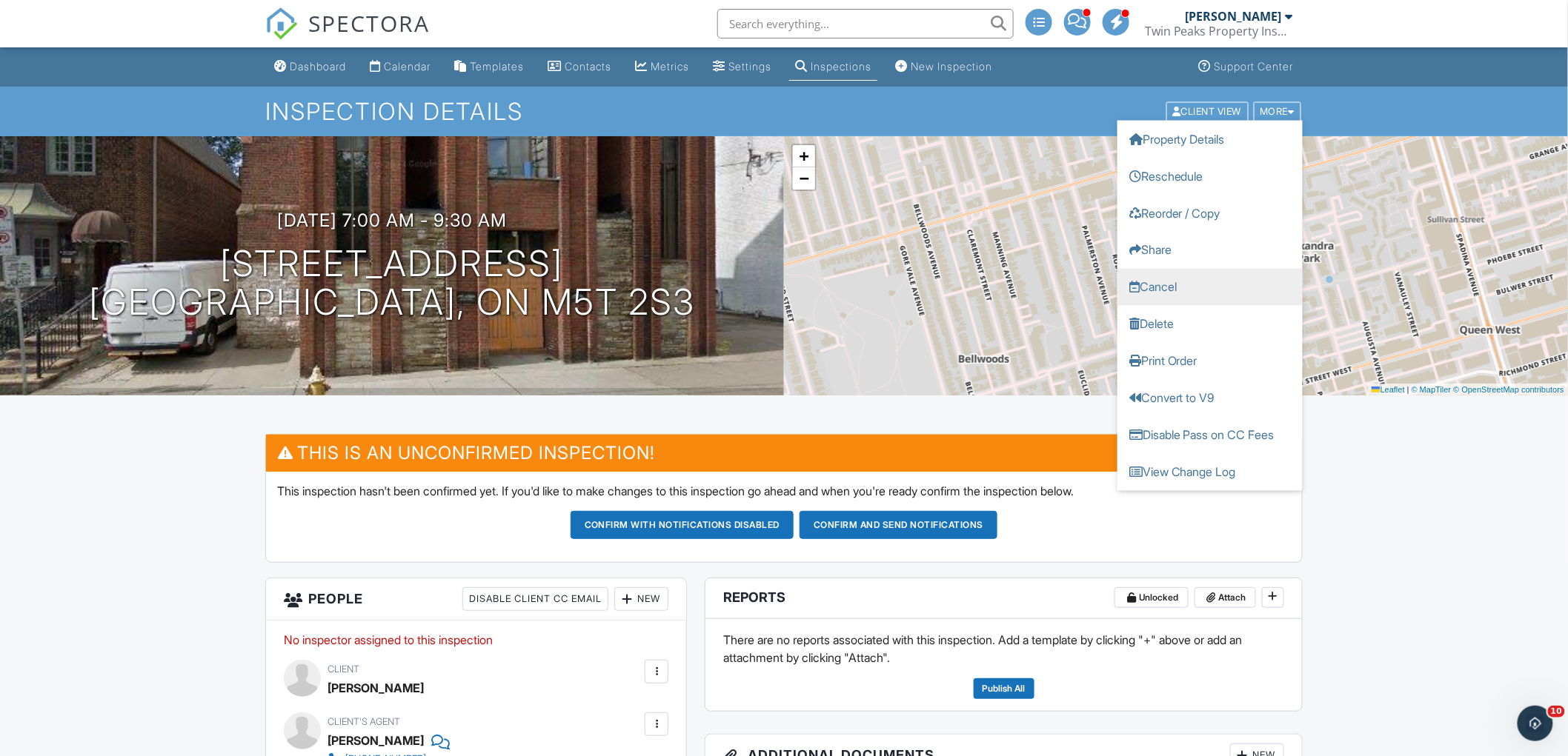
click at [1205, 290] on link "Cancel" at bounding box center [1210, 286] width 185 height 37
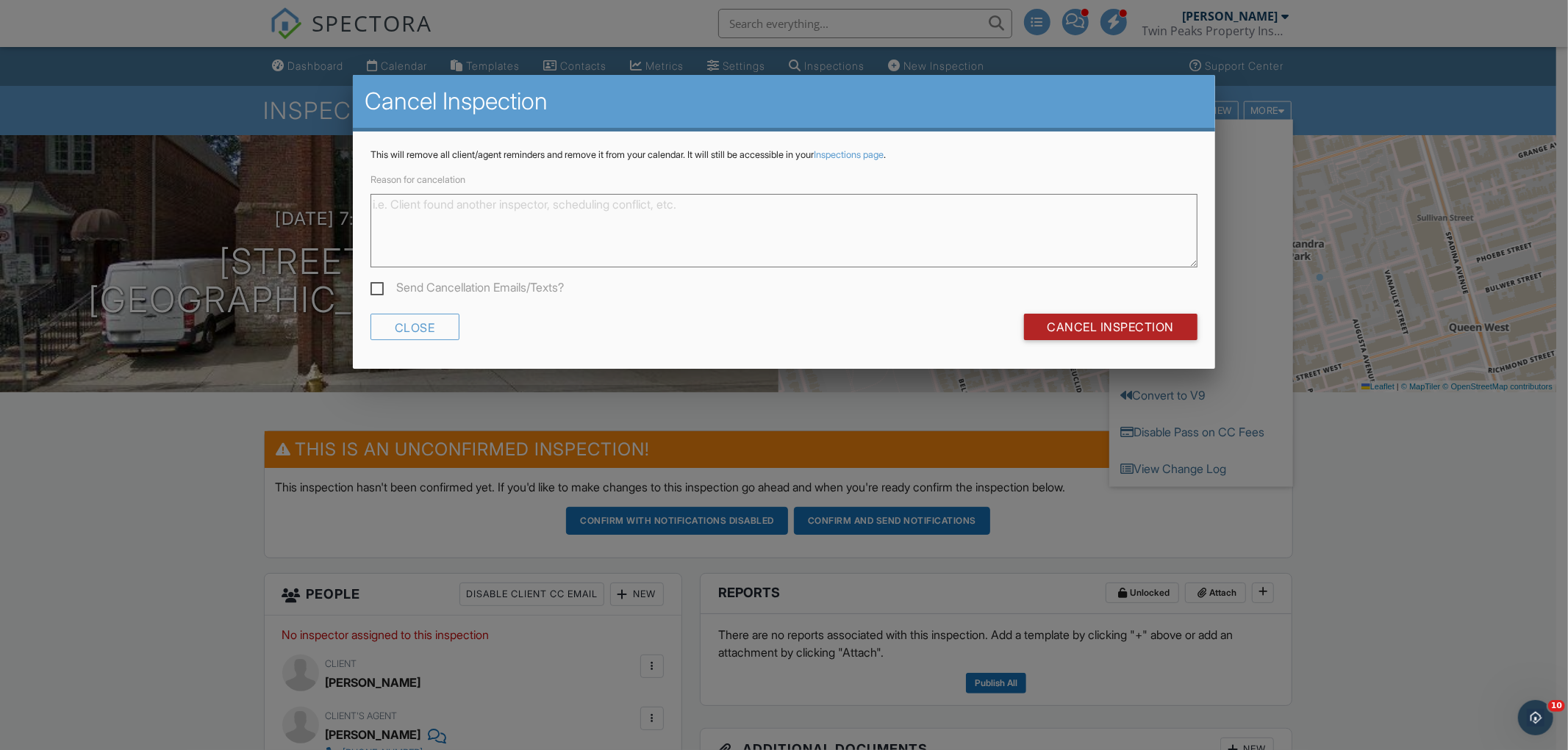
drag, startPoint x: 1105, startPoint y: 323, endPoint x: 1177, endPoint y: 371, distance: 86.5
click at [1106, 323] on input "Cancel Inspection" at bounding box center [1111, 327] width 174 height 26
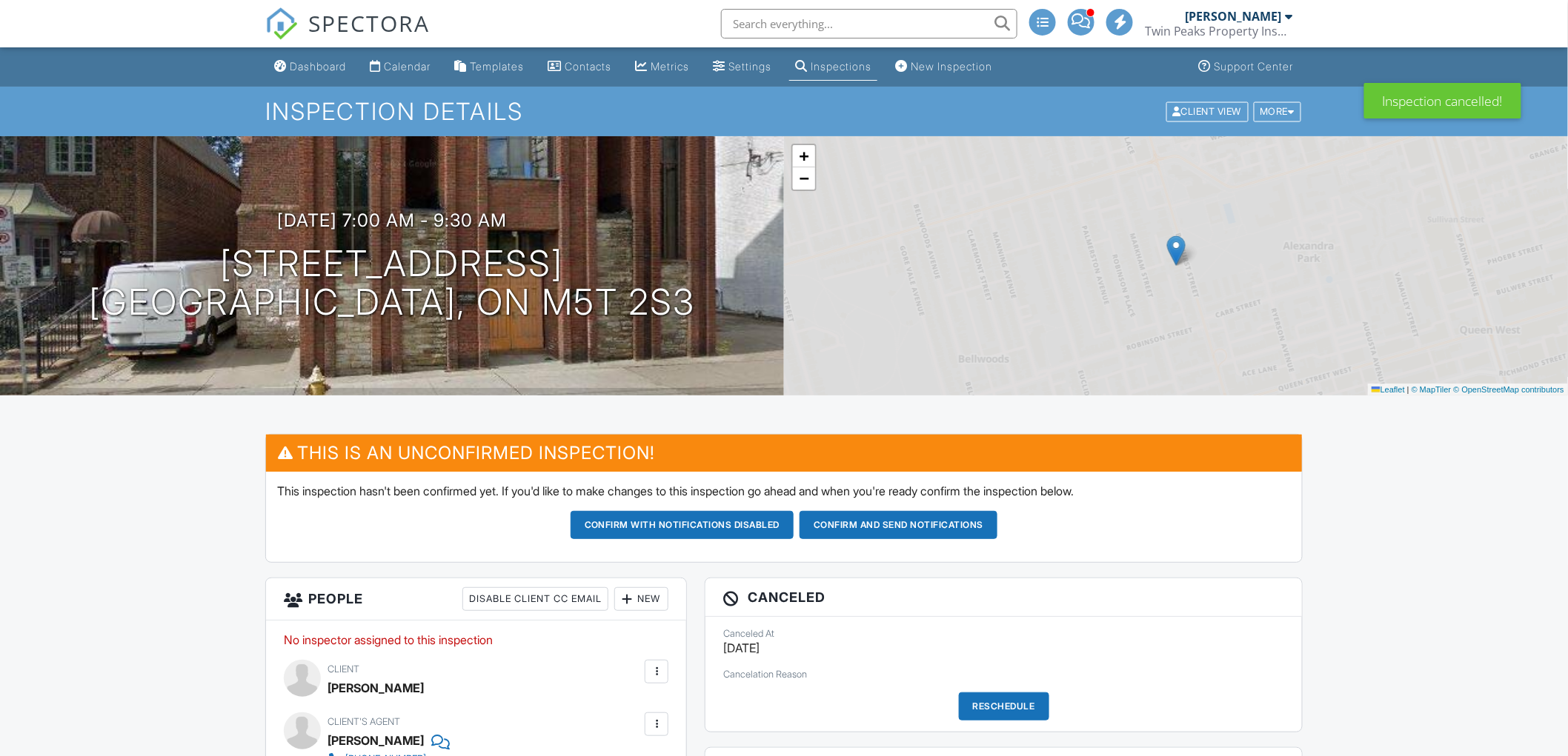
click at [818, 19] on input "text" at bounding box center [869, 23] width 296 height 29
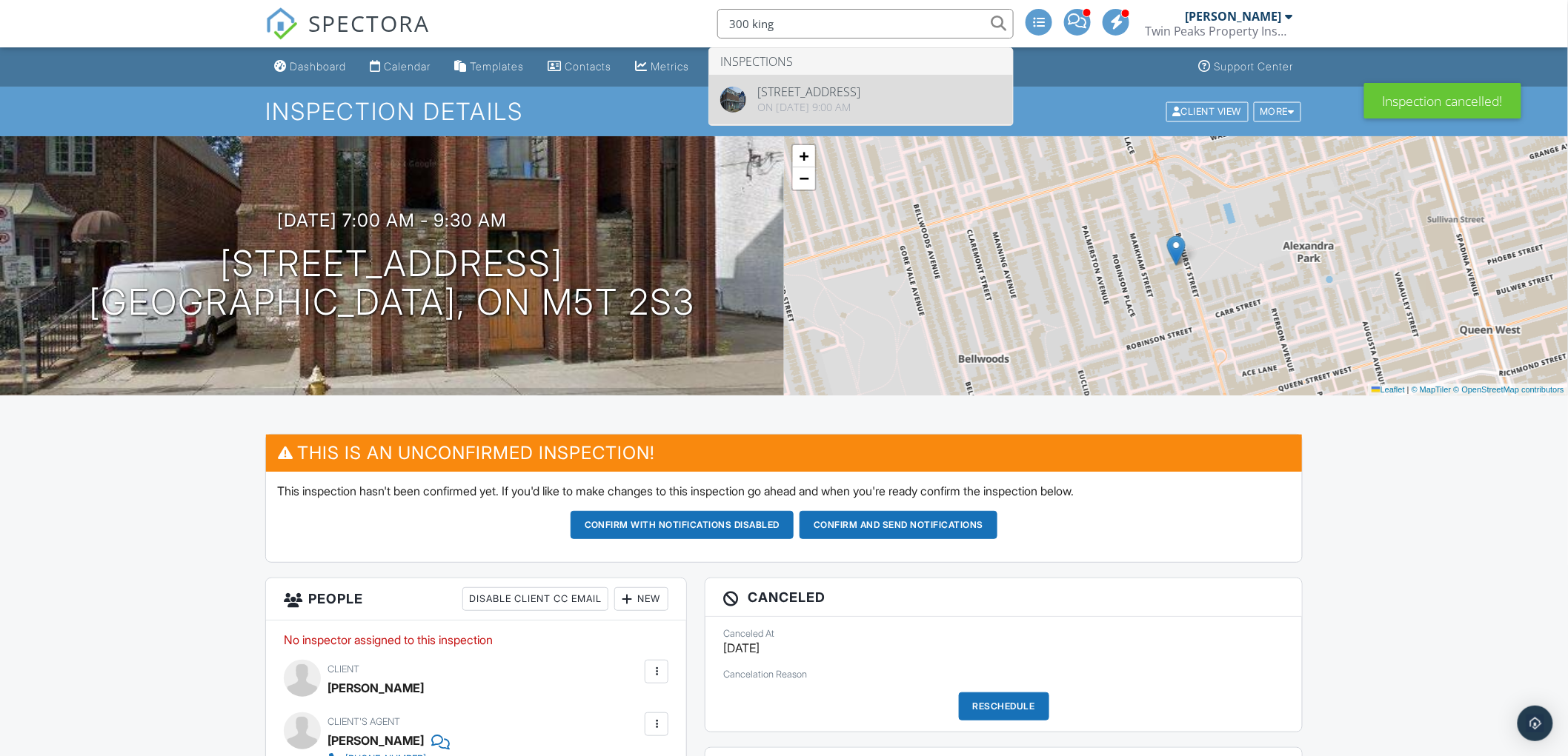
type input "300 king"
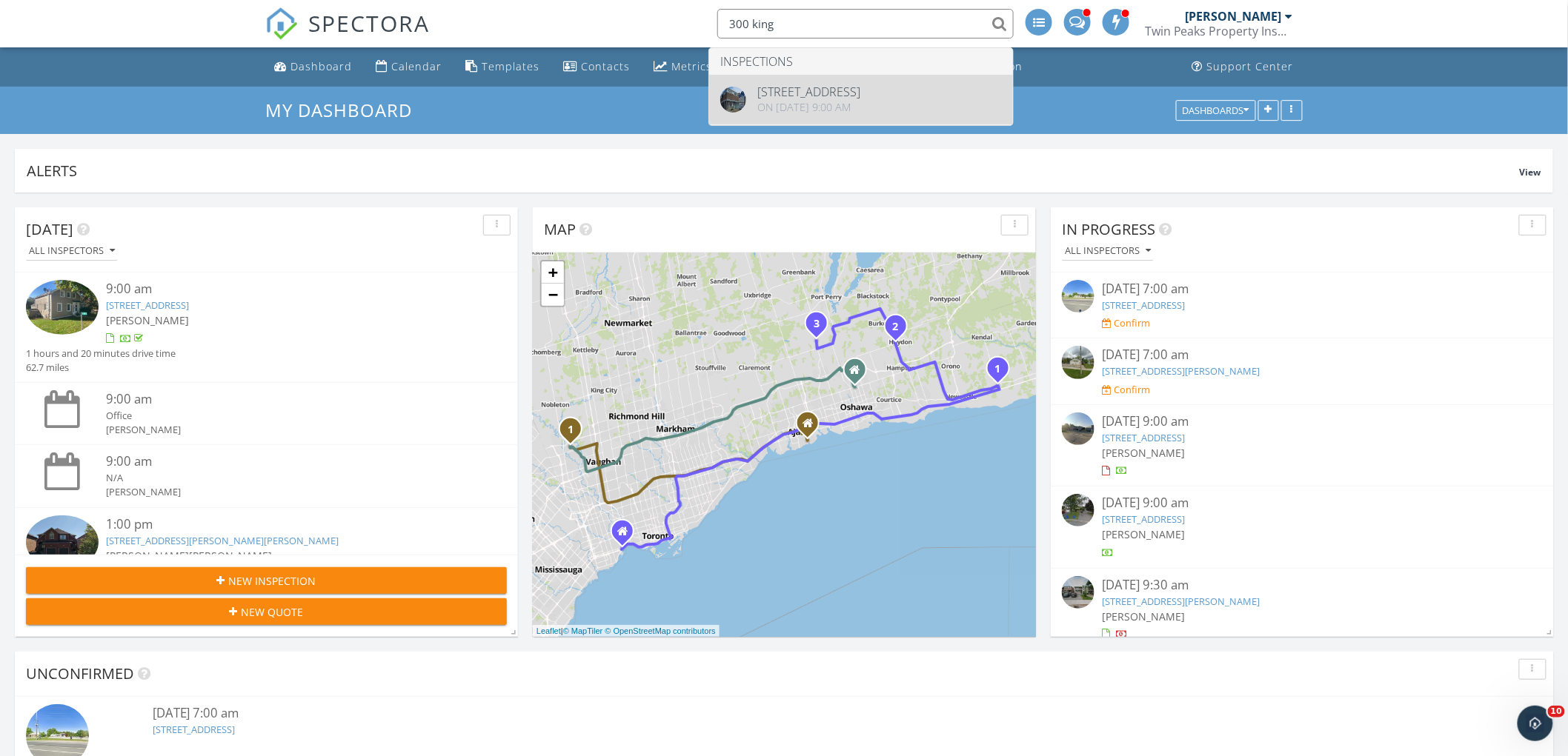
type input "300 king"
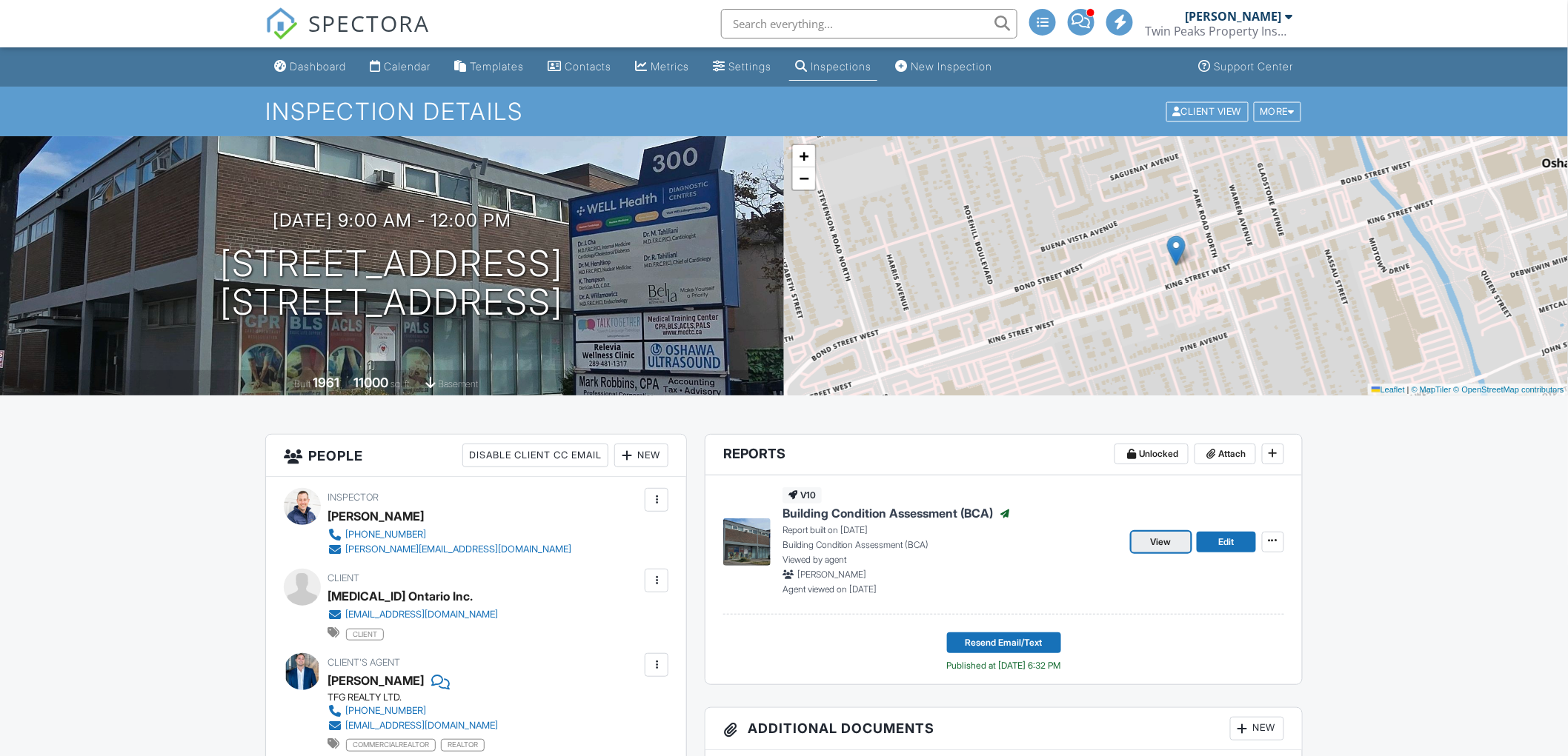
click at [1163, 542] on span "View" at bounding box center [1161, 543] width 21 height 15
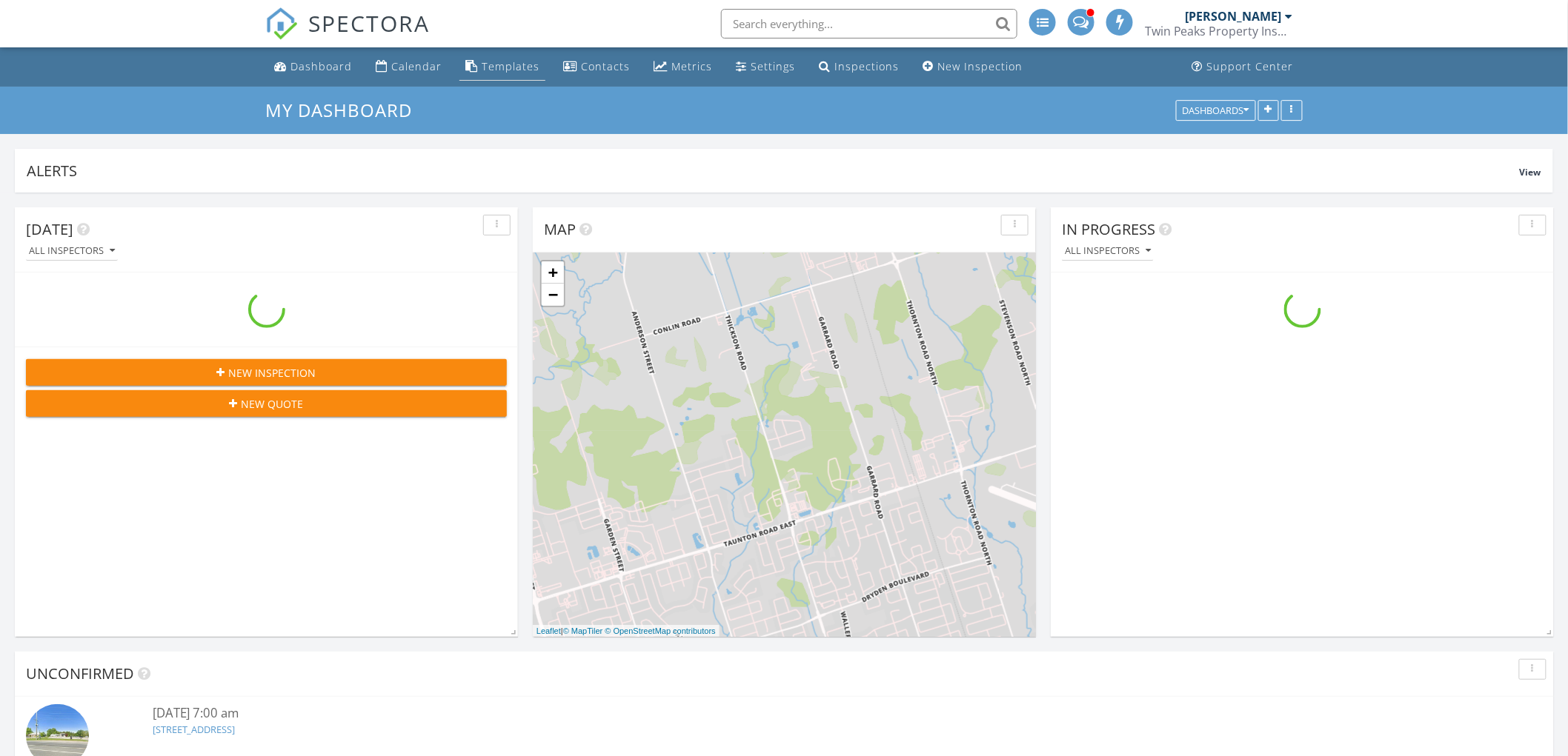
click at [499, 69] on div "Templates" at bounding box center [510, 66] width 58 height 14
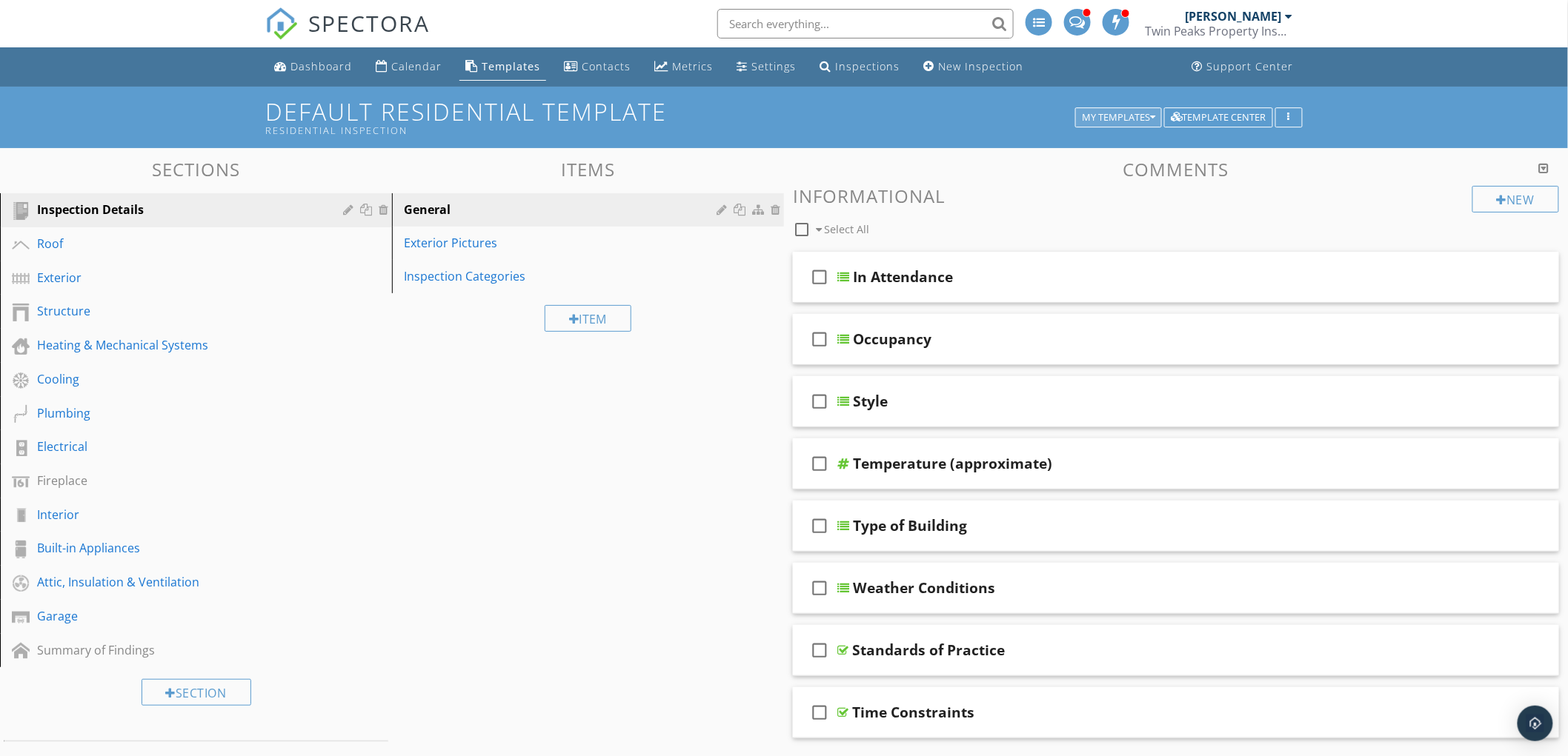
click at [1115, 112] on div "My Templates" at bounding box center [1119, 117] width 74 height 10
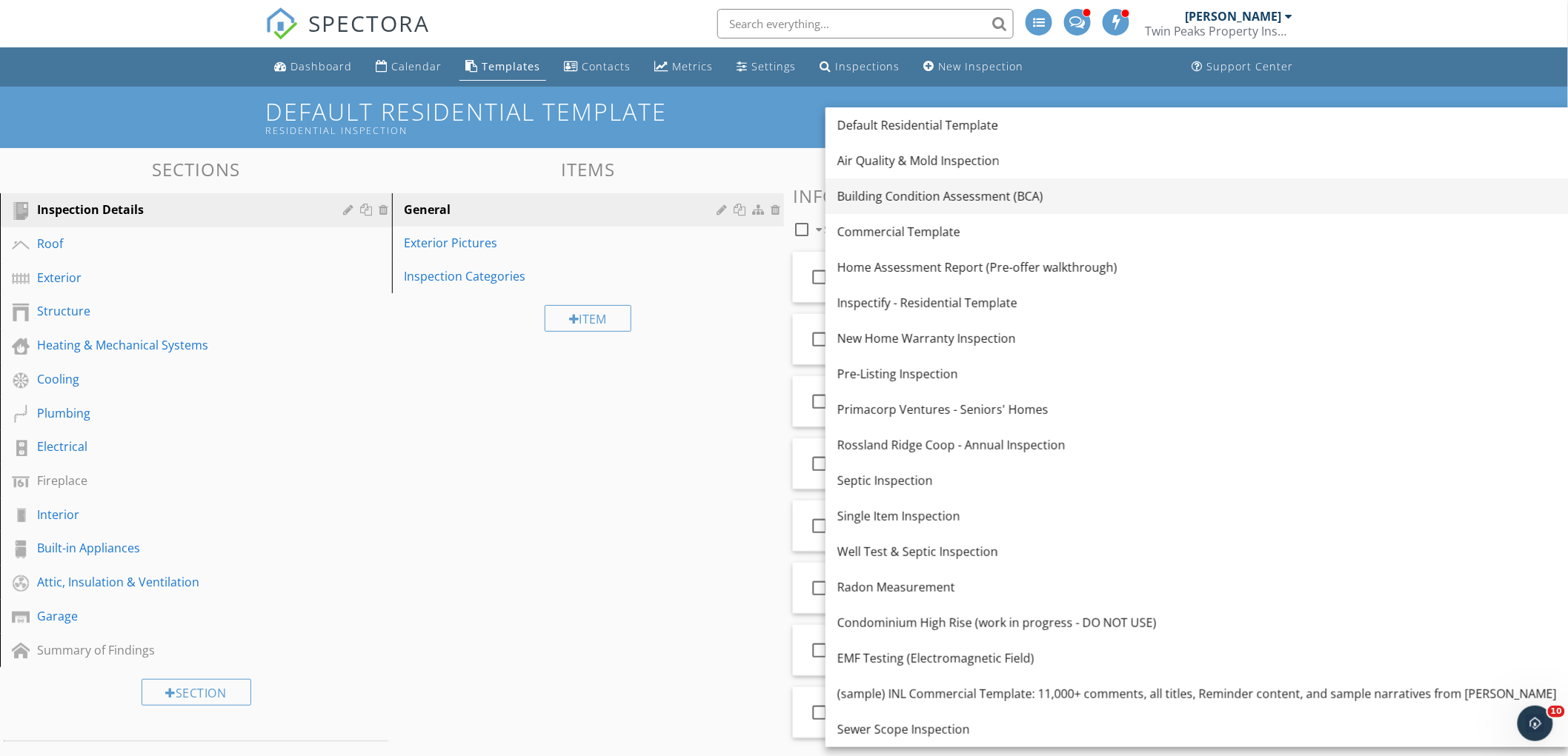
click at [1001, 198] on div "Building Condition Assessment (BCA)" at bounding box center [1197, 196] width 719 height 18
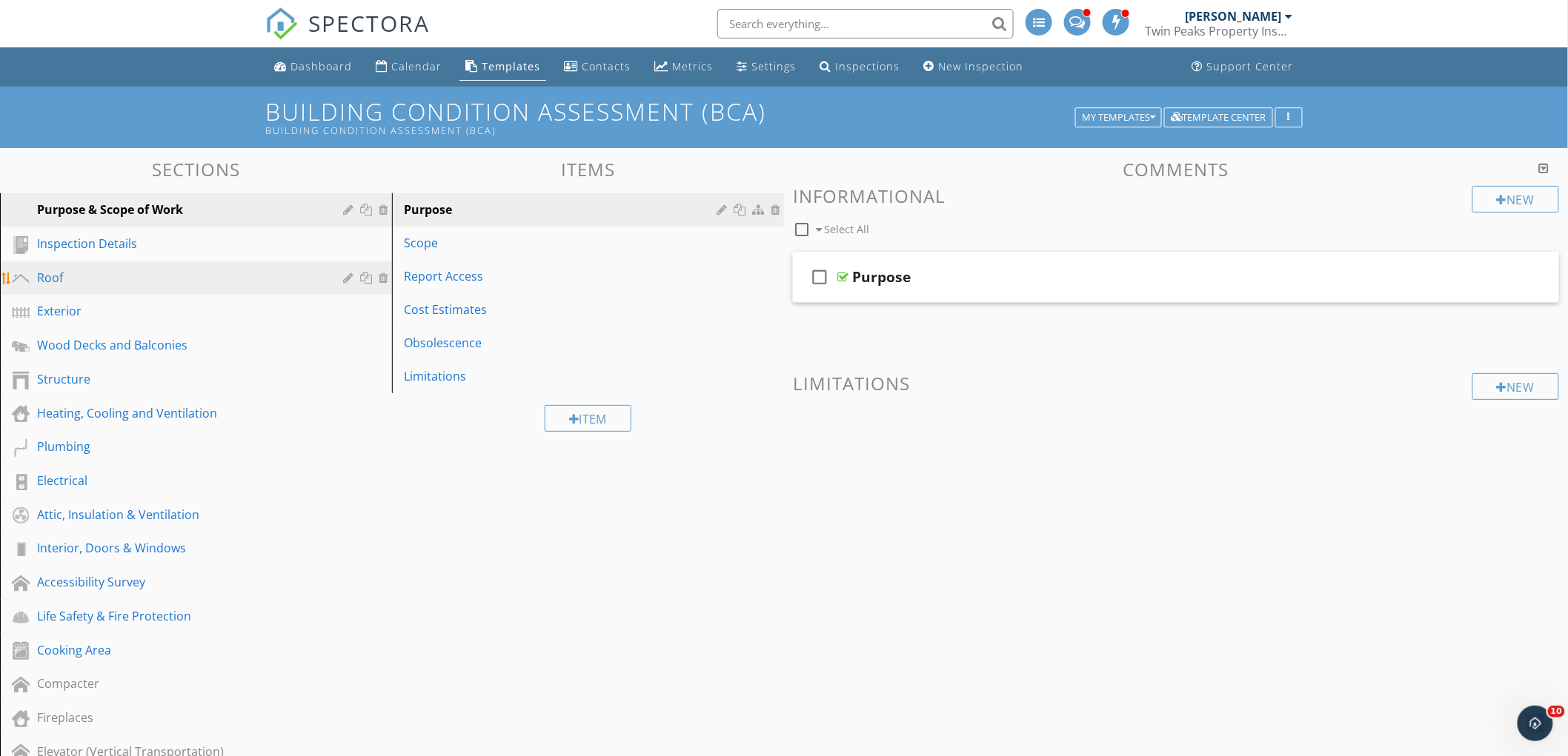
click at [236, 277] on div "Roof" at bounding box center [178, 277] width 284 height 18
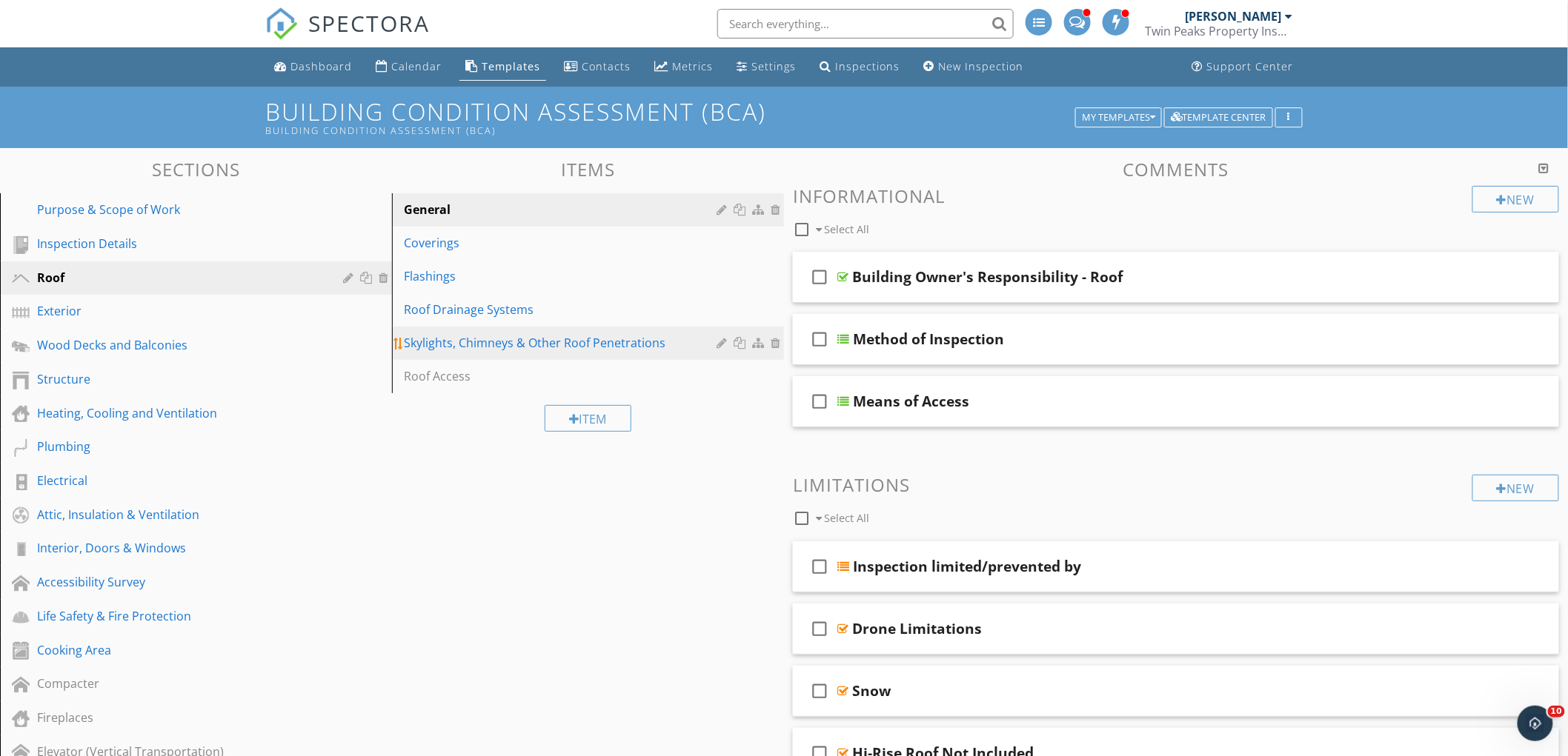
click at [635, 343] on div "Skylights, Chimneys & Other Roof Penetrations" at bounding box center [563, 343] width 317 height 18
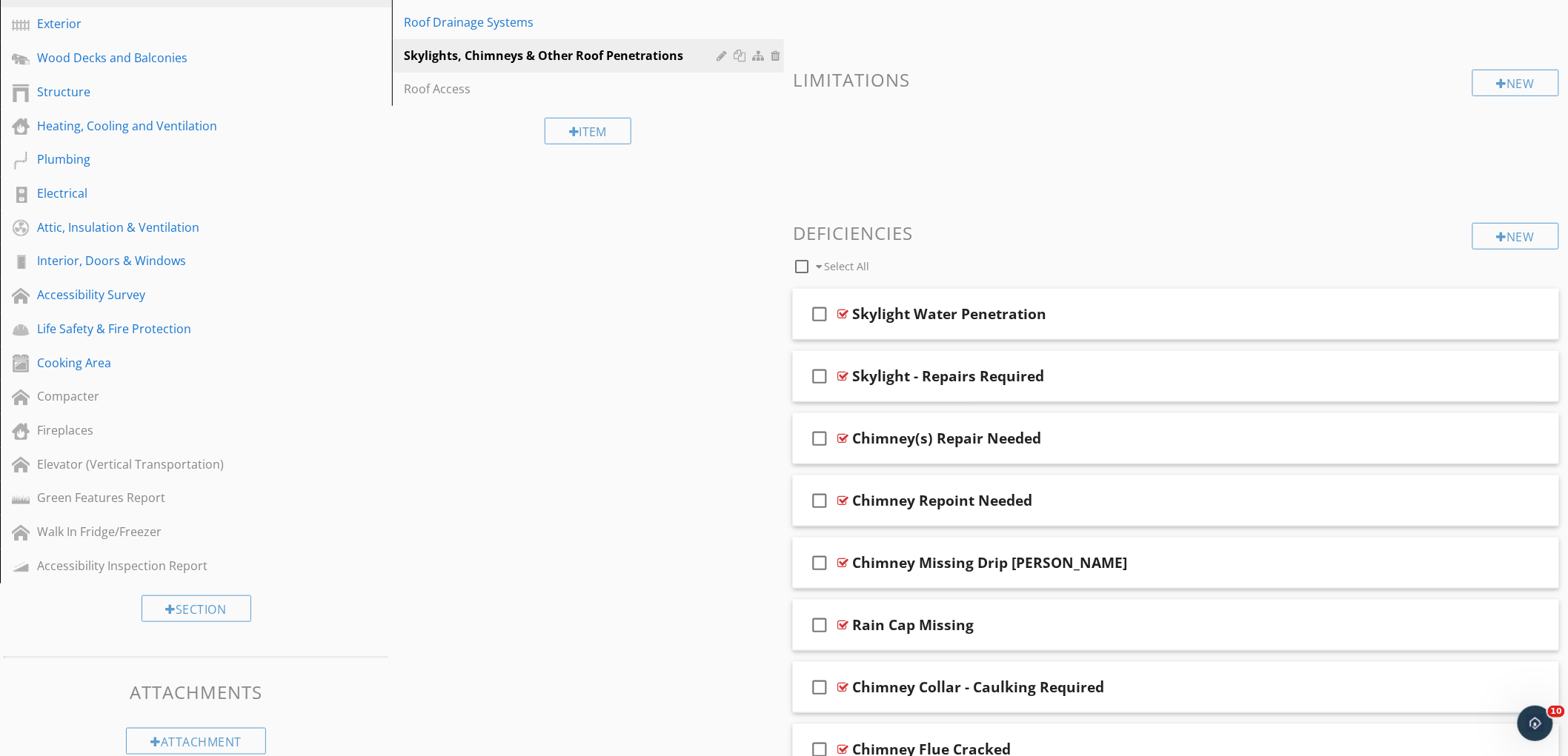
scroll to position [328, 0]
